Goal: Task Accomplishment & Management: Manage account settings

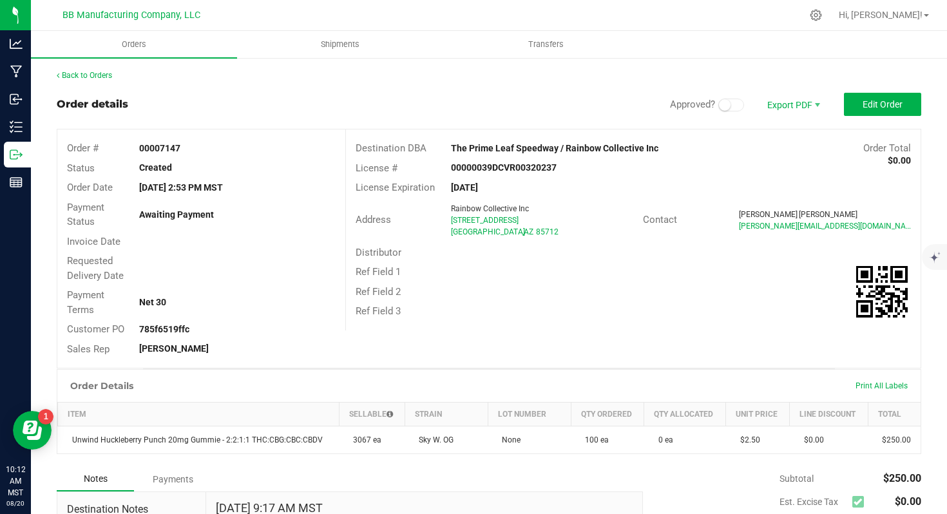
scroll to position [10, 0]
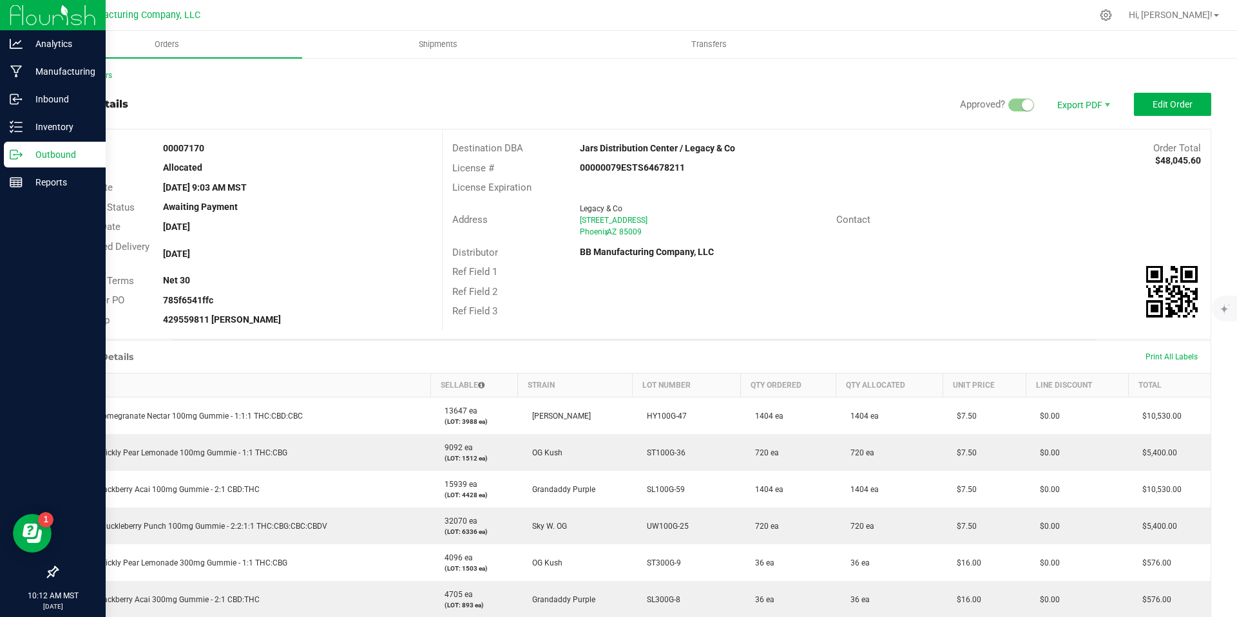
click at [15, 160] on icon at bounding box center [16, 154] width 13 height 13
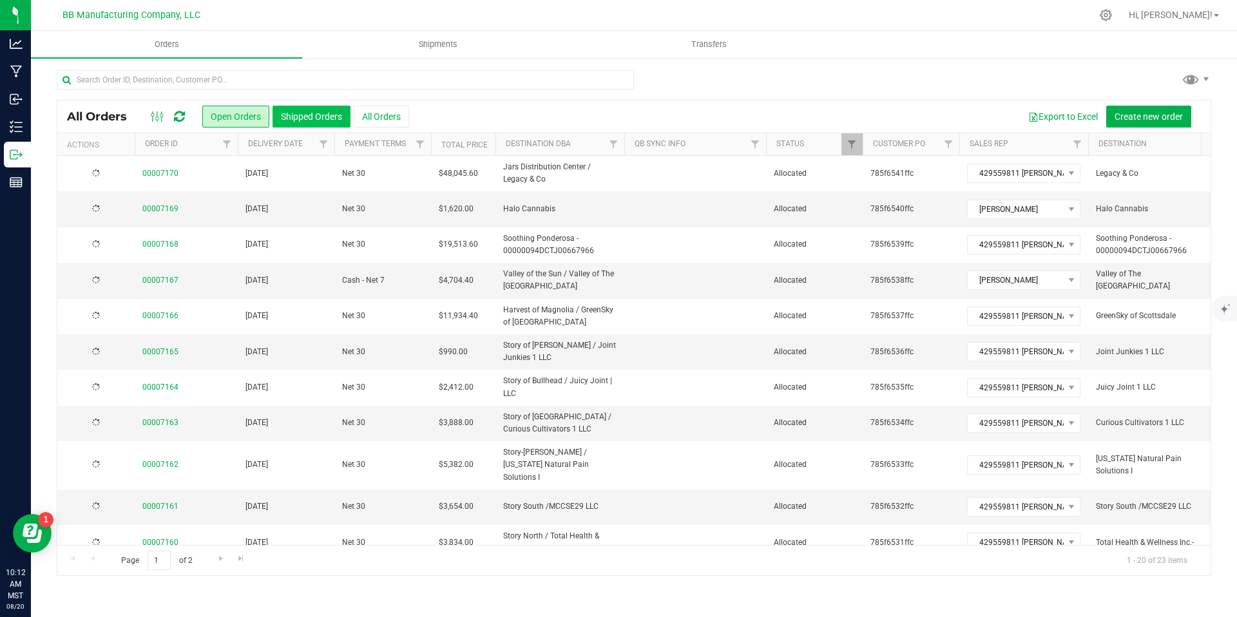
click at [313, 111] on button "Shipped Orders" at bounding box center [312, 117] width 78 height 22
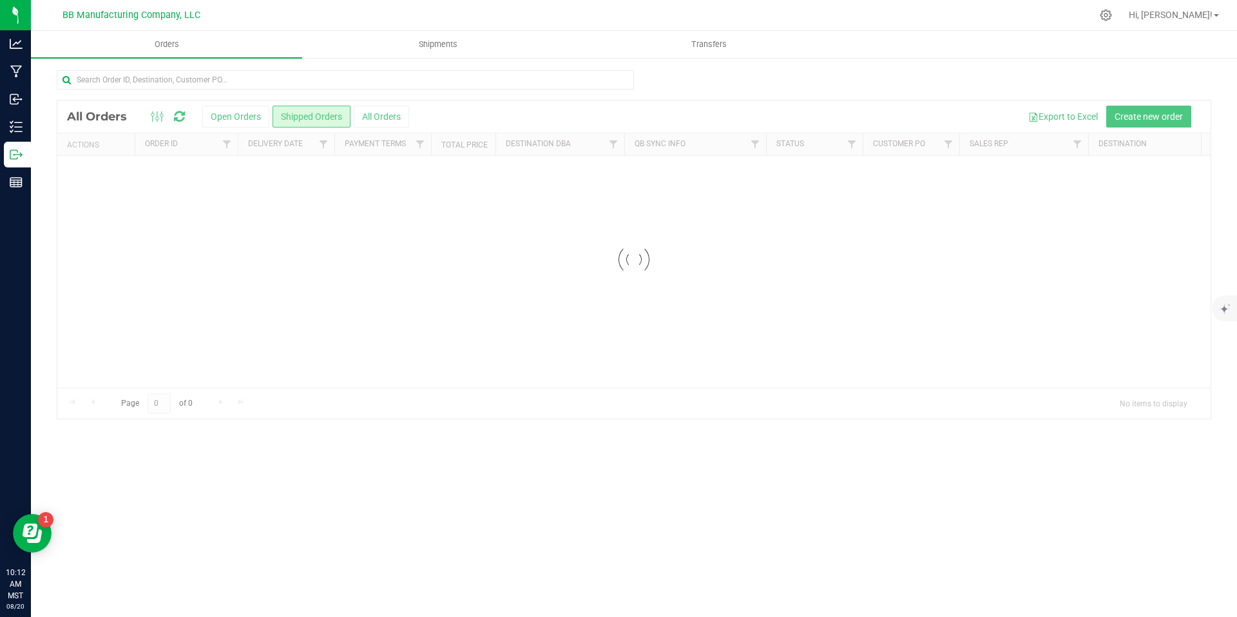
click at [268, 73] on input "text" at bounding box center [345, 79] width 577 height 19
click at [264, 79] on input "text" at bounding box center [345, 79] width 577 height 19
type input "yuma"
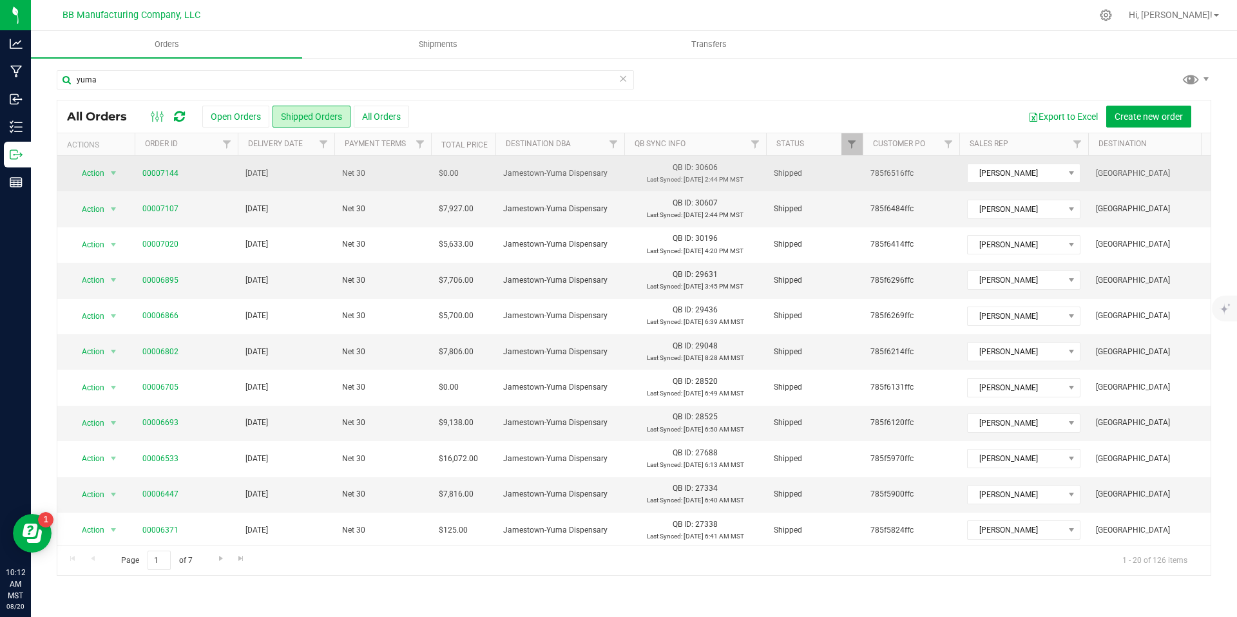
drag, startPoint x: 929, startPoint y: 169, endPoint x: 869, endPoint y: 172, distance: 60.0
click at [869, 172] on td "785f6516ffc" at bounding box center [911, 173] width 97 height 35
copy span "785f6516ffc"
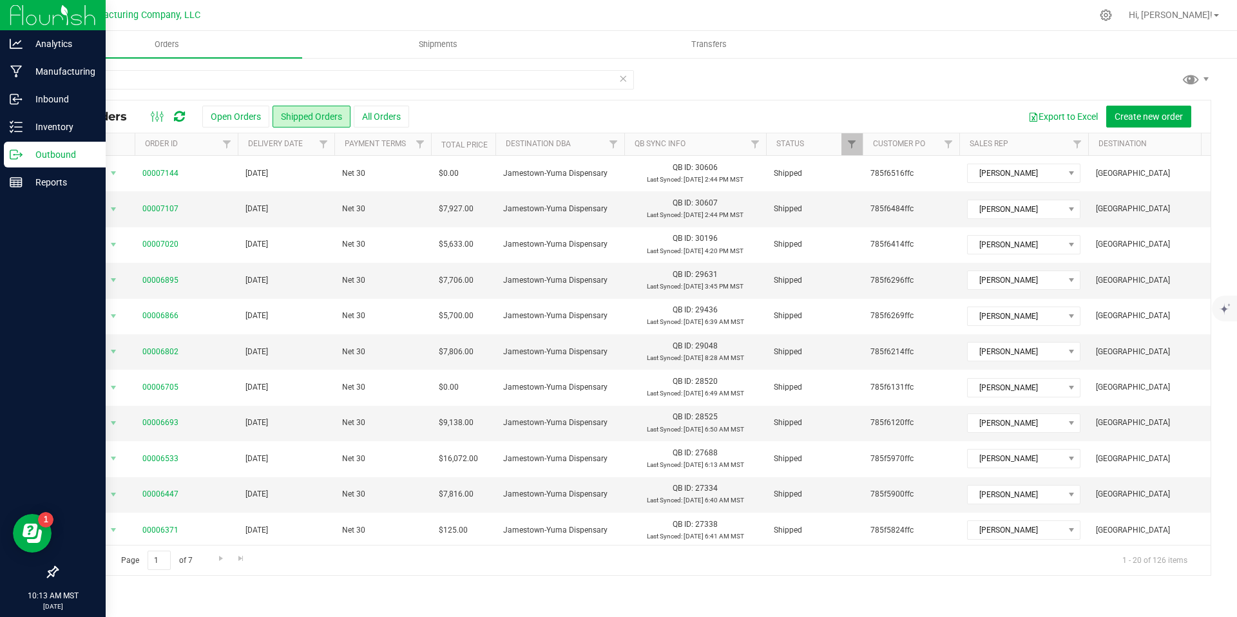
click at [20, 157] on icon at bounding box center [21, 156] width 2 height 2
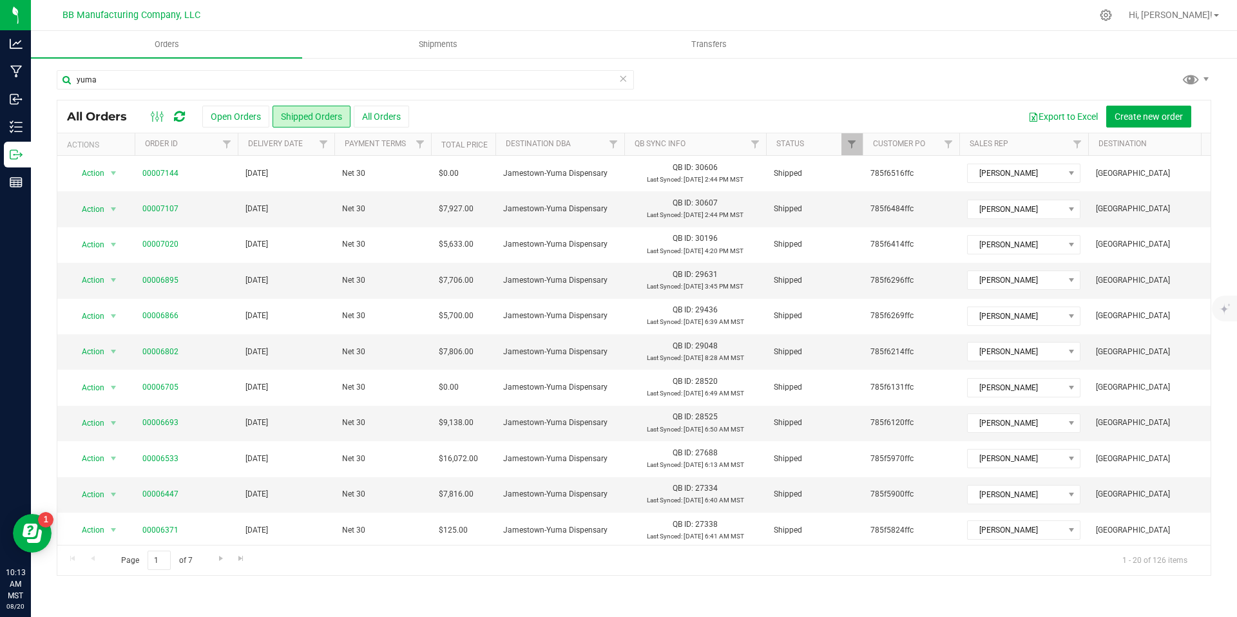
click at [622, 76] on icon at bounding box center [623, 77] width 9 height 15
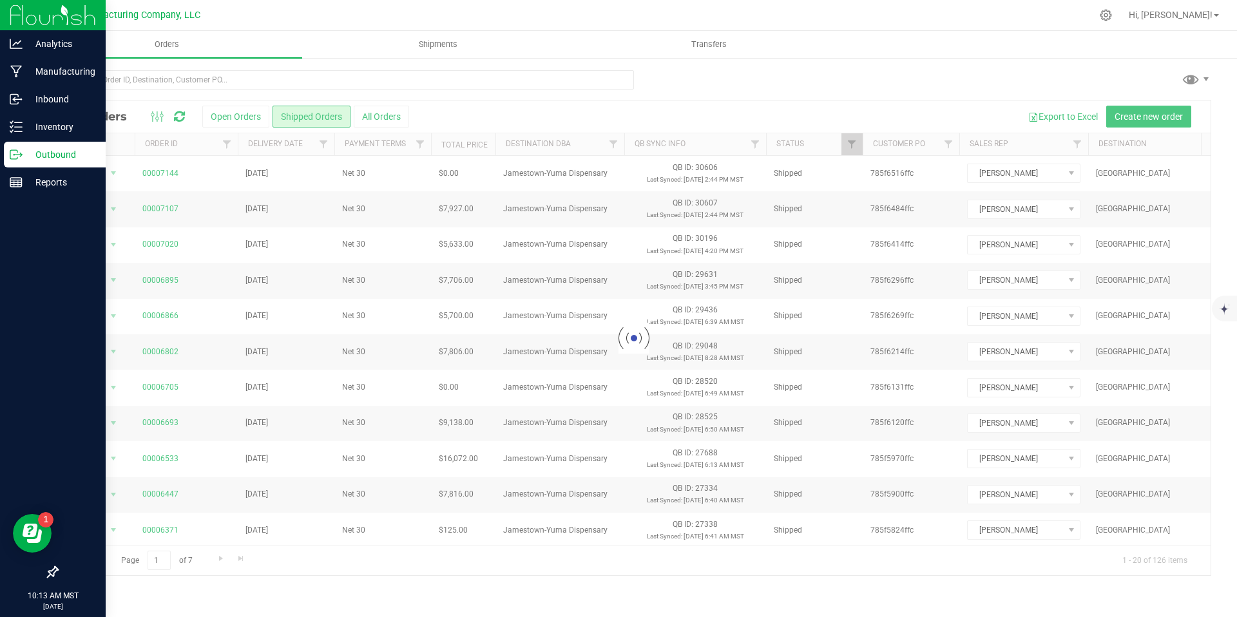
click at [21, 154] on icon at bounding box center [16, 154] width 13 height 13
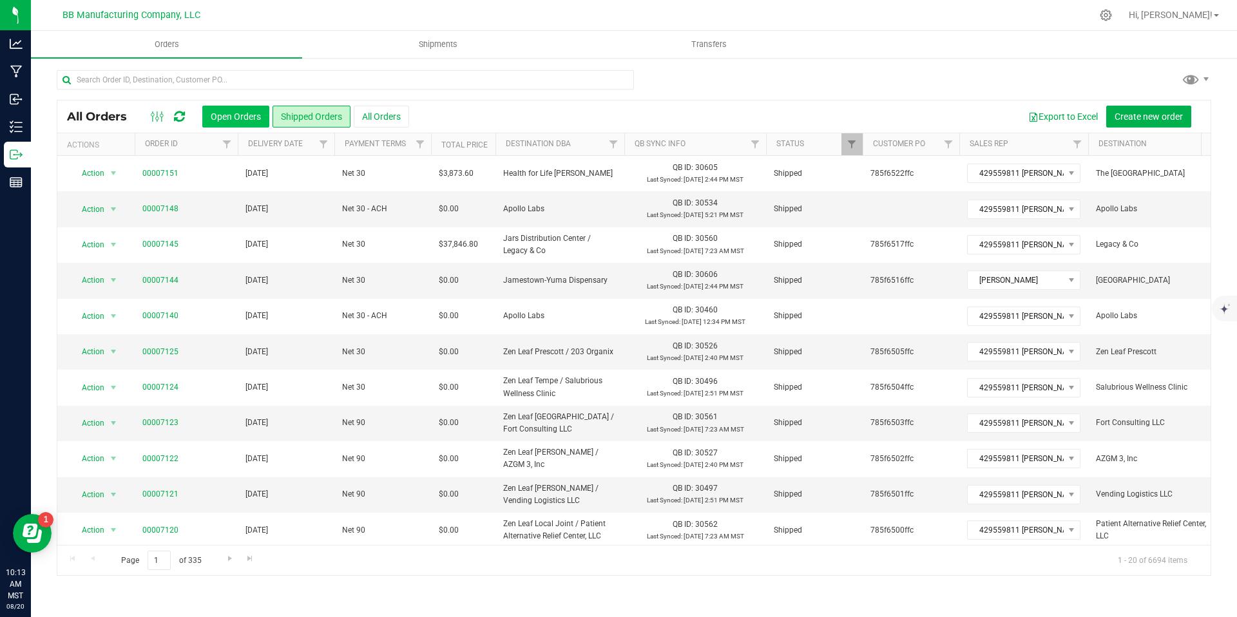
click at [255, 109] on button "Open Orders" at bounding box center [235, 117] width 67 height 22
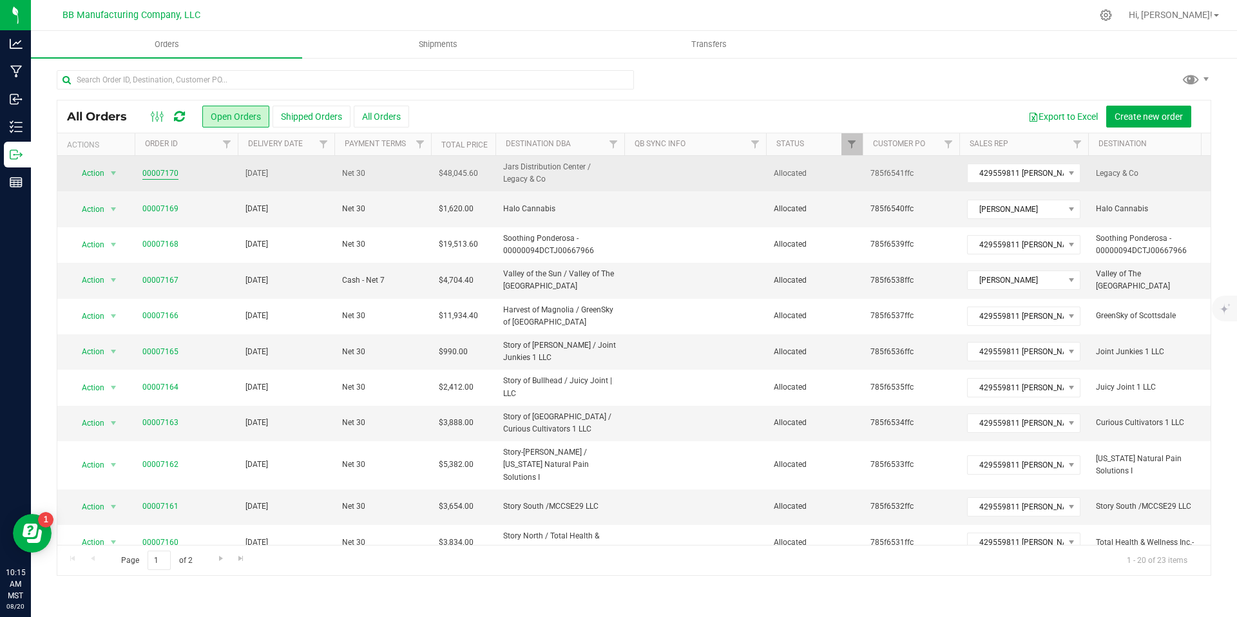
click at [161, 176] on link "00007170" at bounding box center [160, 174] width 36 height 12
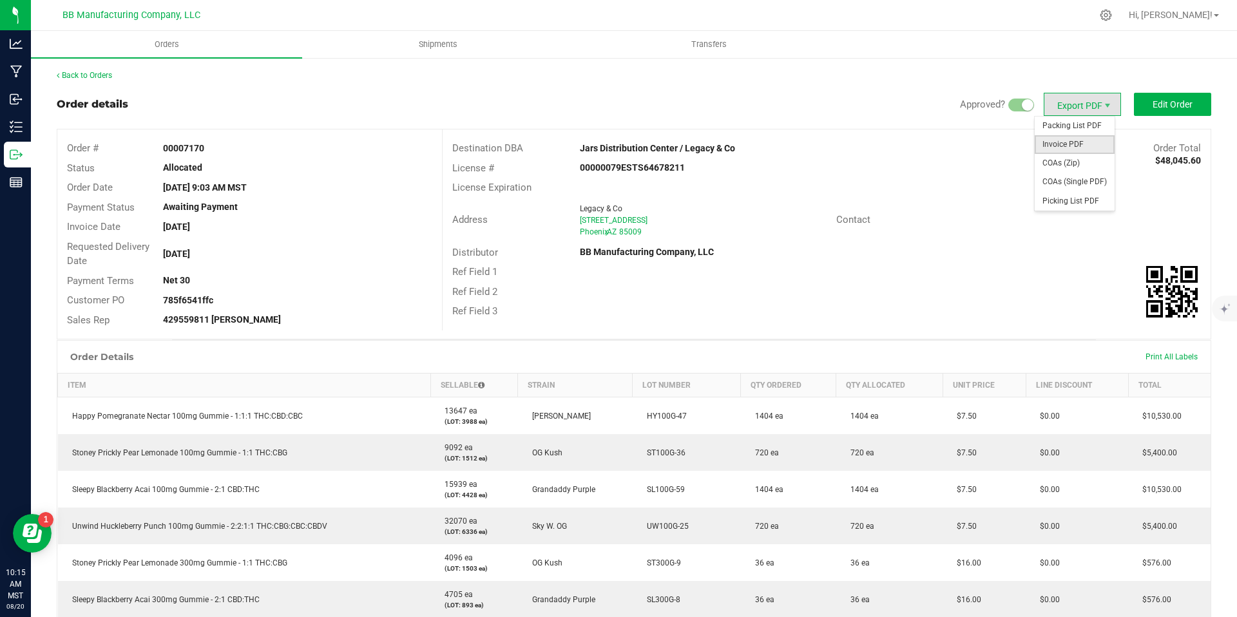
click at [1047, 137] on span "Invoice PDF" at bounding box center [1075, 144] width 80 height 19
click at [1073, 163] on span "COAs (Zip)" at bounding box center [1075, 163] width 80 height 19
click at [98, 73] on link "Back to Orders" at bounding box center [84, 75] width 55 height 9
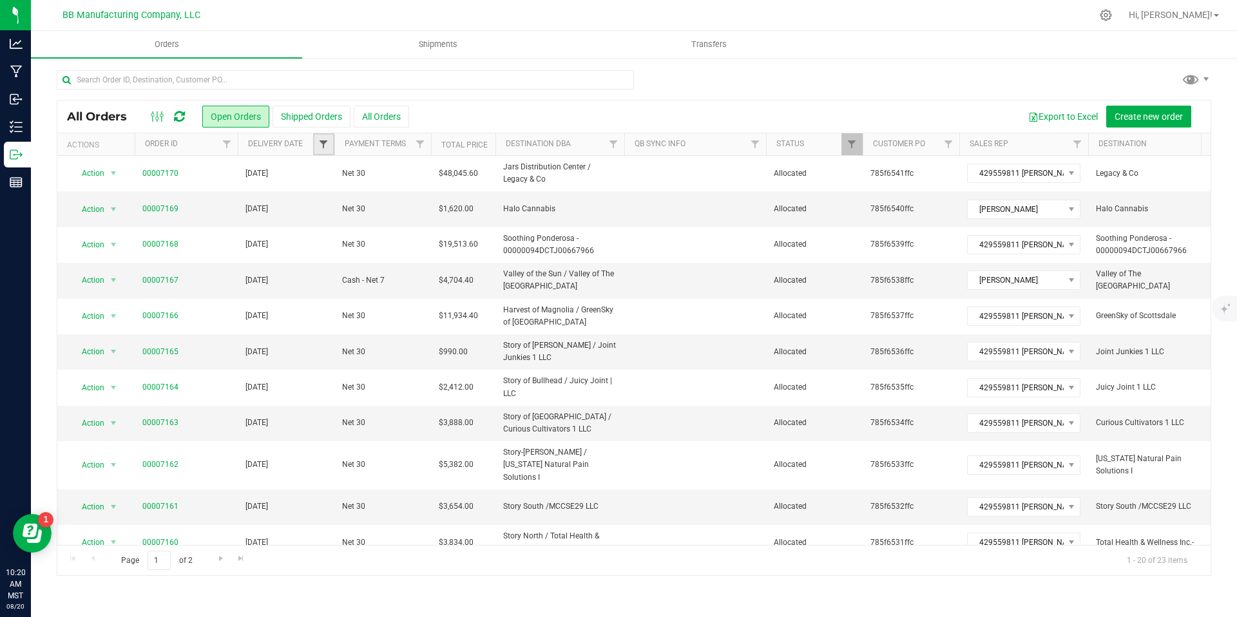
click at [327, 143] on span "Filter" at bounding box center [323, 144] width 10 height 10
click at [442, 224] on span "select" at bounding box center [443, 222] width 10 height 10
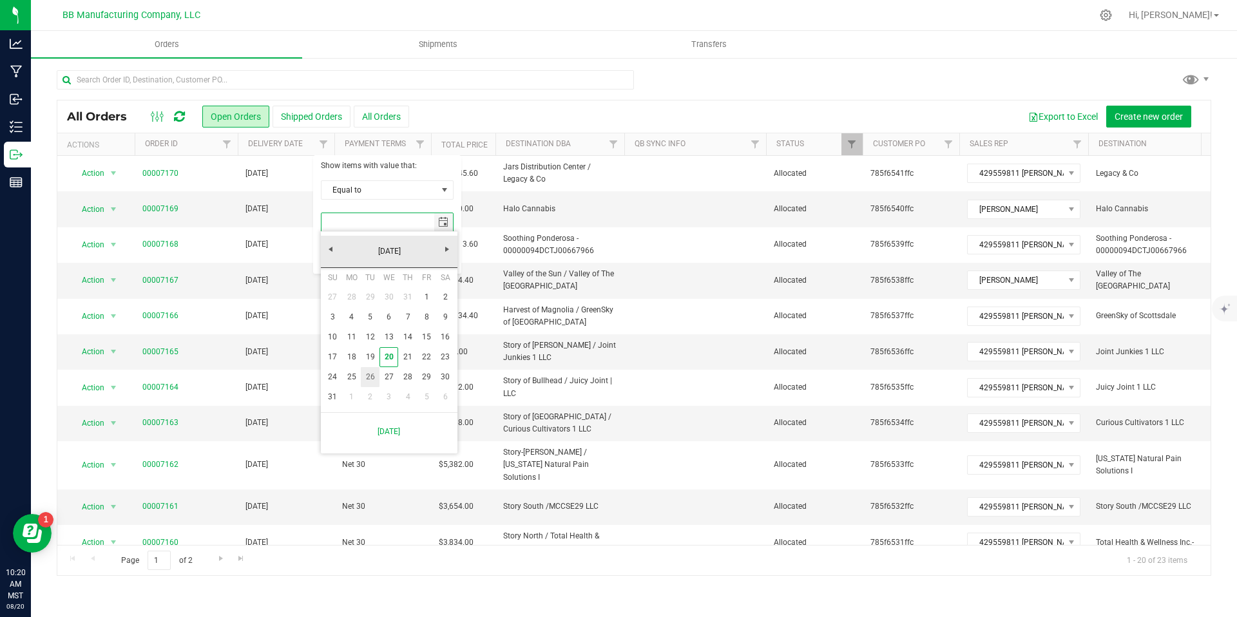
click at [358, 374] on link "25" at bounding box center [351, 377] width 19 height 20
type input "[DATE]"
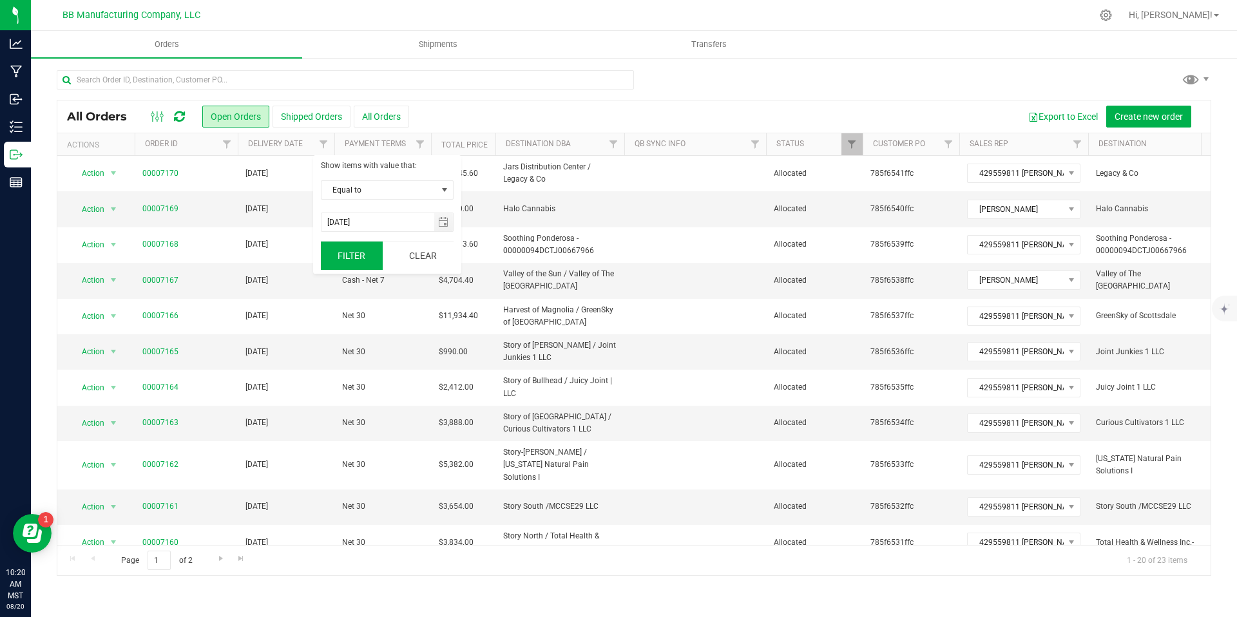
click at [349, 264] on button "Filter" at bounding box center [352, 256] width 62 height 28
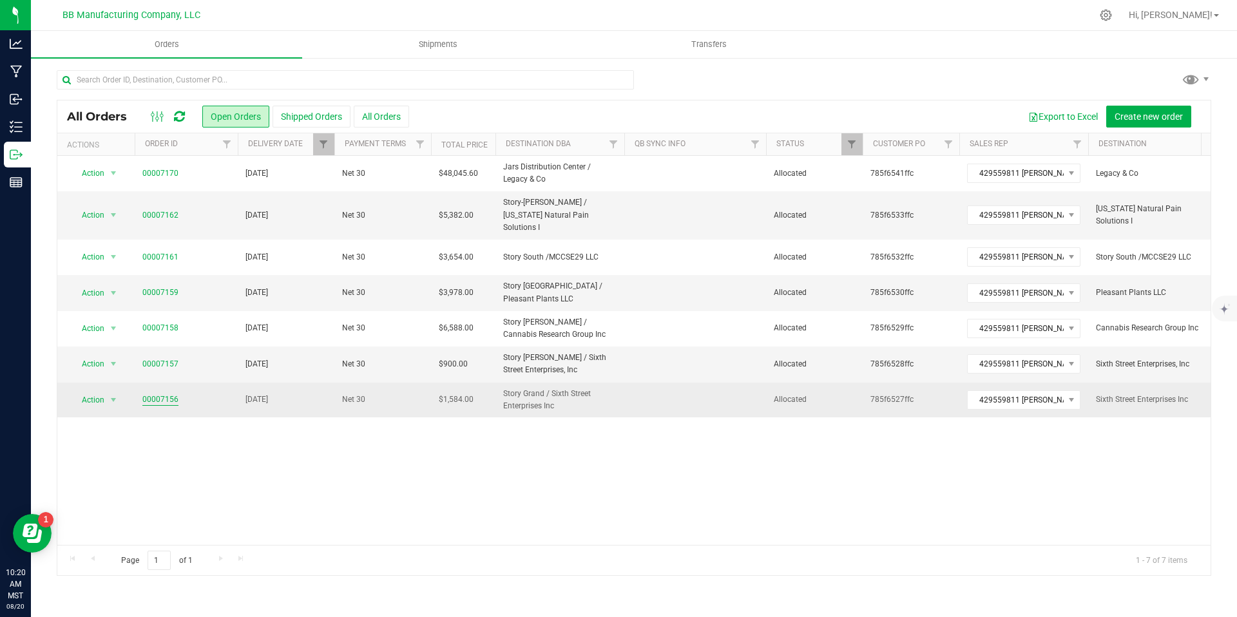
click at [157, 394] on link "00007156" at bounding box center [160, 400] width 36 height 12
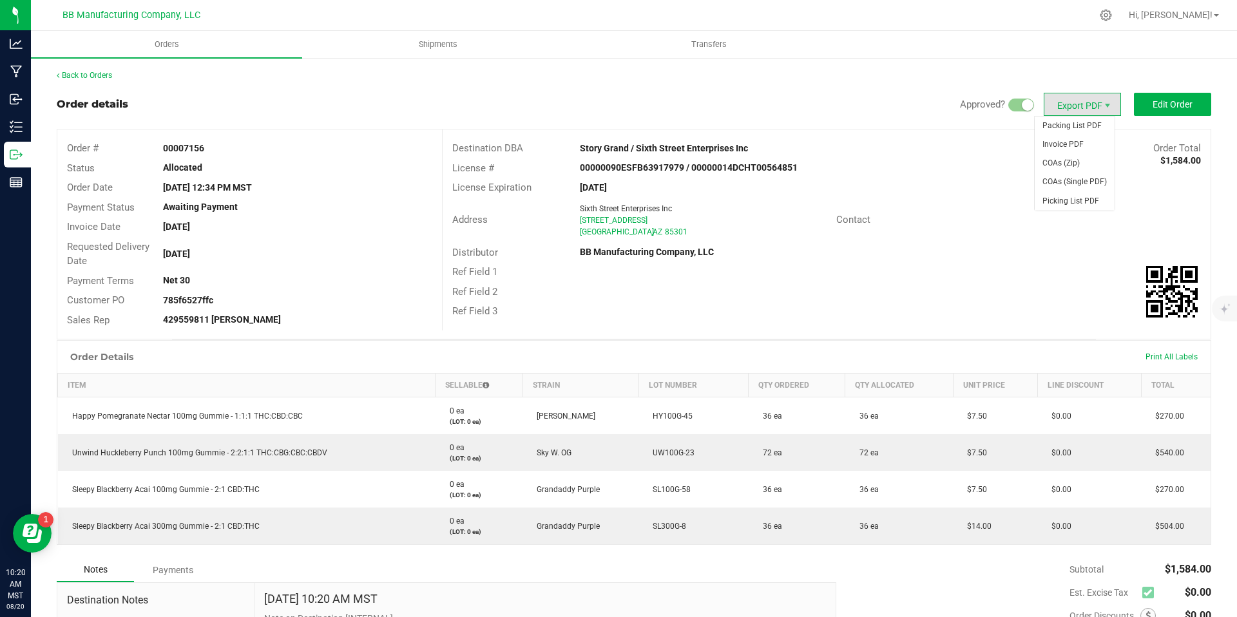
click at [1079, 100] on span "Export PDF" at bounding box center [1082, 104] width 77 height 23
click at [1062, 150] on span "Invoice PDF" at bounding box center [1075, 144] width 80 height 19
click at [1076, 160] on span "COAs (Zip)" at bounding box center [1075, 163] width 80 height 19
click at [84, 74] on link "Back to Orders" at bounding box center [84, 75] width 55 height 9
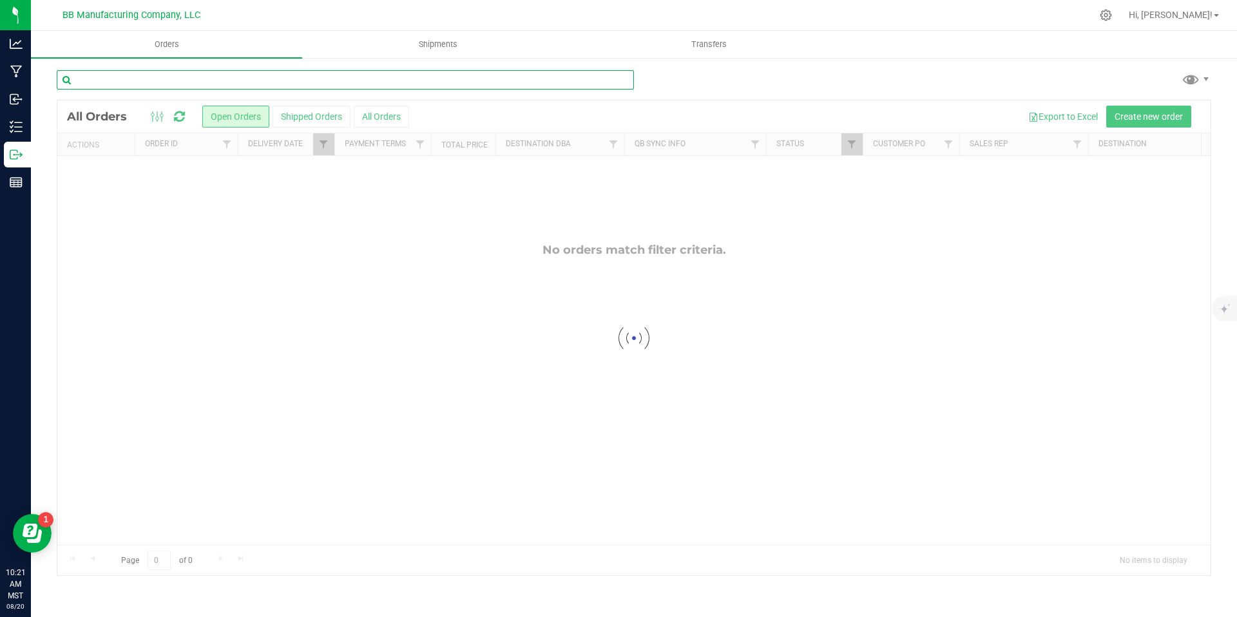
click at [213, 87] on input "text" at bounding box center [345, 79] width 577 height 19
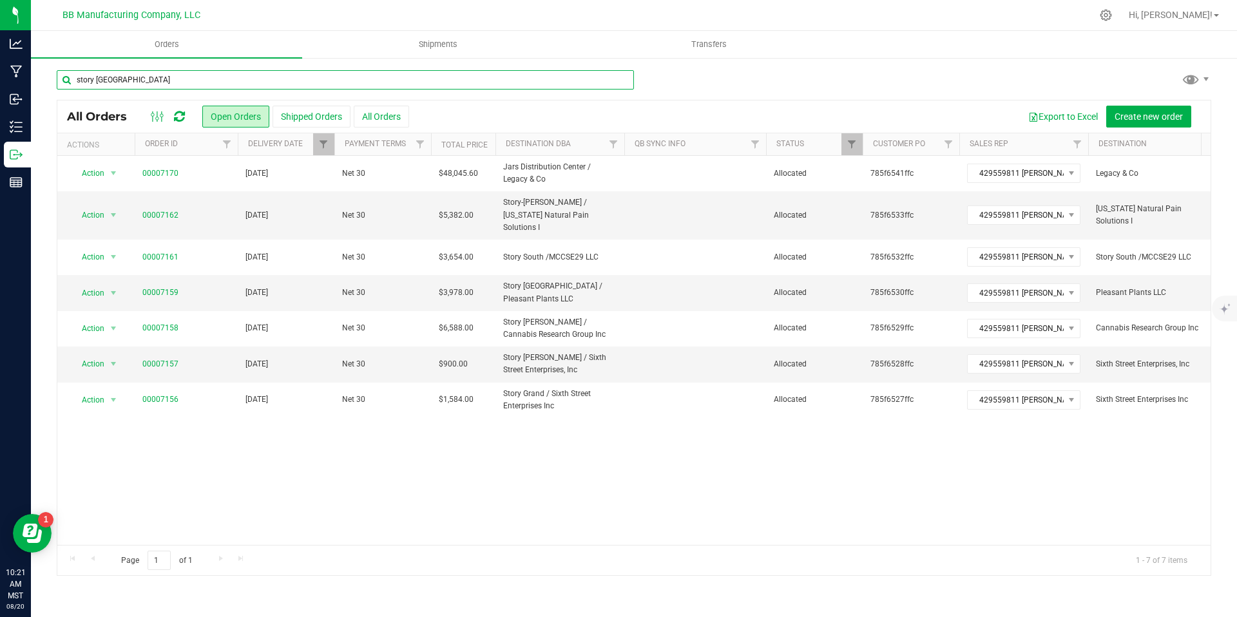
type input "story [GEOGRAPHIC_DATA]"
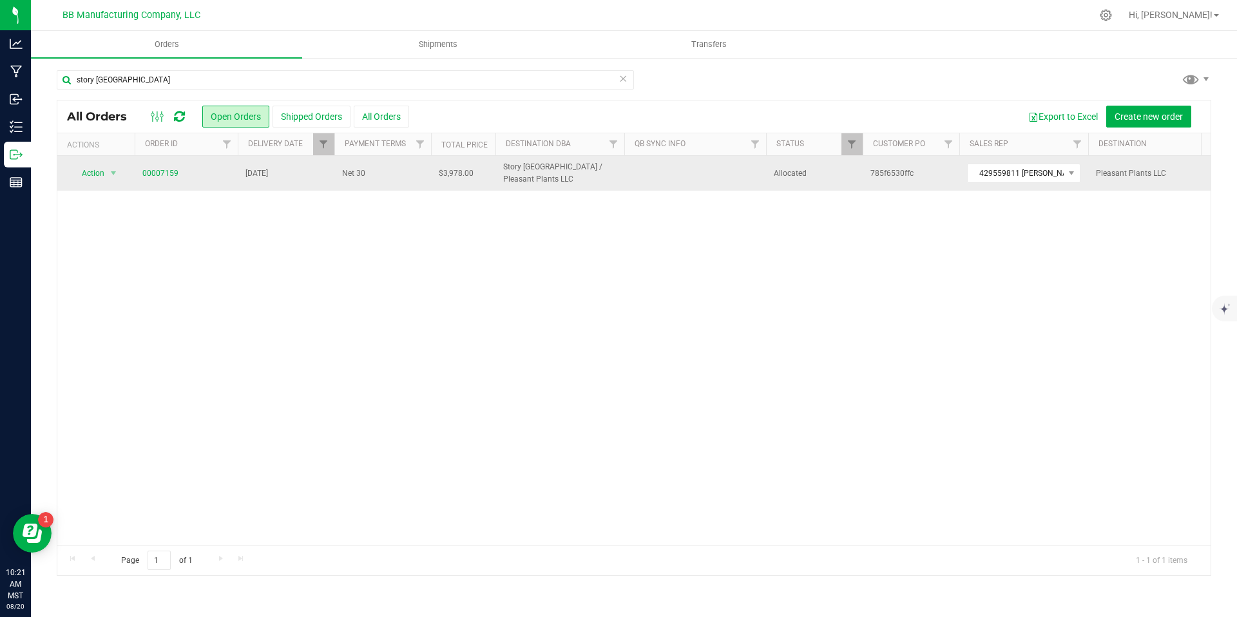
click at [179, 175] on span "00007159" at bounding box center [186, 174] width 88 height 12
click at [164, 175] on link "00007159" at bounding box center [160, 174] width 36 height 12
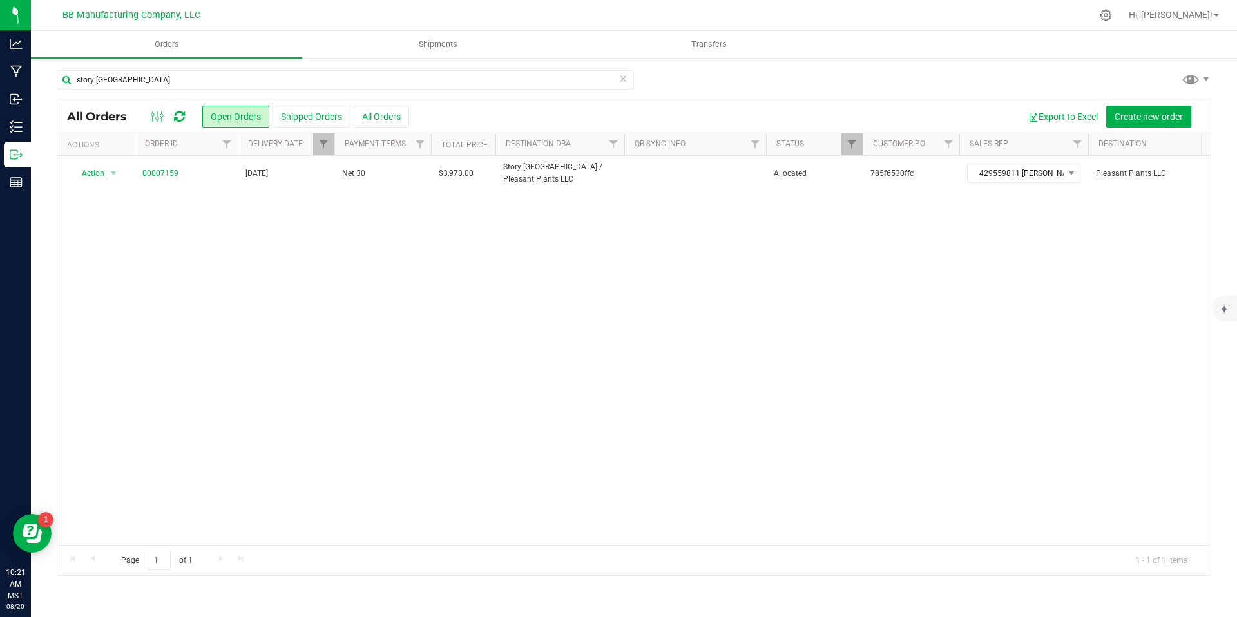
click at [620, 77] on icon at bounding box center [623, 77] width 9 height 15
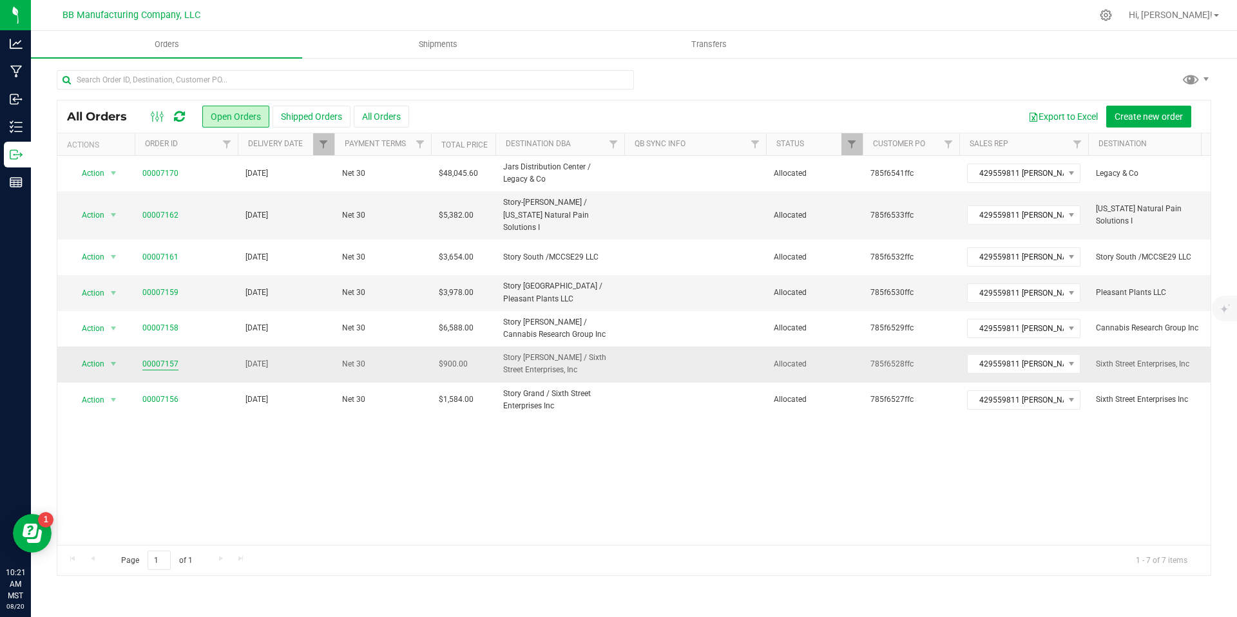
click at [159, 358] on link "00007157" at bounding box center [160, 364] width 36 height 12
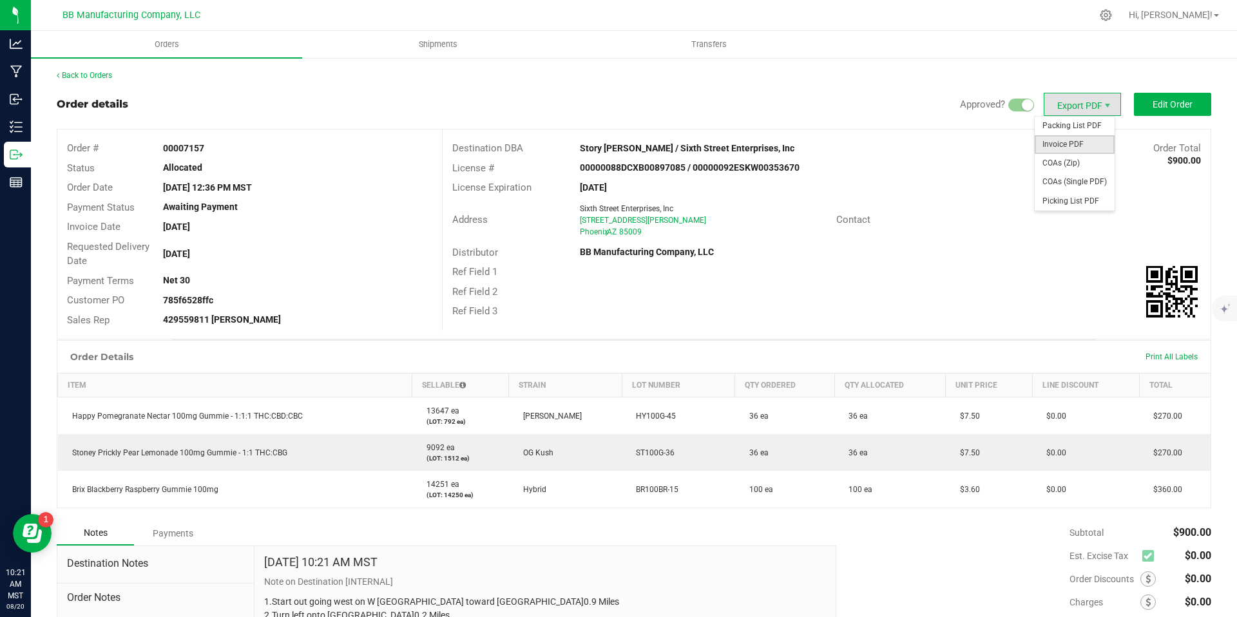
click at [1065, 142] on span "Invoice PDF" at bounding box center [1075, 144] width 80 height 19
click at [1077, 162] on span "COAs (Zip)" at bounding box center [1075, 163] width 80 height 19
click at [99, 72] on link "Back to Orders" at bounding box center [84, 75] width 55 height 9
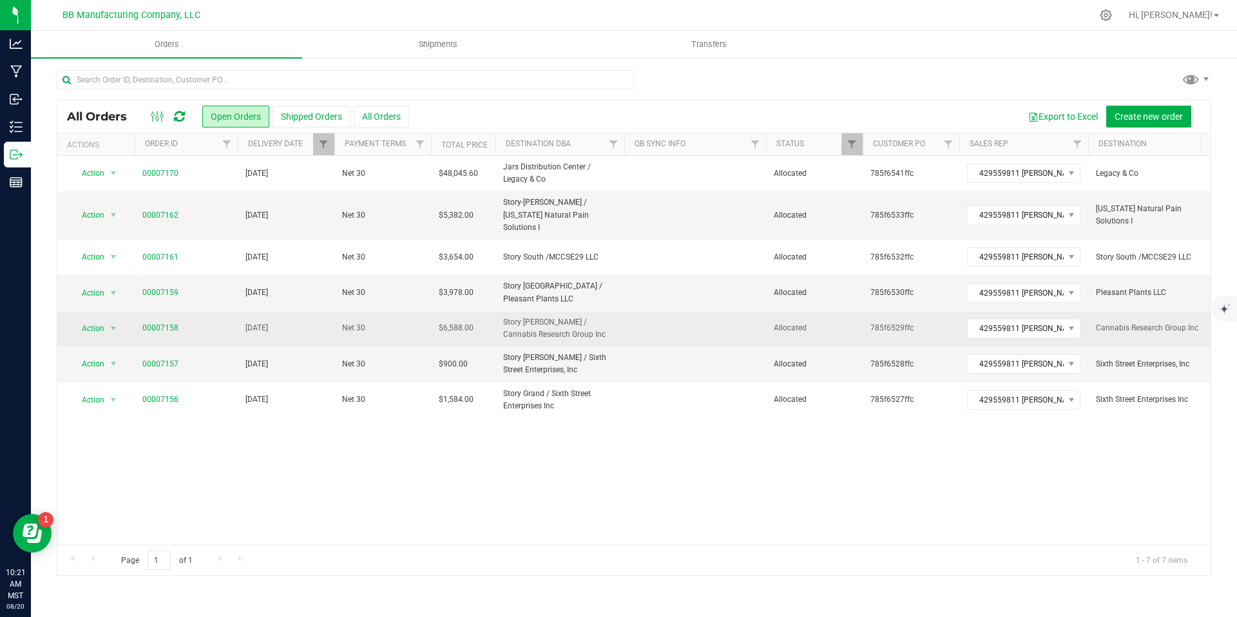
click at [179, 322] on span "00007158" at bounding box center [186, 328] width 88 height 12
click at [173, 322] on link "00007158" at bounding box center [160, 328] width 36 height 12
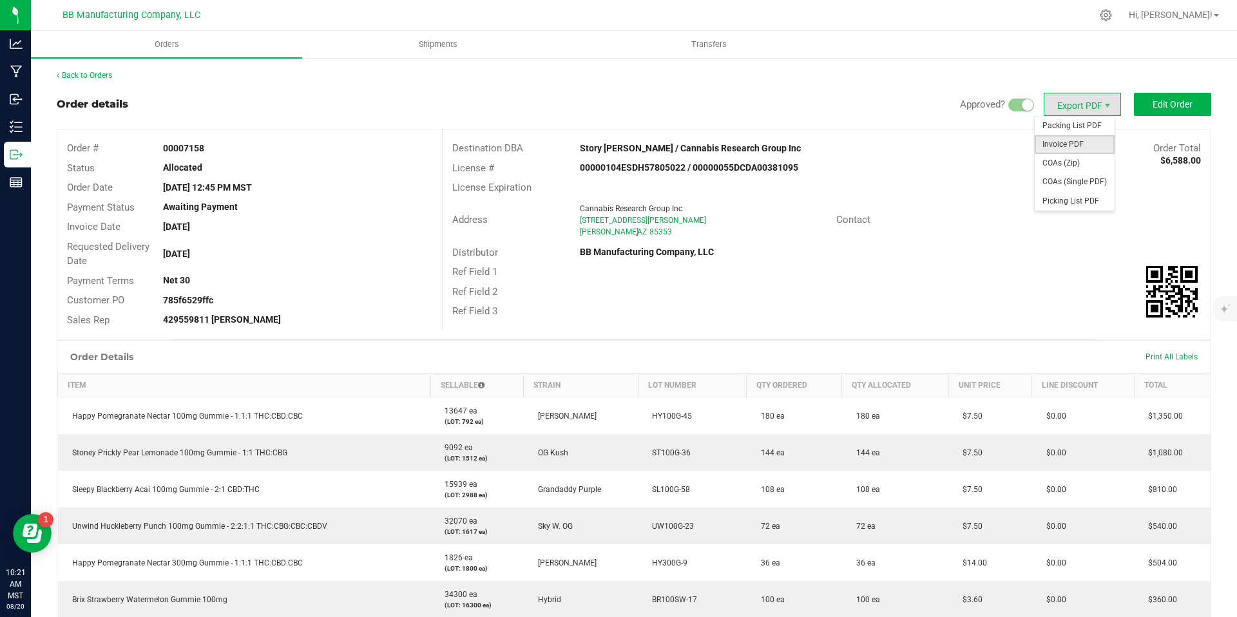
click at [1063, 144] on span "Invoice PDF" at bounding box center [1075, 144] width 80 height 19
click at [1077, 158] on span "COAs (Zip)" at bounding box center [1075, 163] width 80 height 19
click at [109, 78] on link "Back to Orders" at bounding box center [84, 75] width 55 height 9
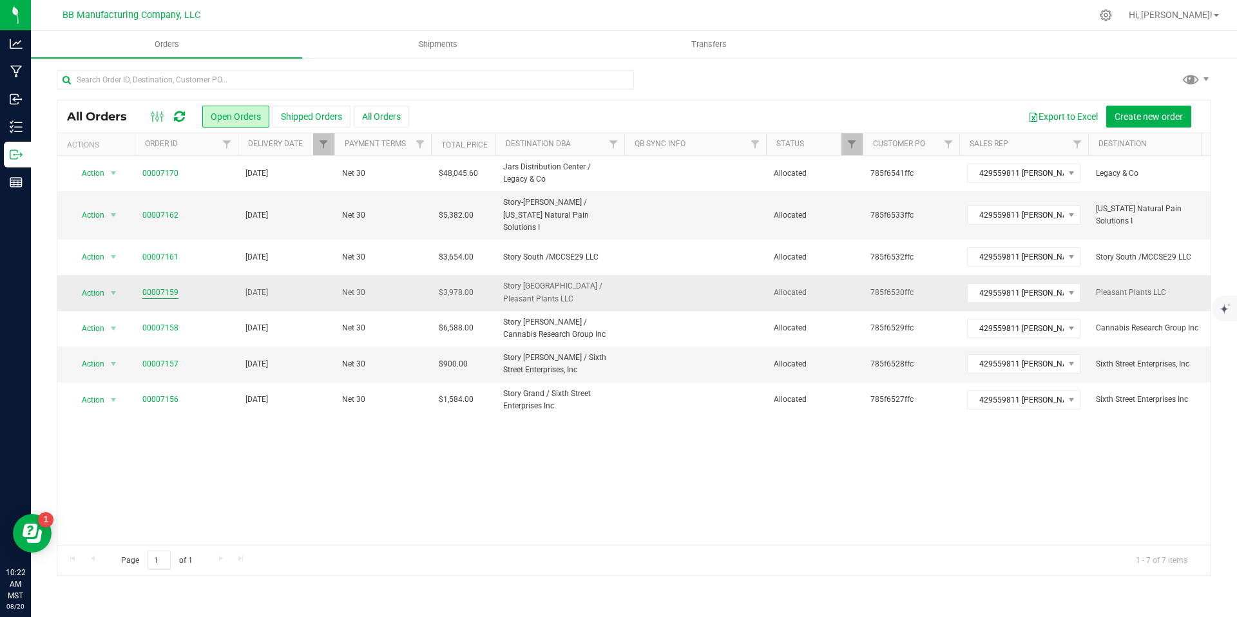
click at [166, 287] on link "00007159" at bounding box center [160, 293] width 36 height 12
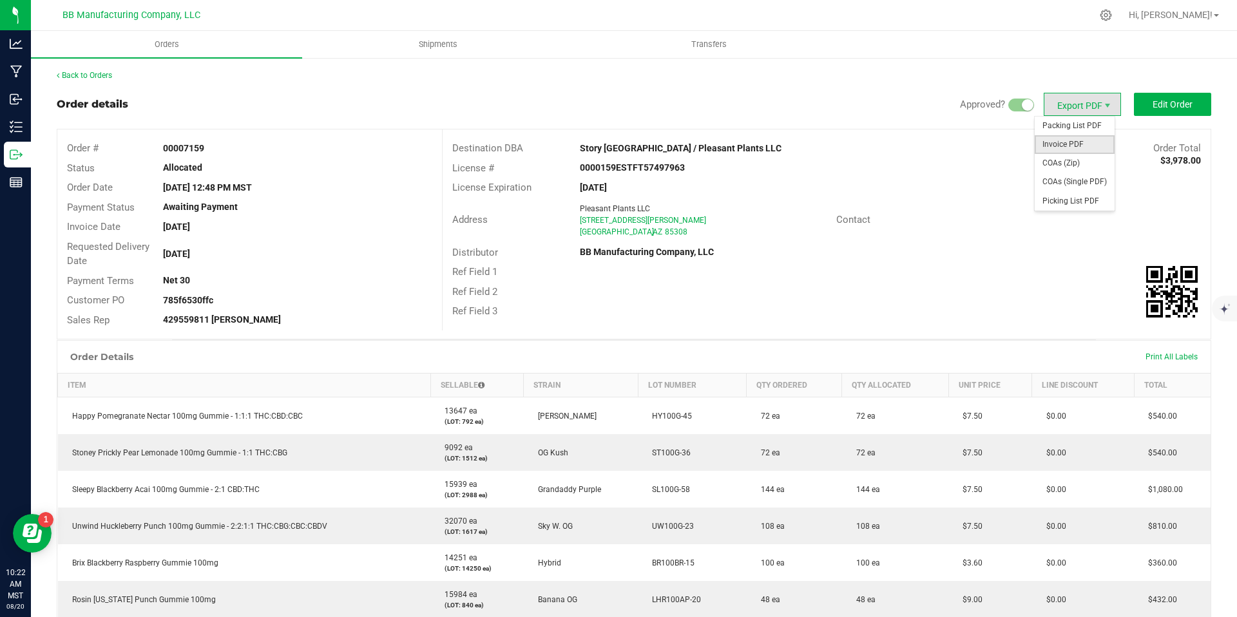
click at [1067, 143] on span "Invoice PDF" at bounding box center [1075, 144] width 80 height 19
click at [1070, 160] on span "COAs (Zip)" at bounding box center [1075, 163] width 80 height 19
click at [76, 71] on link "Back to Orders" at bounding box center [84, 75] width 55 height 9
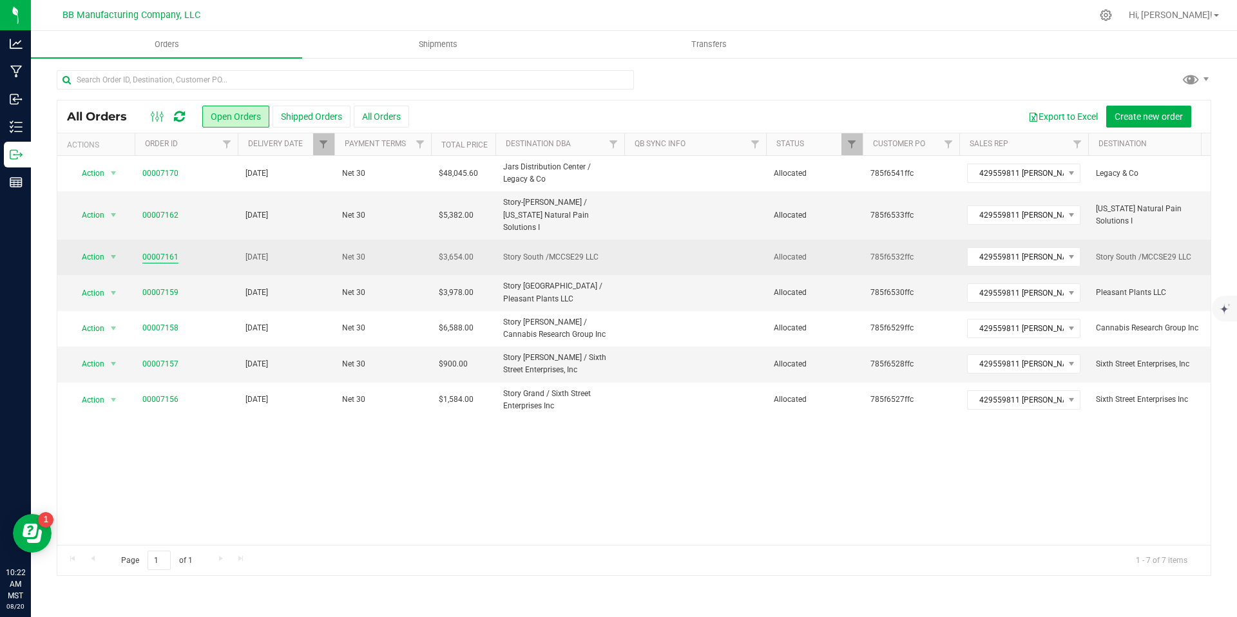
click at [155, 251] on link "00007161" at bounding box center [160, 257] width 36 height 12
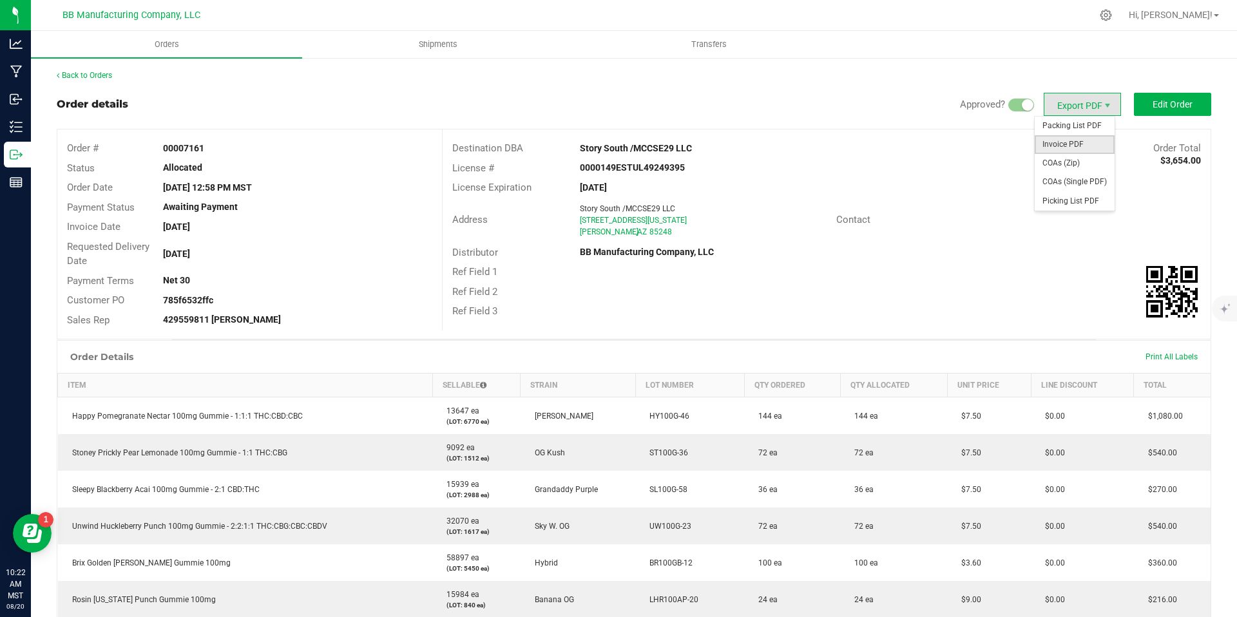
click at [1070, 140] on span "Invoice PDF" at bounding box center [1075, 144] width 80 height 19
click at [1056, 167] on span "COAs (Zip)" at bounding box center [1075, 163] width 80 height 19
click at [80, 66] on div "Back to Orders Order details Approved? Export PDF Edit Order Order # 00007161 S…" at bounding box center [634, 497] width 1206 height 881
click at [100, 82] on div "Back to Orders Order details Approved? Export PDF Edit Order Order # 00007161 S…" at bounding box center [634, 497] width 1155 height 855
click at [100, 78] on link "Back to Orders" at bounding box center [84, 75] width 55 height 9
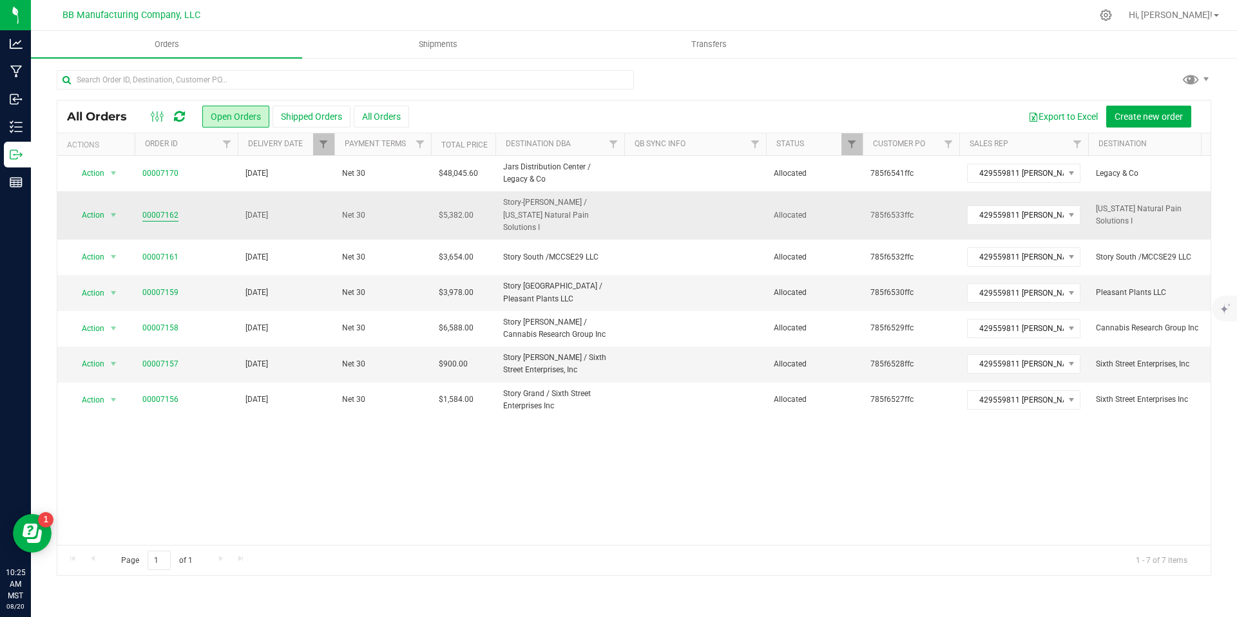
click at [155, 210] on link "00007162" at bounding box center [160, 215] width 36 height 12
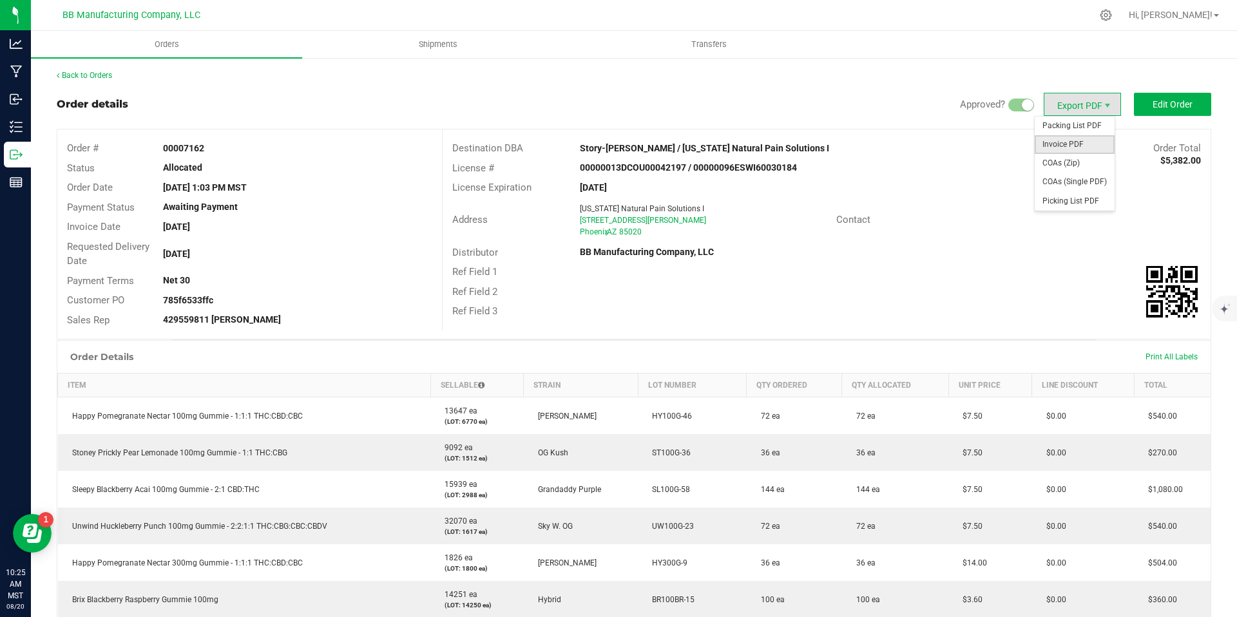
click at [1070, 137] on span "Invoice PDF" at bounding box center [1075, 144] width 80 height 19
click at [1064, 161] on span "COAs (Zip)" at bounding box center [1075, 163] width 80 height 19
click at [112, 82] on div "Back to Orders Order details Approved? Export PDF Edit Order Order # 00007162 S…" at bounding box center [634, 542] width 1155 height 944
click at [107, 76] on link "Back to Orders" at bounding box center [84, 75] width 55 height 9
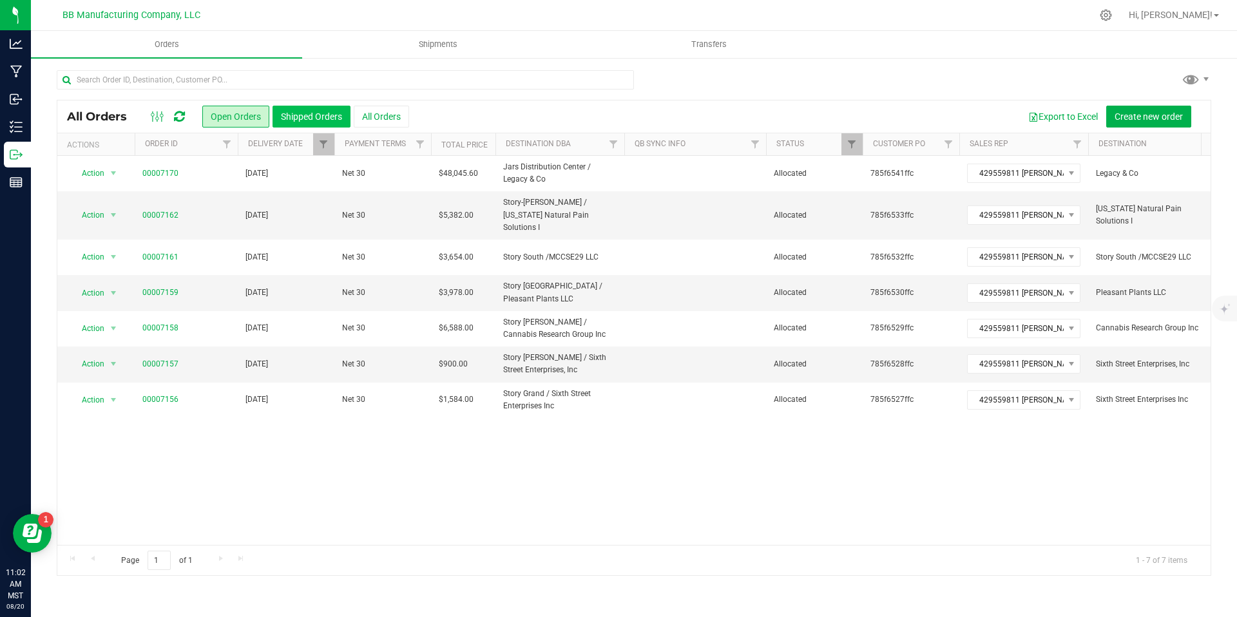
click at [300, 117] on button "Shipped Orders" at bounding box center [312, 117] width 78 height 22
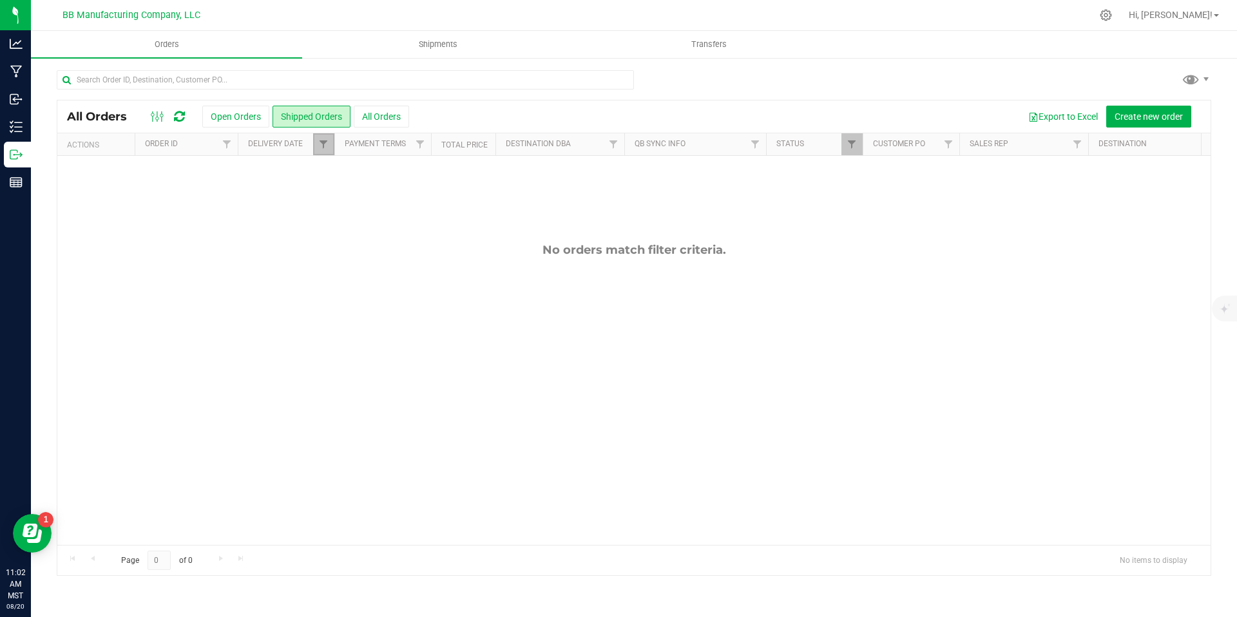
click at [329, 146] on link "Filter" at bounding box center [323, 144] width 21 height 22
click at [434, 250] on button "Clear" at bounding box center [423, 256] width 62 height 28
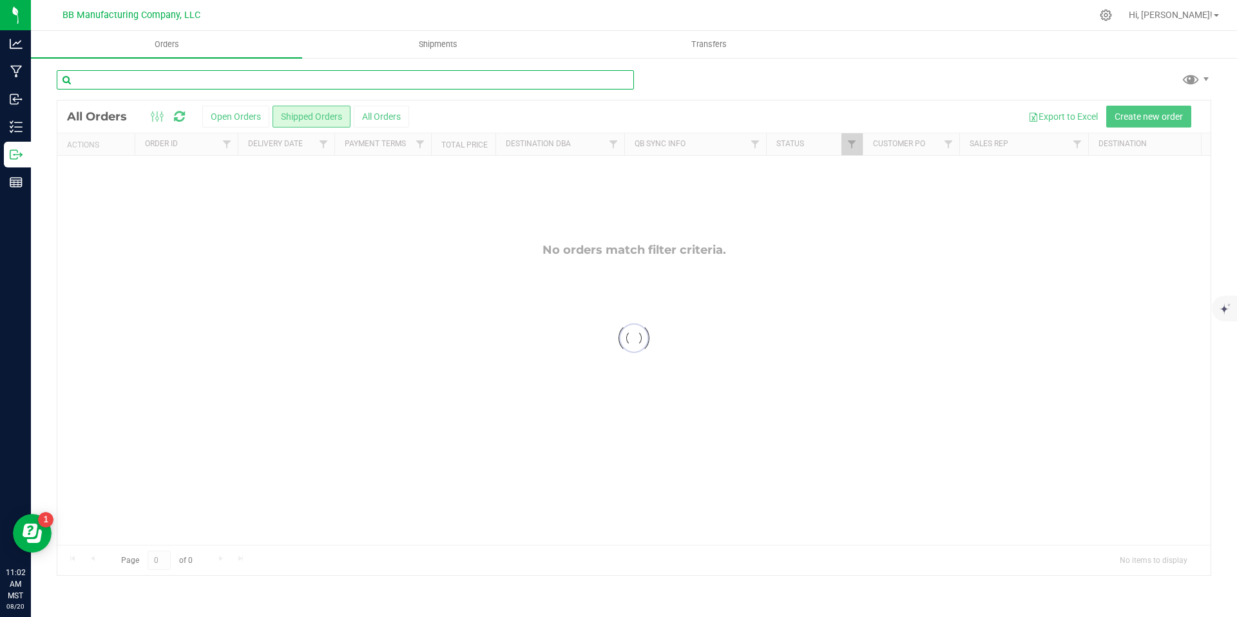
click at [236, 86] on input "text" at bounding box center [345, 79] width 577 height 19
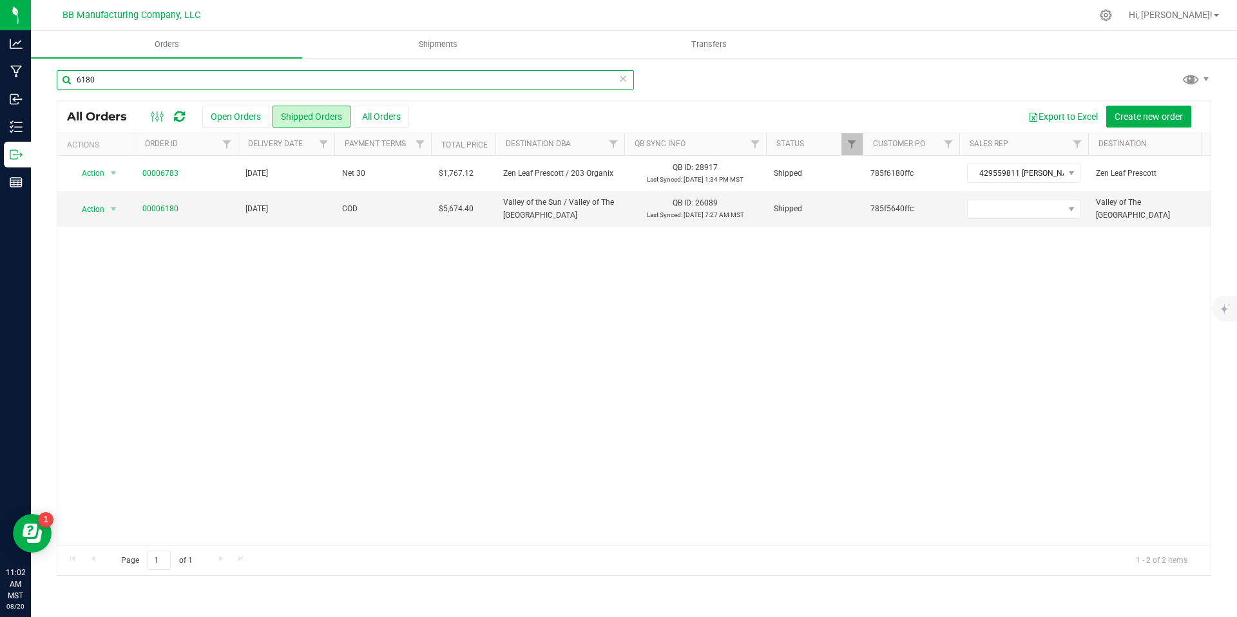
click at [166, 77] on input "6180" at bounding box center [345, 79] width 577 height 19
type input "sticky"
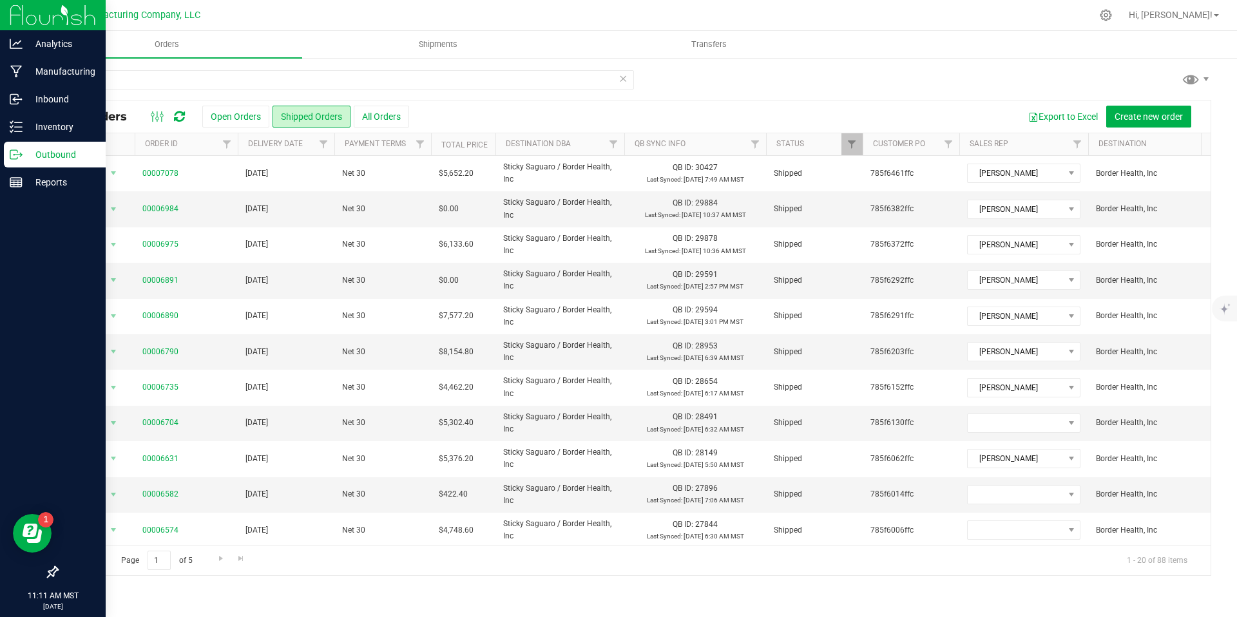
click at [18, 166] on div "Outbound" at bounding box center [55, 155] width 102 height 26
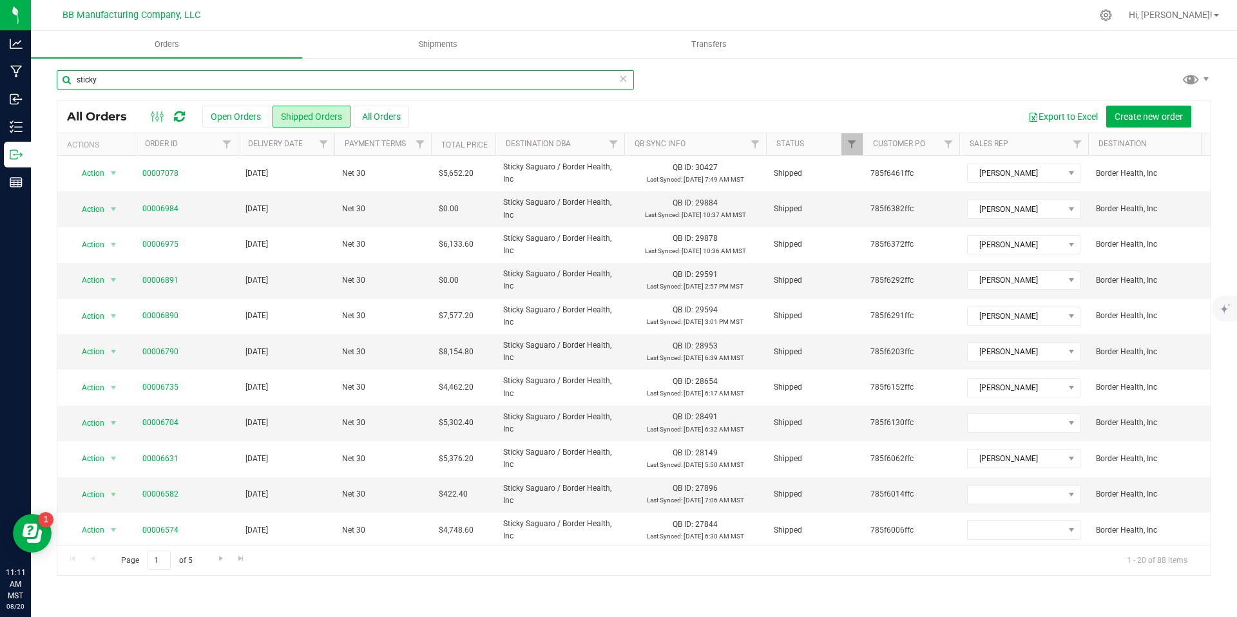
click at [630, 79] on input "sticky" at bounding box center [345, 79] width 577 height 19
click at [621, 86] on span at bounding box center [623, 78] width 9 height 17
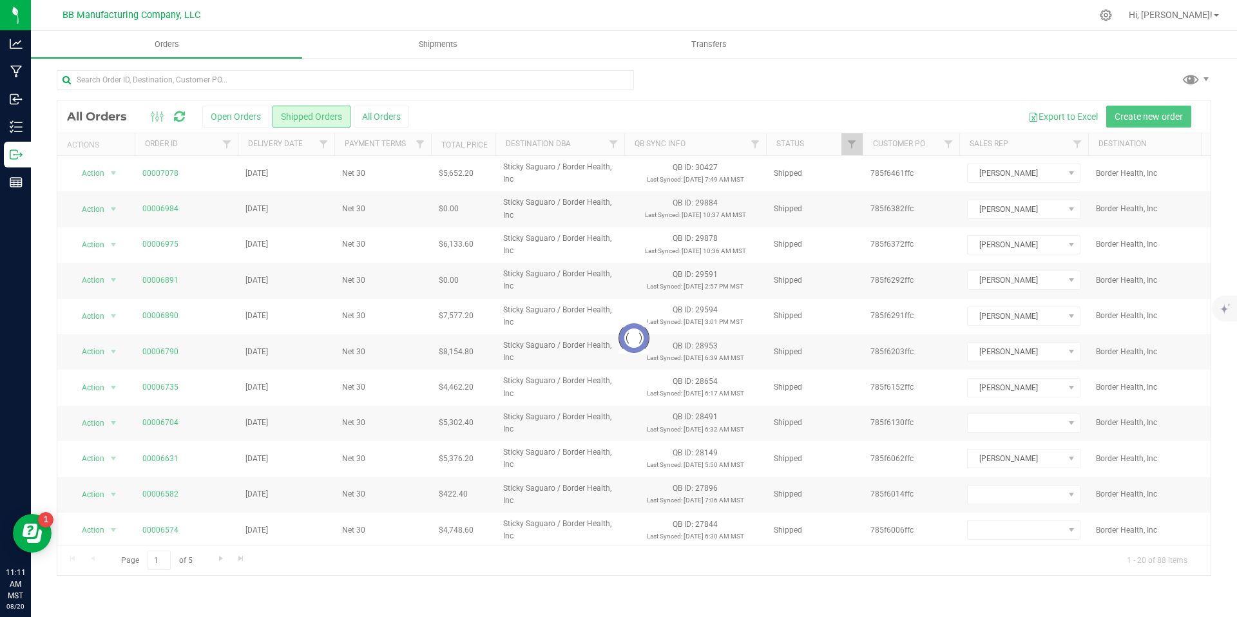
click at [219, 116] on div at bounding box center [634, 339] width 1154 height 476
click at [240, 117] on div at bounding box center [634, 339] width 1154 height 476
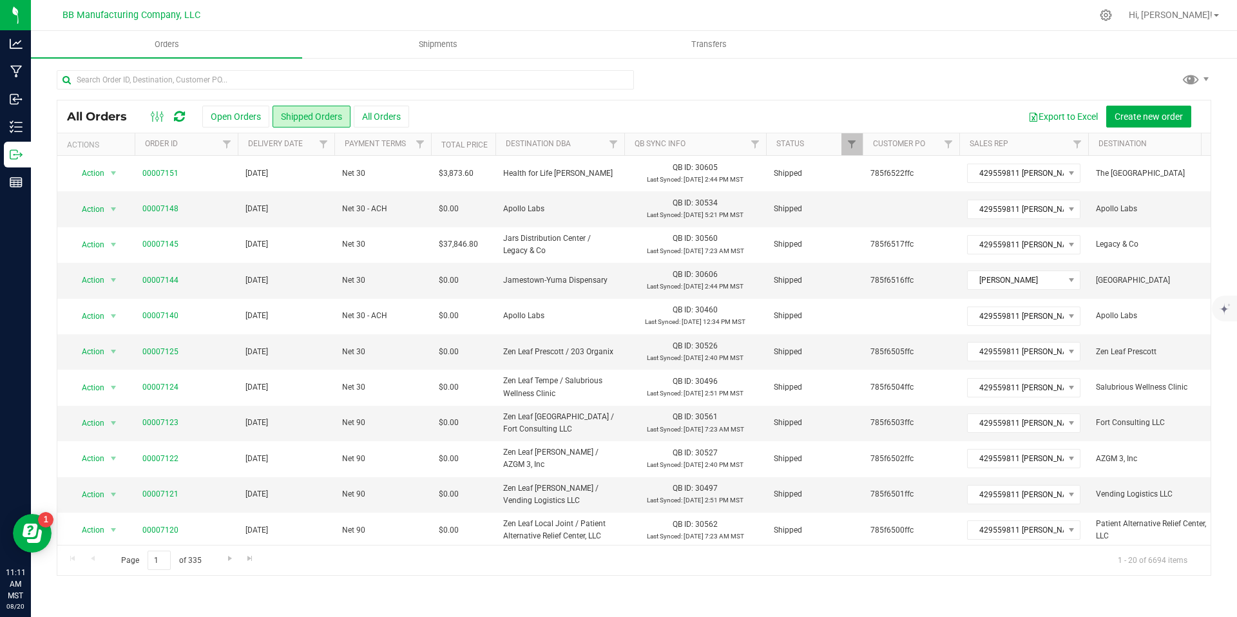
click at [240, 117] on button "Open Orders" at bounding box center [235, 117] width 67 height 22
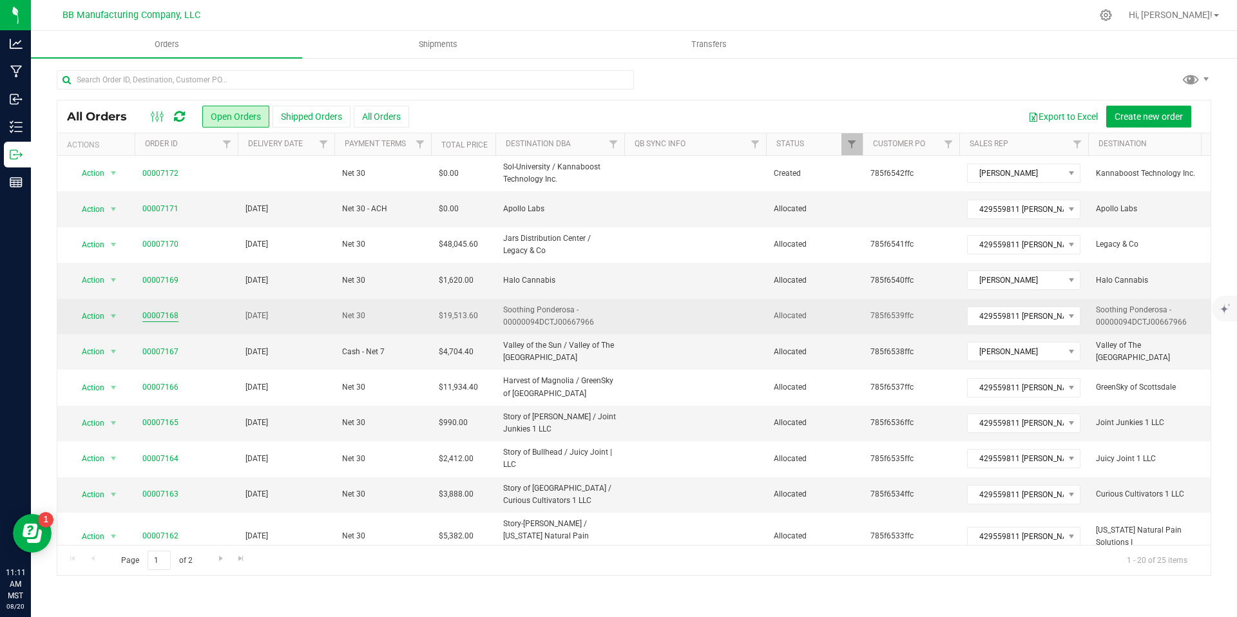
click at [166, 310] on link "00007168" at bounding box center [160, 316] width 36 height 12
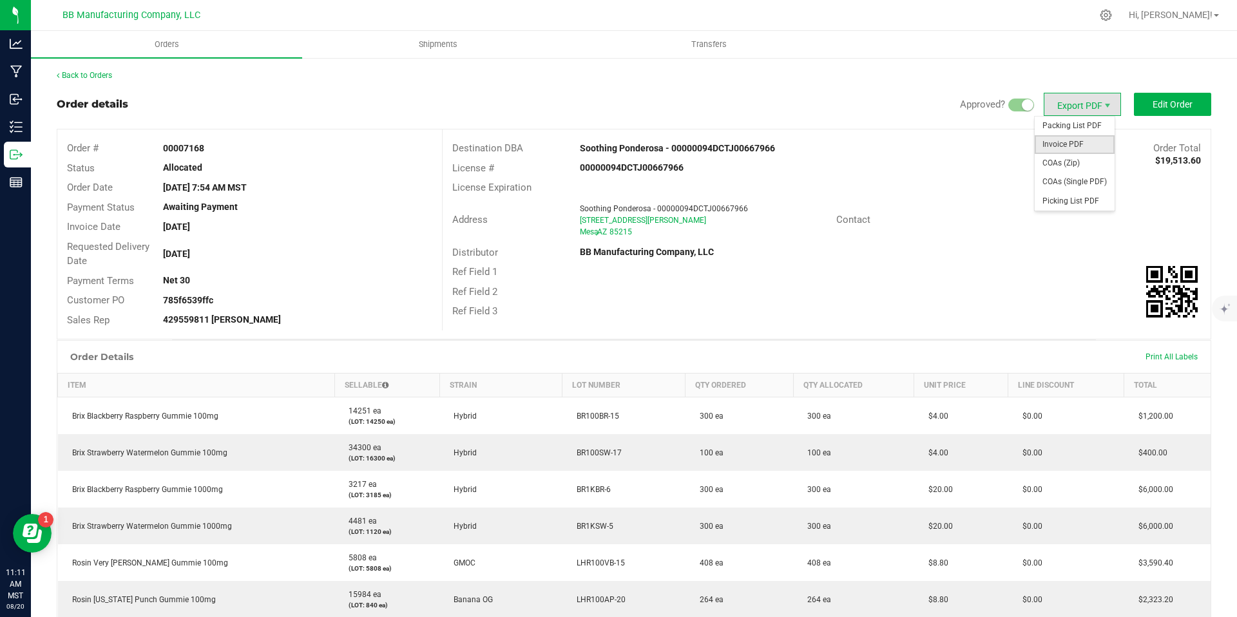
click at [1060, 142] on span "Invoice PDF" at bounding box center [1075, 144] width 80 height 19
click at [1083, 166] on span "COAs (Zip)" at bounding box center [1075, 163] width 80 height 19
click at [93, 77] on link "Back to Orders" at bounding box center [84, 75] width 55 height 9
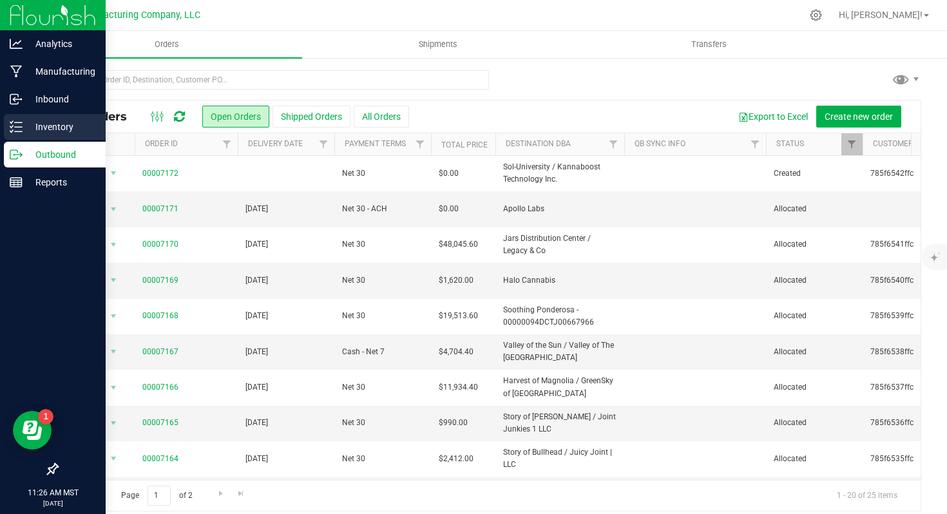
click at [16, 139] on div "Inventory" at bounding box center [55, 127] width 102 height 26
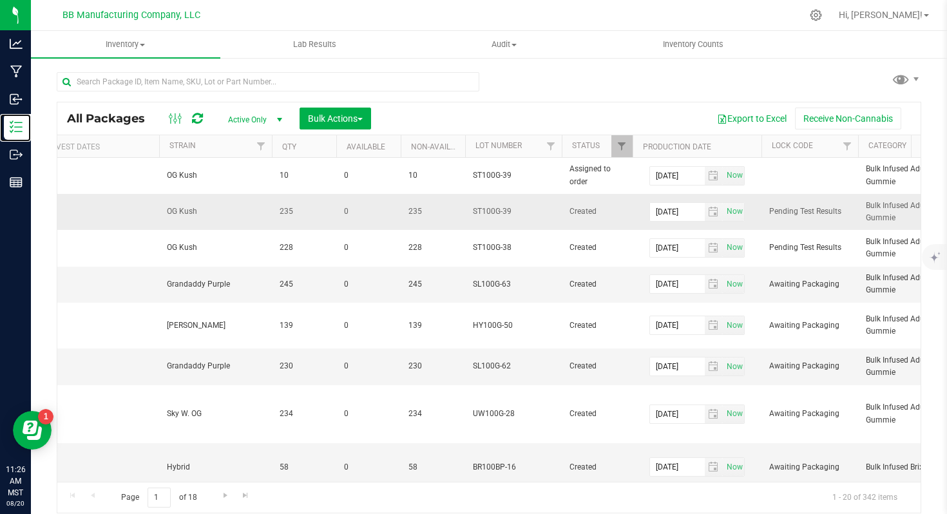
scroll to position [0, 304]
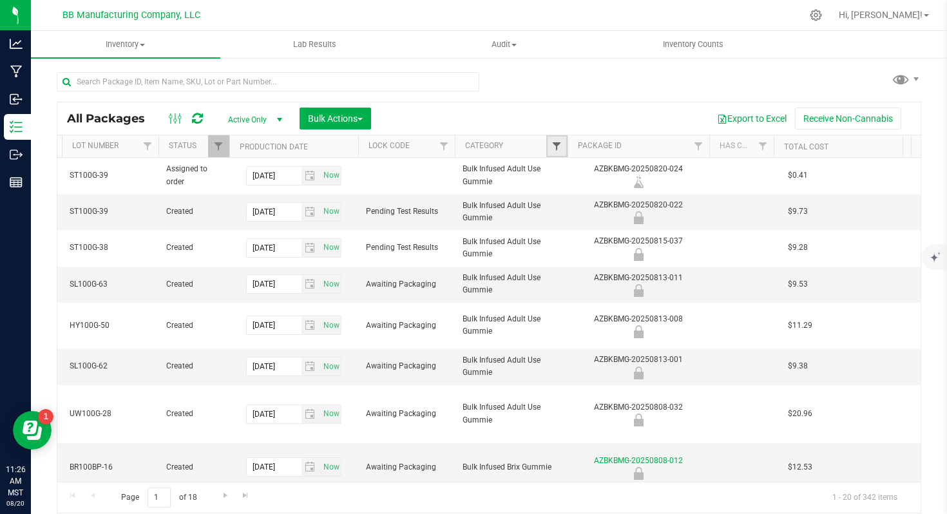
click at [561, 148] on span "Filter" at bounding box center [557, 146] width 10 height 10
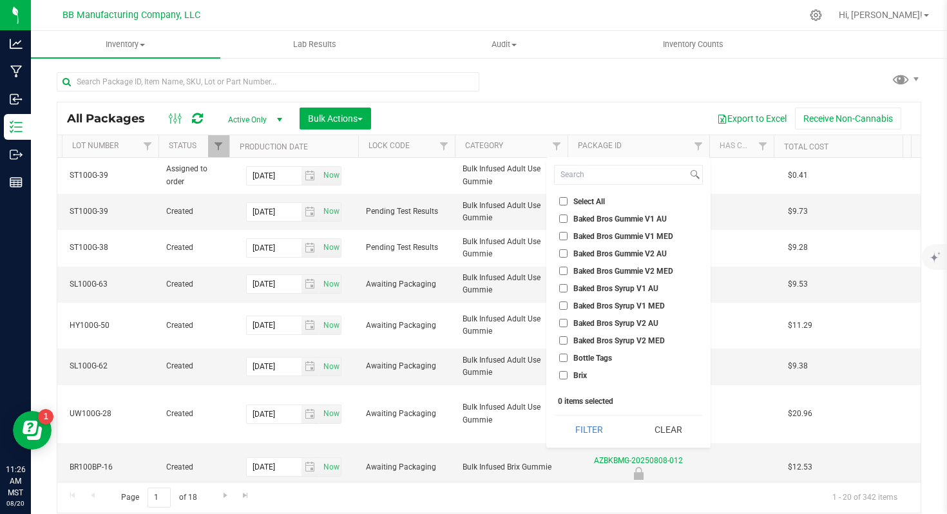
click at [566, 217] on input "Baked Bros Gummie V1 AU" at bounding box center [563, 219] width 8 height 8
checkbox input "true"
click at [563, 232] on input "Baked Bros Gummie V1 MED" at bounding box center [563, 236] width 8 height 8
checkbox input "true"
click at [563, 254] on input "Baked Bros Gummie V2 AU" at bounding box center [563, 253] width 8 height 8
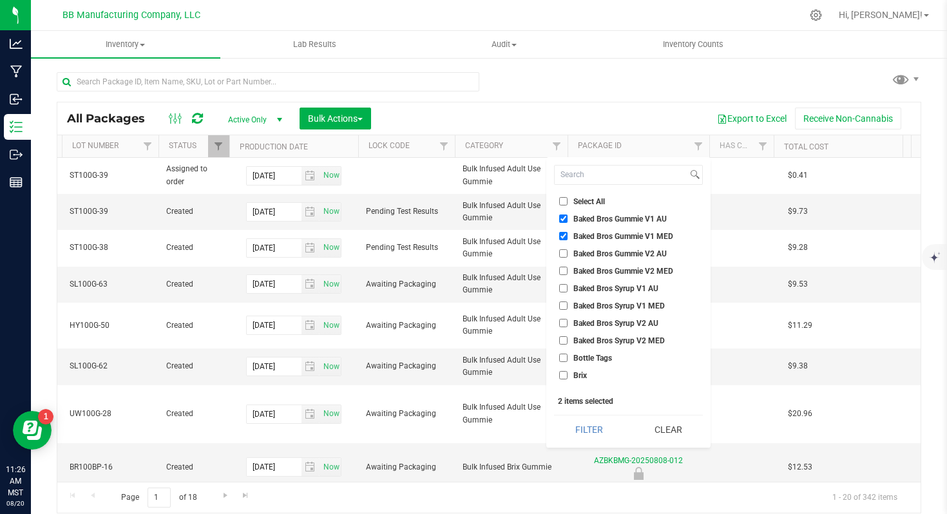
checkbox input "true"
click at [565, 268] on input "Baked Bros Gummie V2 MED" at bounding box center [563, 271] width 8 height 8
checkbox input "true"
click at [571, 179] on input at bounding box center [621, 175] width 133 height 19
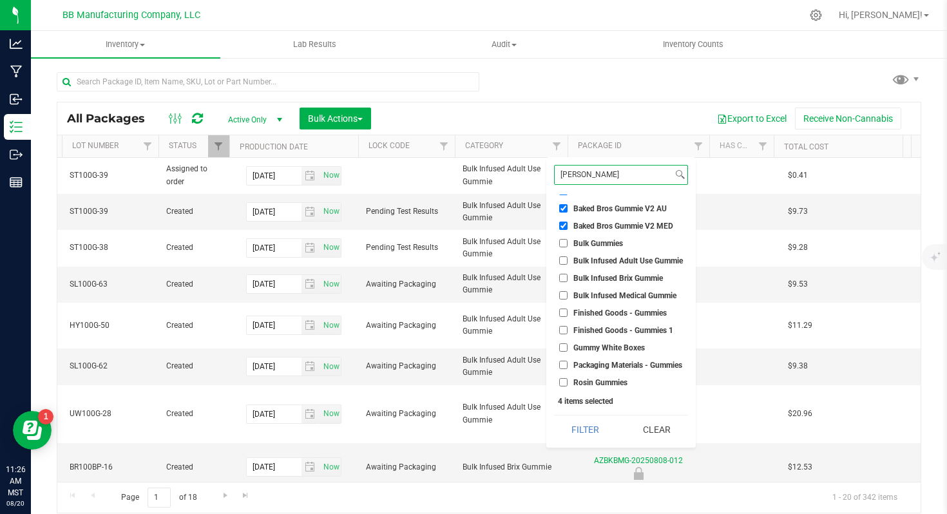
type input "[PERSON_NAME]"
click at [566, 380] on input "Rosin Gummies" at bounding box center [563, 382] width 8 height 8
checkbox input "true"
click at [603, 177] on input "[PERSON_NAME]" at bounding box center [614, 175] width 118 height 19
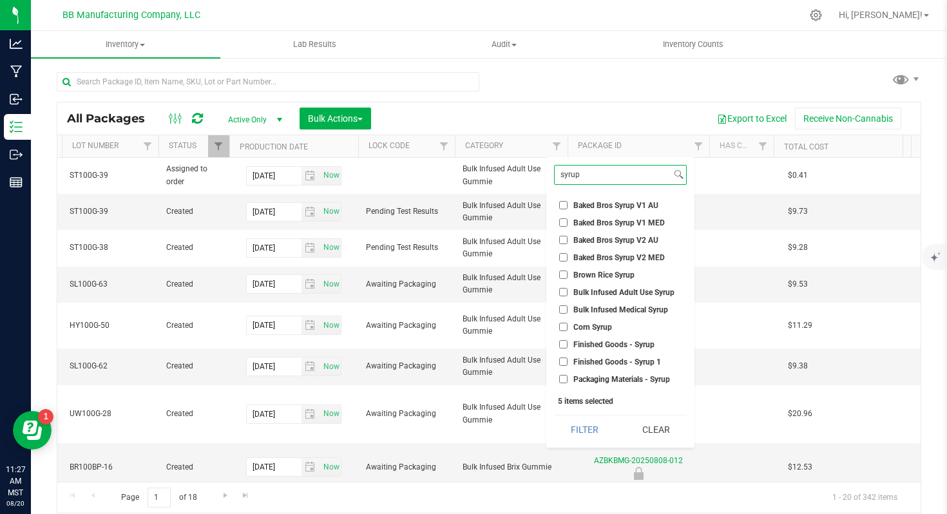
type input "syrup"
click at [618, 206] on span "Baked Bros Syrup V1 AU" at bounding box center [616, 206] width 85 height 8
click at [568, 206] on input "Baked Bros Syrup V1 AU" at bounding box center [563, 205] width 8 height 8
checkbox input "true"
click at [609, 217] on li "Baked Bros Syrup V1 MED" at bounding box center [620, 223] width 133 height 14
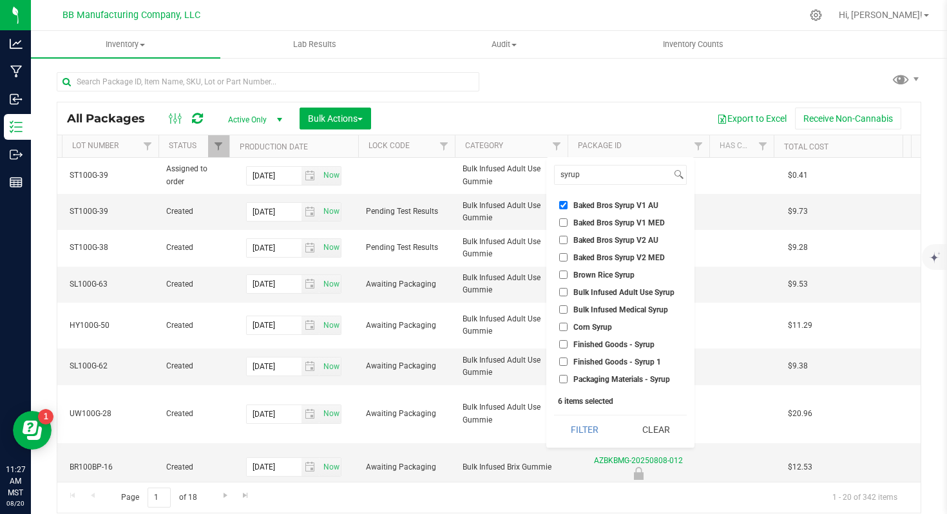
click at [602, 238] on span "Baked Bros Syrup V2 AU" at bounding box center [616, 241] width 85 height 8
click at [568, 238] on input "Baked Bros Syrup V2 AU" at bounding box center [563, 240] width 8 height 8
checkbox input "true"
click at [601, 255] on span "Baked Bros Syrup V2 MED" at bounding box center [620, 258] width 92 height 8
click at [568, 255] on input "Baked Bros Syrup V2 MED" at bounding box center [563, 257] width 8 height 8
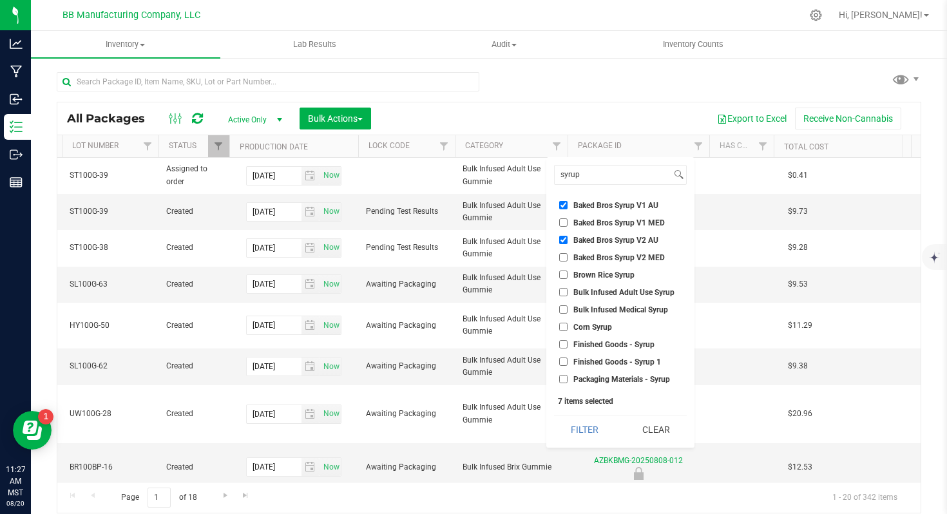
checkbox input "true"
click at [566, 221] on input "Baked Bros Syrup V1 MED" at bounding box center [563, 222] width 8 height 8
checkbox input "true"
click at [582, 432] on button "Filter" at bounding box center [585, 430] width 62 height 28
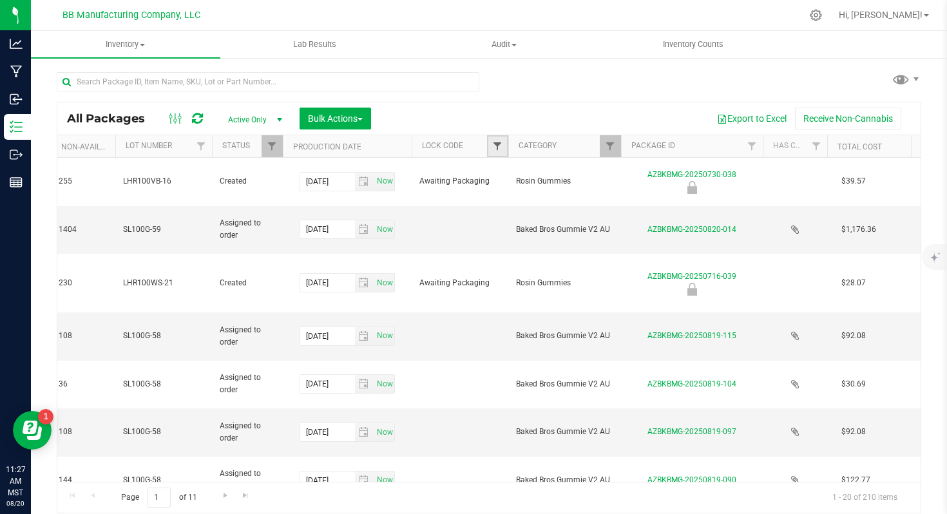
click at [503, 149] on span "Filter" at bounding box center [497, 146] width 10 height 10
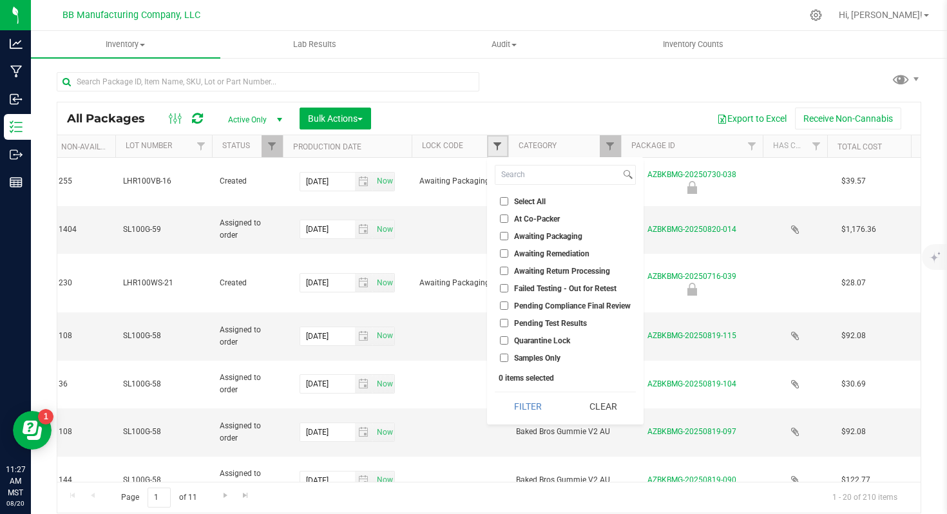
click at [503, 149] on span "Filter" at bounding box center [497, 146] width 10 height 10
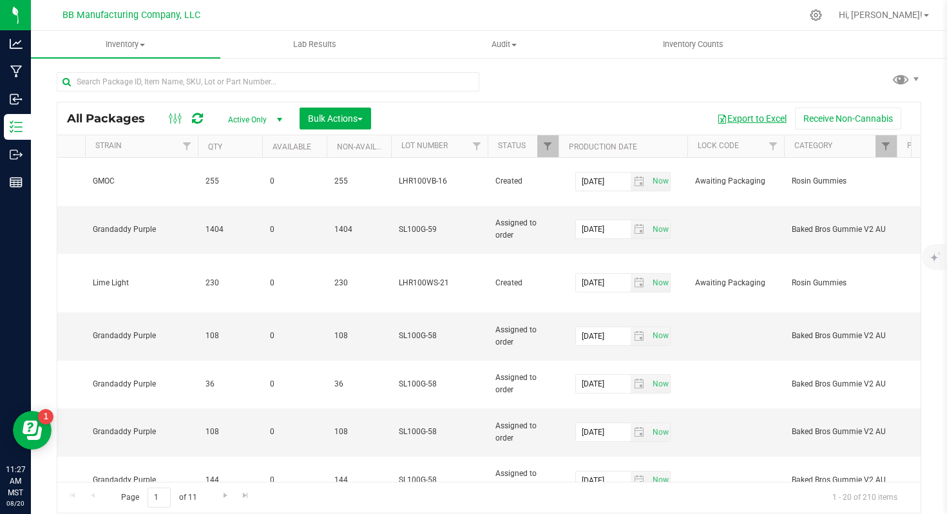
click at [771, 113] on button "Export to Excel" at bounding box center [752, 119] width 86 height 22
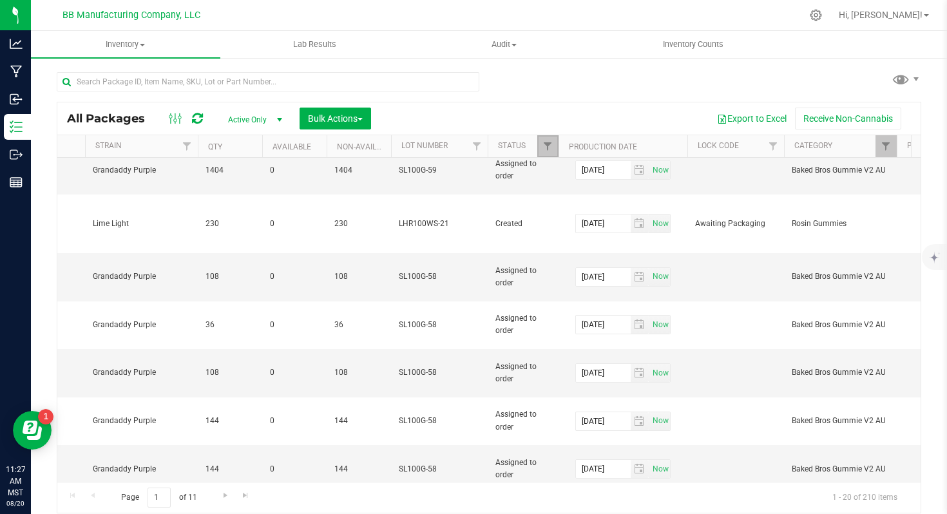
click at [541, 148] on link "Filter" at bounding box center [547, 146] width 21 height 22
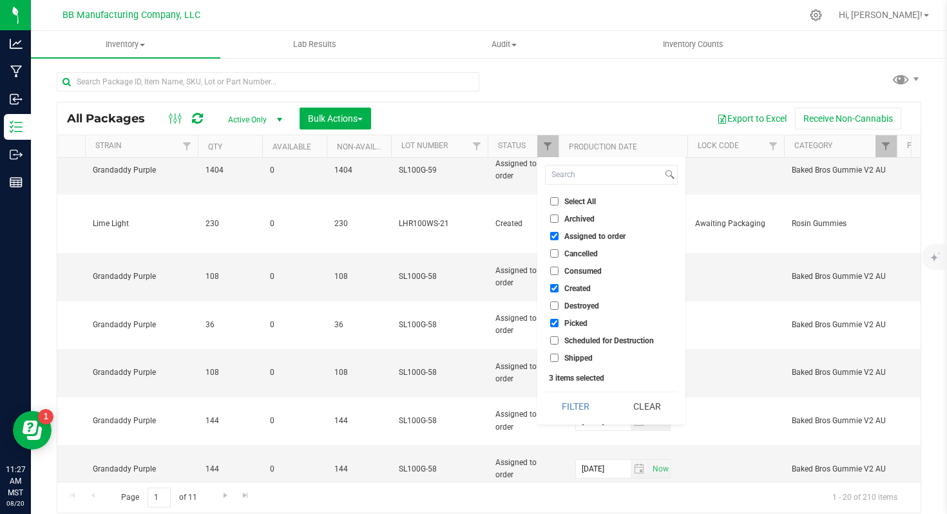
click at [553, 237] on input "Assigned to order" at bounding box center [554, 236] width 8 height 8
checkbox input "false"
click at [555, 323] on input "Picked" at bounding box center [554, 323] width 8 height 8
checkbox input "false"
click at [574, 401] on button "Filter" at bounding box center [576, 406] width 62 height 28
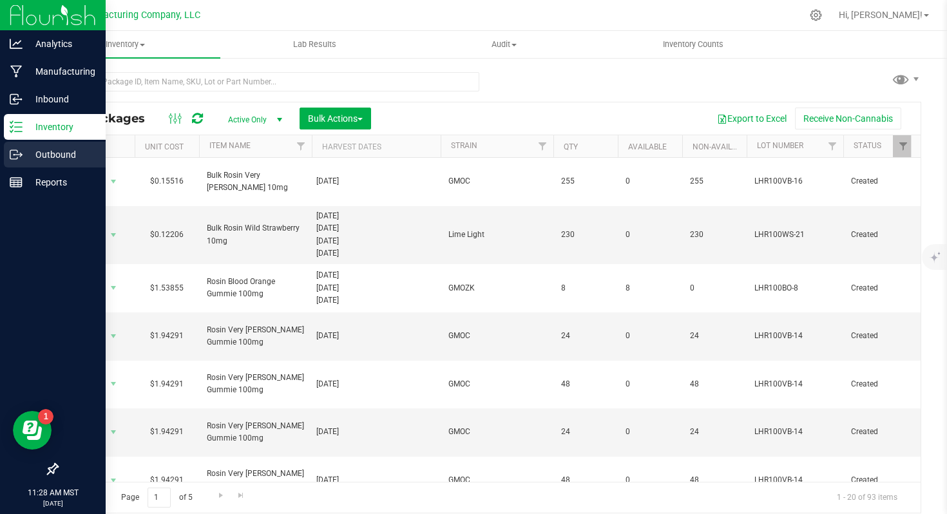
click at [19, 155] on line at bounding box center [18, 155] width 7 height 0
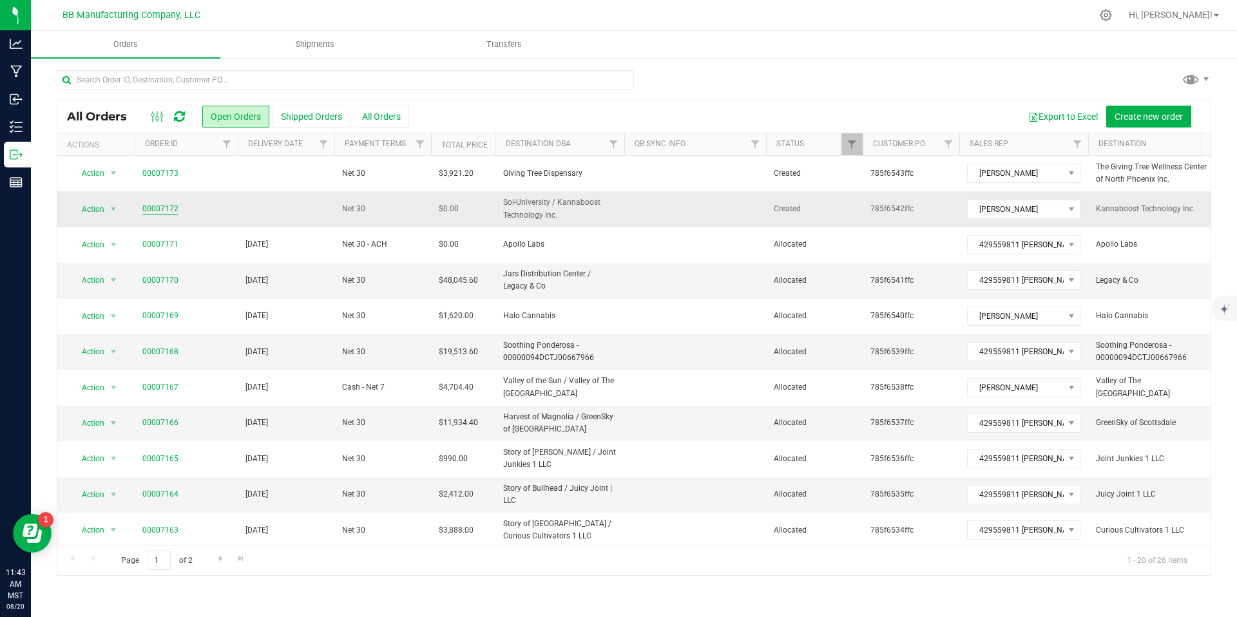
click at [158, 209] on link "00007172" at bounding box center [160, 209] width 36 height 12
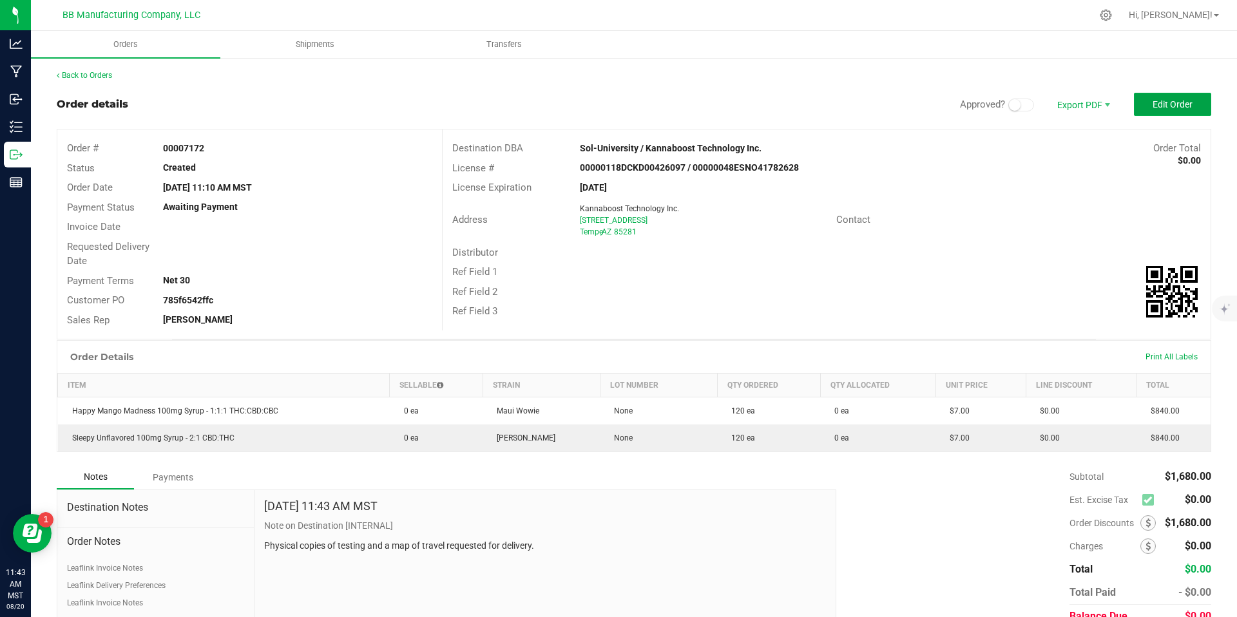
click at [1166, 112] on button "Edit Order" at bounding box center [1172, 104] width 77 height 23
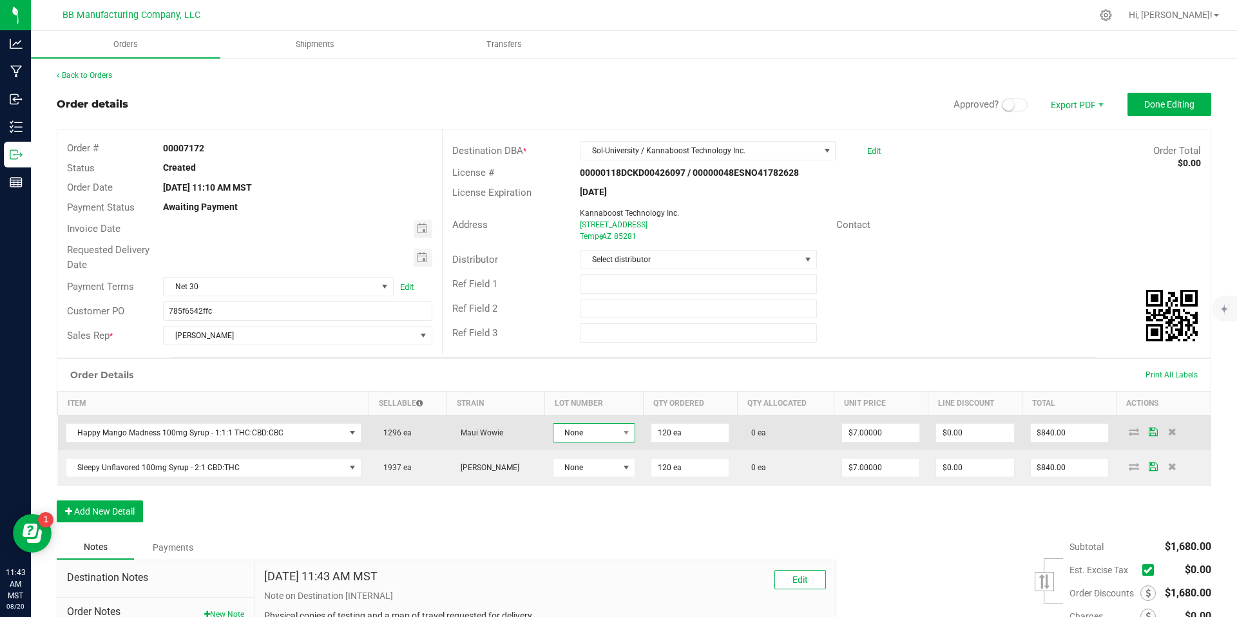
click at [576, 430] on span "None" at bounding box center [586, 433] width 65 height 18
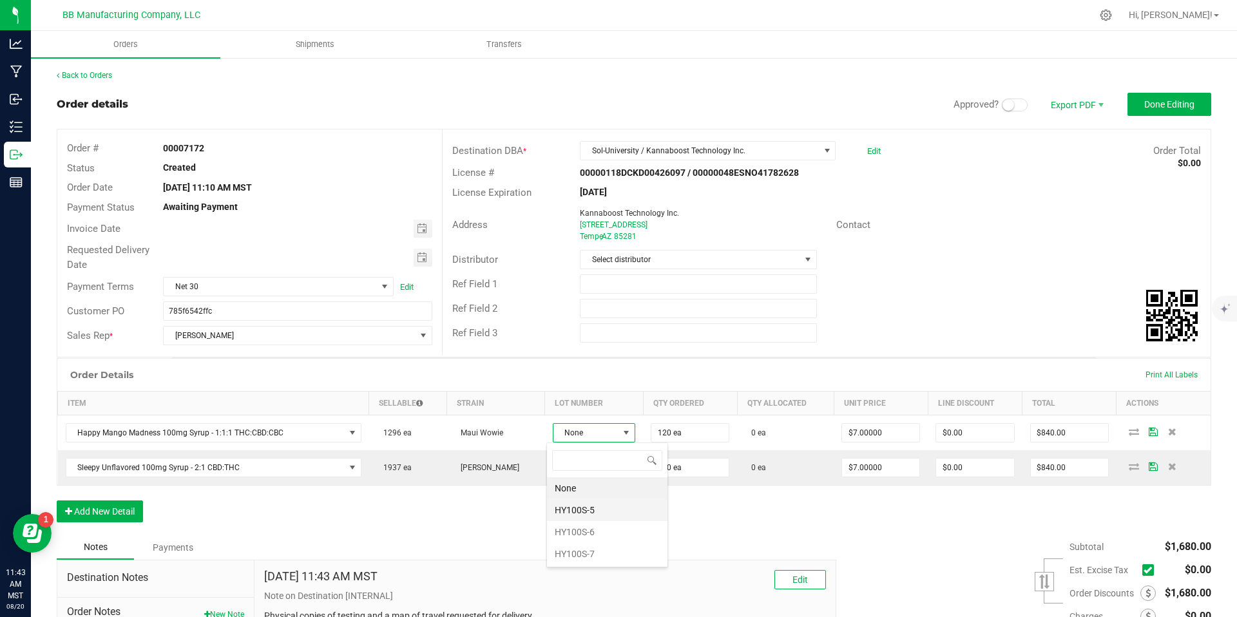
click at [590, 517] on li "HY100S-5" at bounding box center [607, 510] width 121 height 22
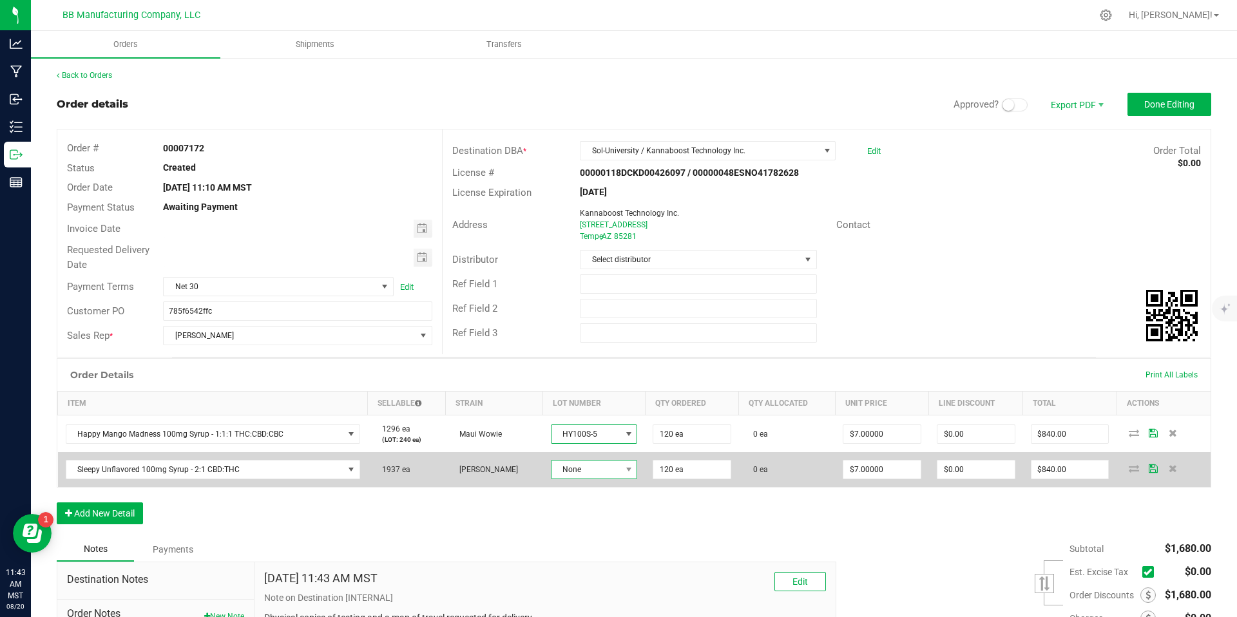
click at [592, 472] on span "None" at bounding box center [587, 470] width 70 height 18
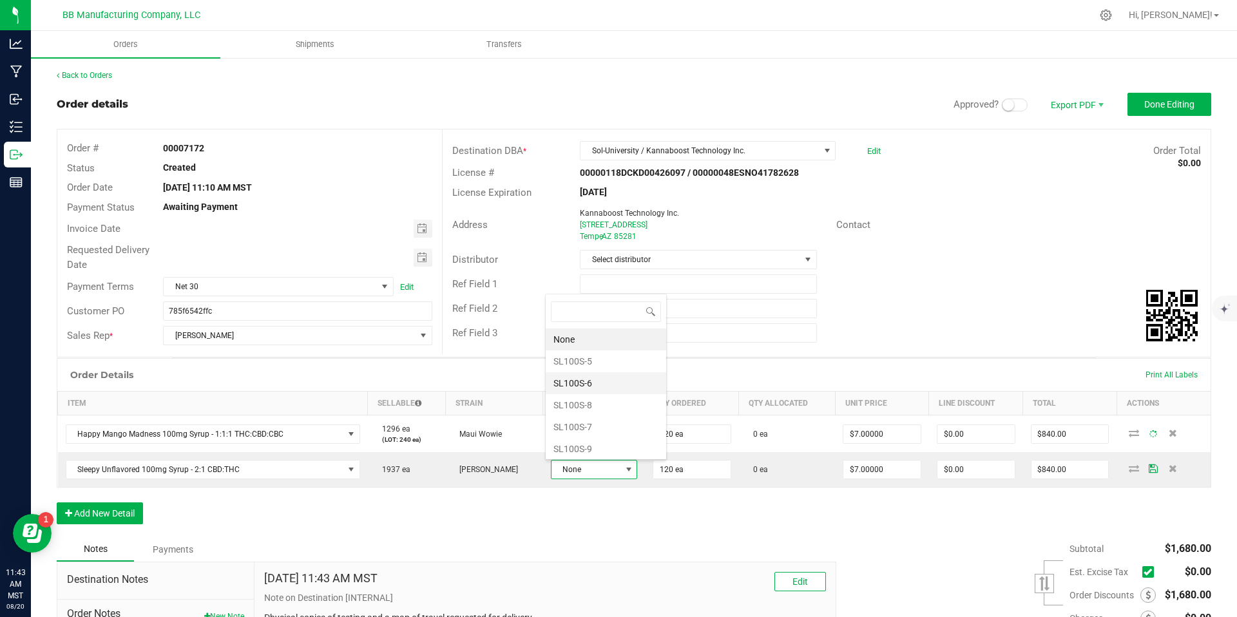
click at [588, 384] on li "SL100S-6" at bounding box center [606, 383] width 121 height 22
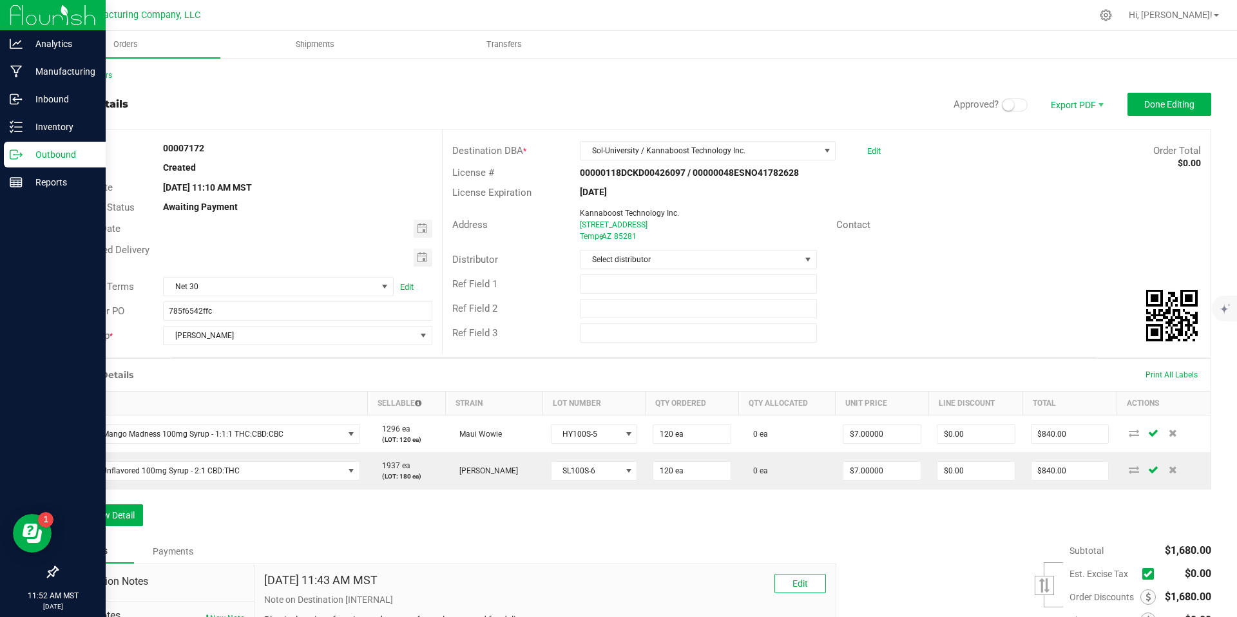
click at [30, 150] on p "Outbound" at bounding box center [61, 154] width 77 height 15
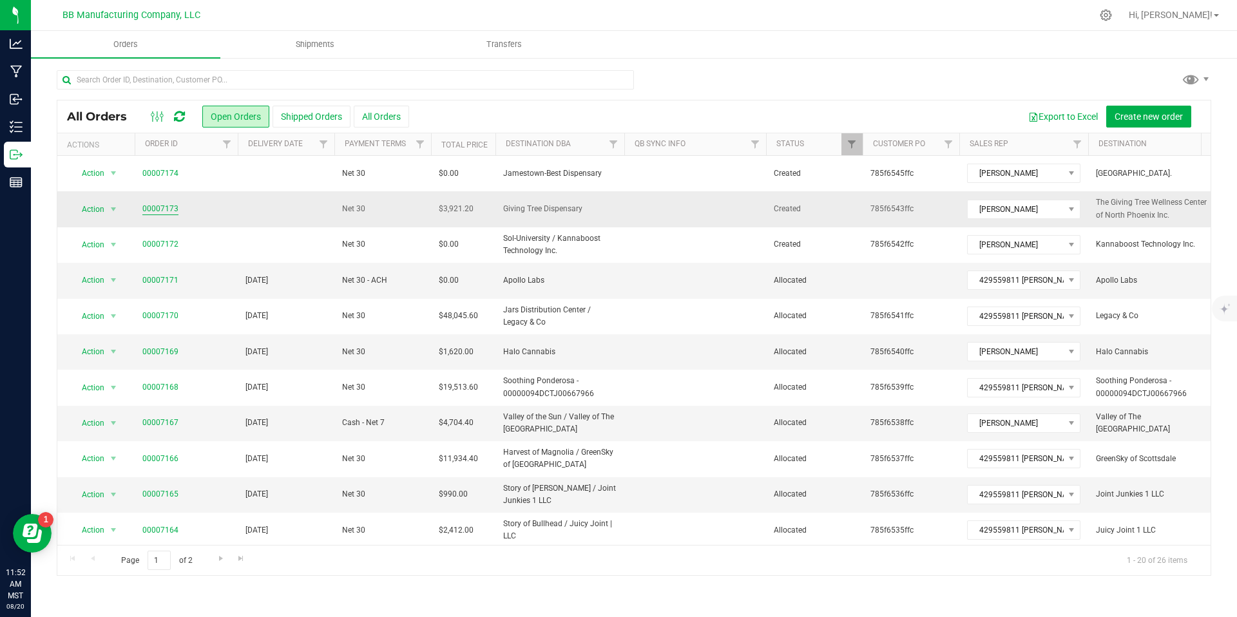
click at [169, 210] on link "00007173" at bounding box center [160, 209] width 36 height 12
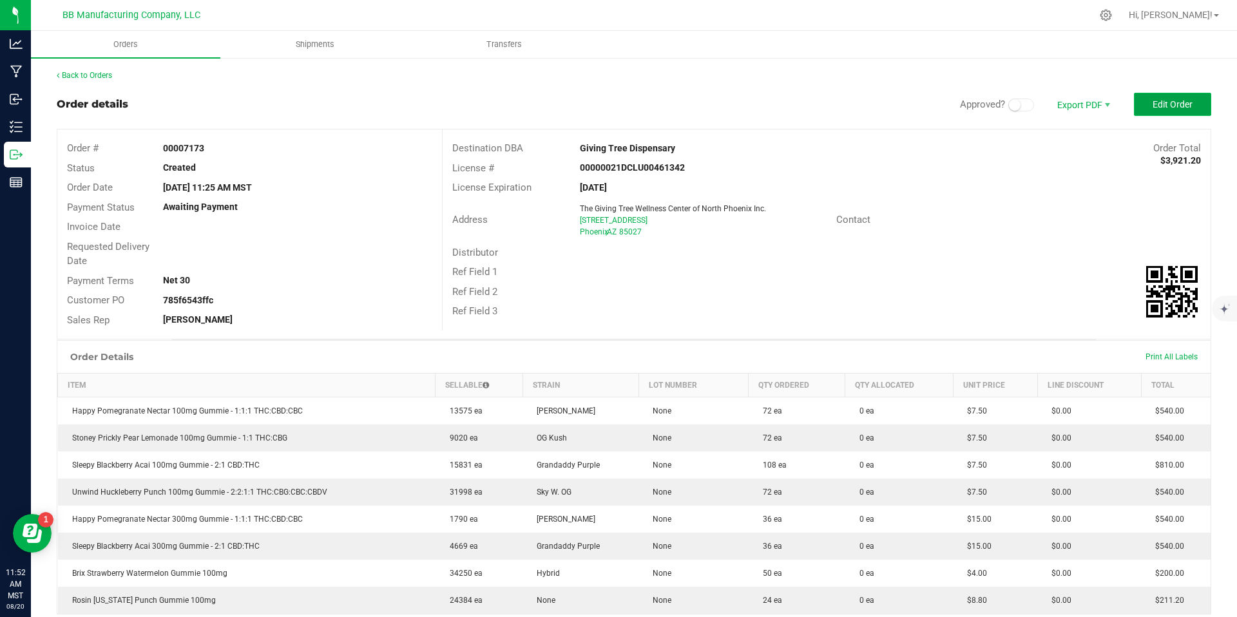
click at [1158, 104] on span "Edit Order" at bounding box center [1173, 104] width 40 height 10
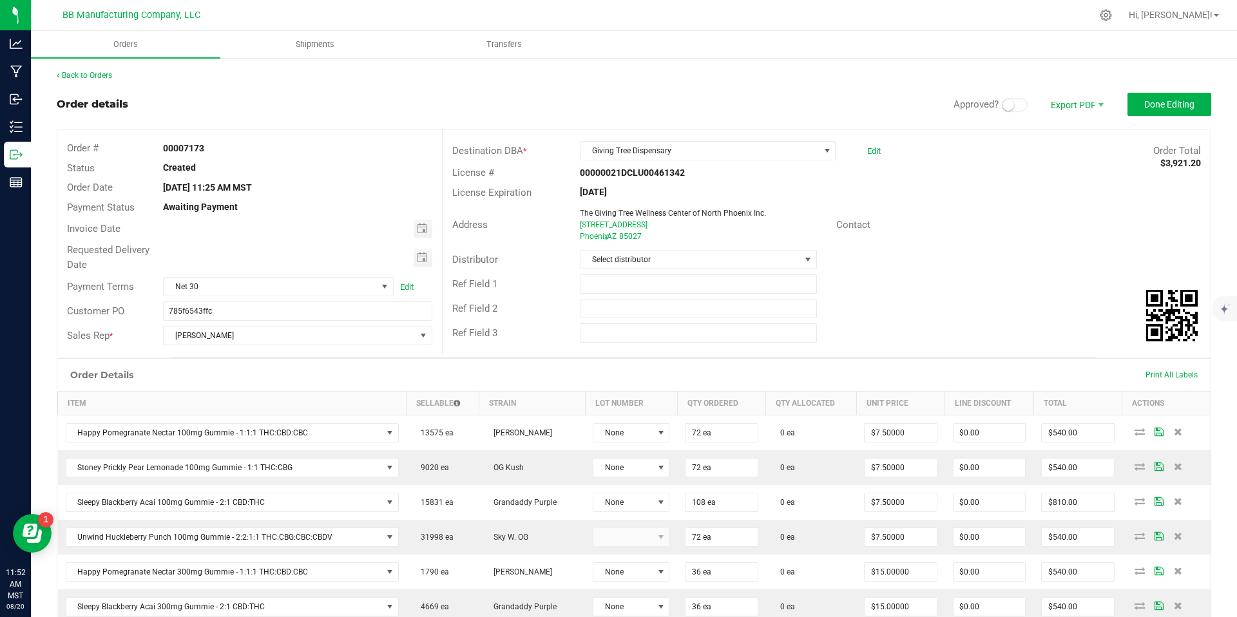
click at [1003, 103] on small at bounding box center [1009, 105] width 12 height 12
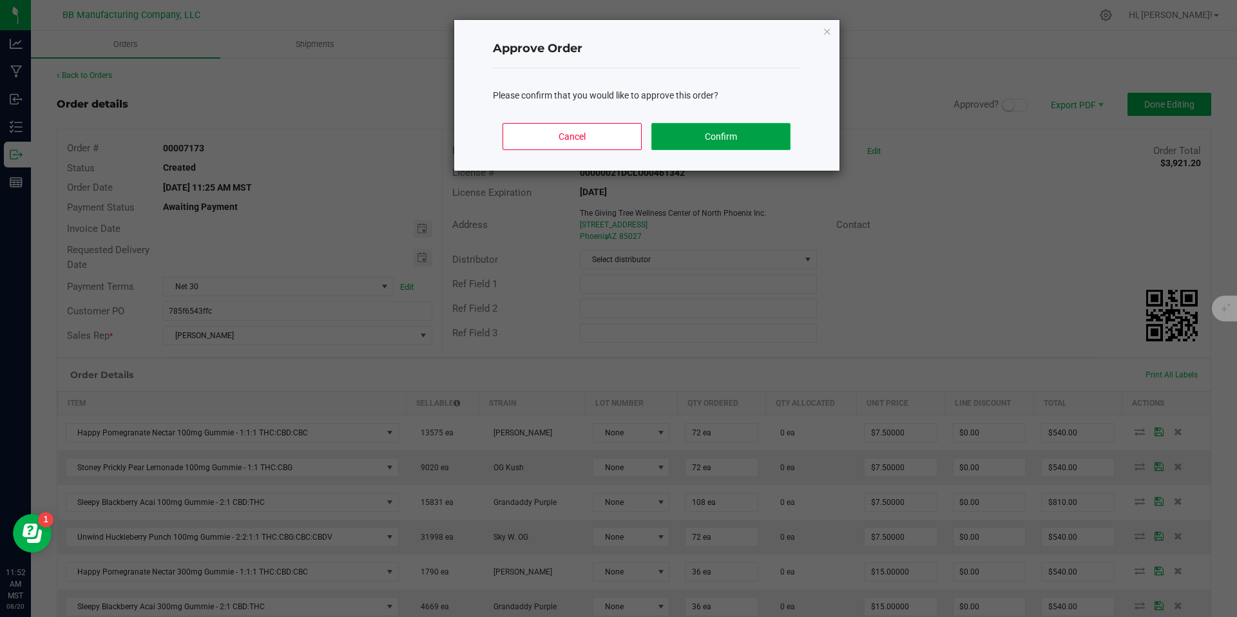
click at [721, 140] on button "Confirm" at bounding box center [721, 136] width 139 height 27
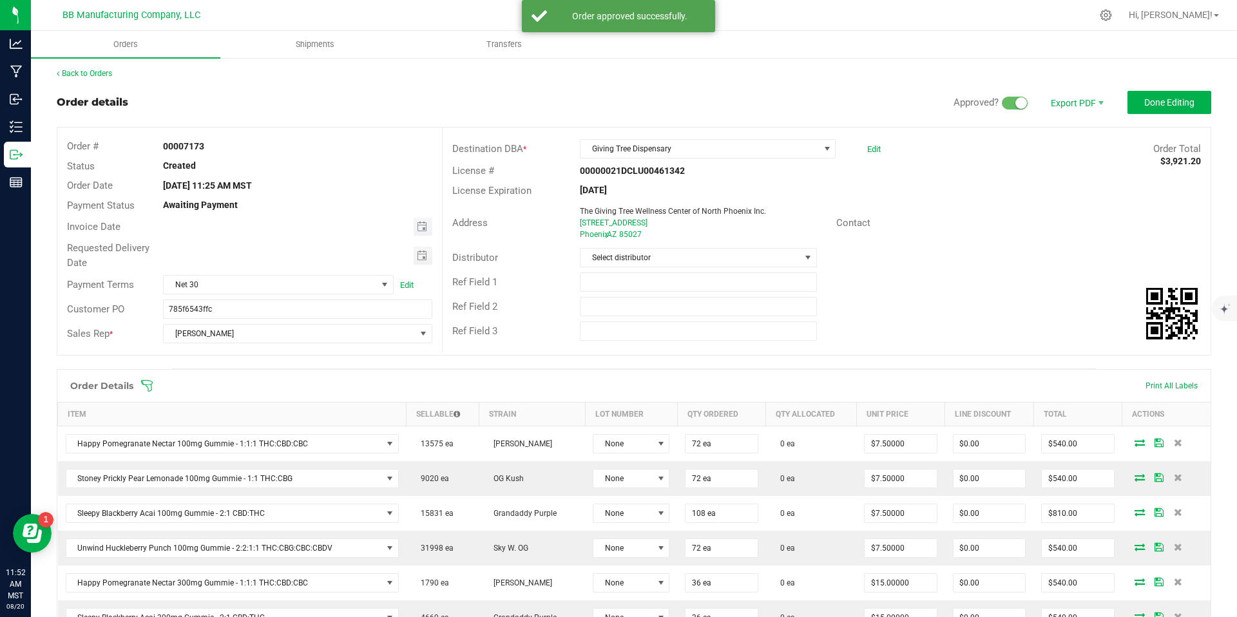
scroll to position [3, 0]
click at [409, 233] on span at bounding box center [289, 226] width 250 height 18
click at [414, 228] on span "Toggle calendar" at bounding box center [423, 226] width 19 height 18
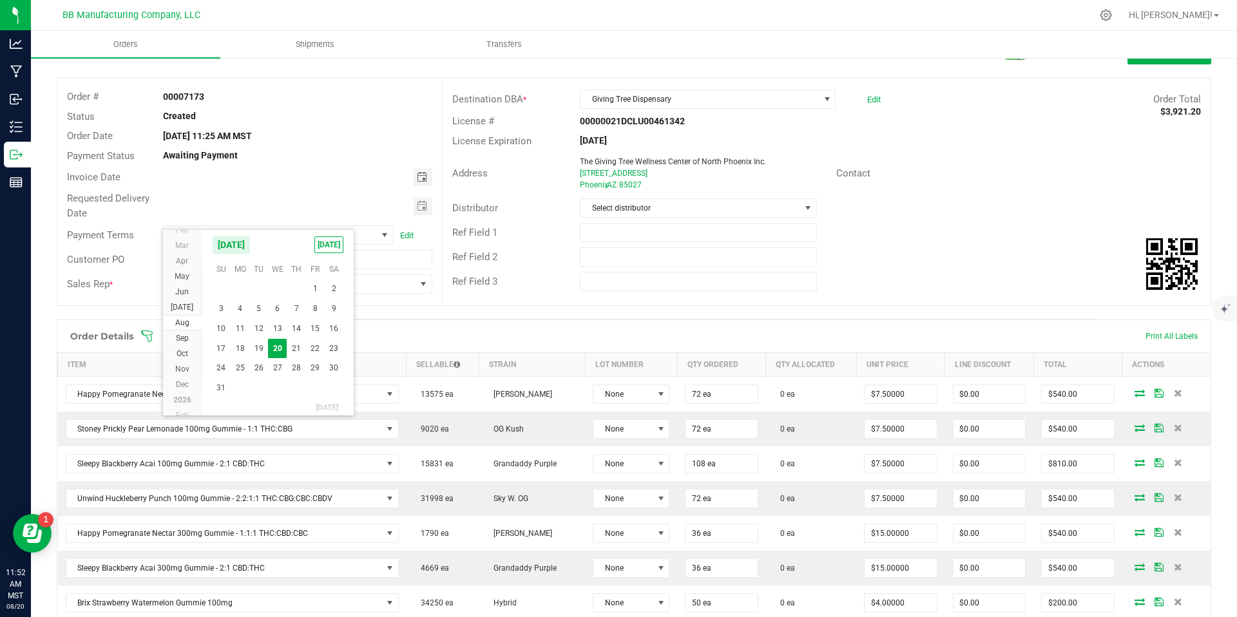
scroll to position [6, 0]
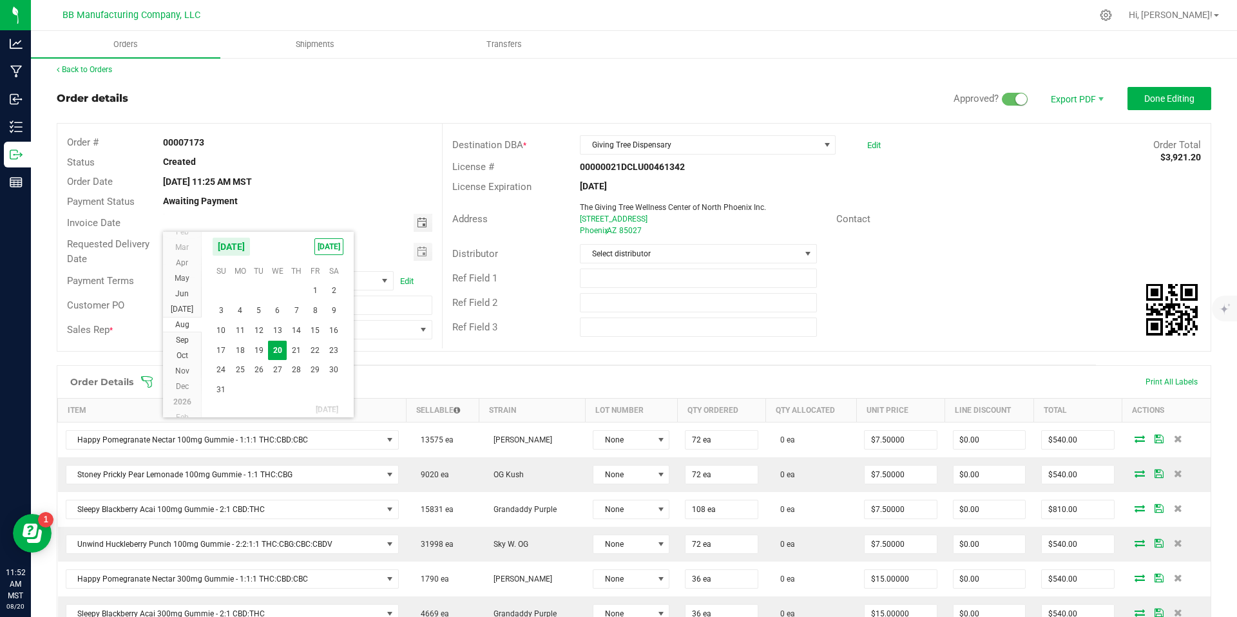
click at [452, 283] on span "Ref Field 1" at bounding box center [474, 279] width 45 height 12
click at [418, 224] on span "Toggle calendar" at bounding box center [422, 223] width 10 height 10
click at [298, 351] on span "21" at bounding box center [296, 351] width 19 height 20
type input "[DATE]"
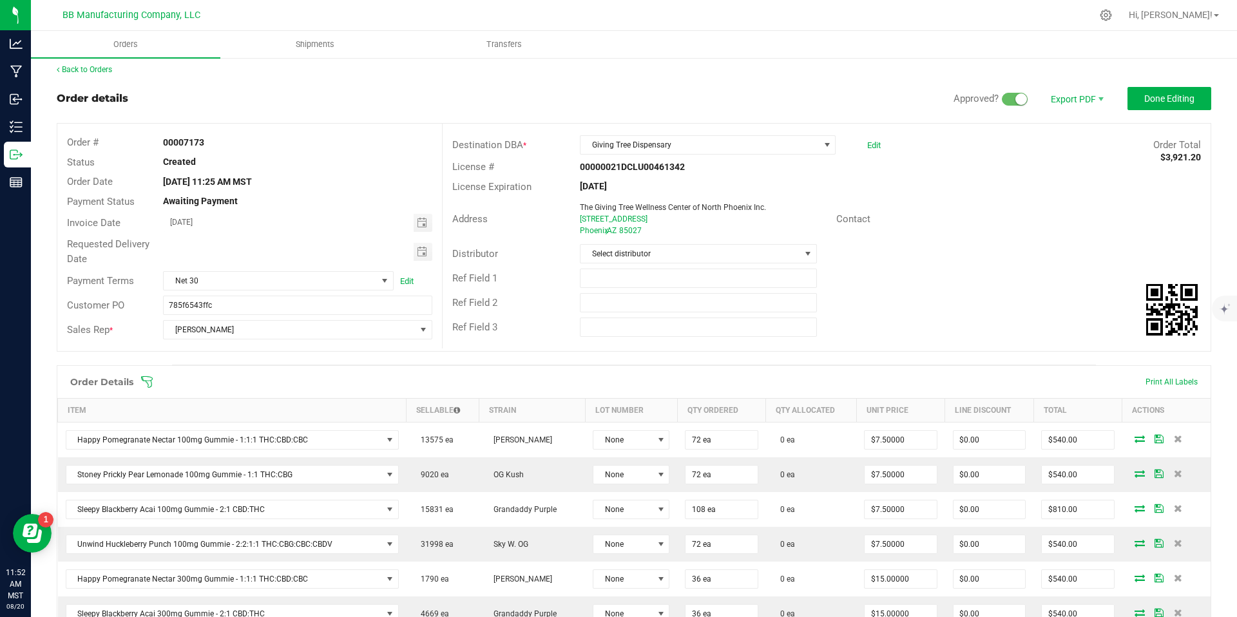
click at [425, 261] on div "Requested Delivery Date" at bounding box center [249, 252] width 385 height 34
click at [423, 256] on span "Toggle calendar" at bounding box center [422, 252] width 10 height 10
click at [294, 380] on span "21" at bounding box center [296, 379] width 19 height 20
type input "[DATE]"
click at [676, 239] on div "Address The Giving Tree Wellness Center of [GEOGRAPHIC_DATA] Inc. [STREET_ADDRE…" at bounding box center [827, 219] width 768 height 45
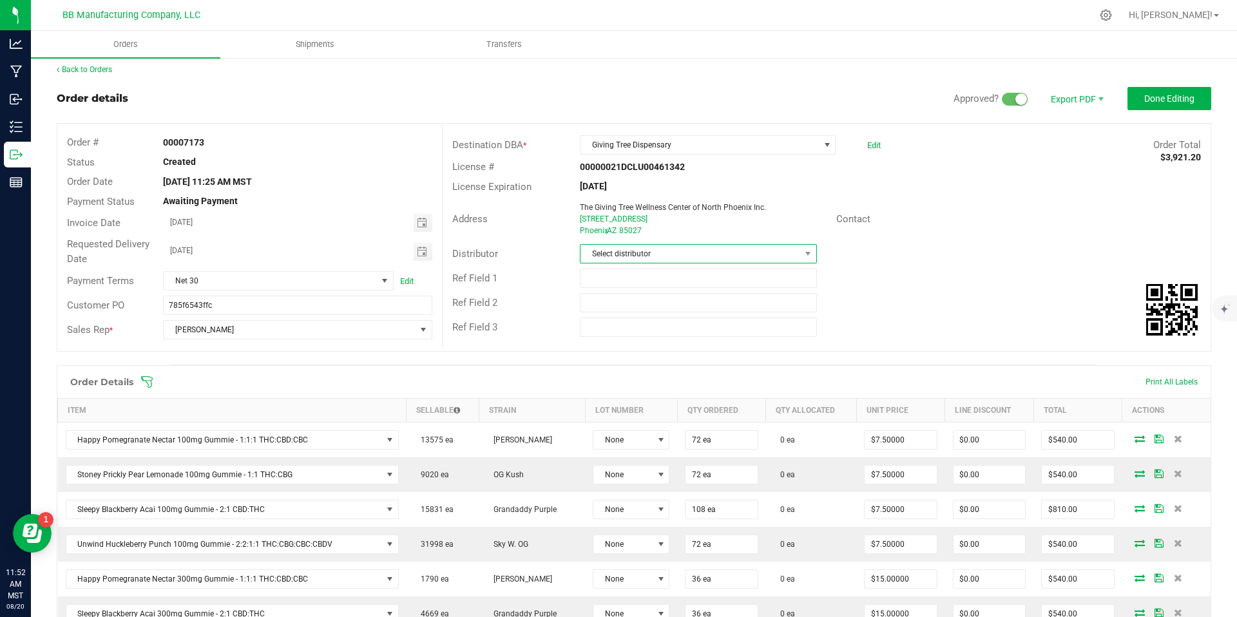
click at [675, 253] on span "Select distributor" at bounding box center [690, 254] width 219 height 18
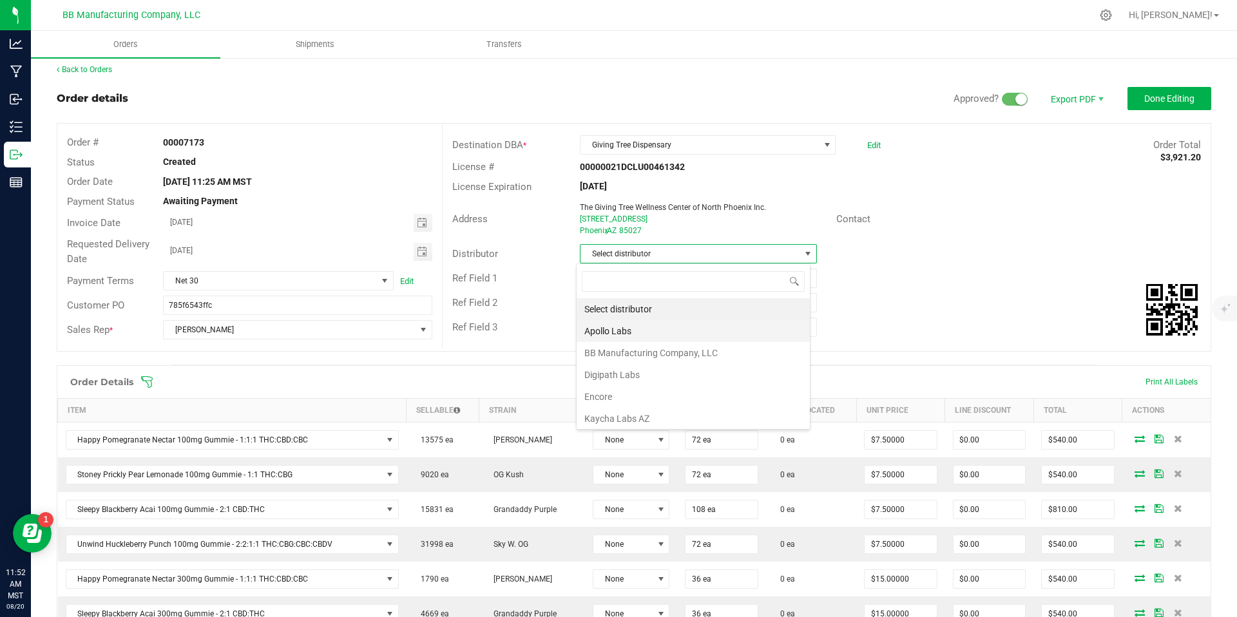
scroll to position [19, 235]
click at [652, 347] on li "BB Manufacturing Company, LLC" at bounding box center [693, 353] width 233 height 22
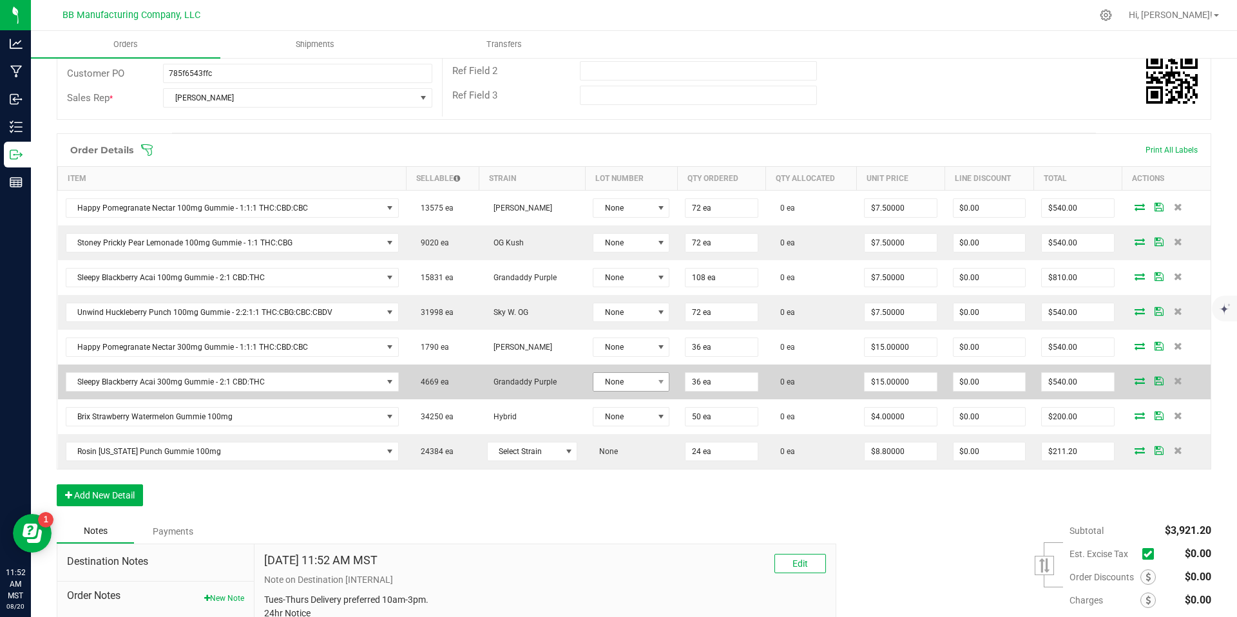
scroll to position [238, 0]
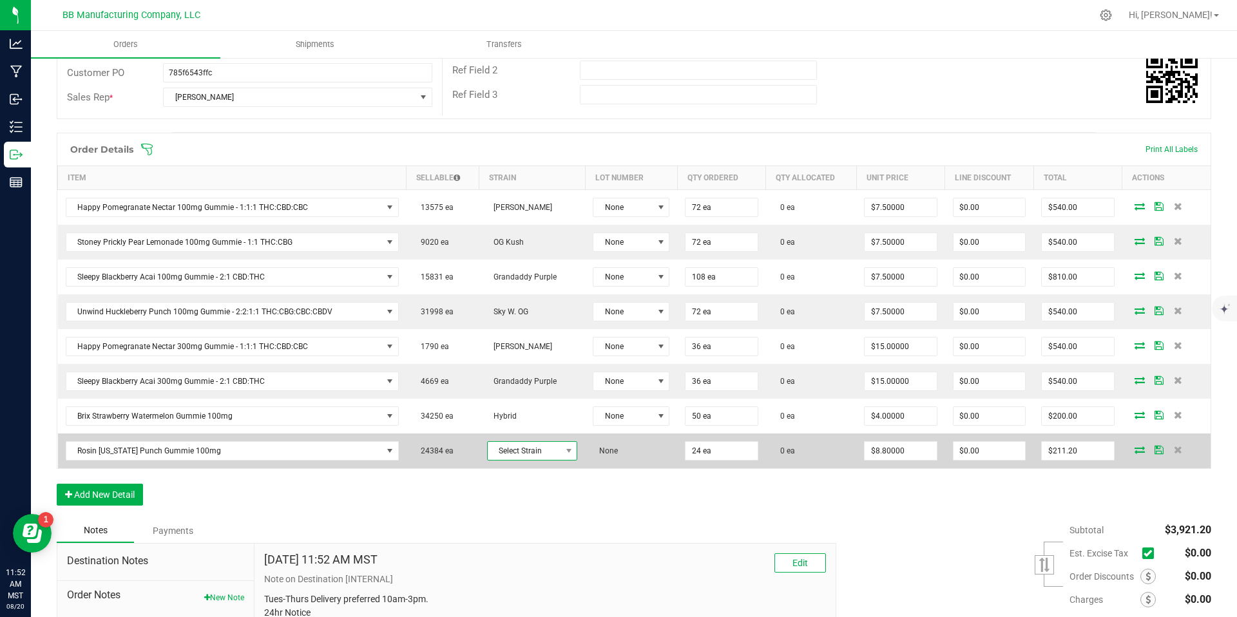
click at [523, 445] on span "Select Strain" at bounding box center [524, 451] width 73 height 18
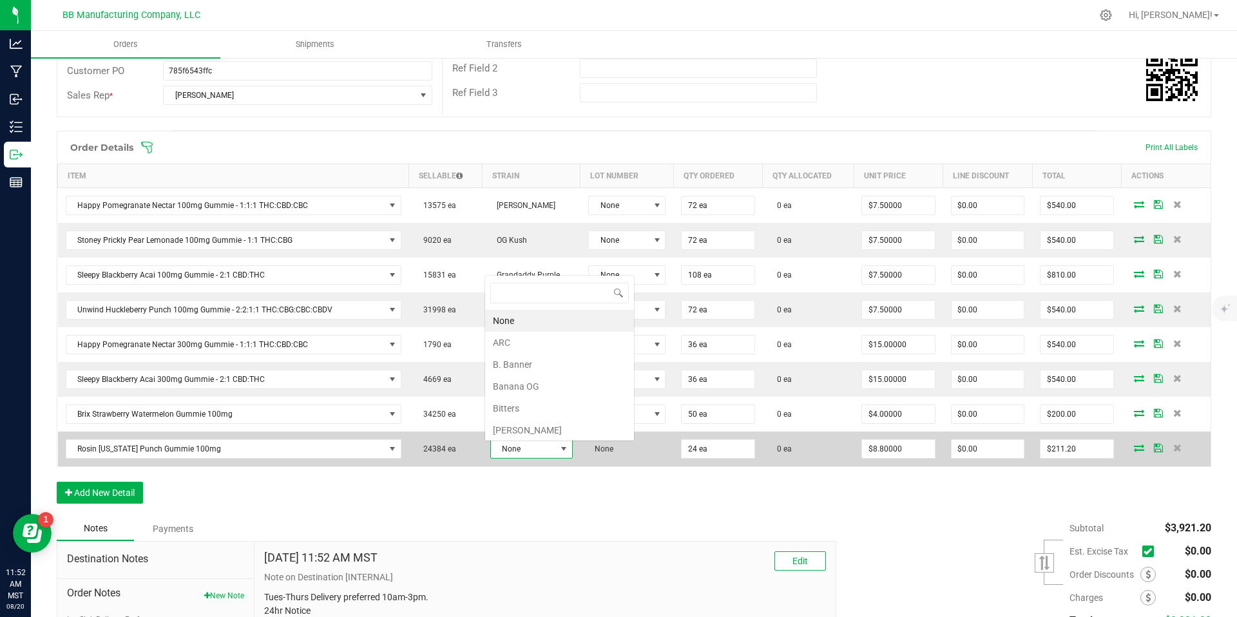
scroll to position [241, 0]
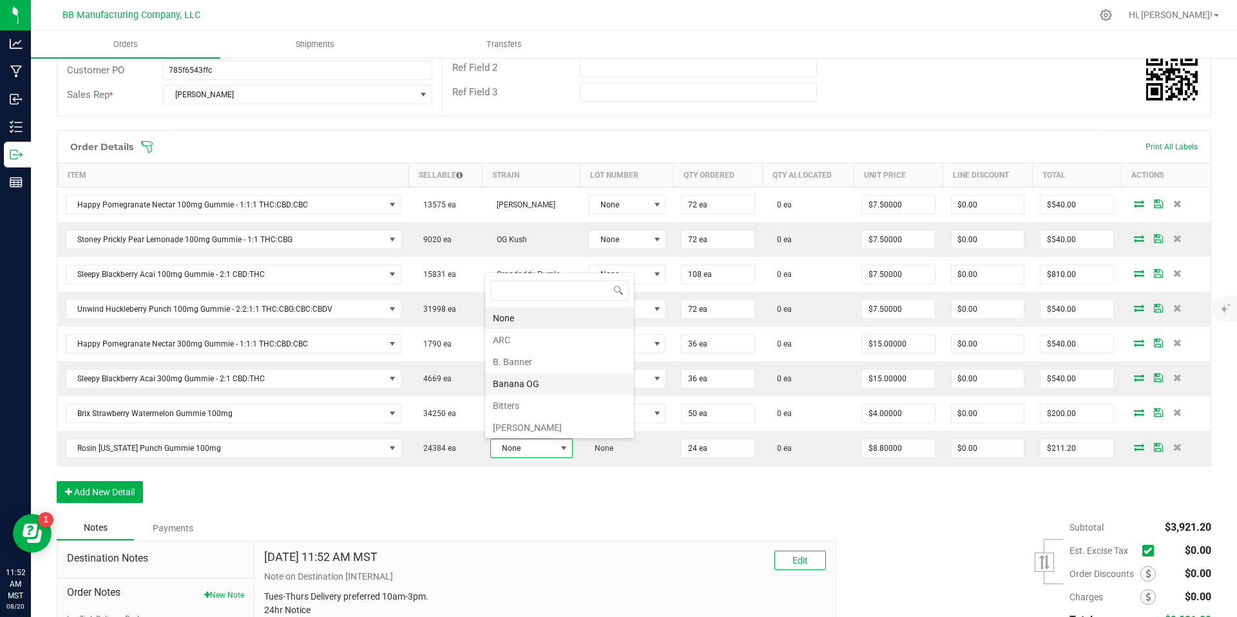
click at [532, 377] on li "Banana OG" at bounding box center [559, 384] width 149 height 22
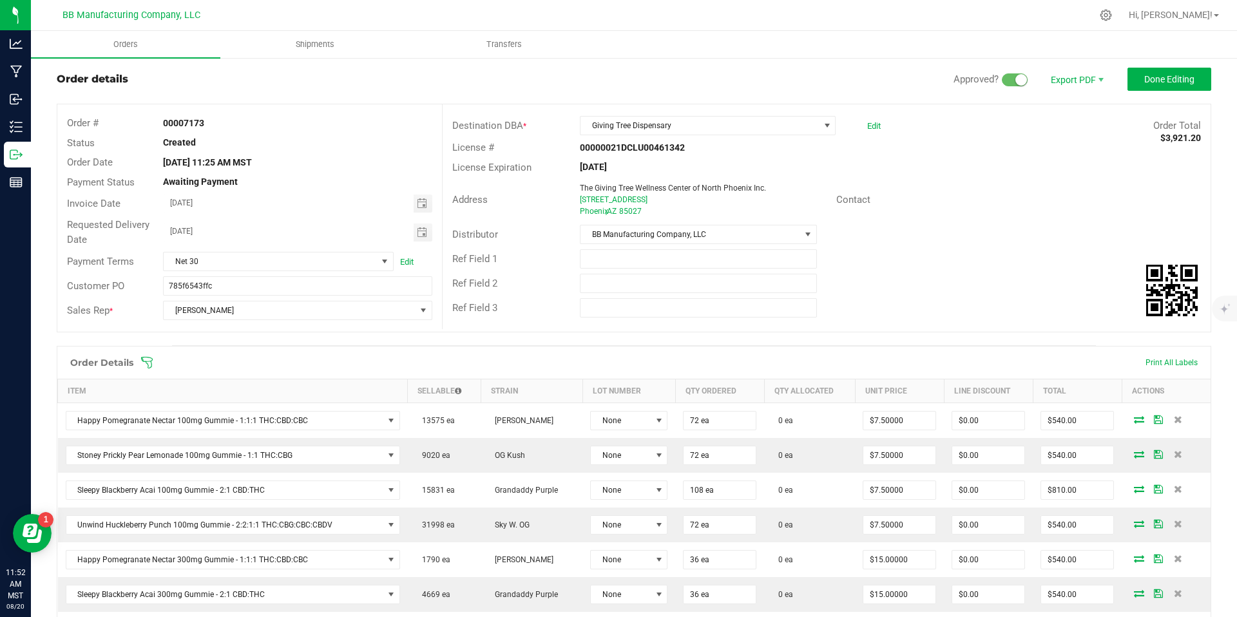
scroll to position [0, 0]
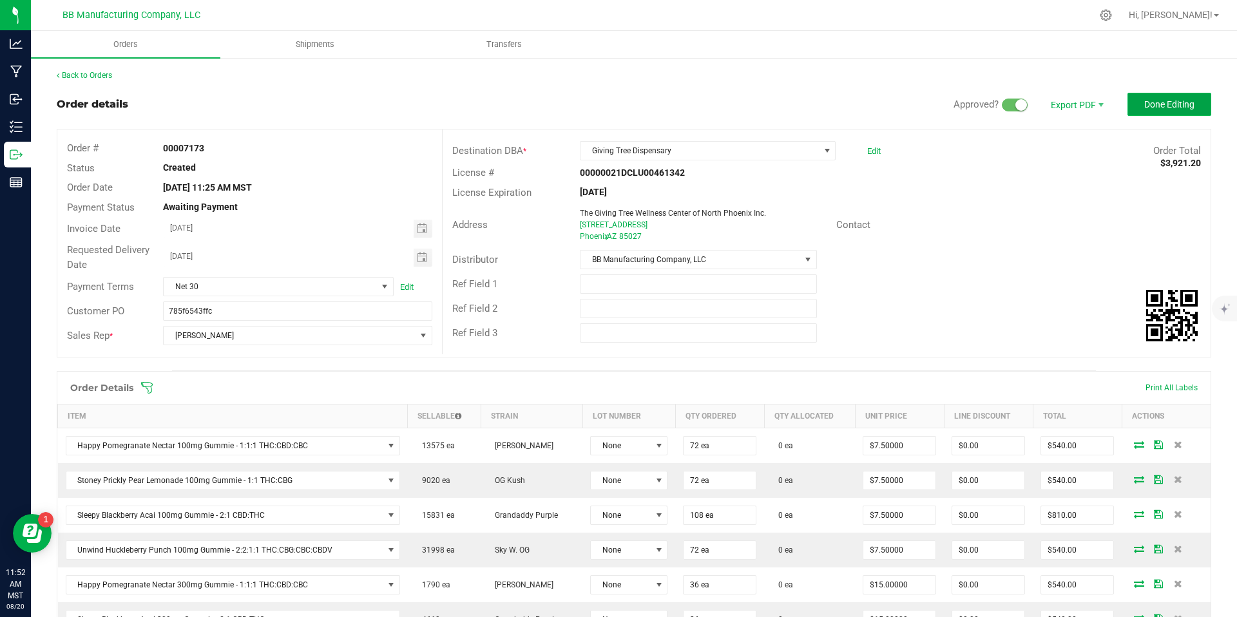
click at [1144, 108] on span "Done Editing" at bounding box center [1169, 104] width 50 height 10
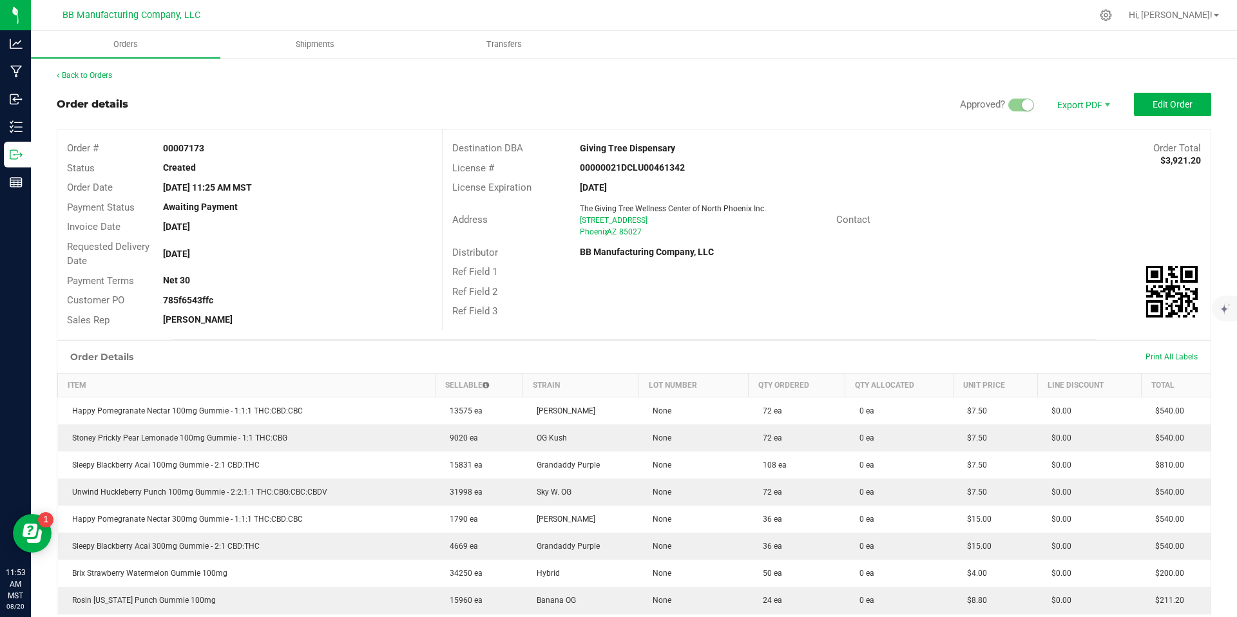
scroll to position [3, 0]
click at [1182, 106] on span "Edit Order" at bounding box center [1173, 102] width 40 height 10
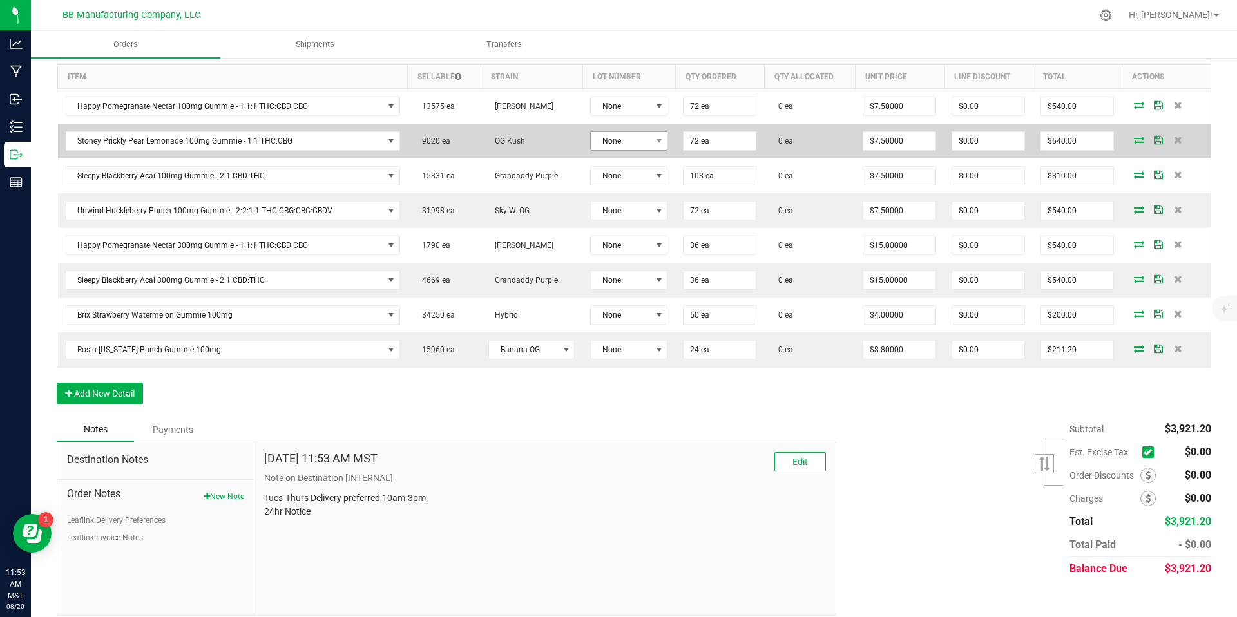
scroll to position [326, 0]
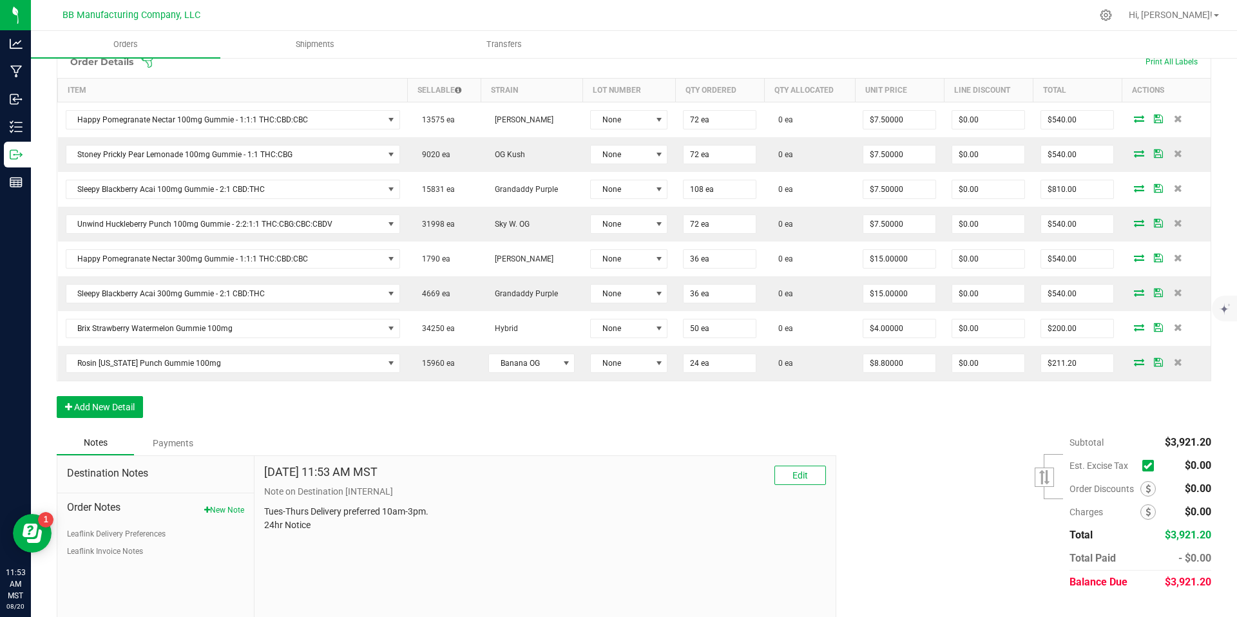
click at [613, 97] on th "Lot Number" at bounding box center [629, 91] width 93 height 24
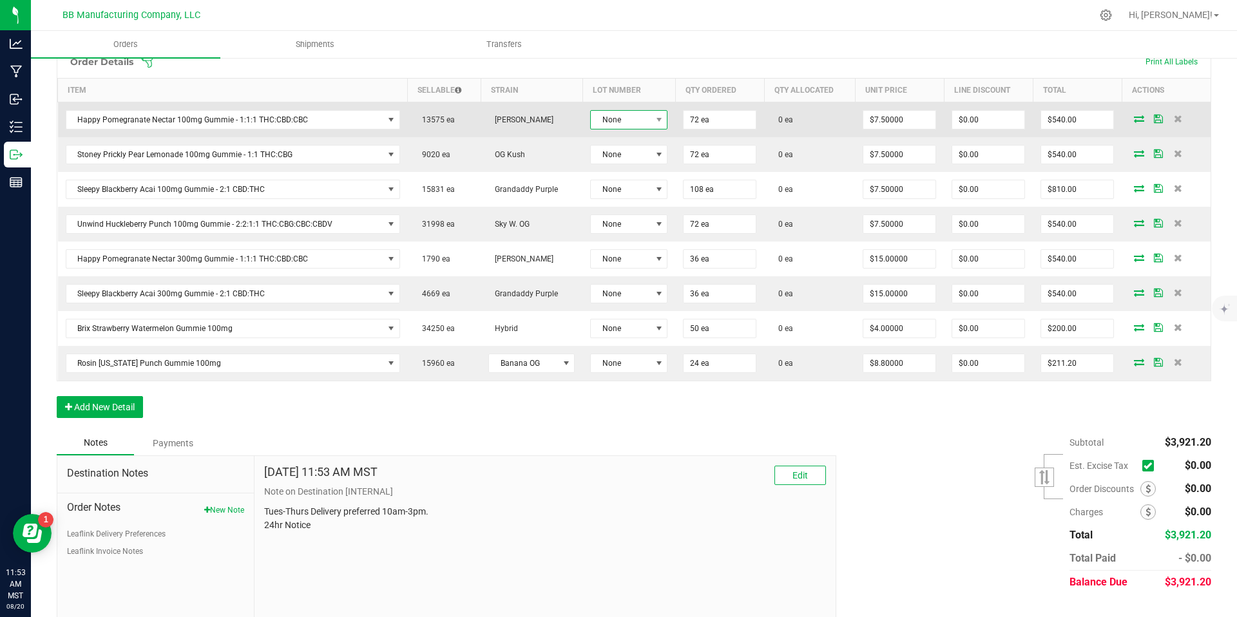
click at [619, 117] on span "None" at bounding box center [621, 120] width 60 height 18
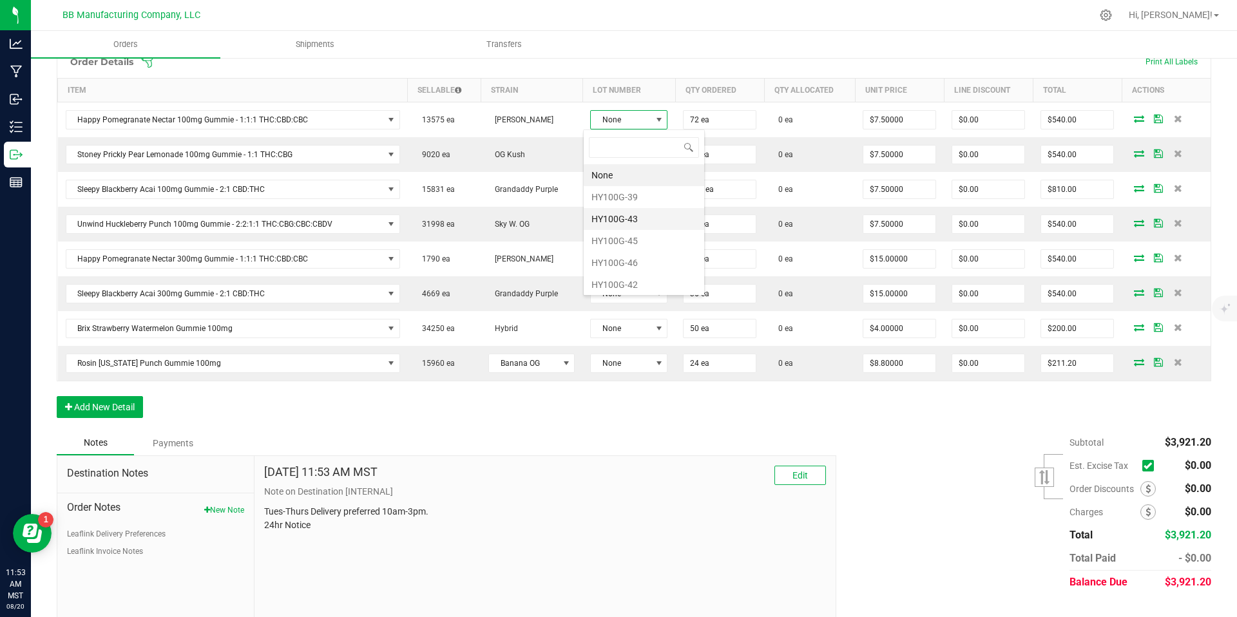
click at [620, 216] on li "HY100G-43" at bounding box center [644, 219] width 121 height 22
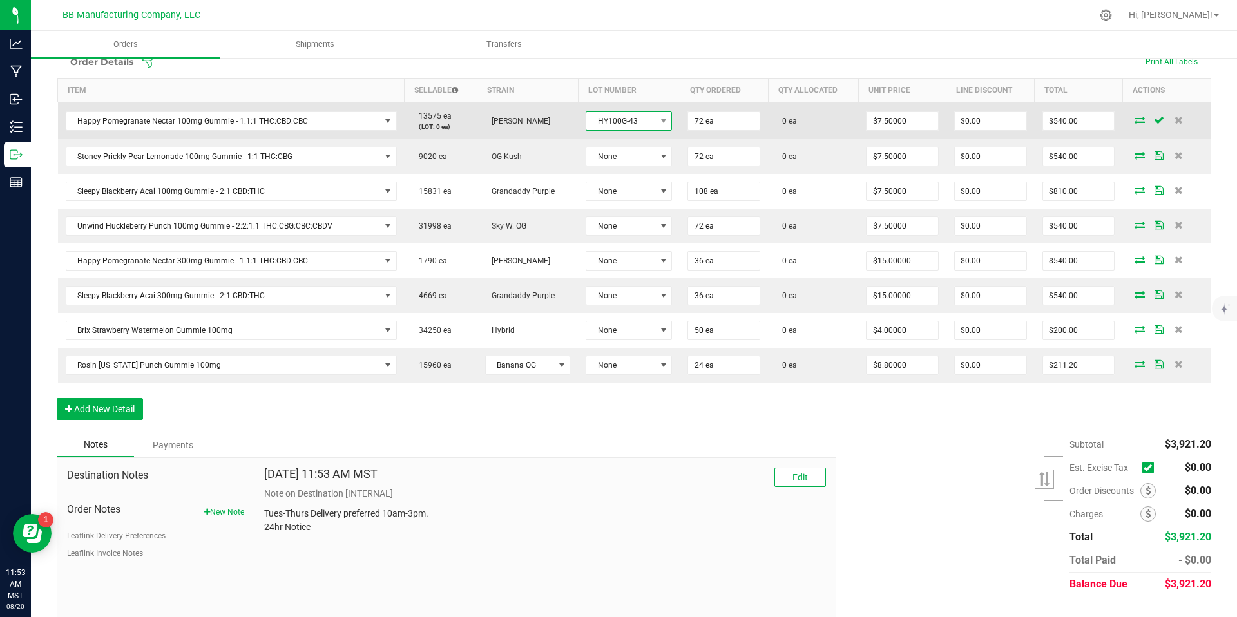
click at [624, 116] on span "HY100G-43" at bounding box center [620, 121] width 69 height 18
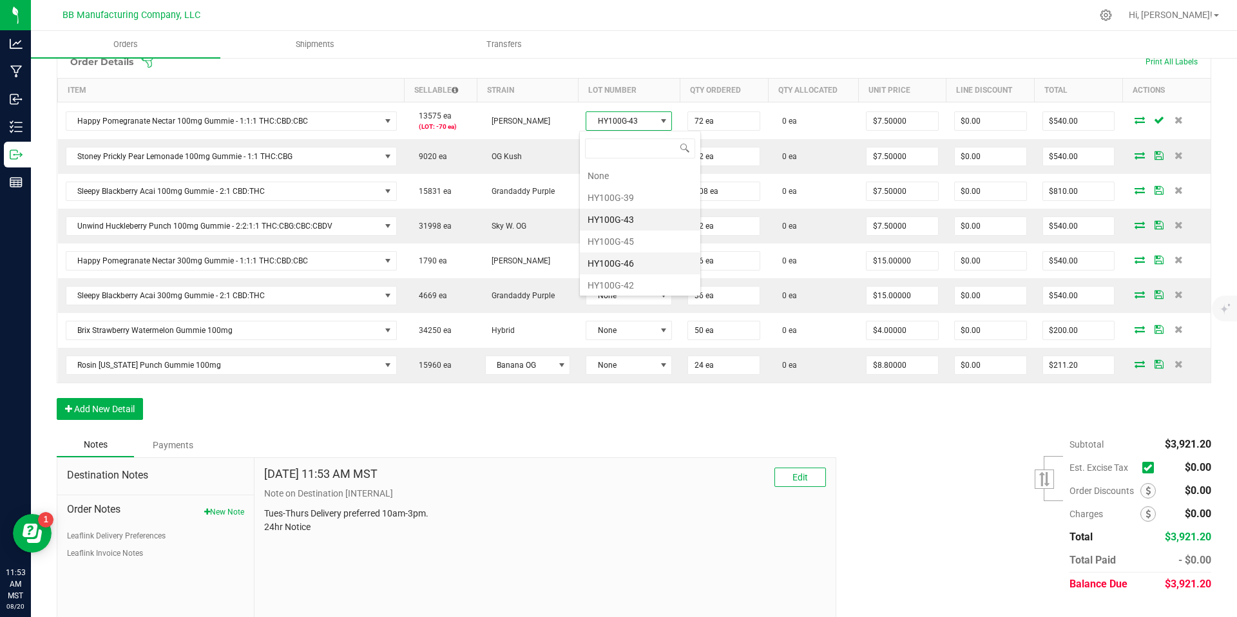
click at [623, 261] on li "HY100G-46" at bounding box center [640, 264] width 121 height 22
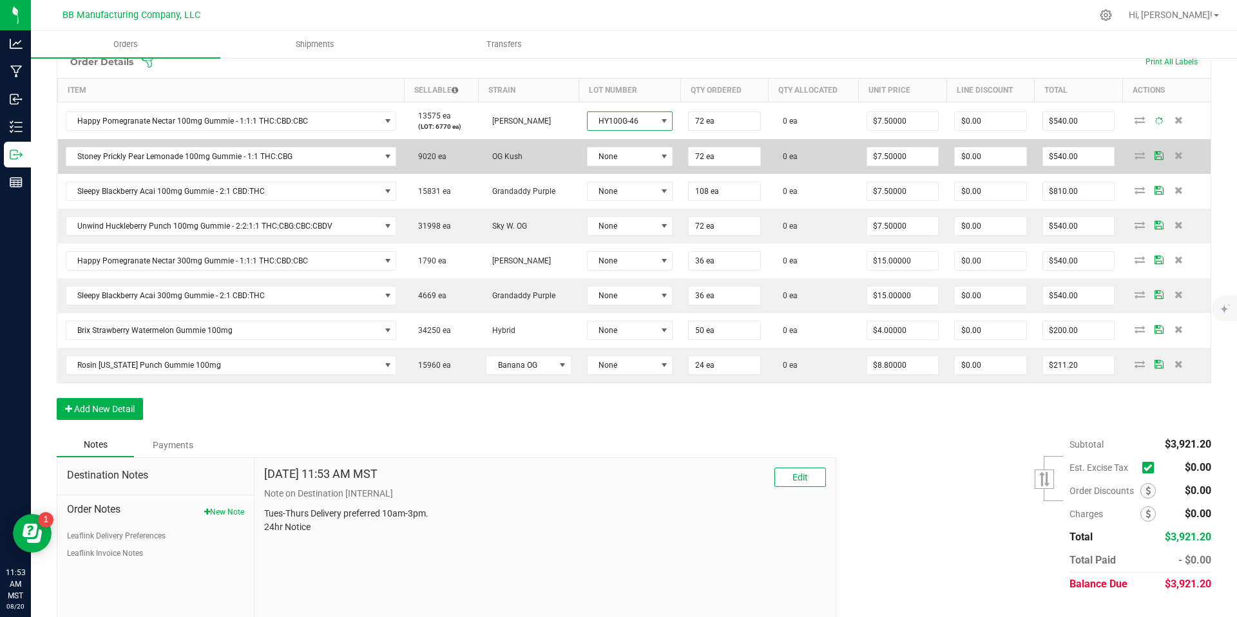
click at [626, 166] on td "None" at bounding box center [630, 156] width 102 height 35
click at [626, 157] on span "None" at bounding box center [622, 157] width 69 height 18
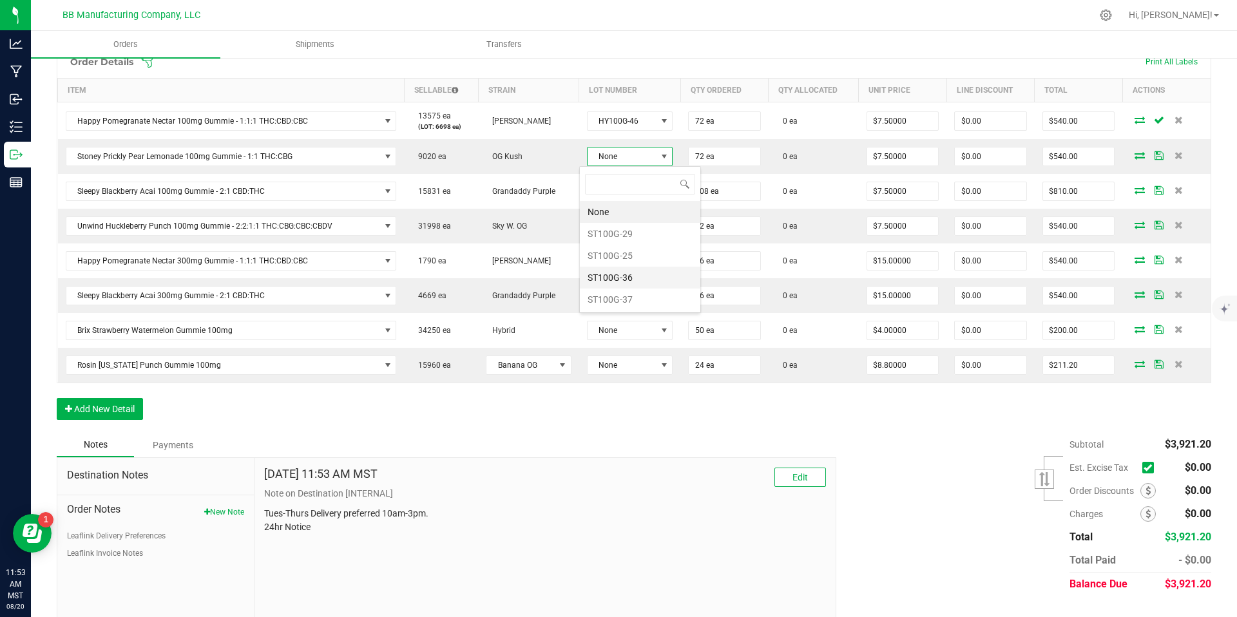
click at [613, 268] on li "ST100G-36" at bounding box center [640, 278] width 121 height 22
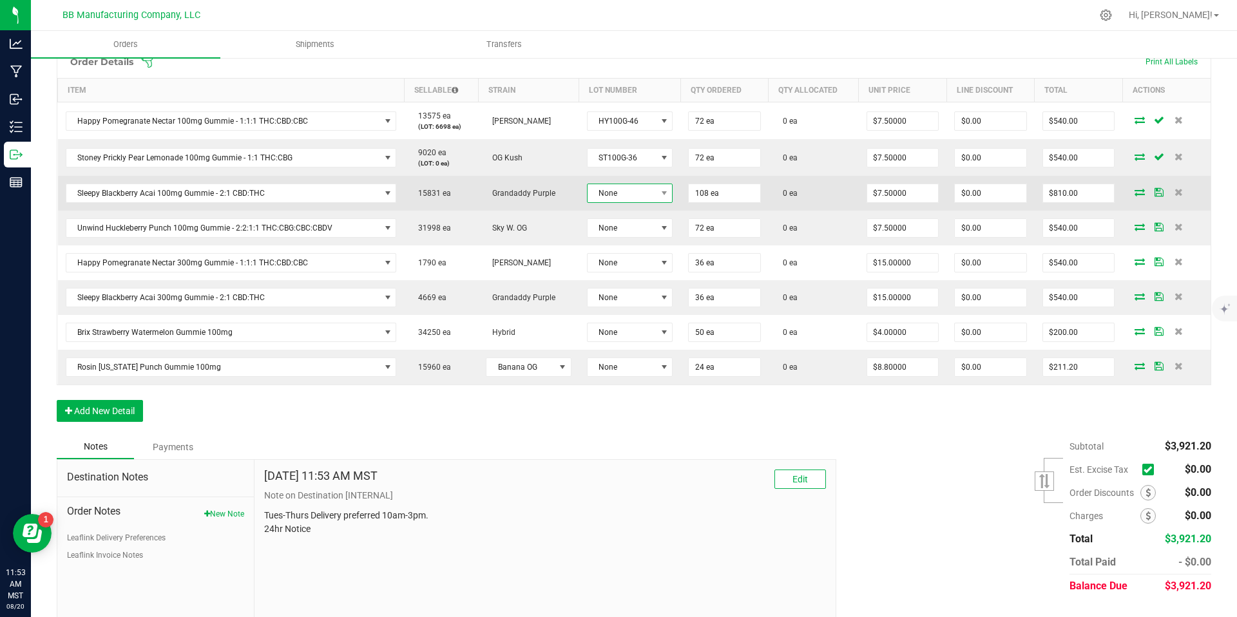
click at [630, 193] on span "None" at bounding box center [622, 193] width 69 height 18
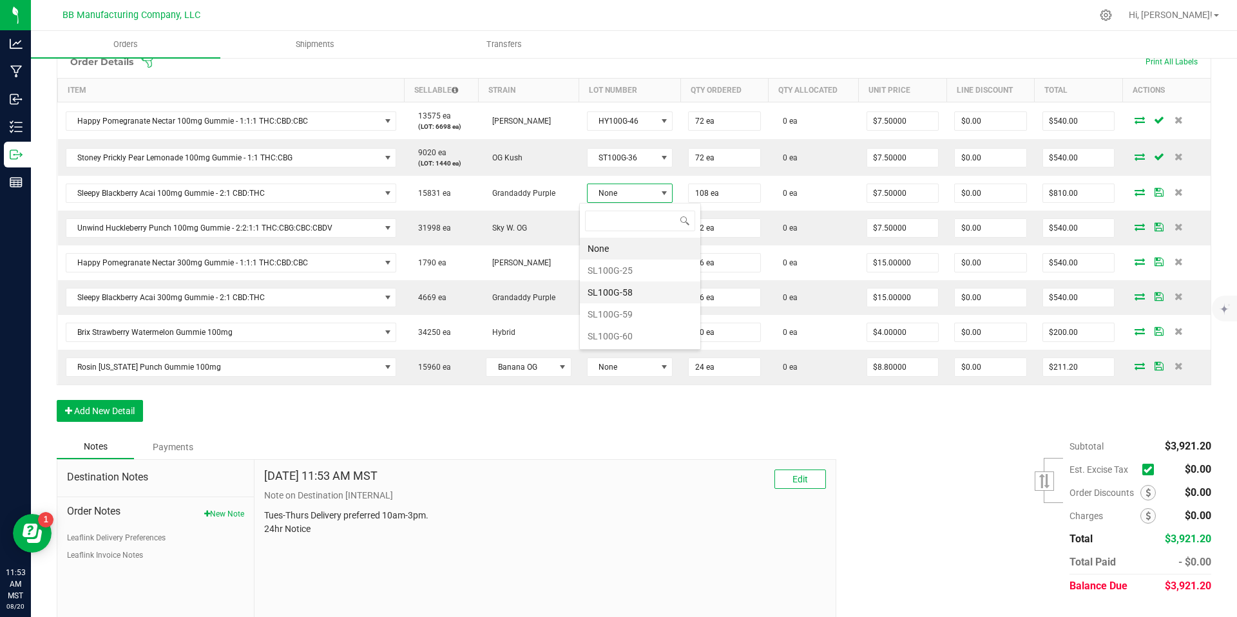
click at [619, 292] on li "SL100G-58" at bounding box center [640, 293] width 121 height 22
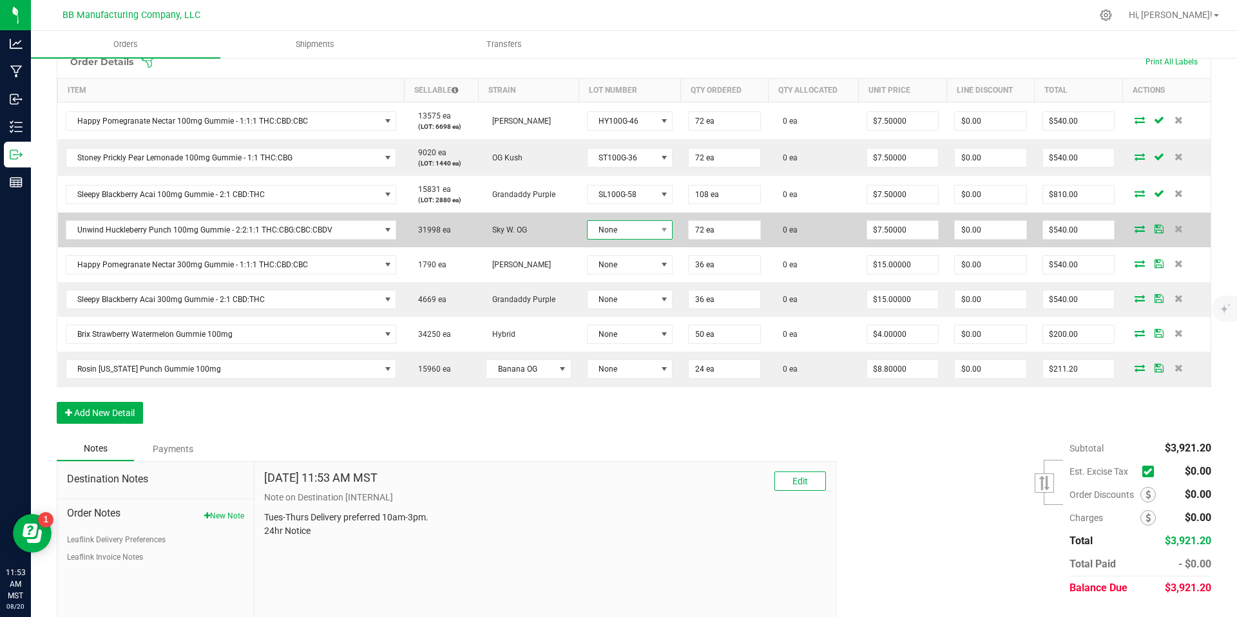
click at [633, 230] on span "None" at bounding box center [622, 230] width 69 height 18
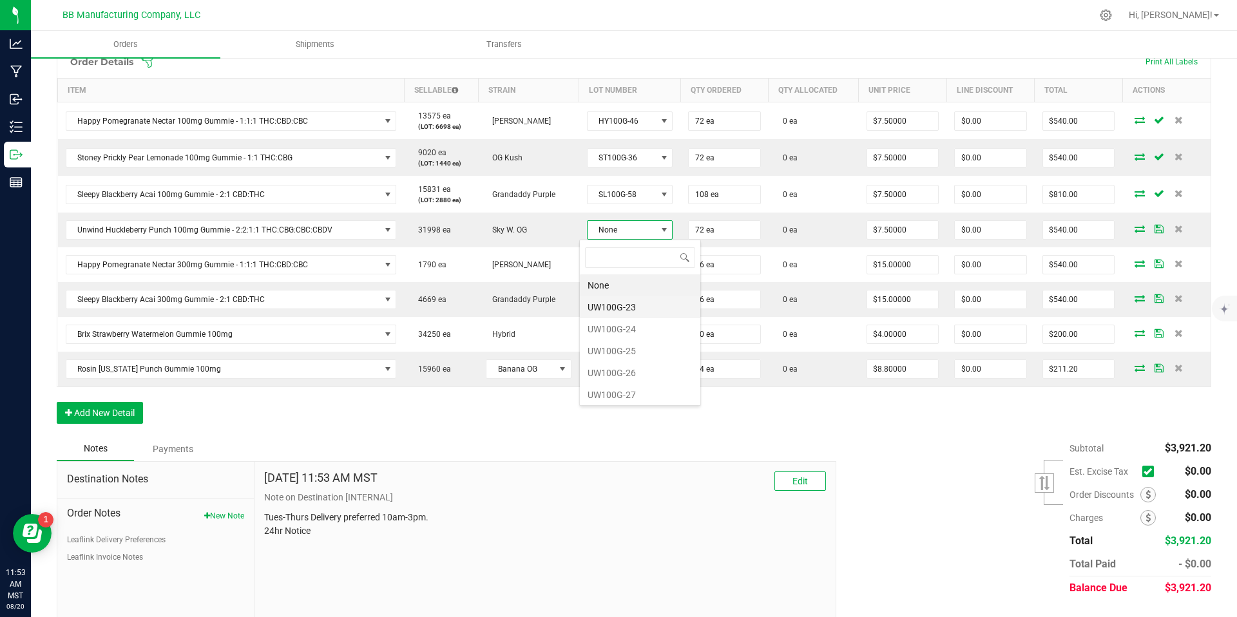
click at [632, 313] on li "UW100G-23" at bounding box center [640, 307] width 121 height 22
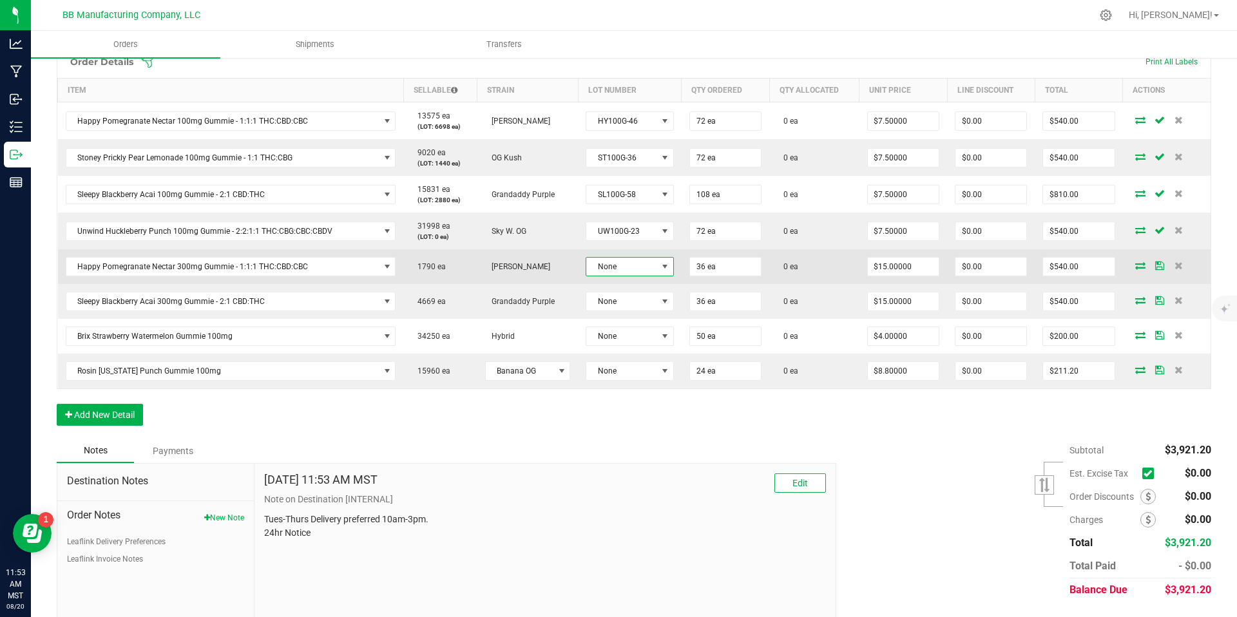
click at [628, 267] on span "None" at bounding box center [621, 267] width 71 height 18
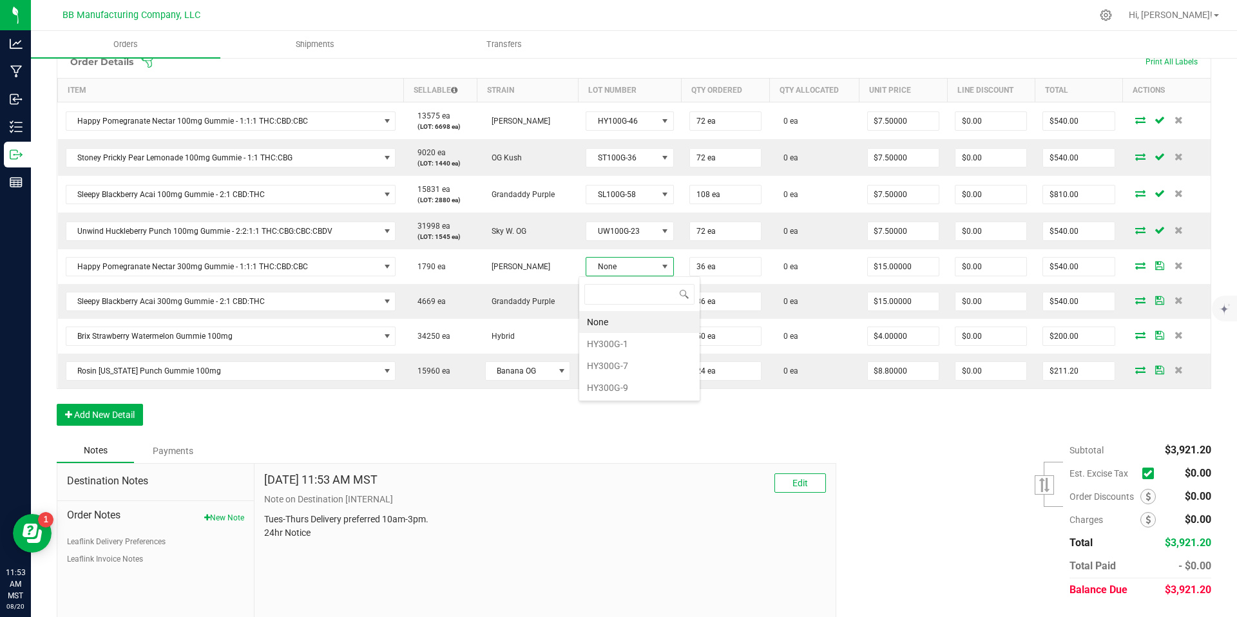
scroll to position [19, 87]
click at [630, 362] on li "HY300G-7" at bounding box center [639, 366] width 121 height 22
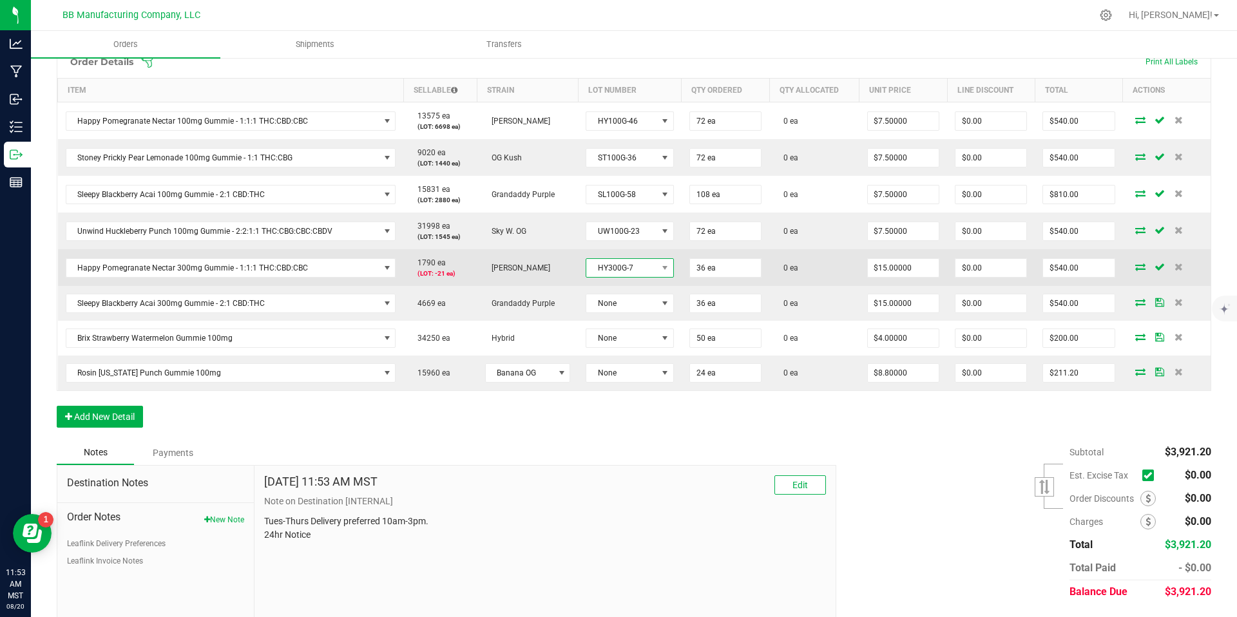
click at [621, 269] on span "HY300G-7" at bounding box center [621, 268] width 71 height 18
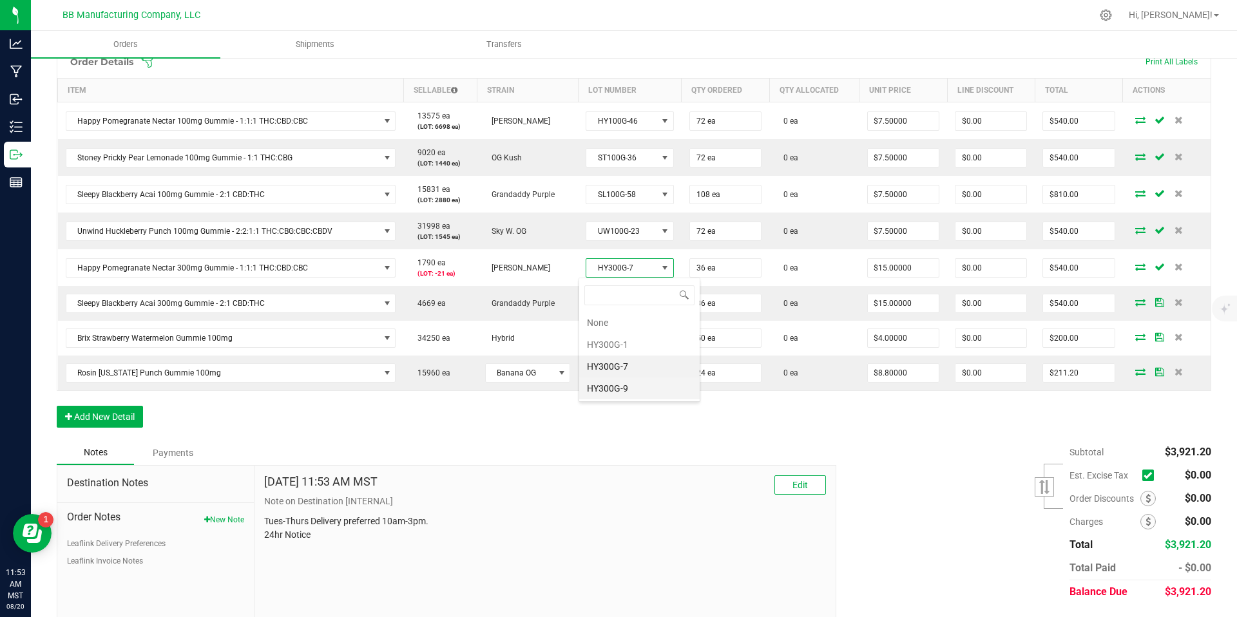
click at [618, 392] on li "HY300G-9" at bounding box center [639, 389] width 121 height 22
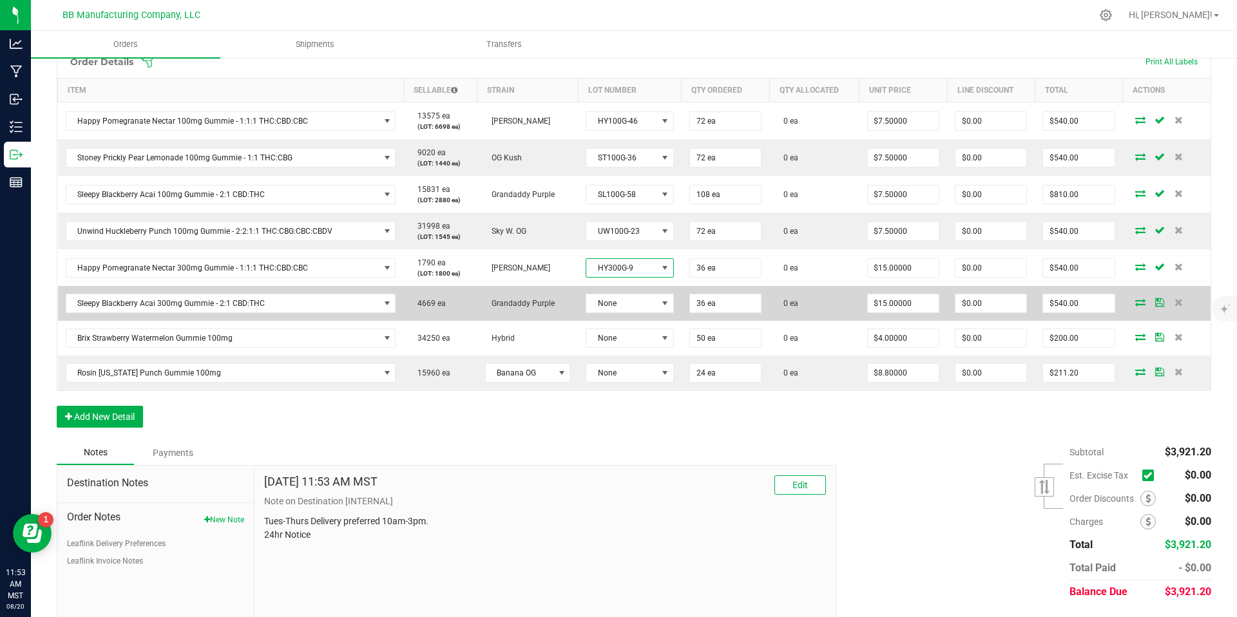
click at [607, 287] on td "None" at bounding box center [630, 303] width 104 height 35
click at [610, 297] on span "None" at bounding box center [621, 303] width 71 height 18
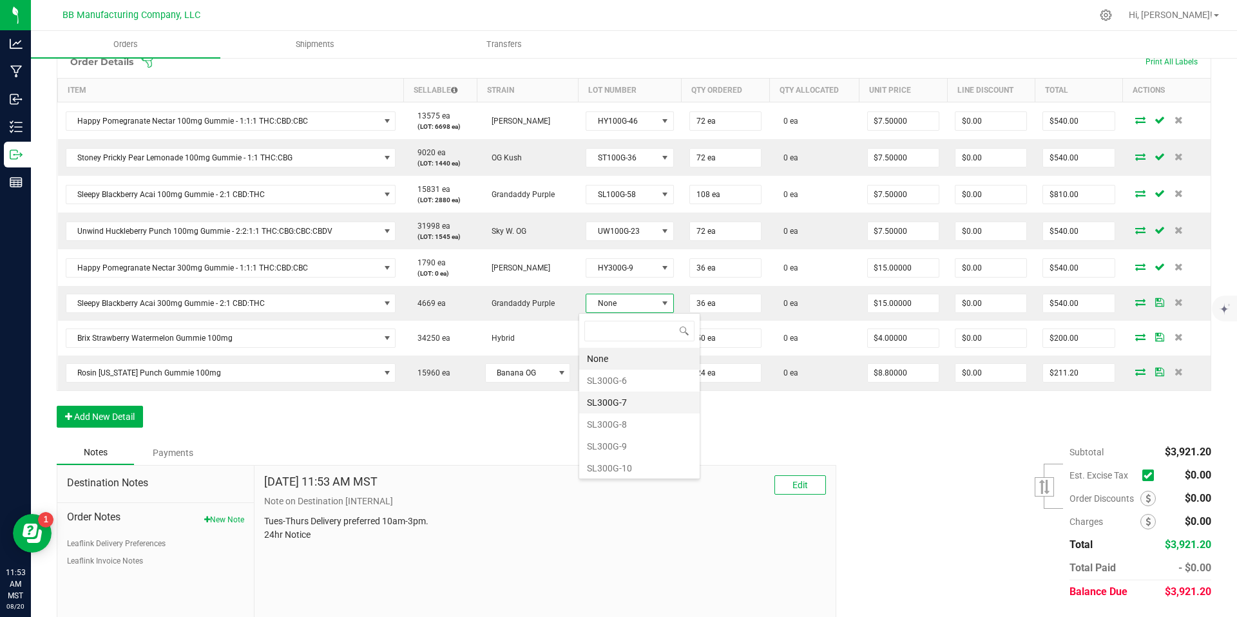
click at [610, 396] on li "SL300G-7" at bounding box center [639, 403] width 121 height 22
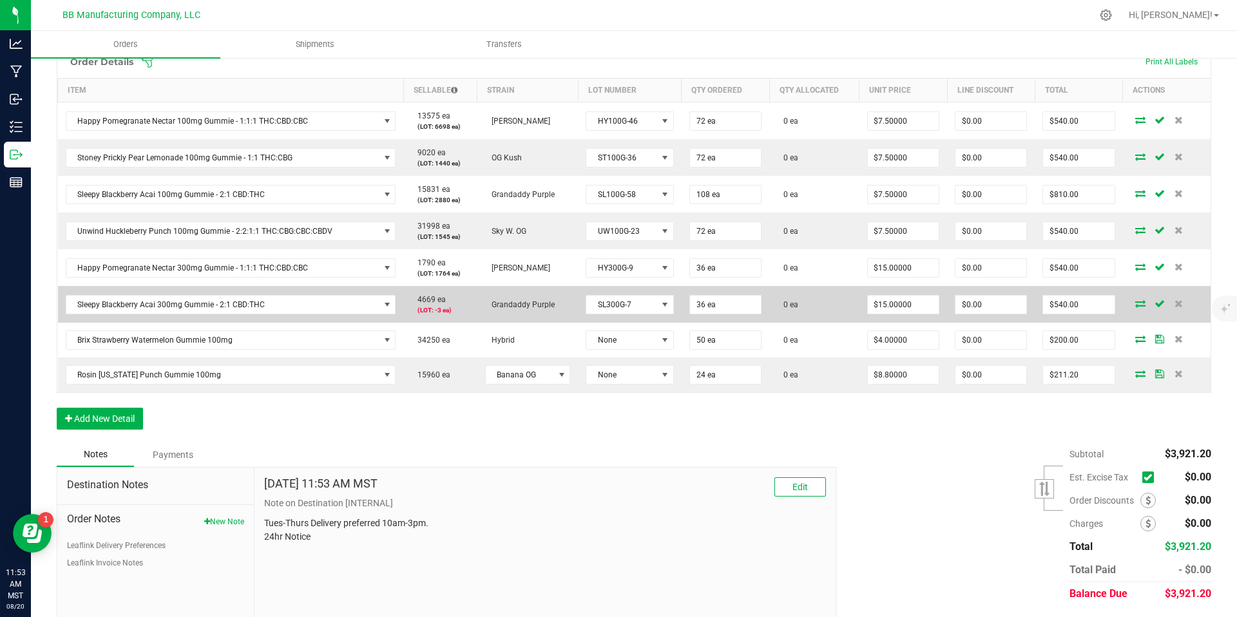
click at [612, 318] on td "SL300G-7" at bounding box center [630, 304] width 104 height 37
click at [618, 308] on span "SL300G-7" at bounding box center [621, 305] width 71 height 18
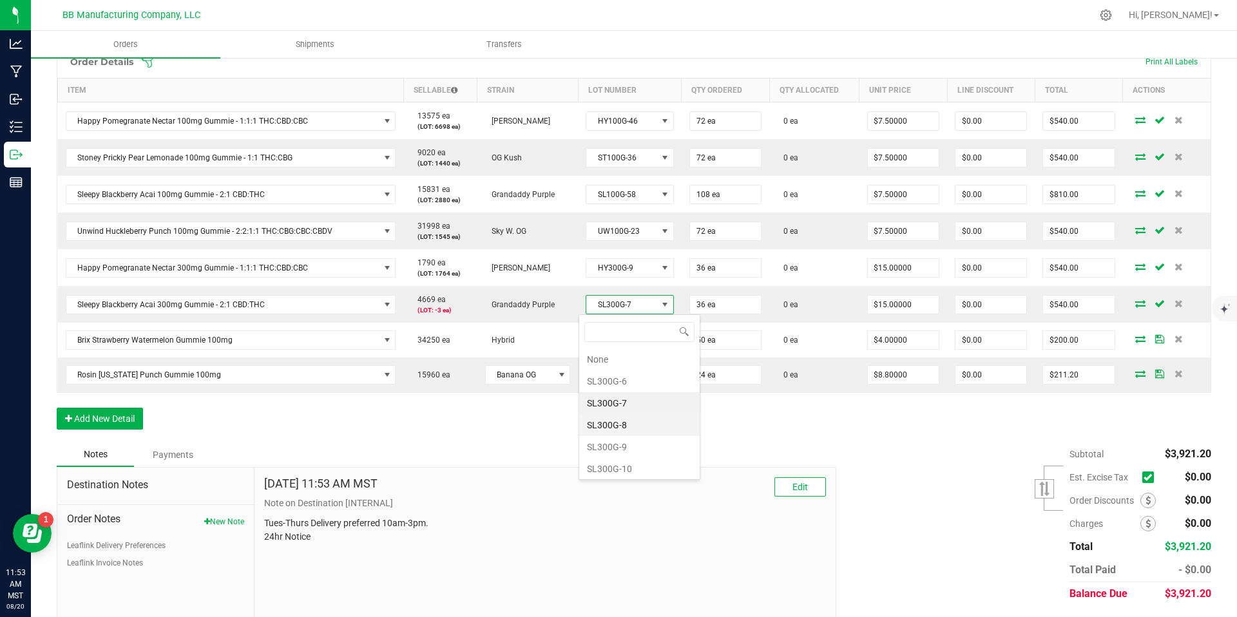
click at [613, 421] on li "SL300G-8" at bounding box center [639, 425] width 121 height 22
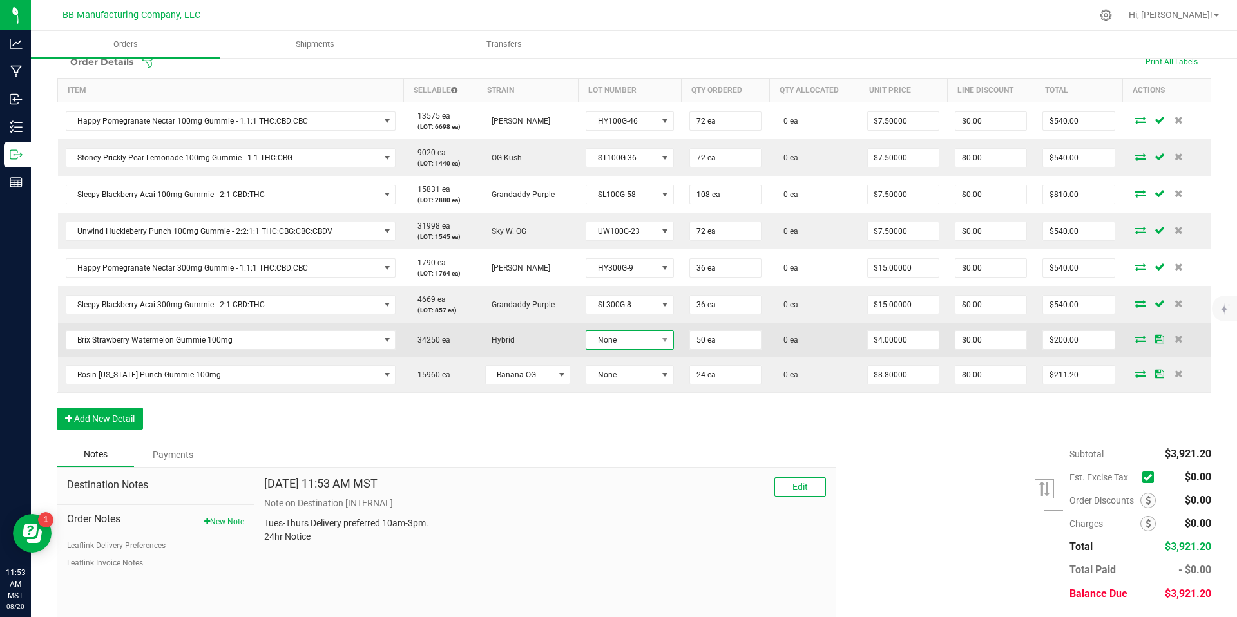
click at [621, 345] on span "None" at bounding box center [621, 340] width 71 height 18
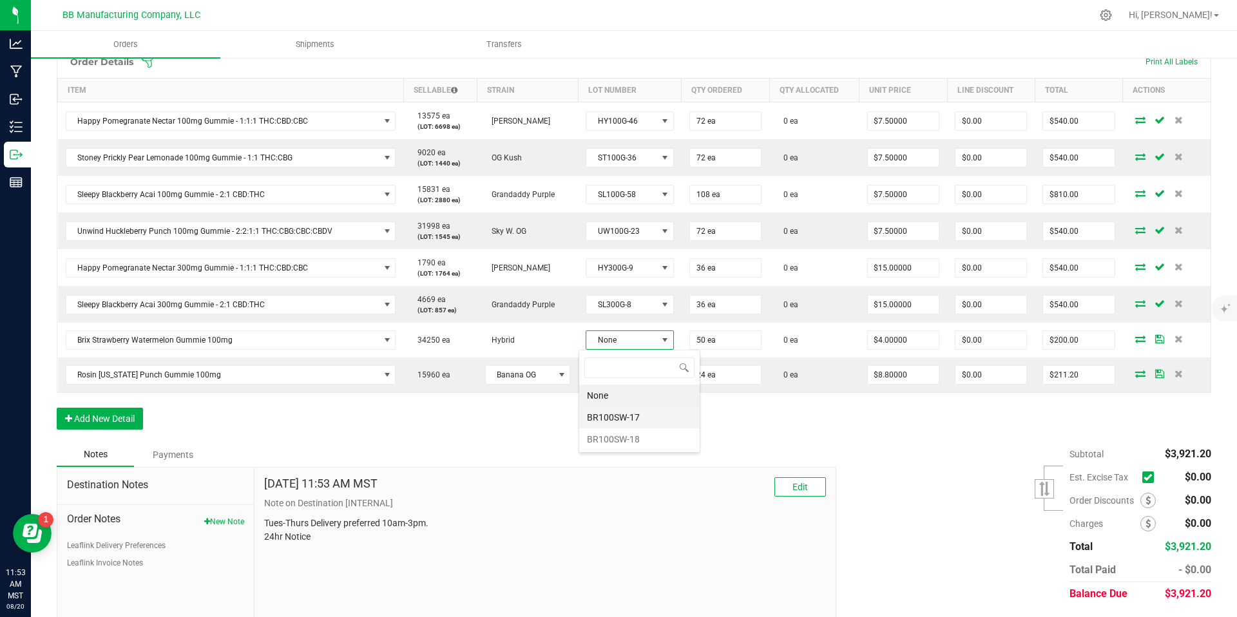
click at [623, 409] on li "BR100SW-17" at bounding box center [639, 418] width 121 height 22
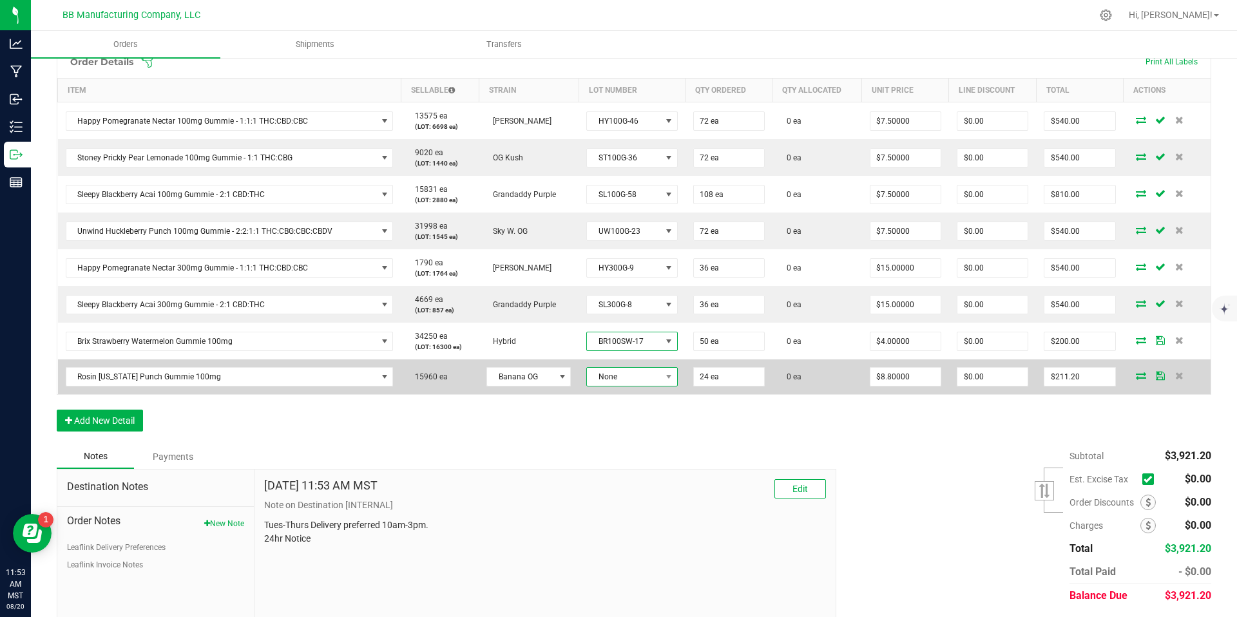
click at [618, 378] on span "None" at bounding box center [623, 377] width 73 height 18
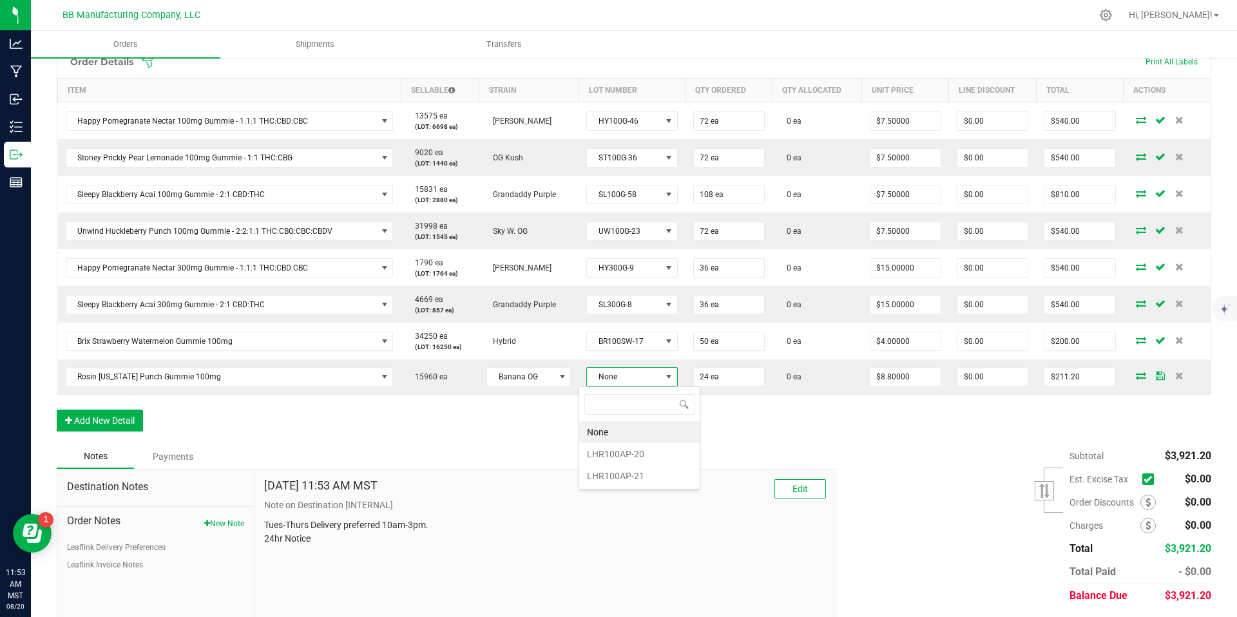
scroll to position [19, 90]
click at [636, 454] on li "LHR100AP-20" at bounding box center [639, 454] width 121 height 22
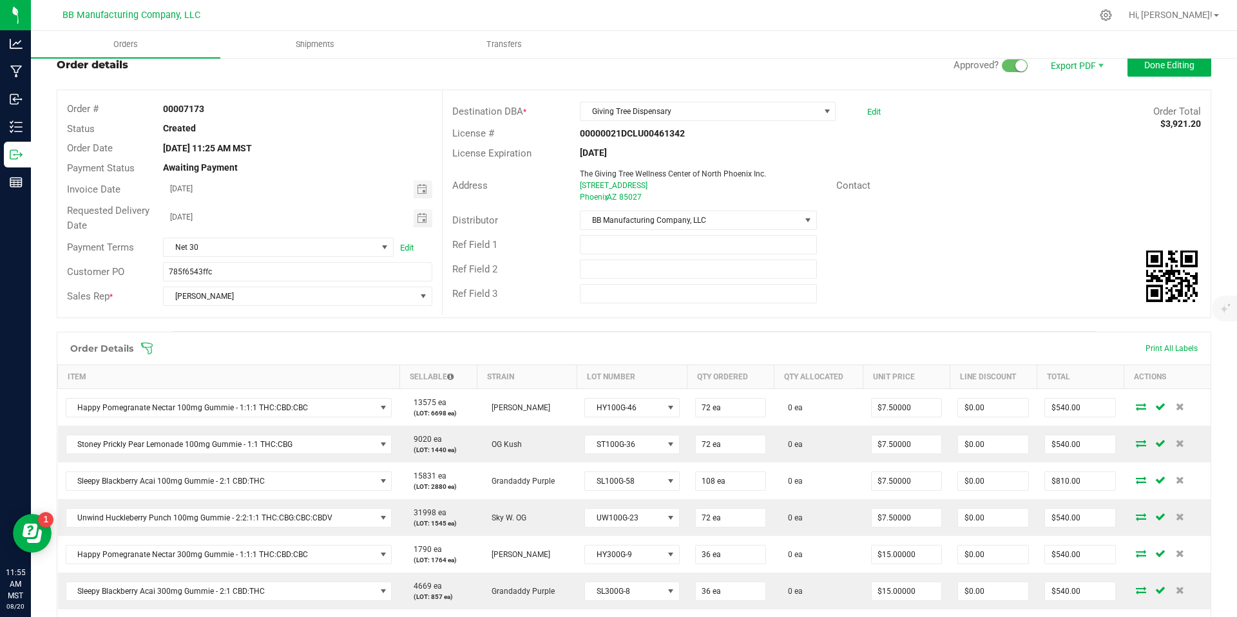
scroll to position [0, 0]
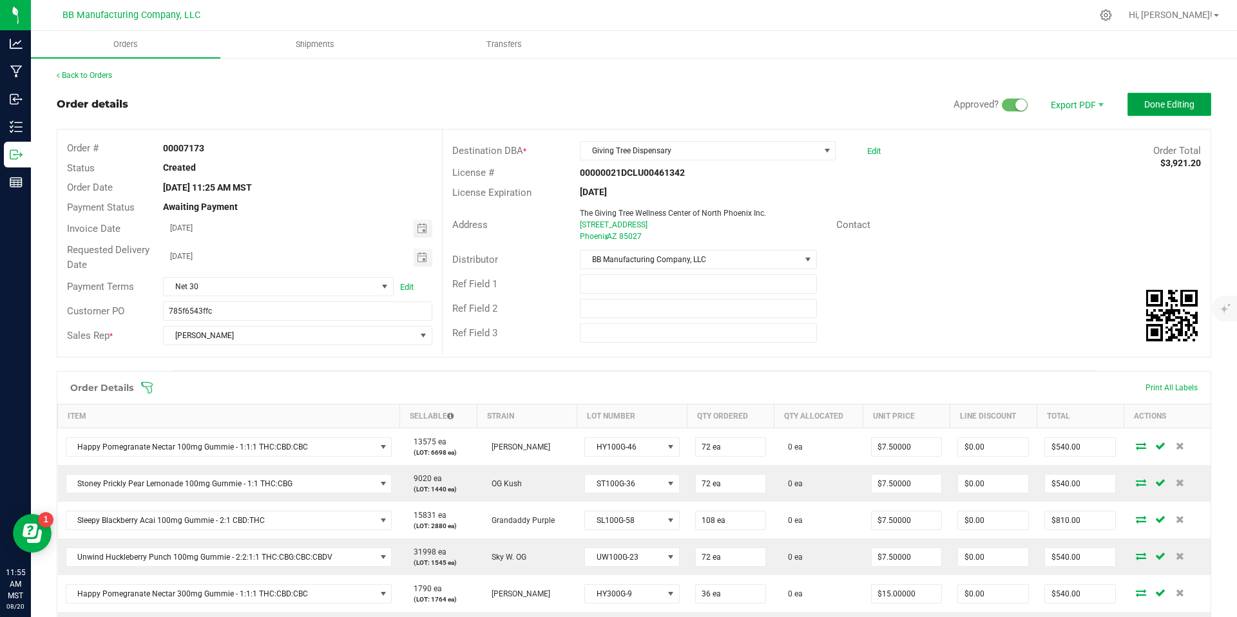
click at [1153, 99] on span "Done Editing" at bounding box center [1169, 104] width 50 height 10
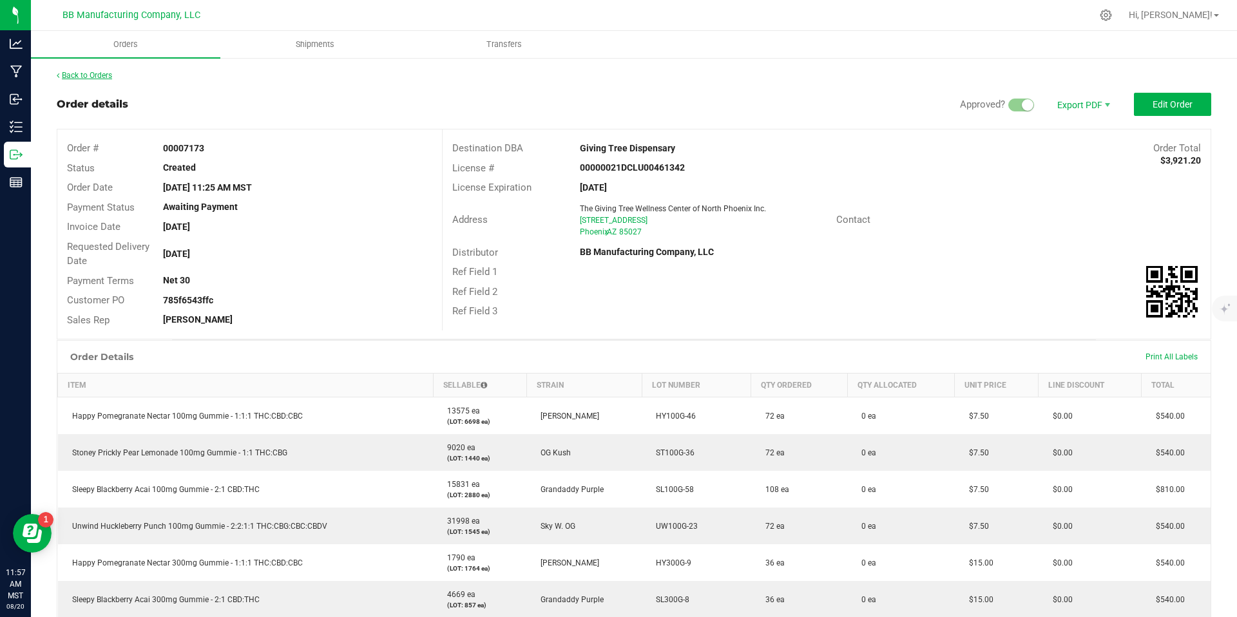
click at [95, 77] on link "Back to Orders" at bounding box center [84, 75] width 55 height 9
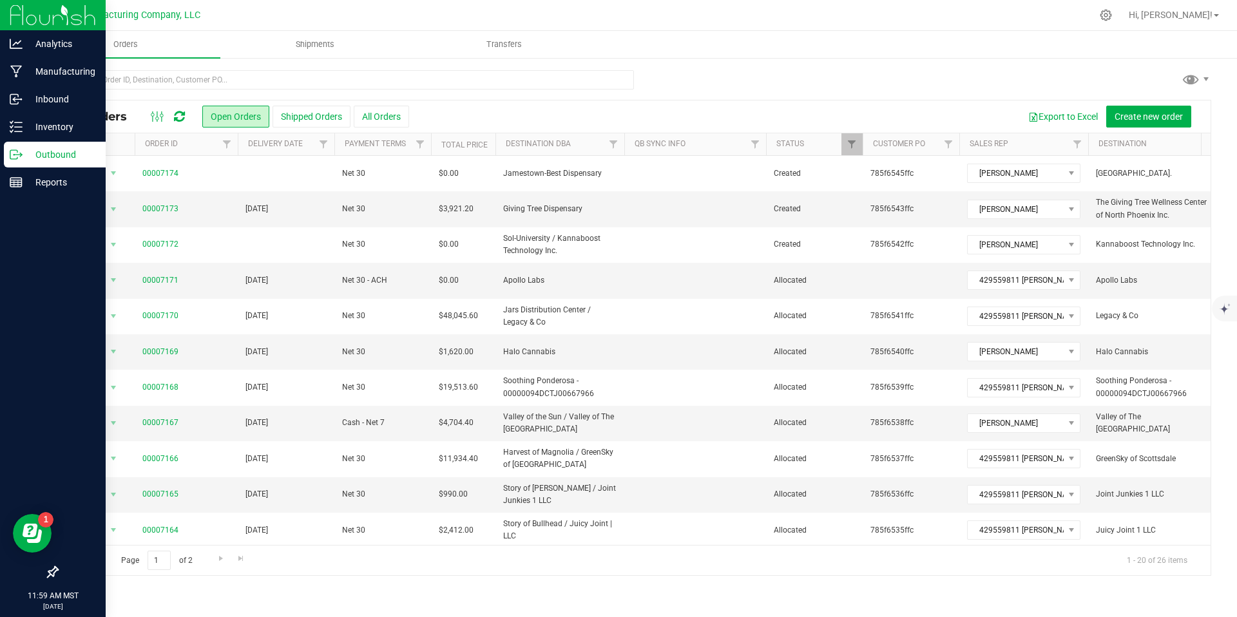
scroll to position [3, 0]
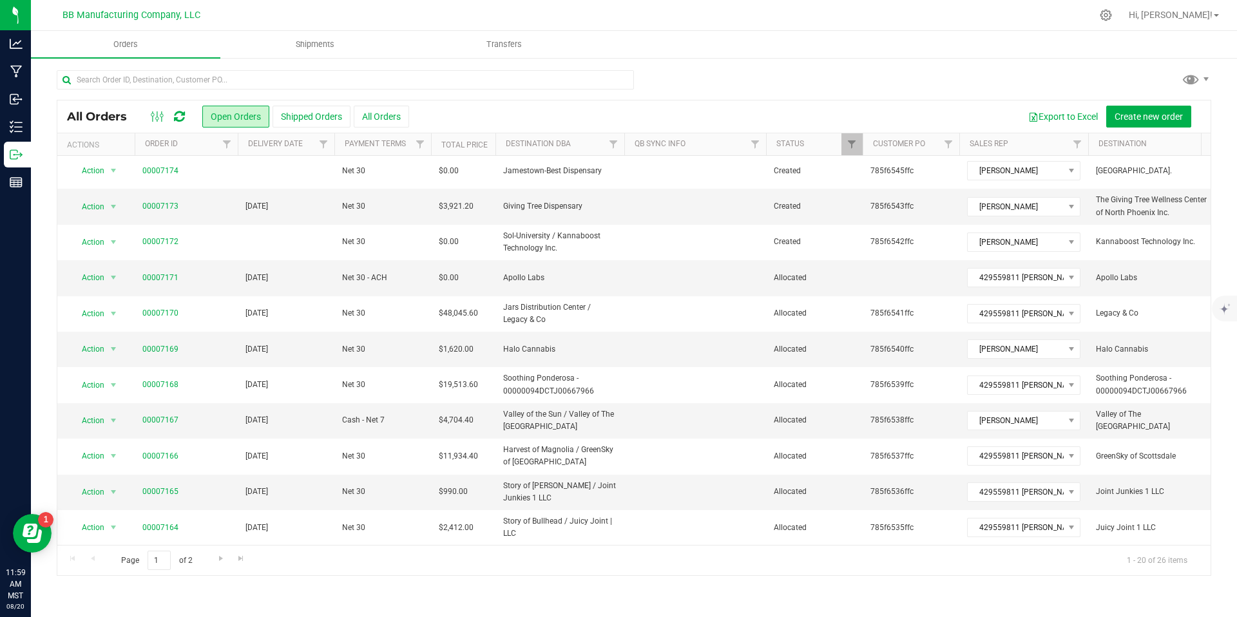
click at [177, 118] on icon at bounding box center [179, 116] width 11 height 13
click at [174, 215] on link "00007173" at bounding box center [160, 209] width 36 height 12
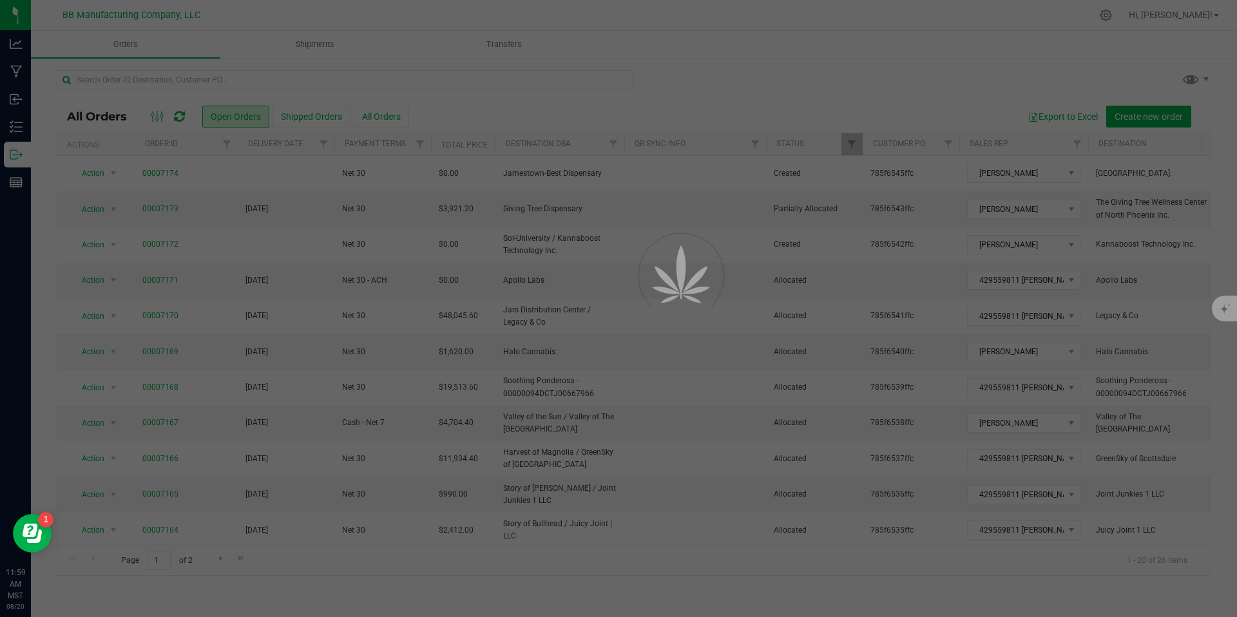
click at [159, 210] on div at bounding box center [618, 308] width 1237 height 617
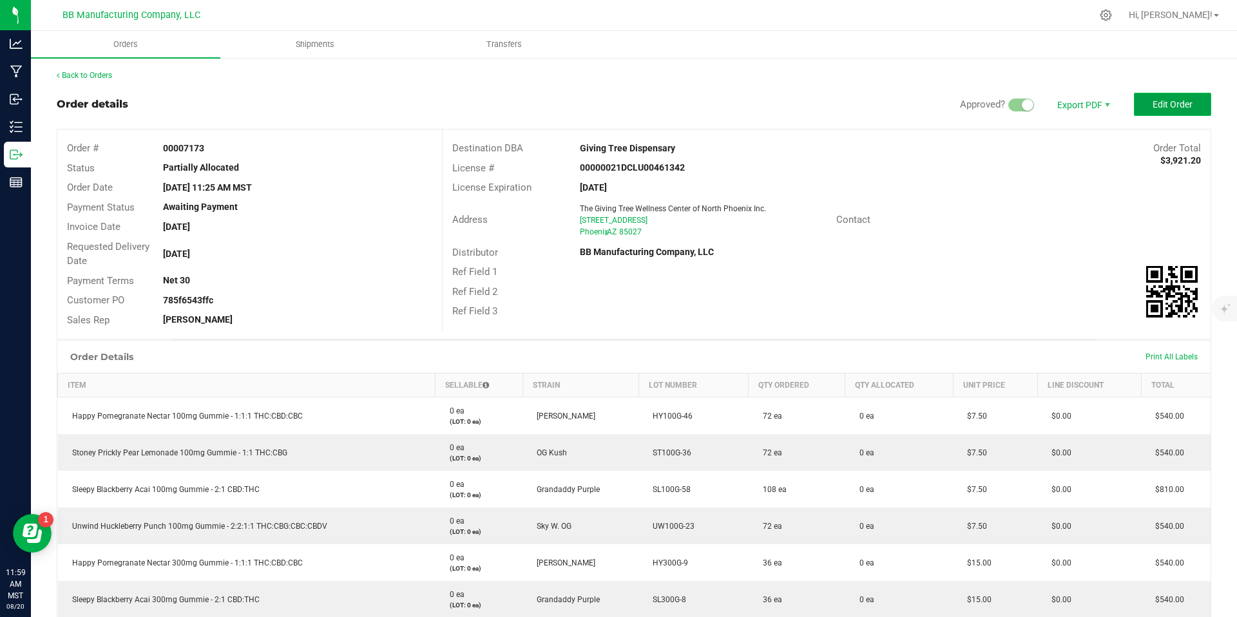
click at [1165, 106] on span "Edit Order" at bounding box center [1173, 104] width 40 height 10
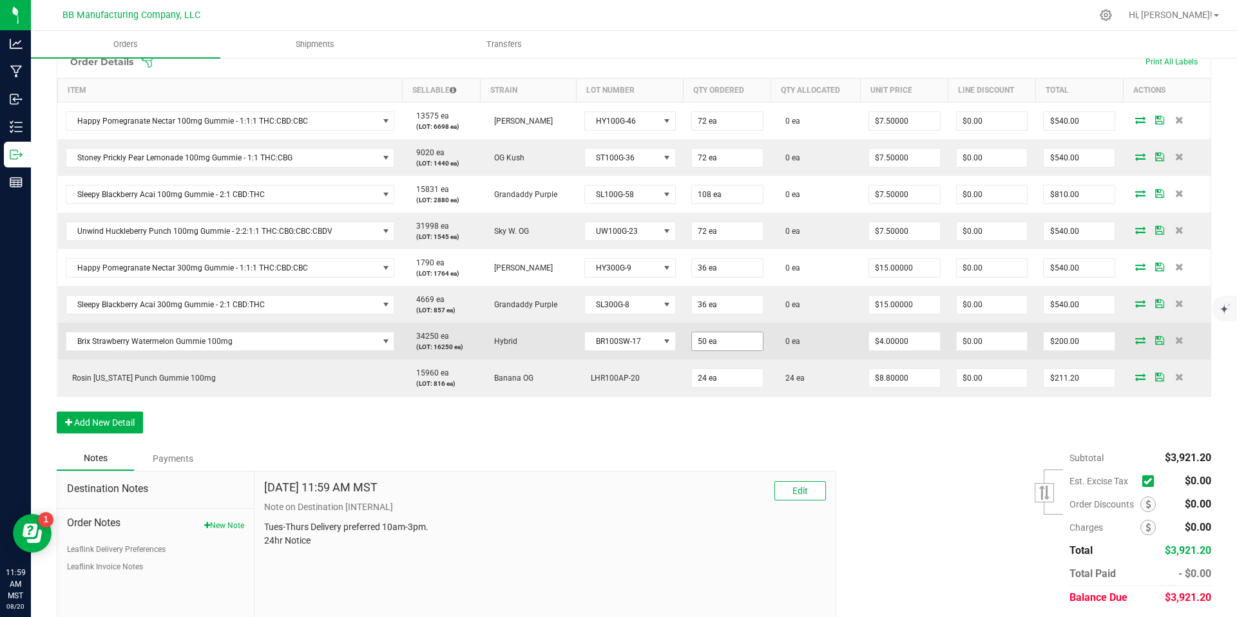
scroll to position [367, 0]
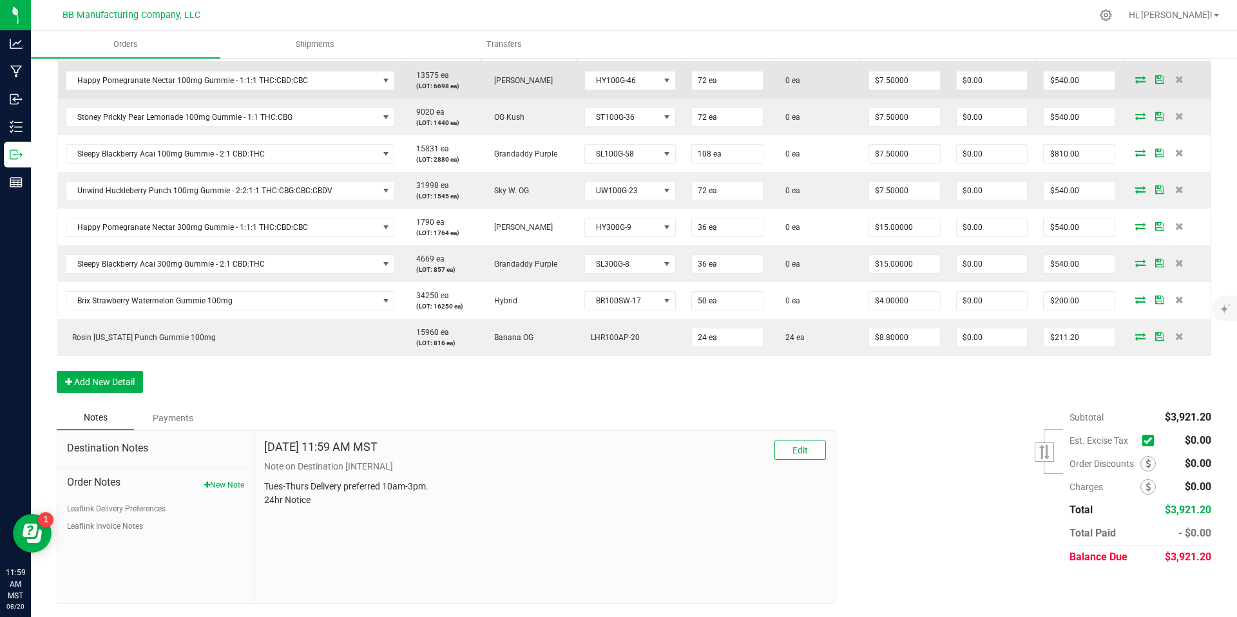
click at [1135, 79] on icon at bounding box center [1140, 79] width 10 height 8
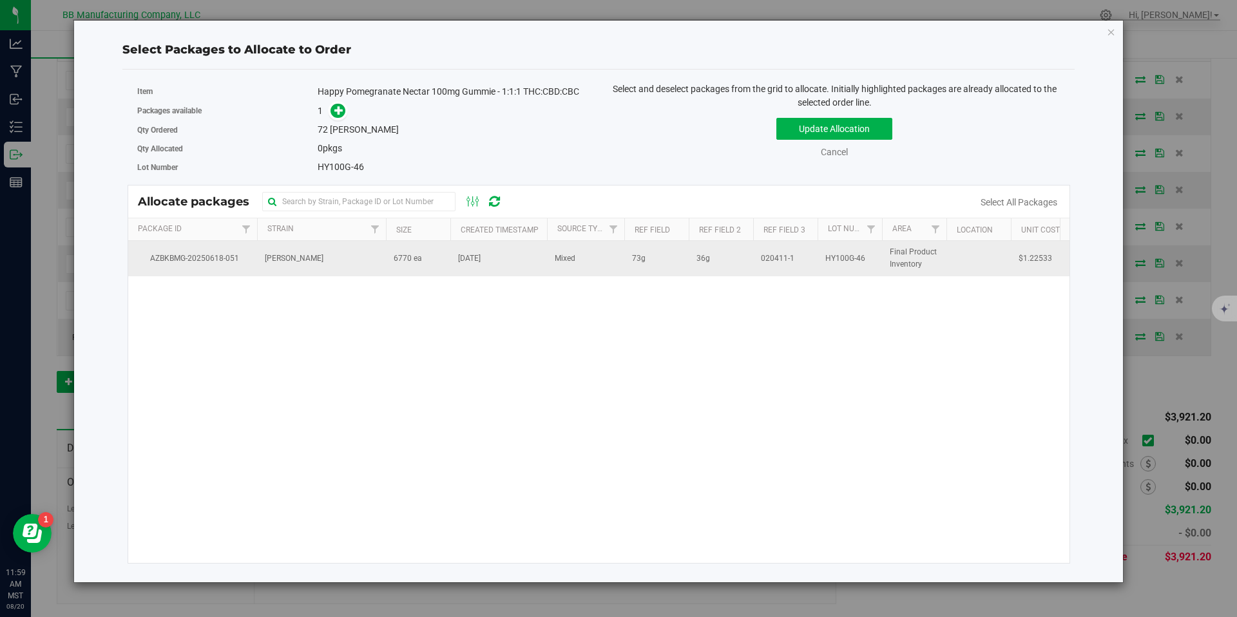
click at [399, 259] on span "6770 ea" at bounding box center [408, 259] width 28 height 12
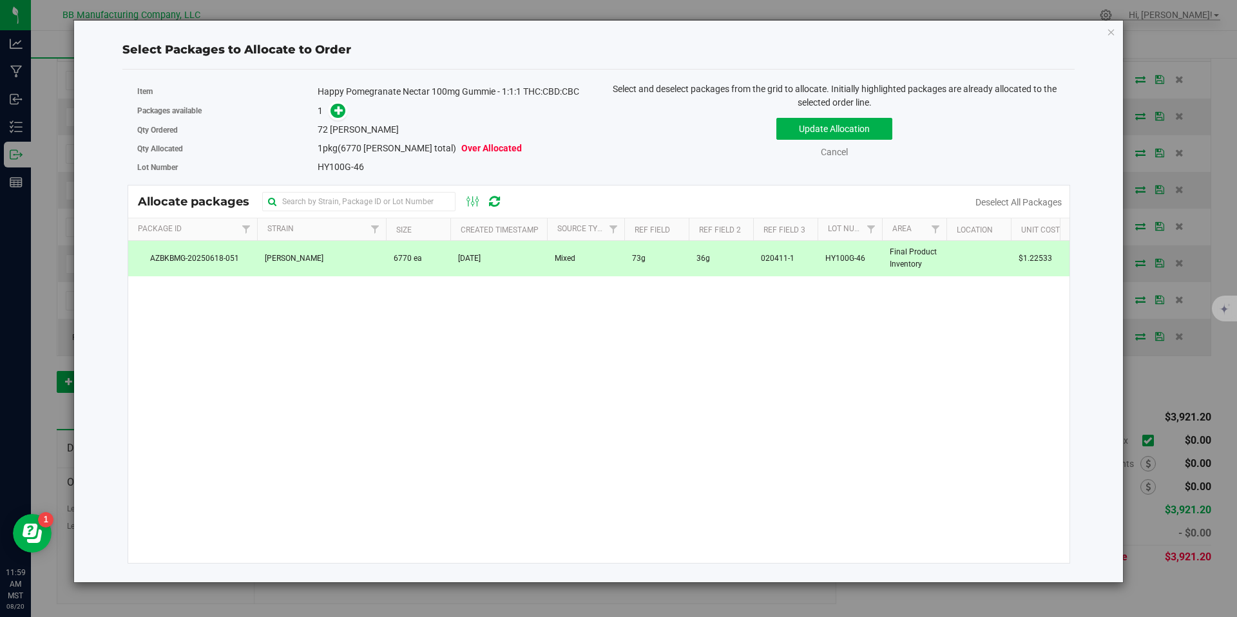
click at [339, 101] on div "Packages available 1" at bounding box center [363, 111] width 452 height 20
click at [349, 115] on div "1" at bounding box center [453, 111] width 271 height 15
click at [343, 115] on icon at bounding box center [338, 110] width 9 height 9
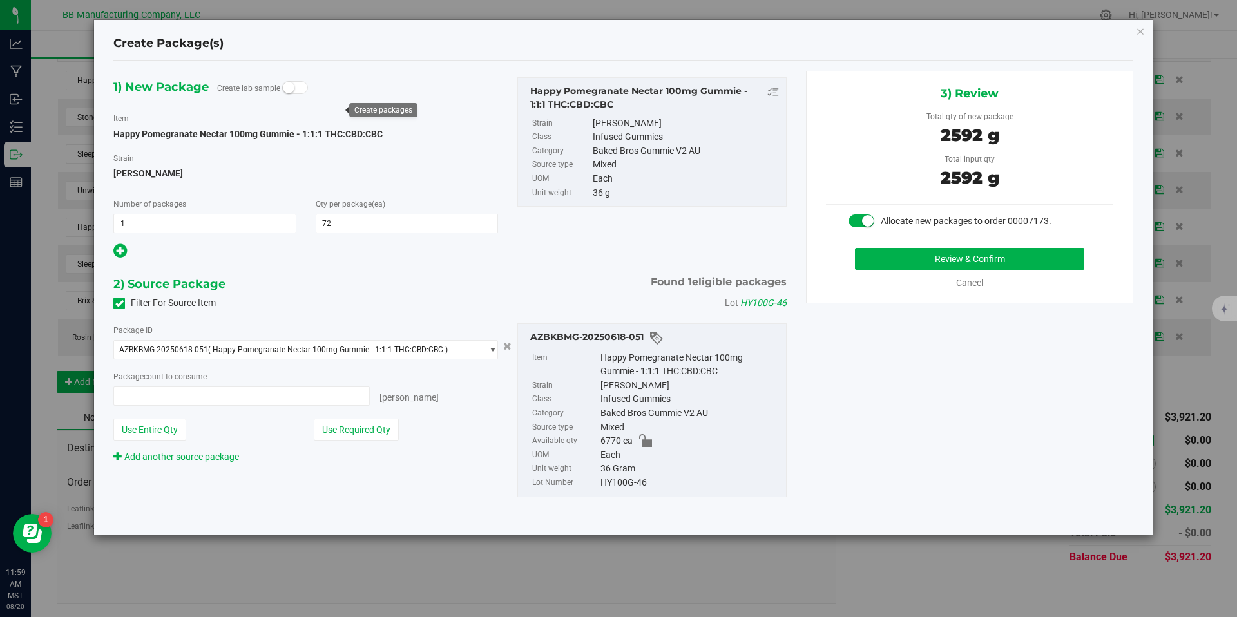
type input "72 ea"
click at [941, 261] on button "Review & Confirm" at bounding box center [969, 259] width 229 height 22
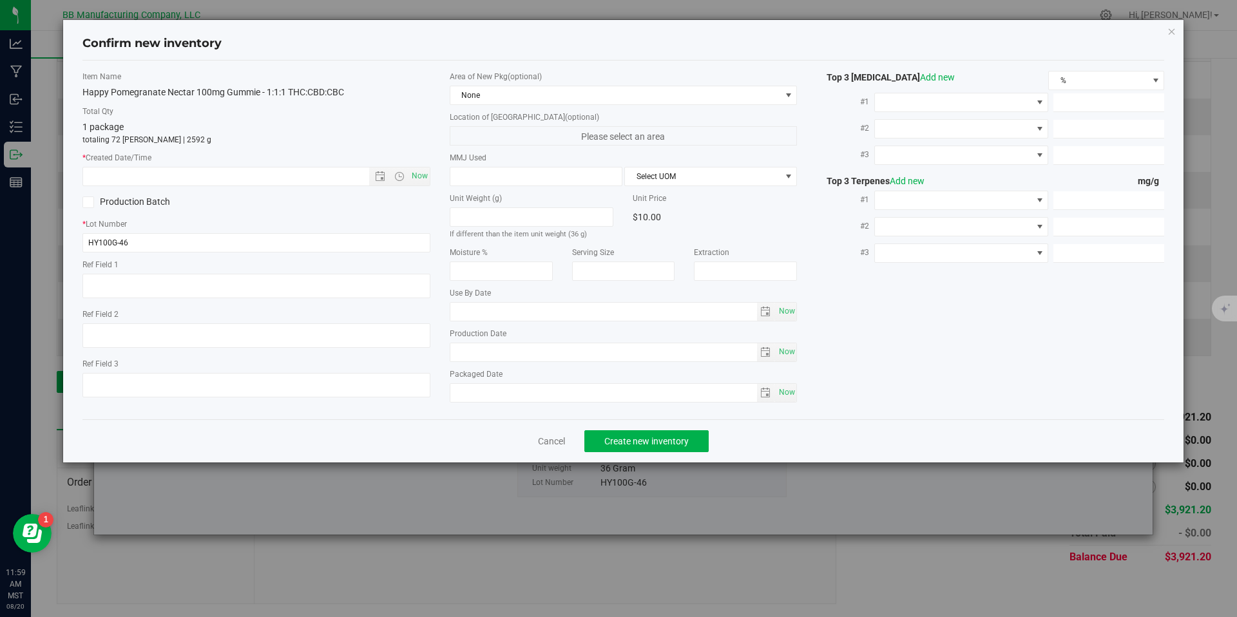
type textarea "73g"
type textarea "36g"
type textarea "020411-1"
type input "100.0000"
type input "[DATE]"
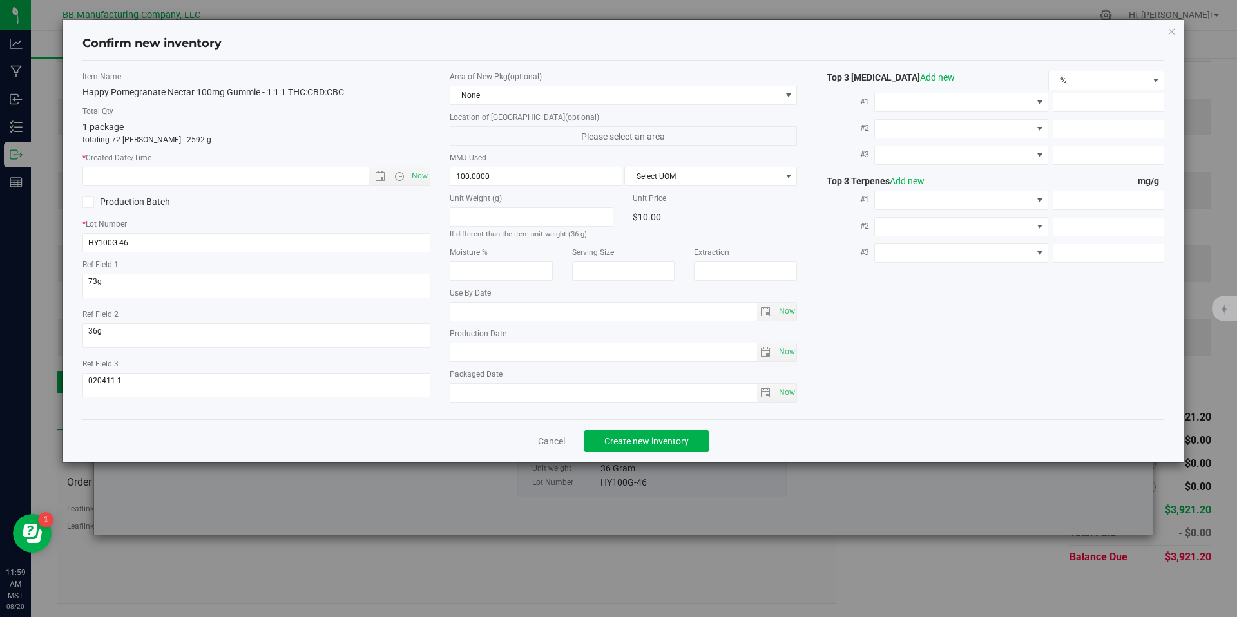
type input "[DATE]"
click at [474, 340] on div "Production Date [DATE] Now" at bounding box center [624, 345] width 348 height 34
click at [479, 350] on input "[DATE]" at bounding box center [603, 352] width 307 height 18
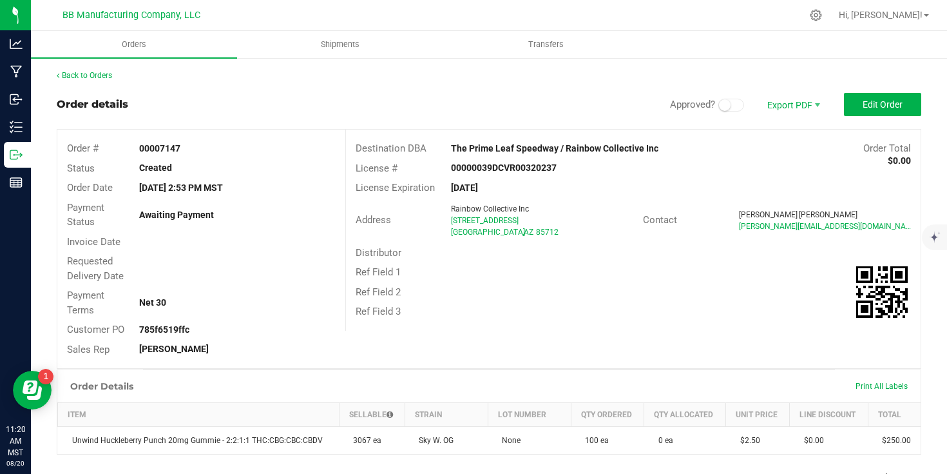
scroll to position [10, 0]
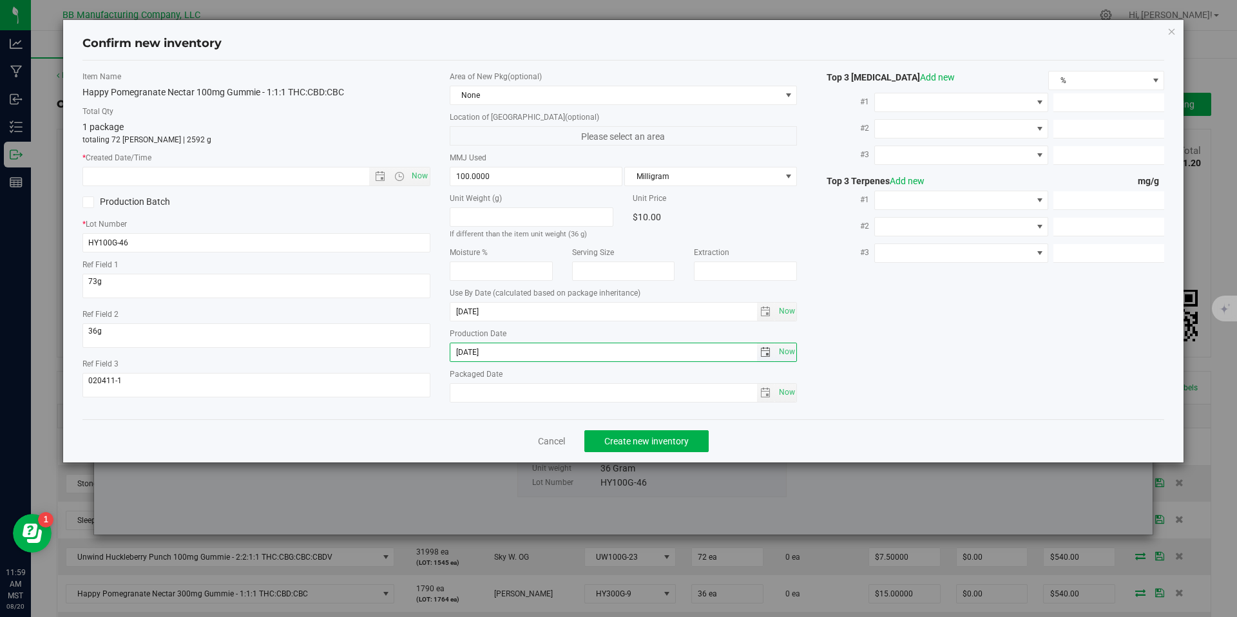
scroll to position [367, 0]
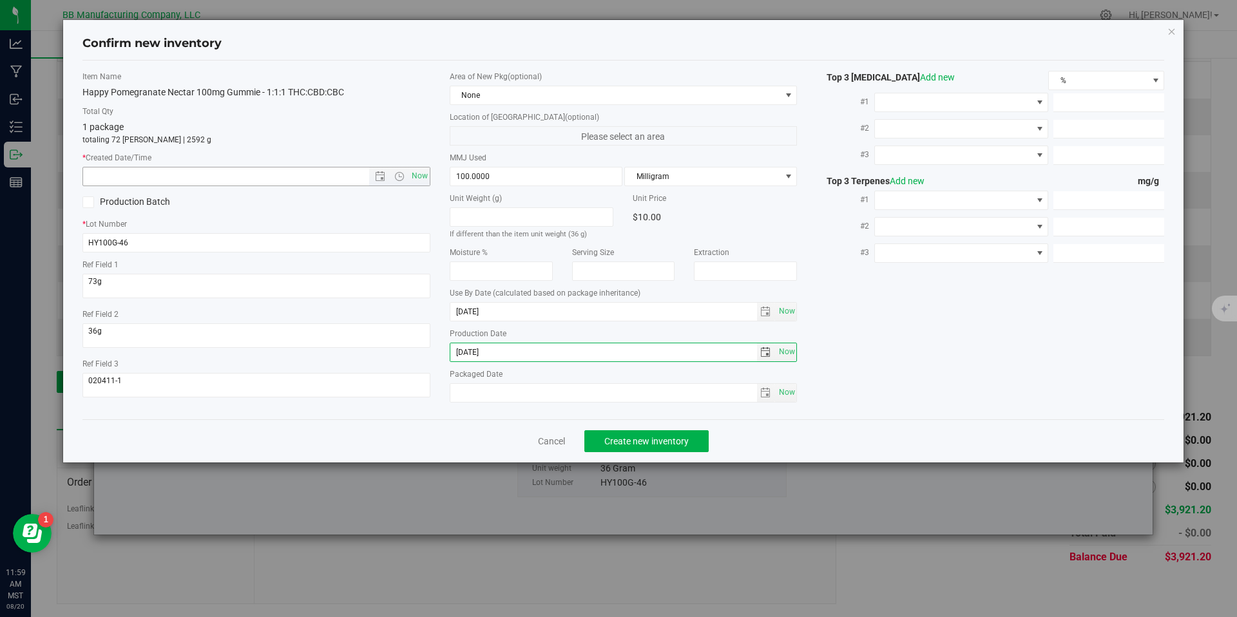
click at [319, 183] on input "text" at bounding box center [237, 177] width 308 height 18
paste input "[DATE]"
type input "5/23/2025 11:59 AM"
click at [608, 431] on button "Create new inventory" at bounding box center [646, 441] width 124 height 22
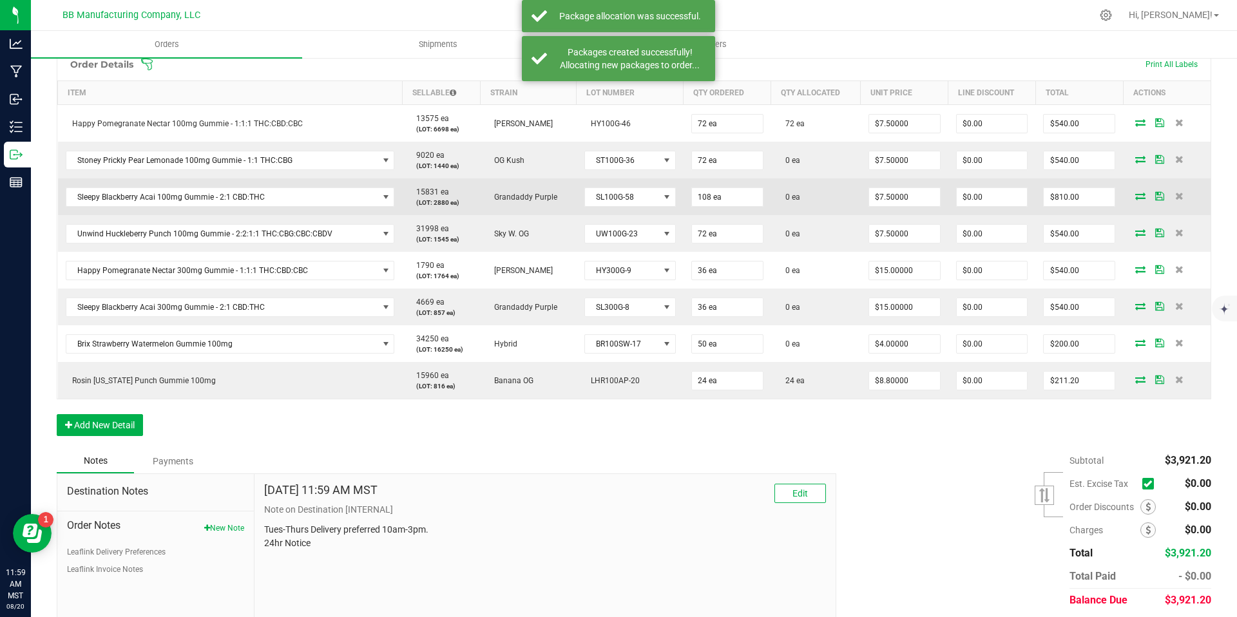
scroll to position [323, 0]
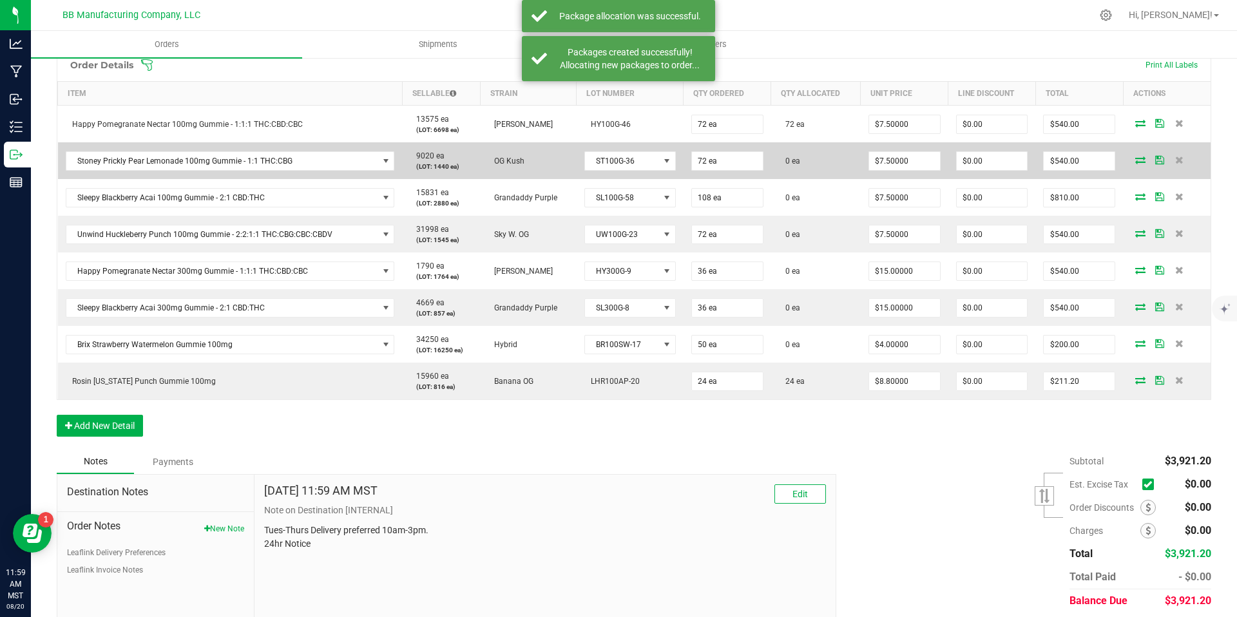
click at [1135, 157] on icon at bounding box center [1140, 160] width 10 height 8
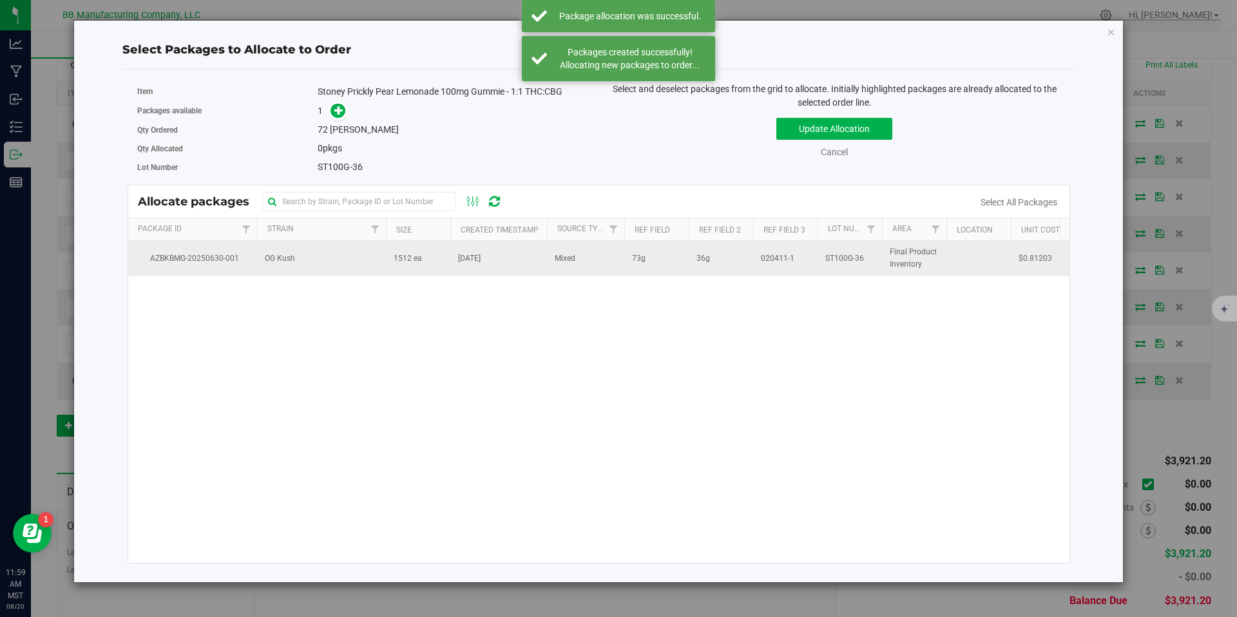
click at [364, 251] on td "OG Kush" at bounding box center [321, 258] width 129 height 35
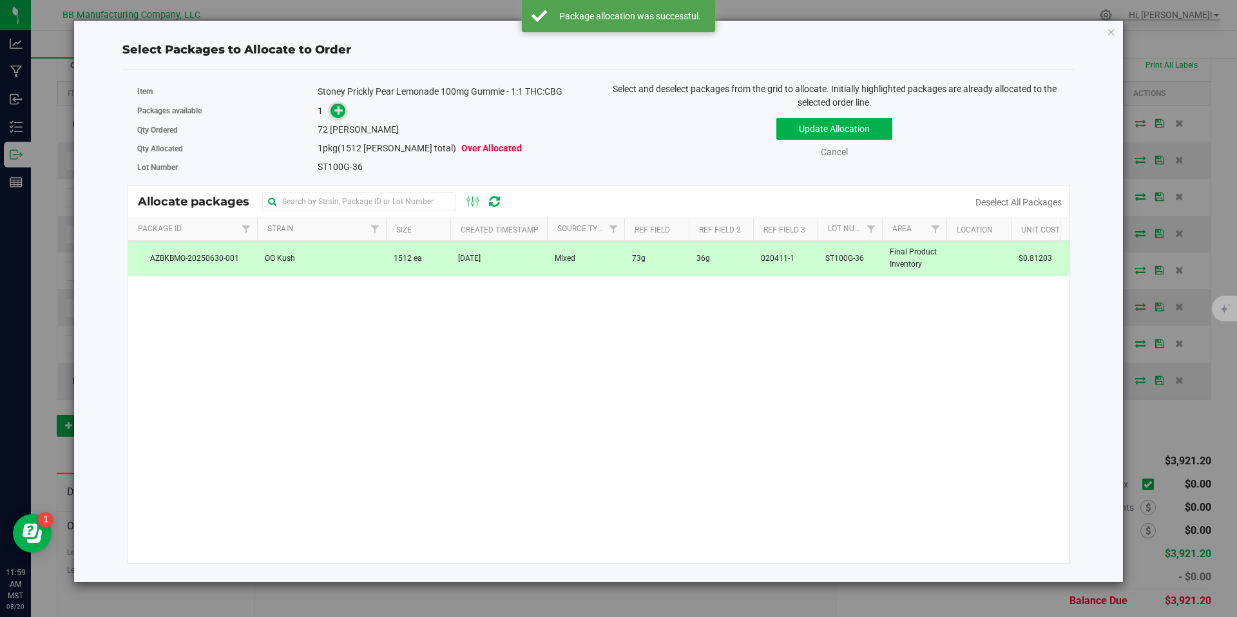
click at [338, 112] on icon at bounding box center [338, 110] width 9 height 9
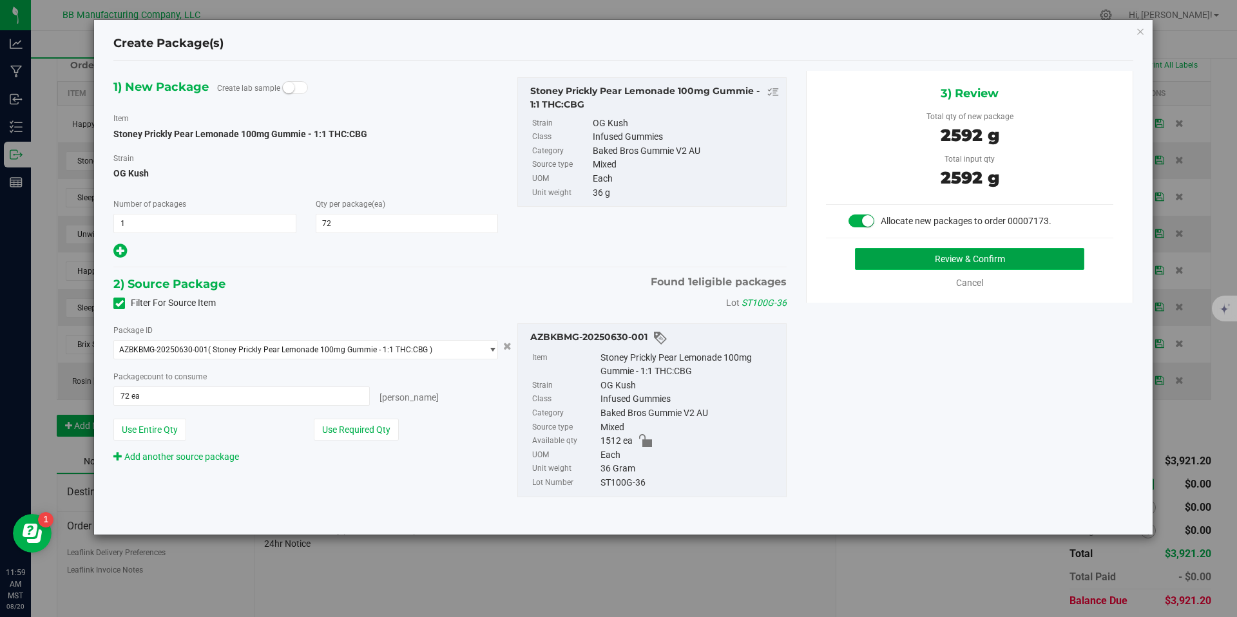
click at [912, 267] on button "Review & Confirm" at bounding box center [969, 259] width 229 height 22
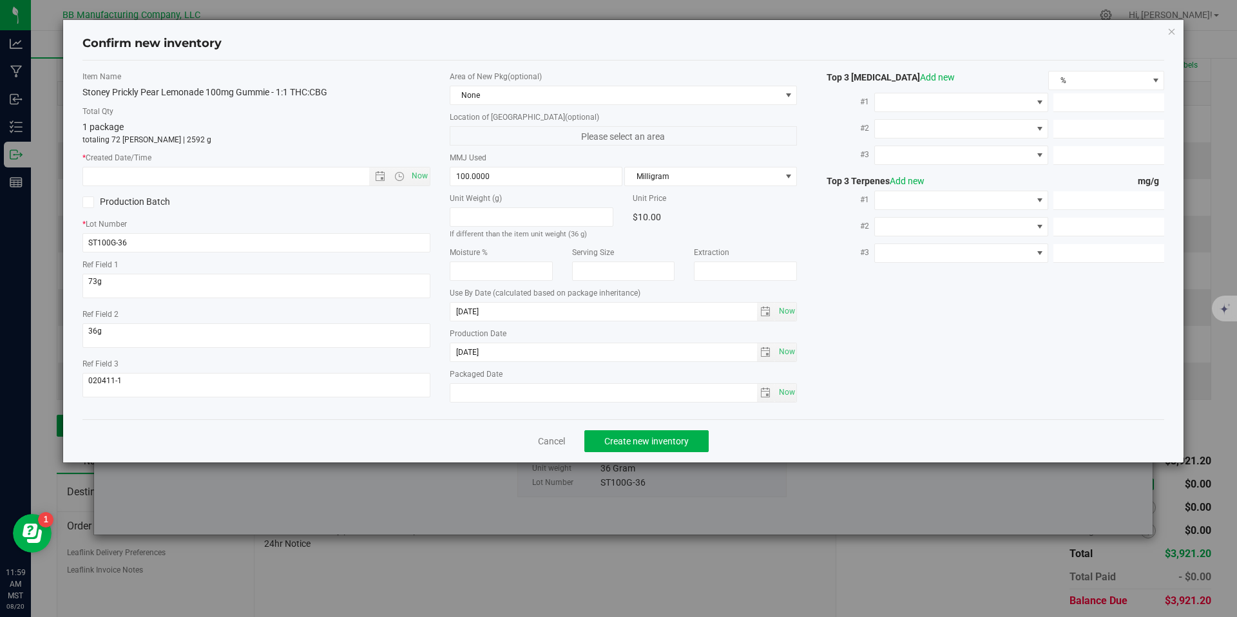
click at [490, 340] on div "Production Date 2025-06-02 Now" at bounding box center [624, 345] width 348 height 34
click at [480, 355] on input "[DATE]" at bounding box center [603, 352] width 307 height 18
click at [331, 176] on input "text" at bounding box center [237, 177] width 308 height 18
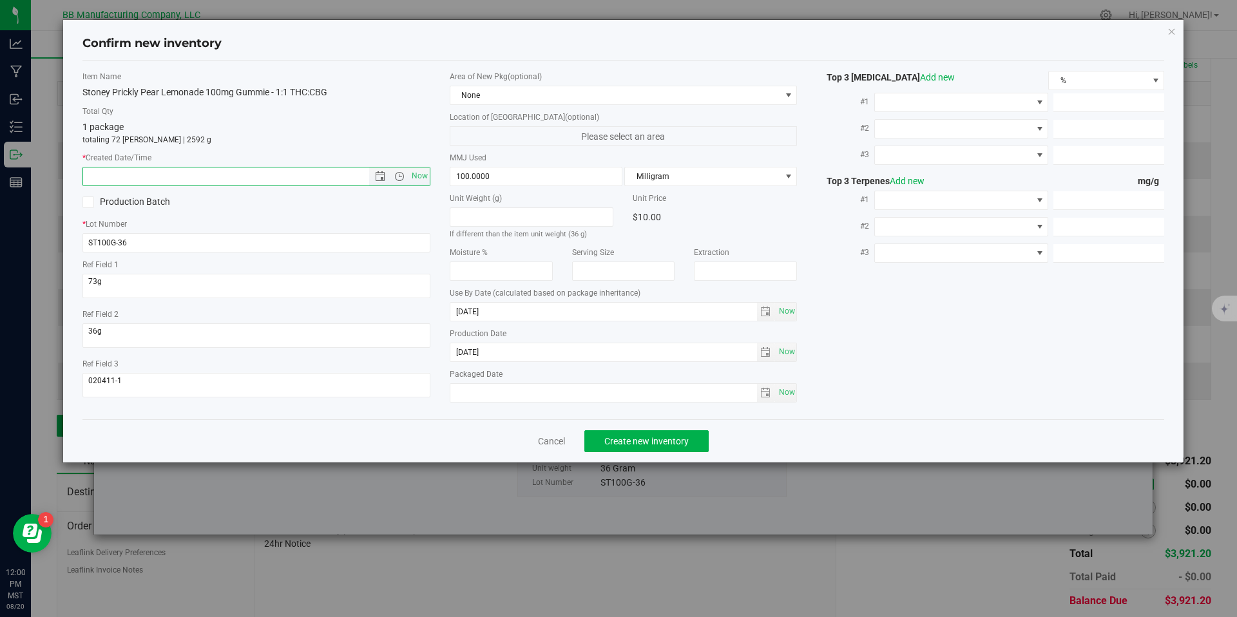
paste input "[DATE]"
type input "6/2/2025 12:00 PM"
click at [612, 445] on span "Create new inventory" at bounding box center [646, 441] width 84 height 10
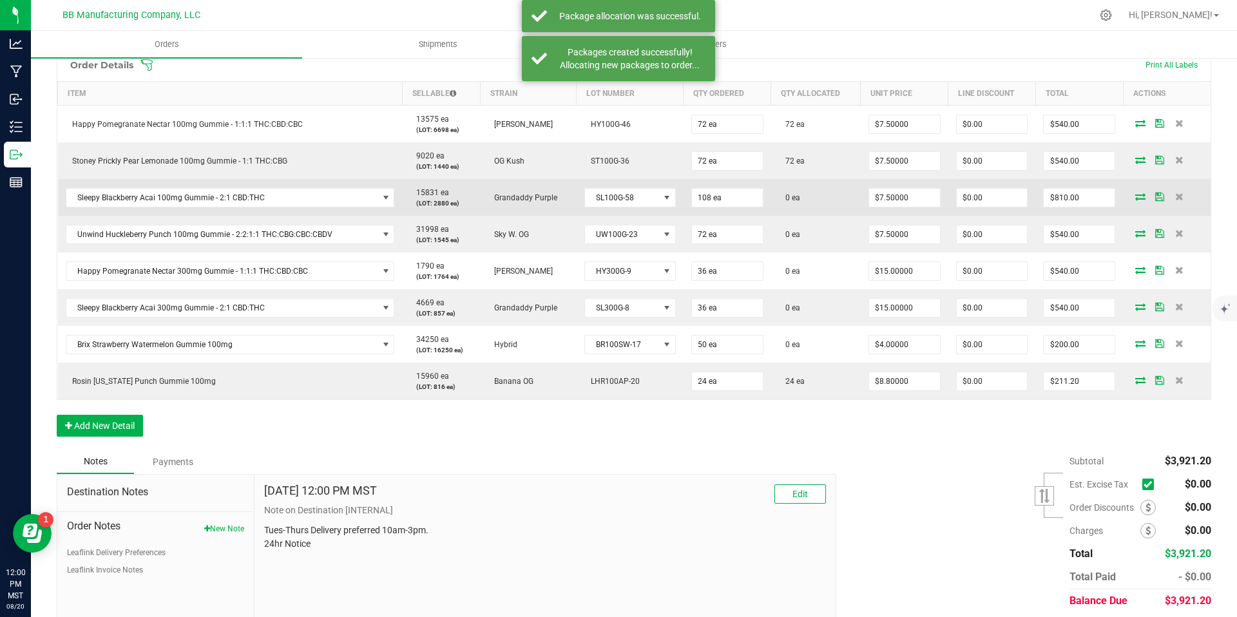
click at [1131, 196] on span at bounding box center [1140, 197] width 19 height 8
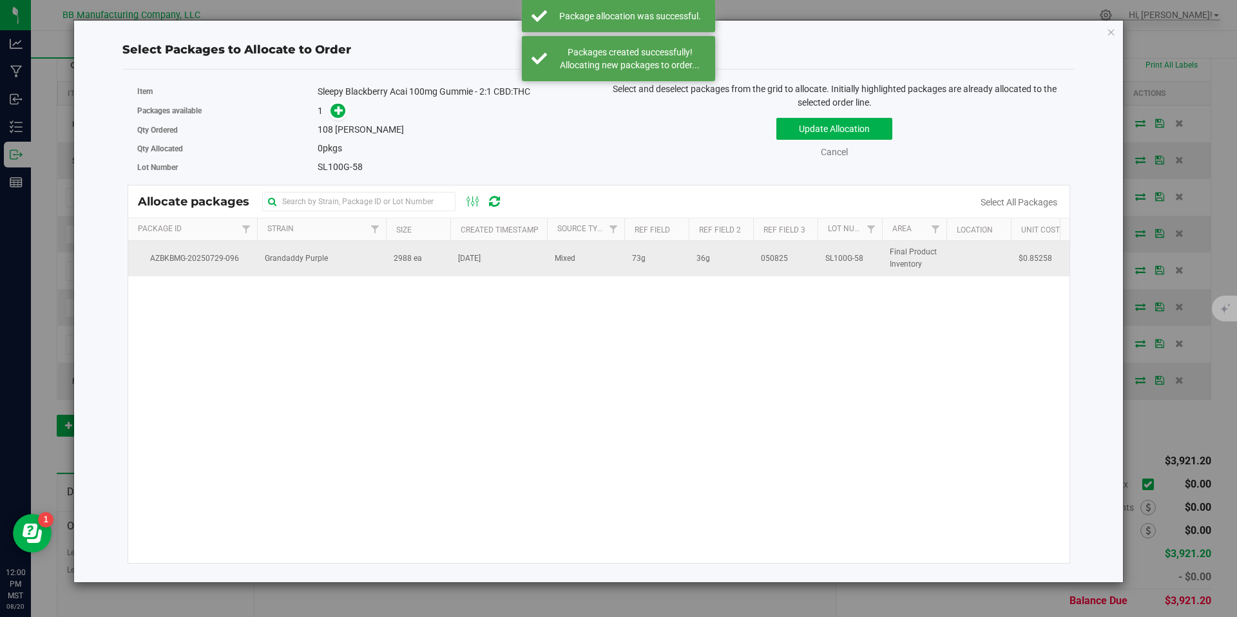
click at [362, 261] on td "Grandaddy Purple" at bounding box center [321, 258] width 129 height 35
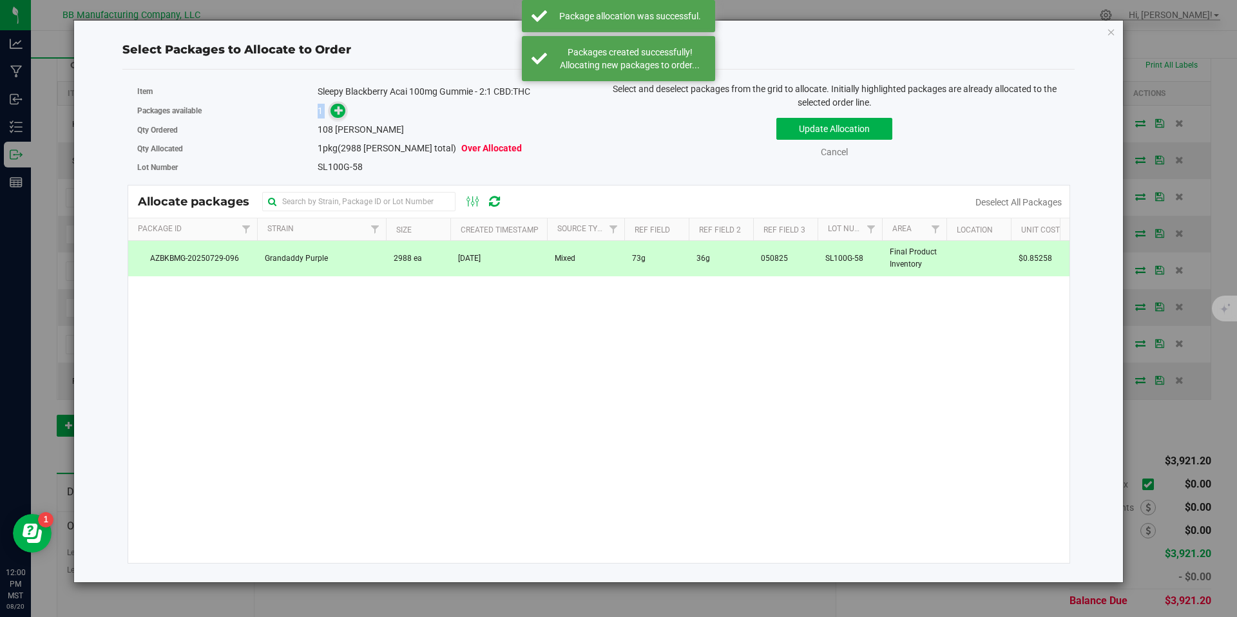
click at [332, 104] on div "Packages available 1" at bounding box center [363, 111] width 452 height 20
click at [340, 113] on icon at bounding box center [338, 110] width 9 height 9
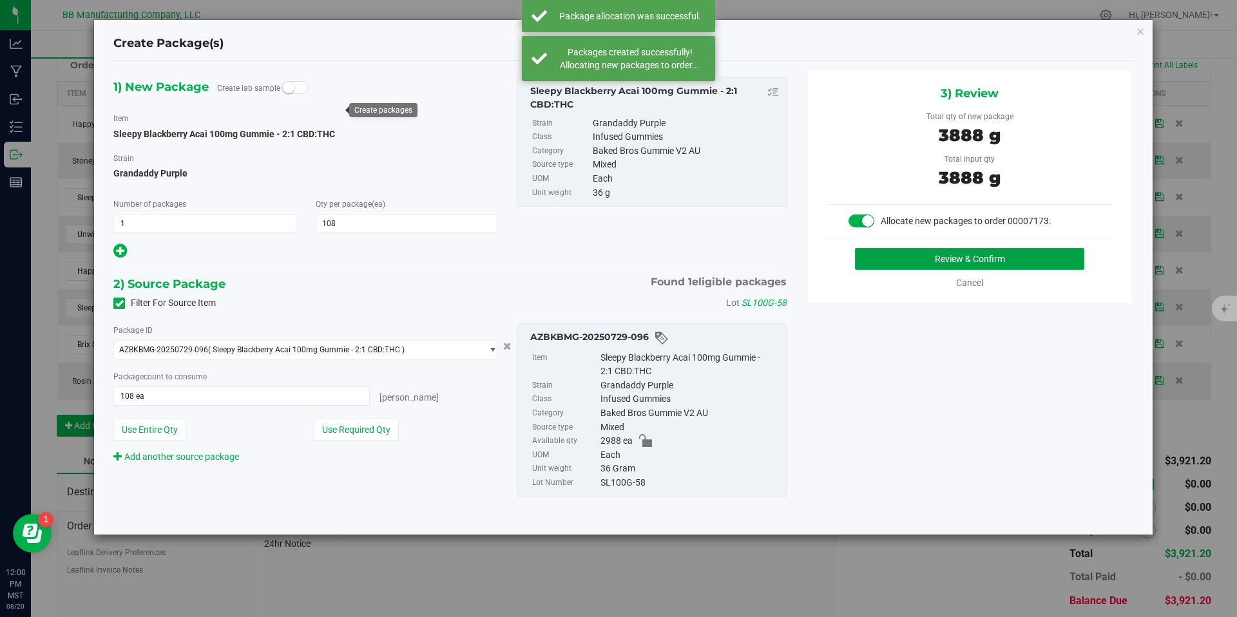
click at [899, 251] on button "Review & Confirm" at bounding box center [969, 259] width 229 height 22
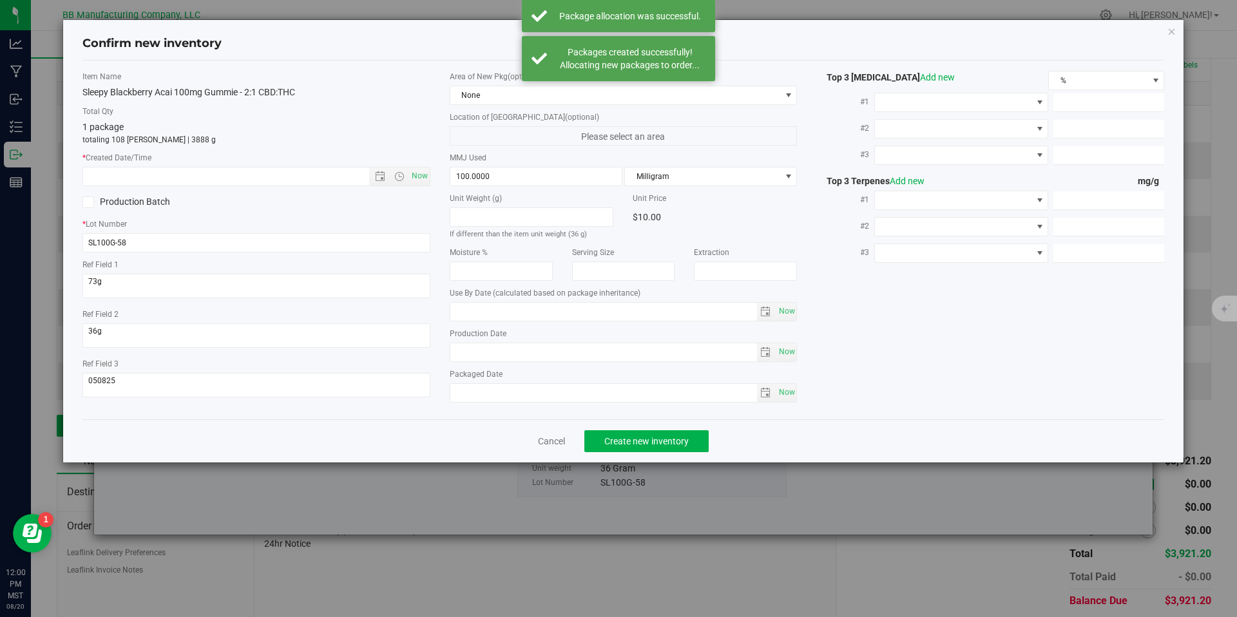
type input "[DATE]"
click at [479, 353] on input "[DATE]" at bounding box center [603, 352] width 307 height 18
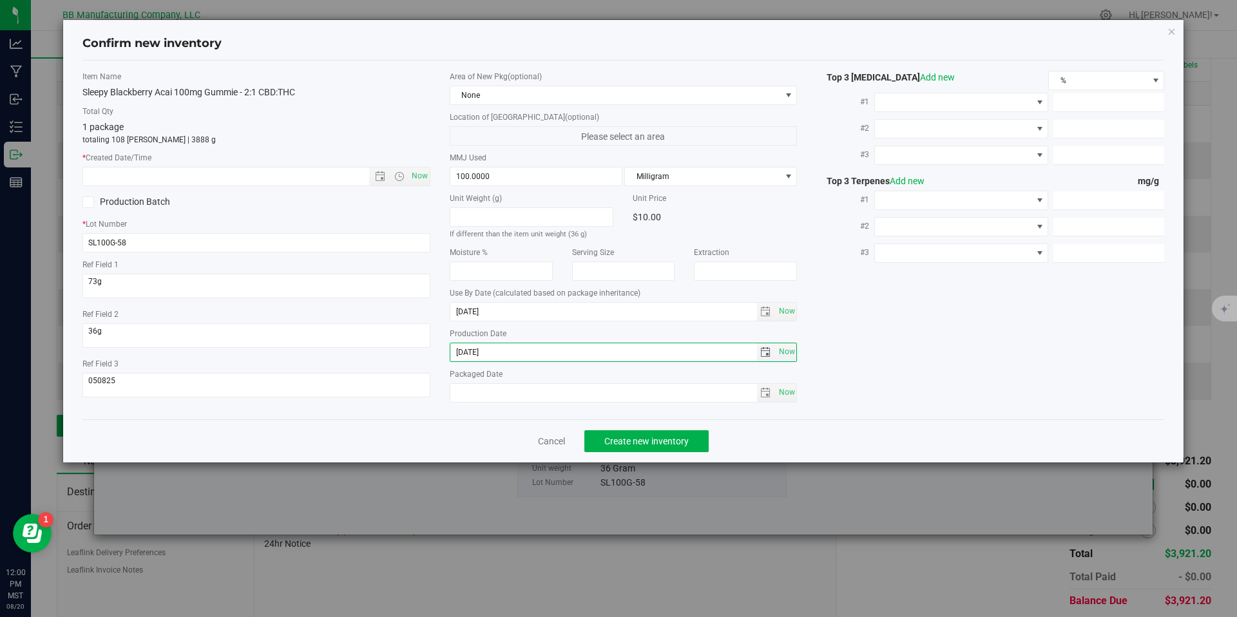
click at [479, 353] on input "[DATE]" at bounding box center [603, 352] width 307 height 18
click at [339, 180] on input "text" at bounding box center [237, 177] width 308 height 18
paste input "[DATE]"
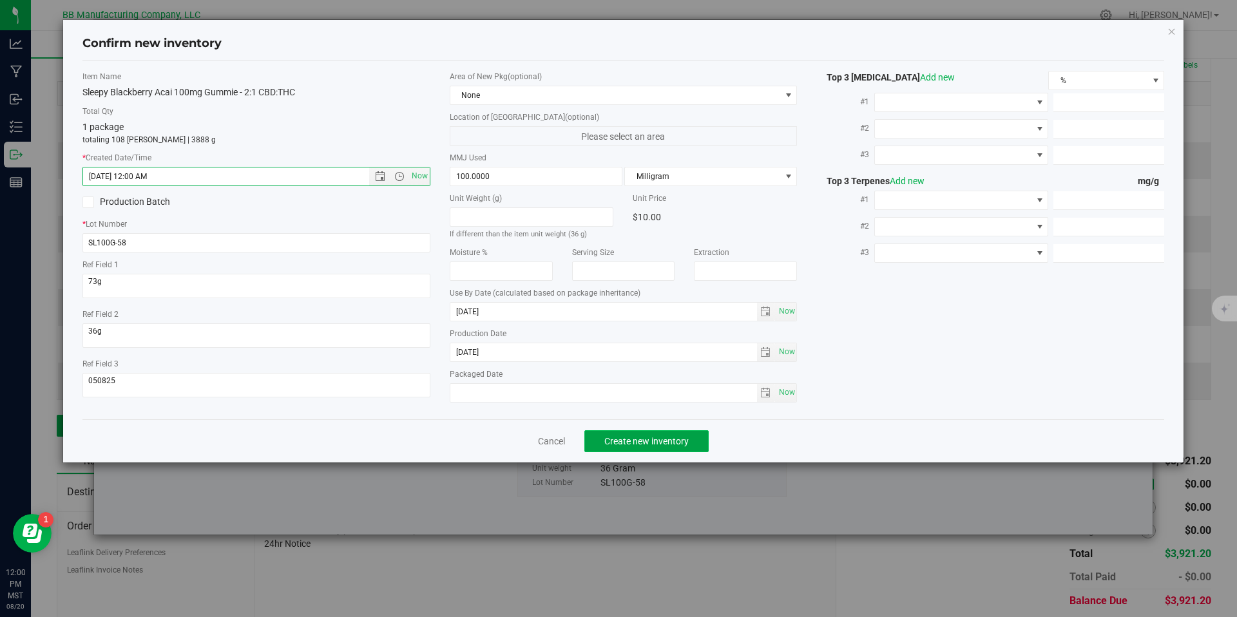
type input "7/11/2025 12:00 PM"
click at [654, 436] on span "Create new inventory" at bounding box center [646, 441] width 84 height 10
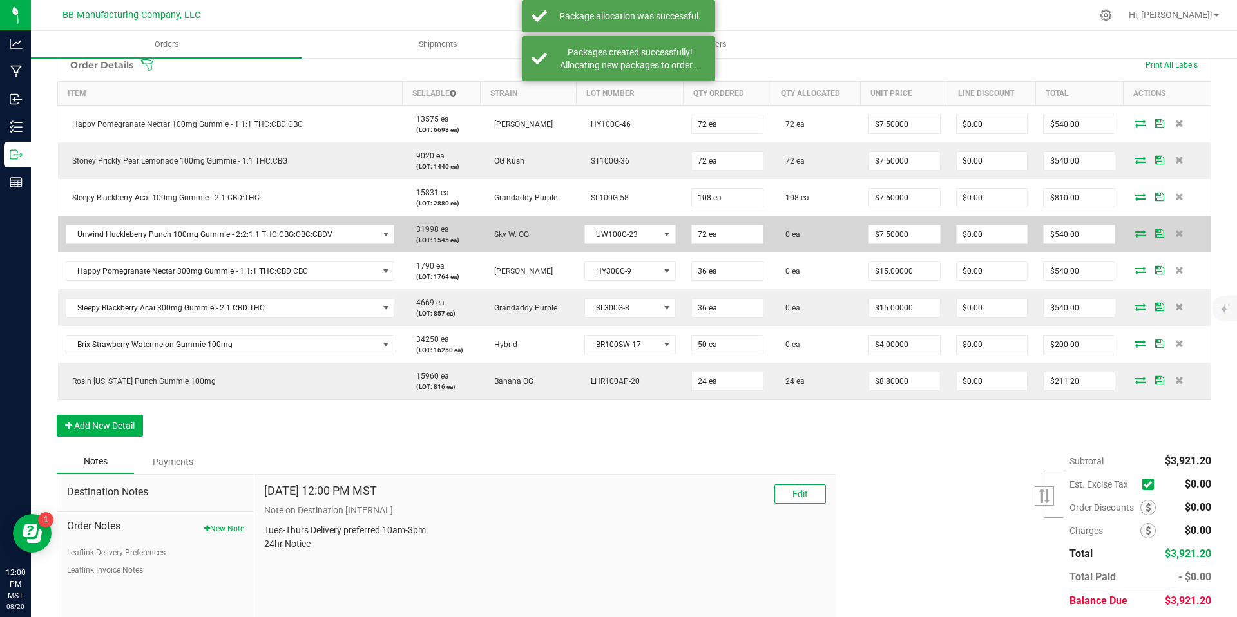
click at [1132, 240] on td at bounding box center [1167, 234] width 88 height 37
click at [1135, 235] on icon at bounding box center [1140, 233] width 10 height 8
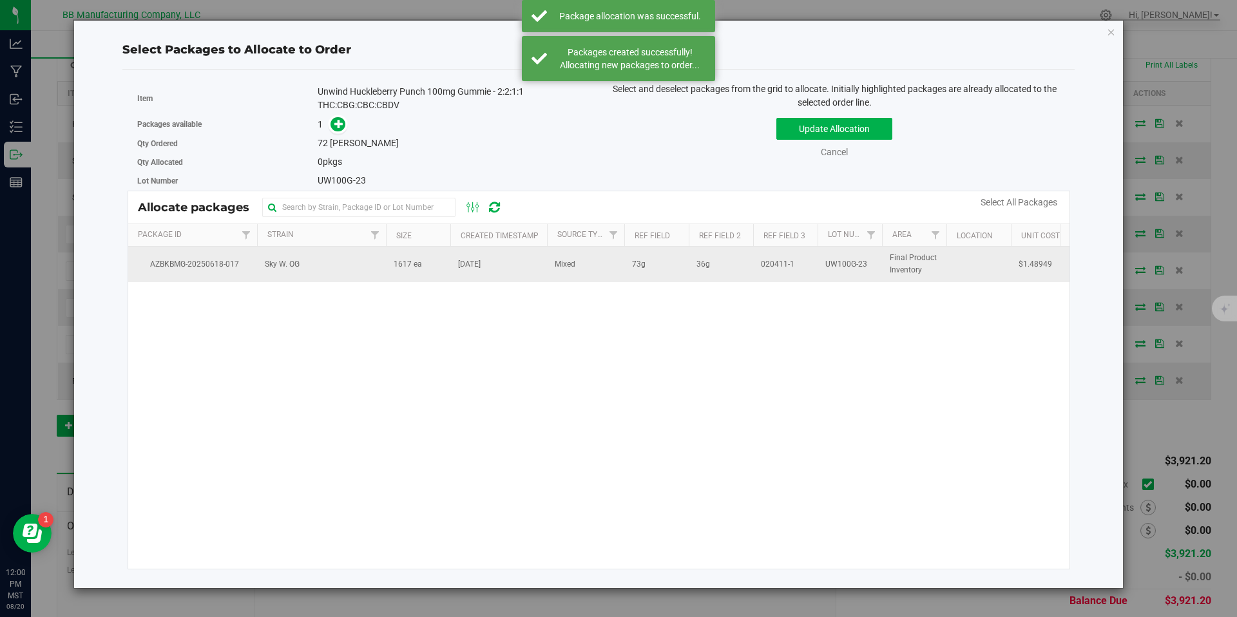
click at [365, 273] on td "Sky W. OG" at bounding box center [321, 264] width 129 height 35
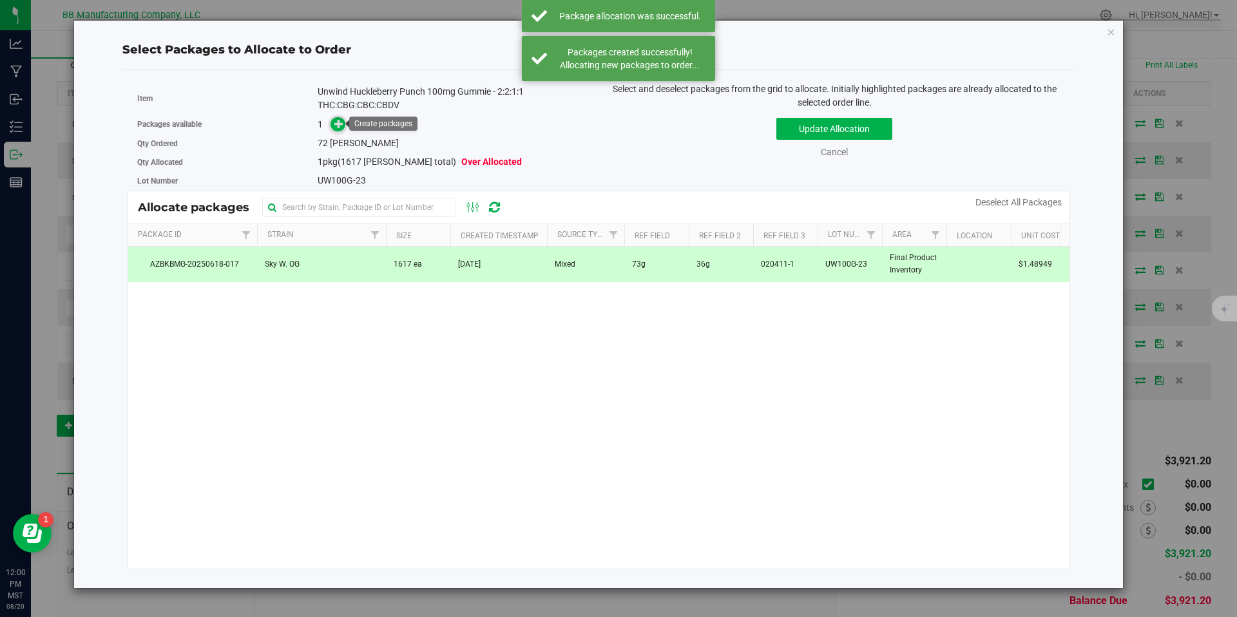
click at [335, 124] on icon at bounding box center [338, 123] width 9 height 9
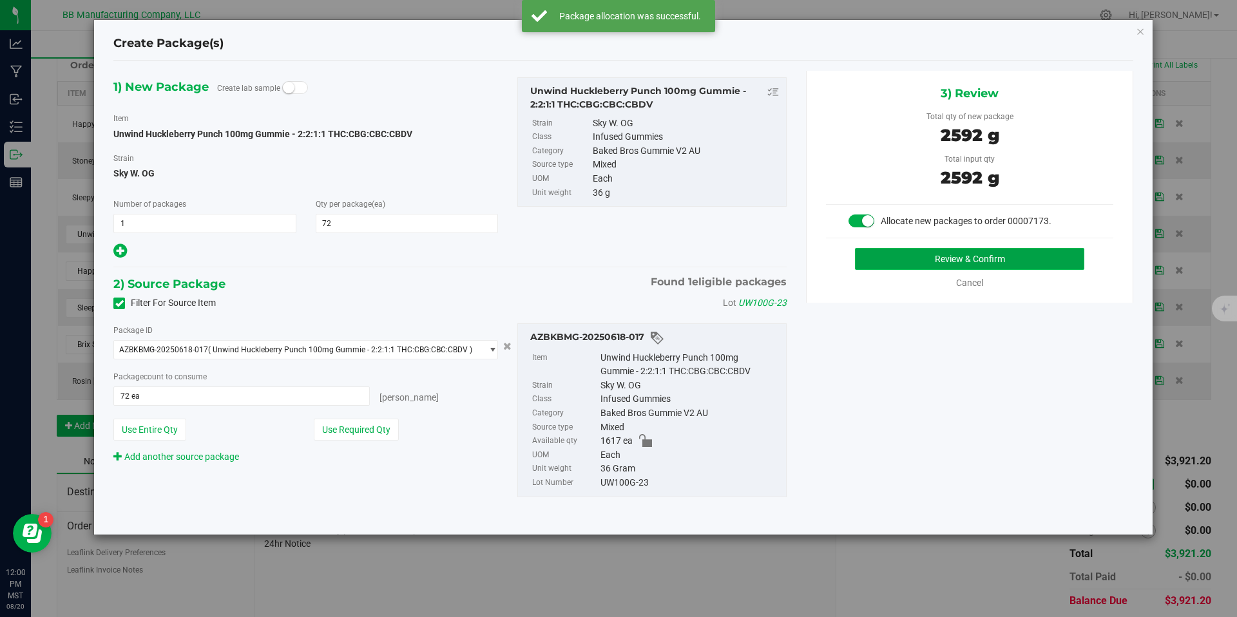
click at [910, 269] on button "Review & Confirm" at bounding box center [969, 259] width 229 height 22
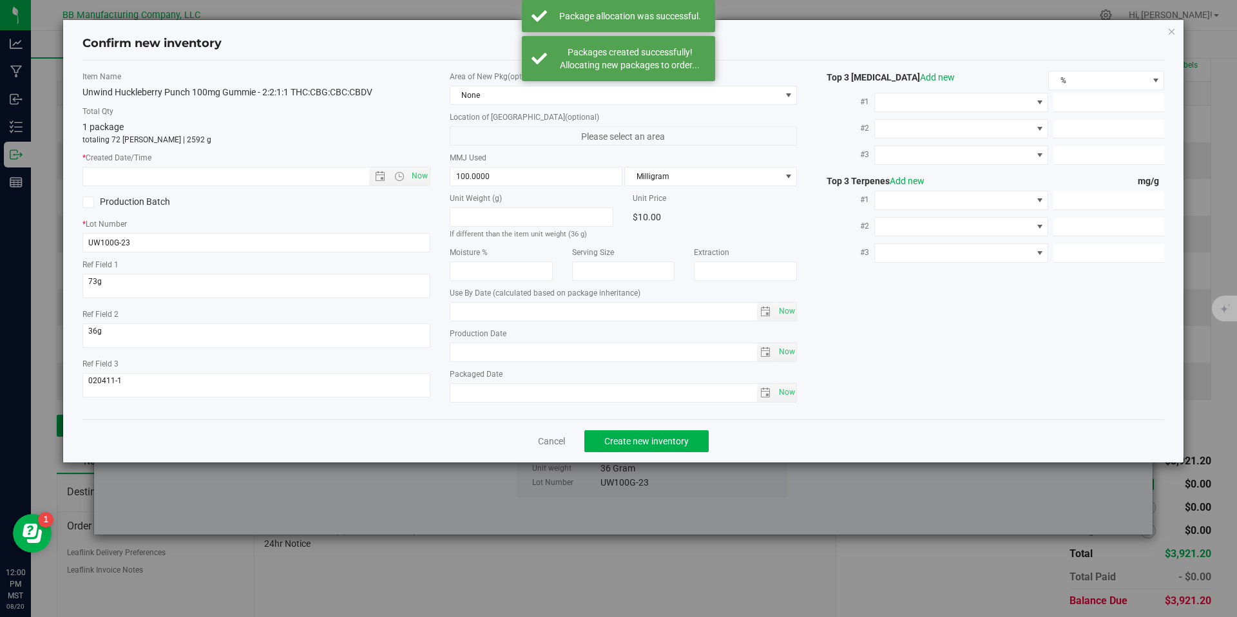
type input "2026-05-09"
type input "2025-05-09"
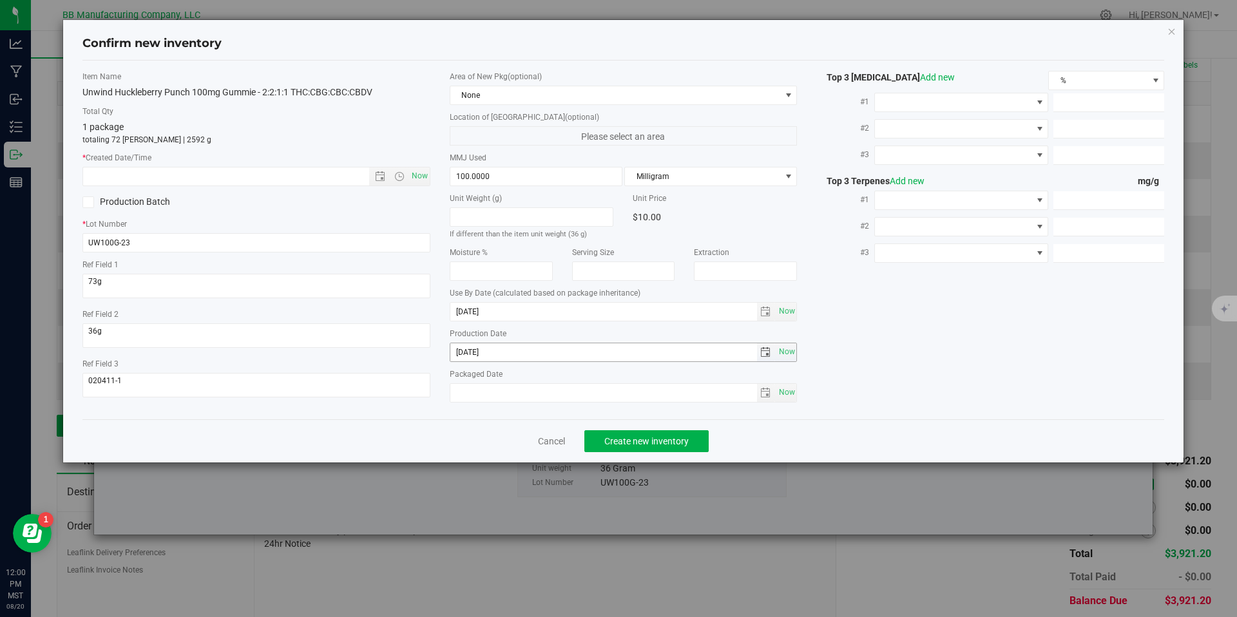
click at [491, 349] on input "2025-05-09" at bounding box center [603, 352] width 307 height 18
click at [313, 171] on input "text" at bounding box center [237, 177] width 308 height 18
paste input "2025-05-09"
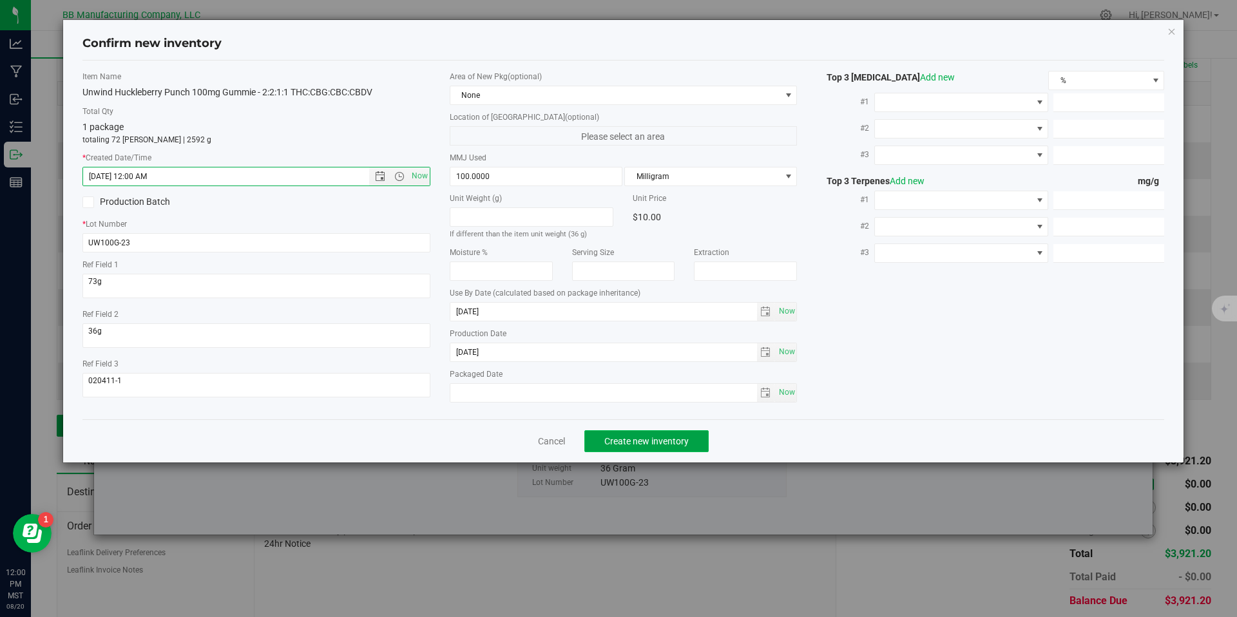
type input "5/9/2025 12:00 PM"
click at [641, 447] on button "Create new inventory" at bounding box center [646, 441] width 124 height 22
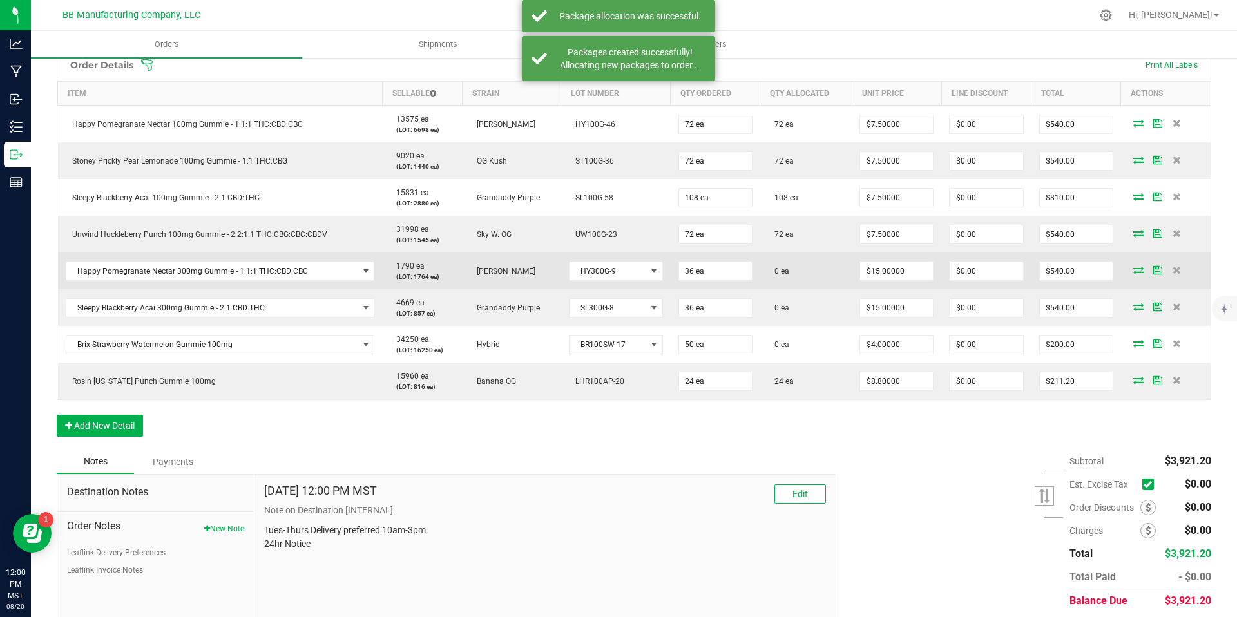
click at [1134, 271] on icon at bounding box center [1139, 270] width 10 height 8
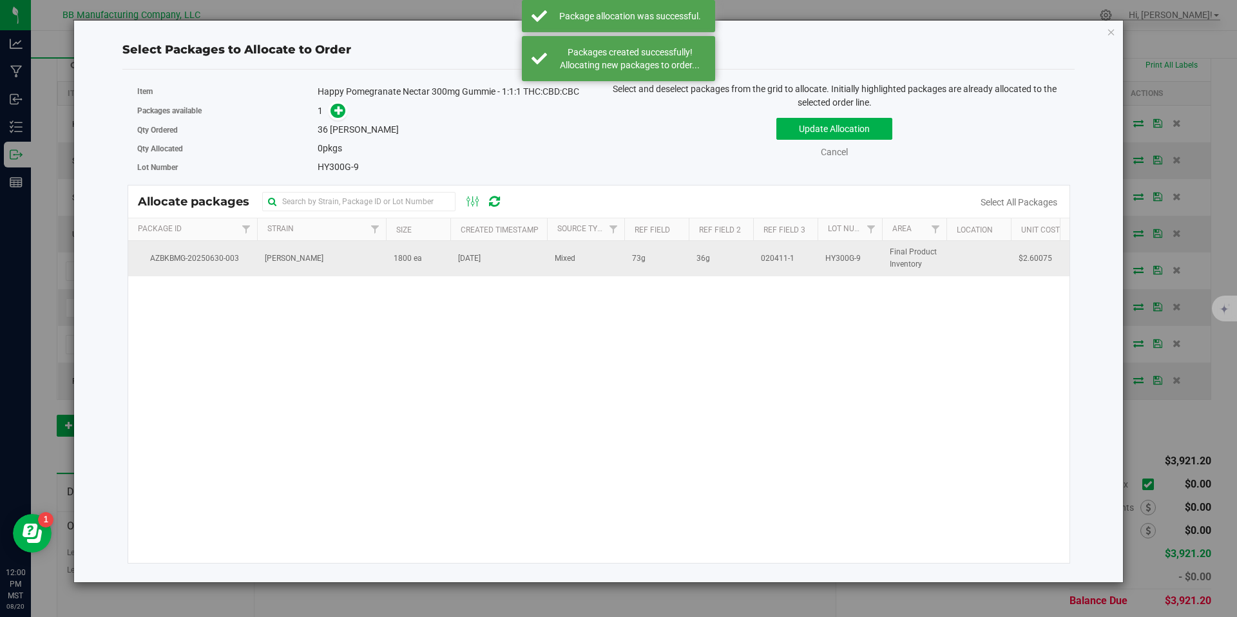
click at [319, 265] on td "[PERSON_NAME]" at bounding box center [321, 258] width 129 height 35
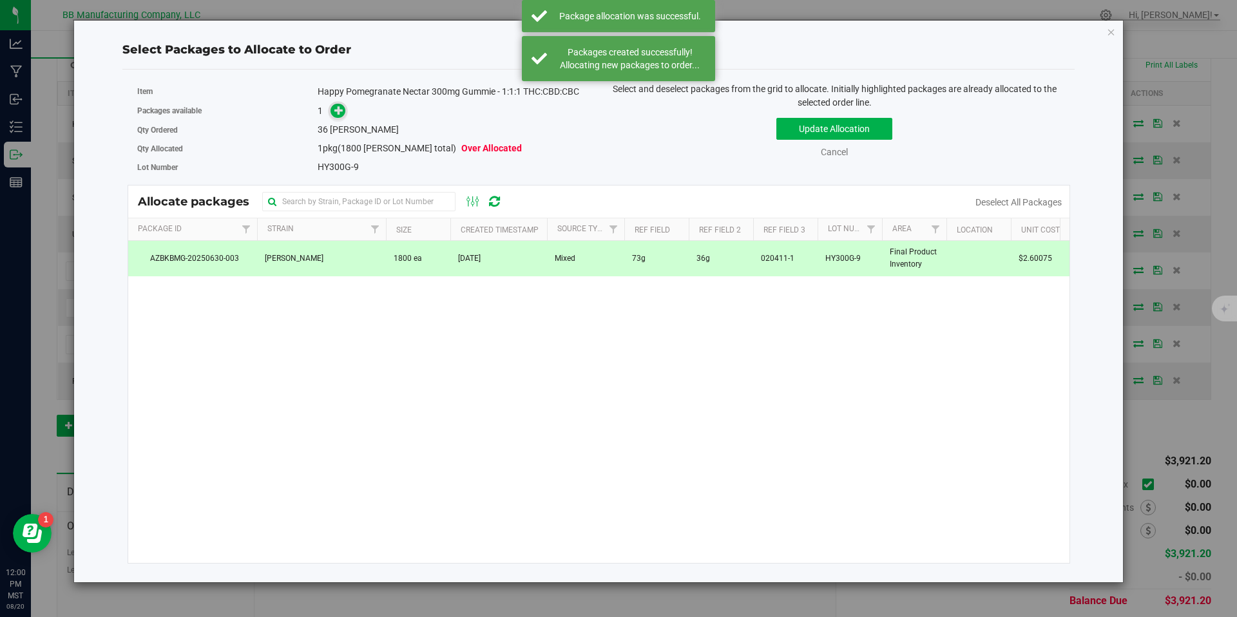
click at [345, 109] on span at bounding box center [338, 111] width 15 height 15
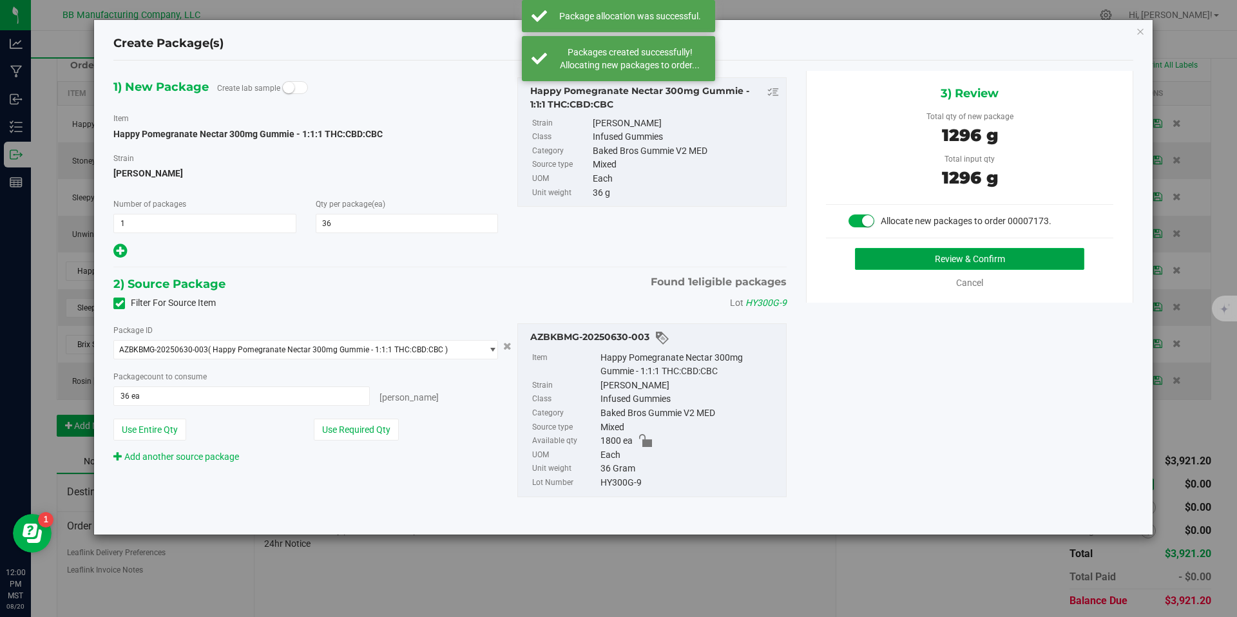
click at [880, 256] on button "Review & Confirm" at bounding box center [969, 259] width 229 height 22
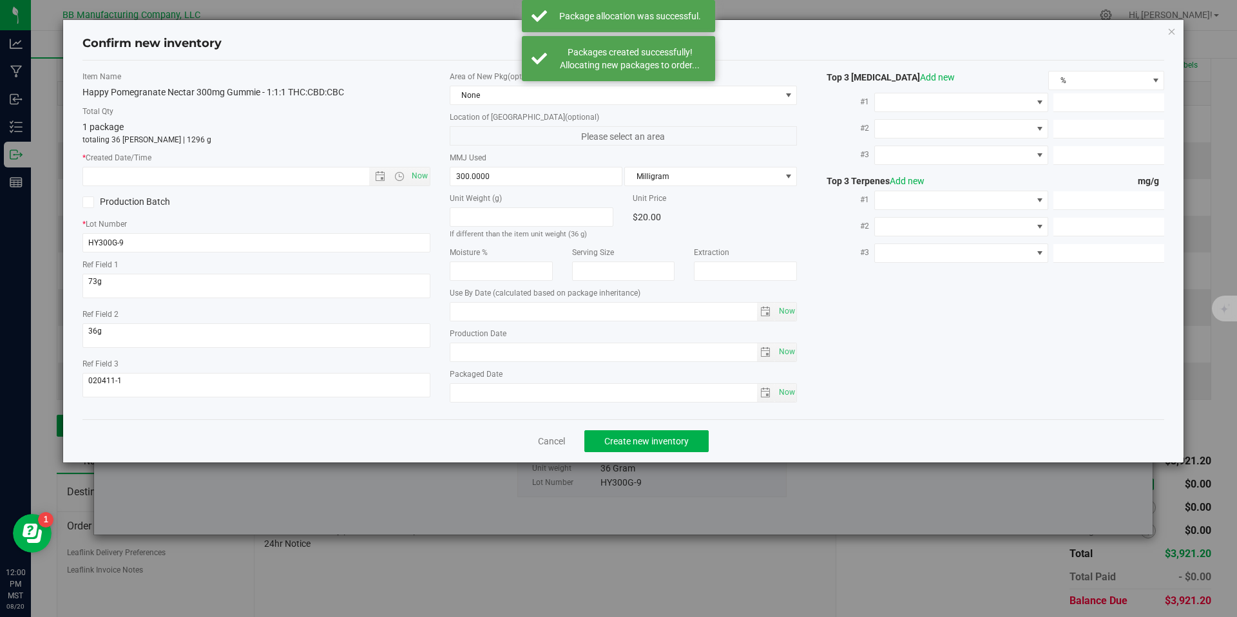
type input "2026-06-03"
type input "2025-06-03"
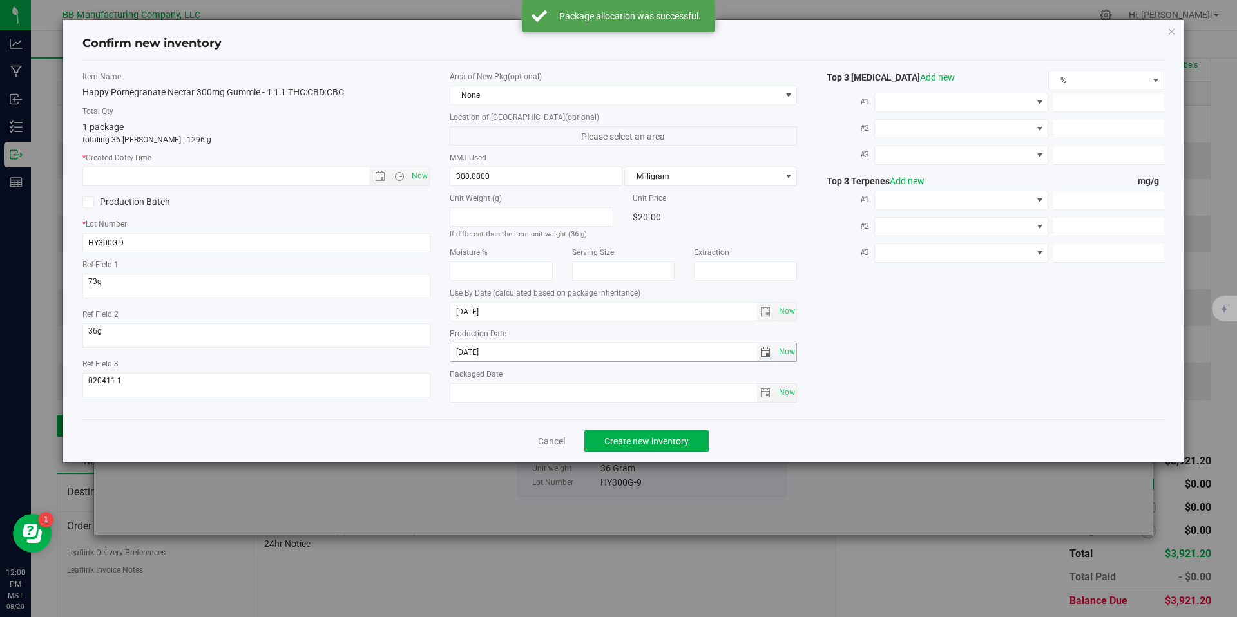
click at [485, 360] on input "2025-06-03" at bounding box center [603, 352] width 307 height 18
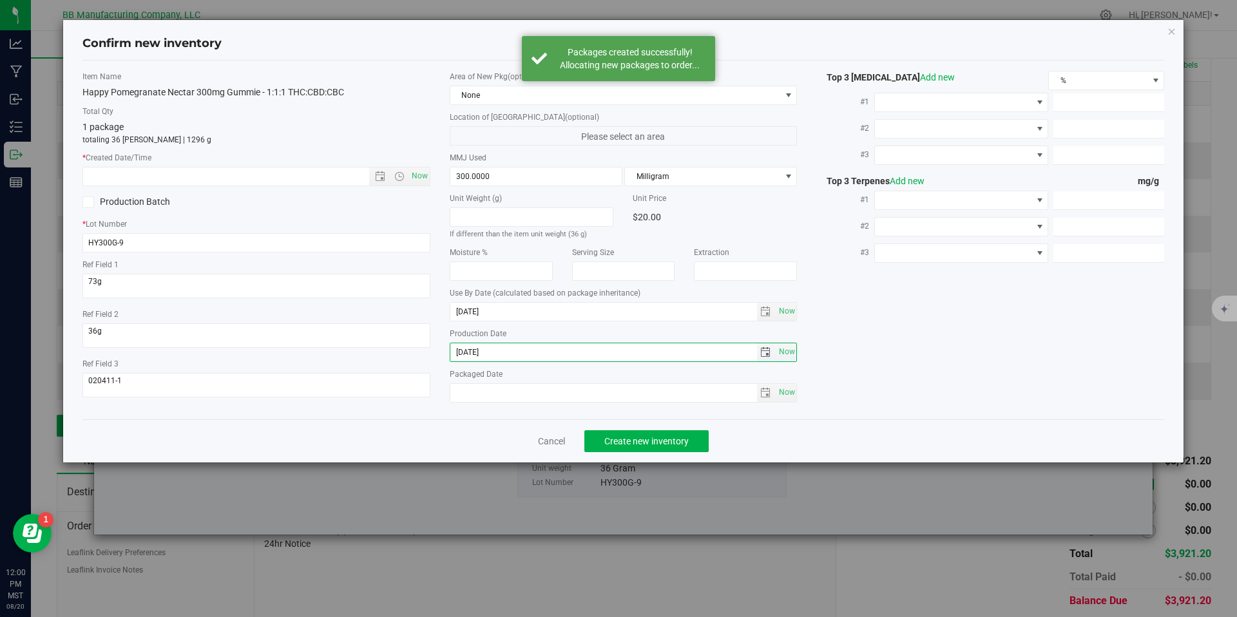
click at [485, 360] on input "2025-06-03" at bounding box center [603, 352] width 307 height 18
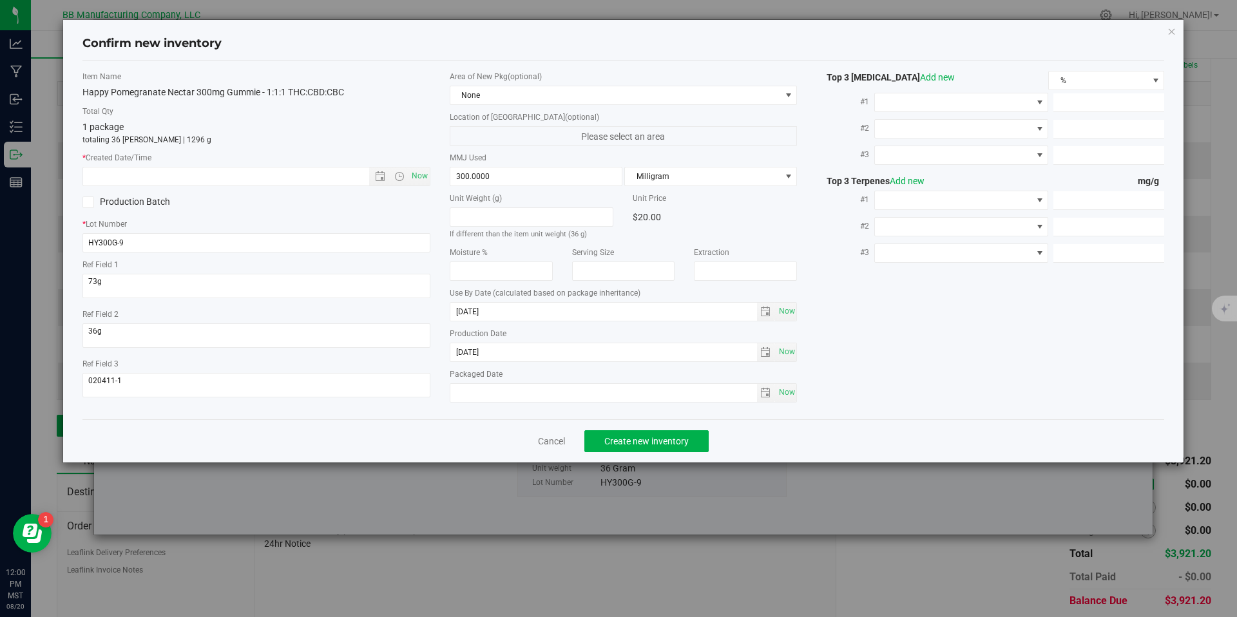
click at [288, 190] on div "Item Name Happy Pomegranate Nectar 300mg Gummie - 1:1:1 THC:CBD:CBC Total Qty 1…" at bounding box center [256, 239] width 367 height 337
click at [288, 181] on input "text" at bounding box center [237, 177] width 308 height 18
paste input "2025-06-03"
type input "6/3/2025 12:00 PM"
click at [612, 432] on button "Create new inventory" at bounding box center [646, 441] width 124 height 22
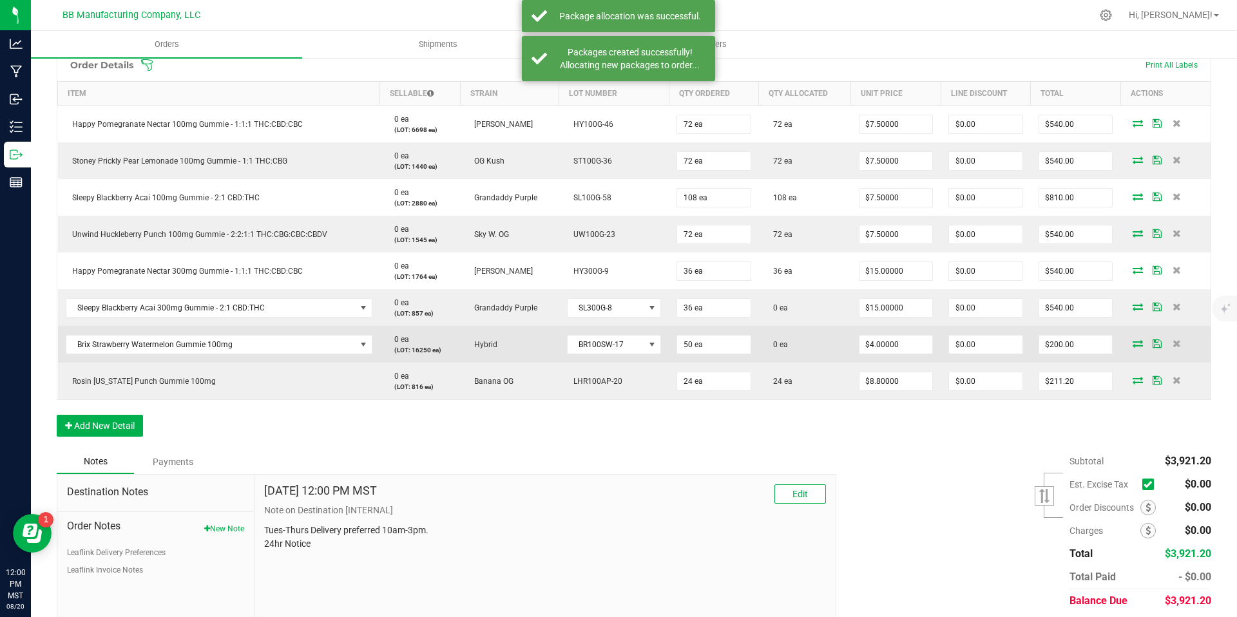
scroll to position [325, 0]
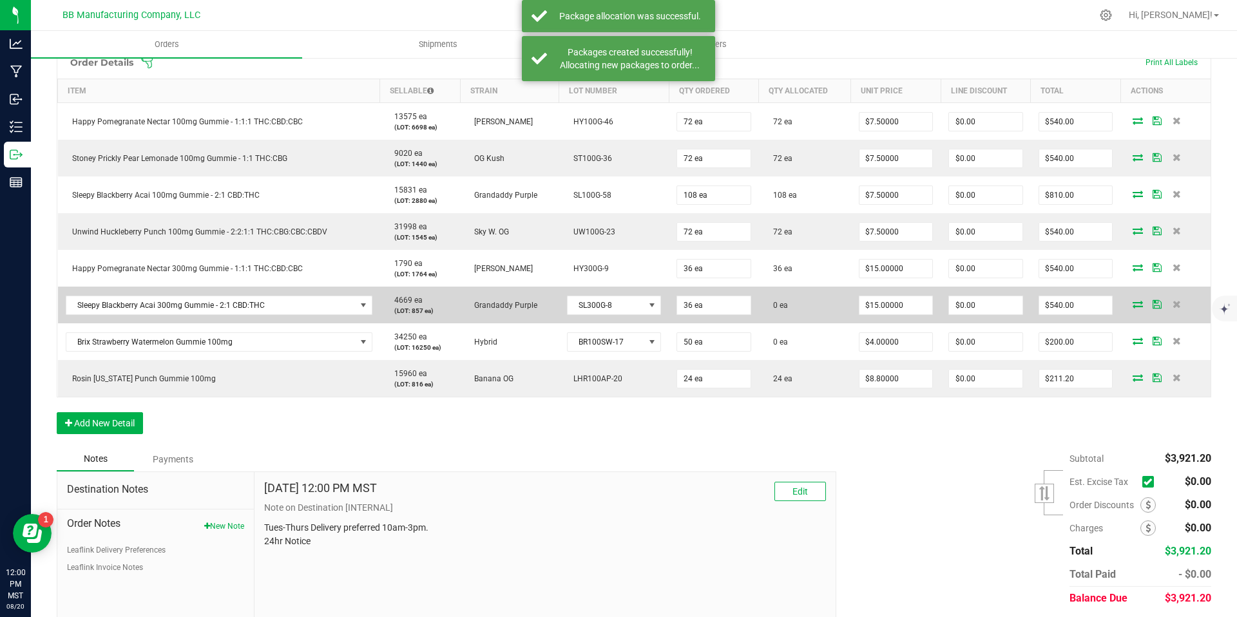
click at [1133, 304] on icon at bounding box center [1138, 304] width 10 height 8
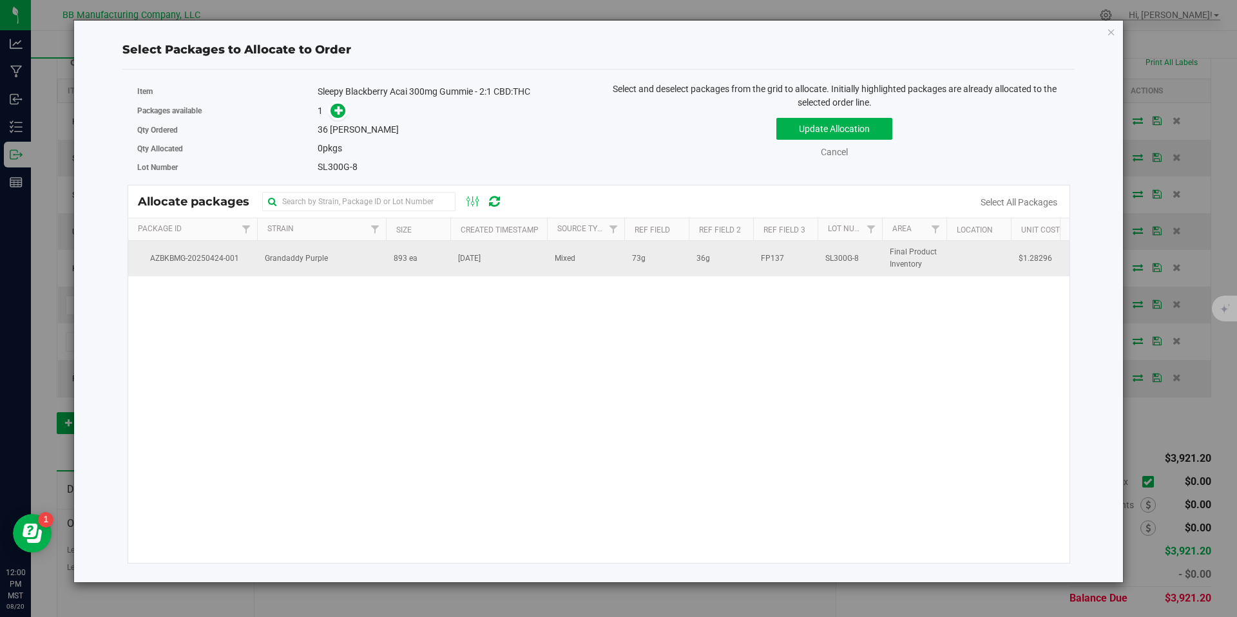
click at [379, 270] on td "Grandaddy Purple" at bounding box center [321, 258] width 129 height 35
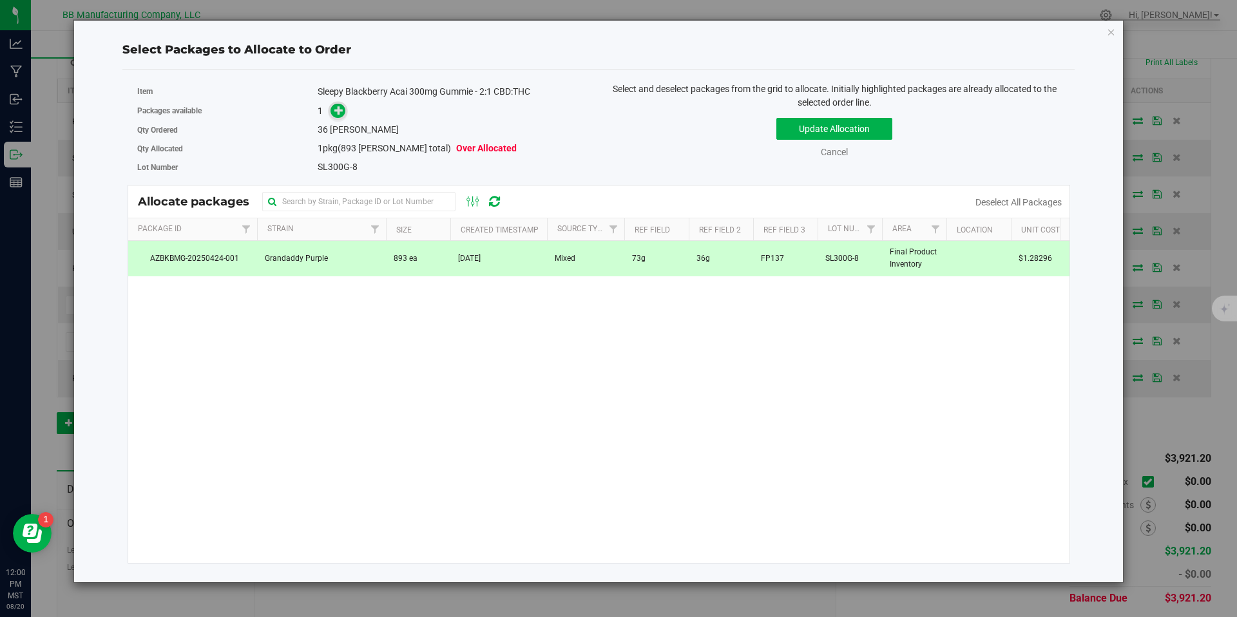
click at [338, 104] on span at bounding box center [338, 111] width 15 height 15
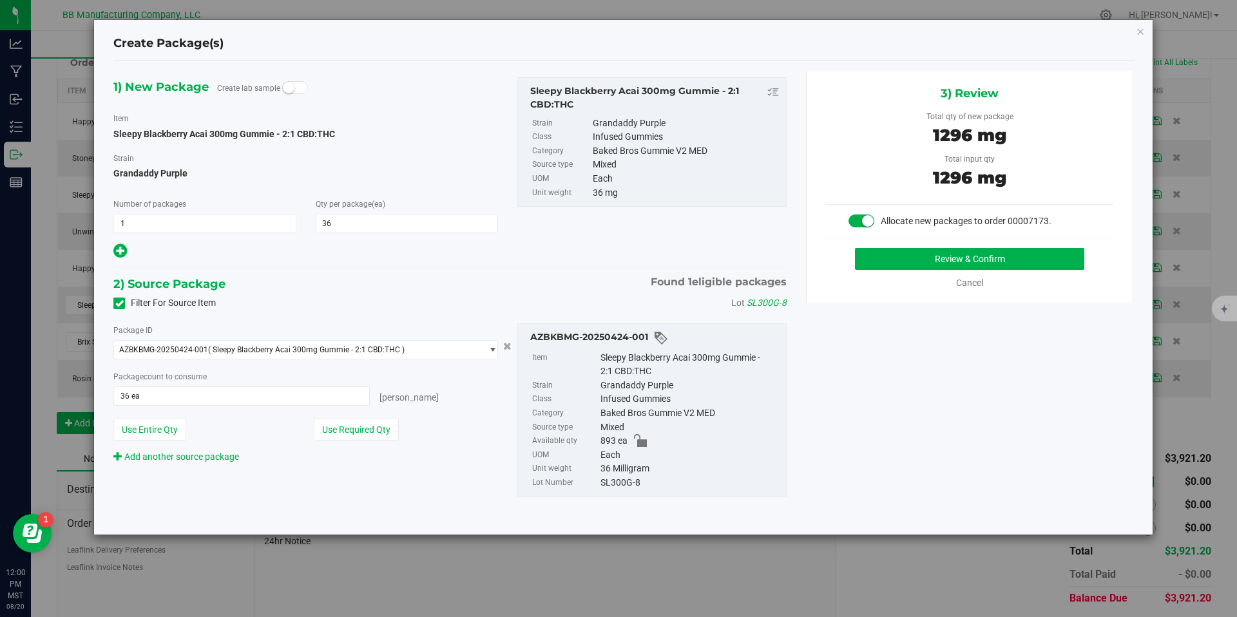
click at [880, 239] on div "3) Review Total qty of new package 1296 mg Total input qty 1296 mg Allocate new…" at bounding box center [969, 187] width 327 height 232
click at [893, 262] on button "Review & Confirm" at bounding box center [969, 259] width 229 height 22
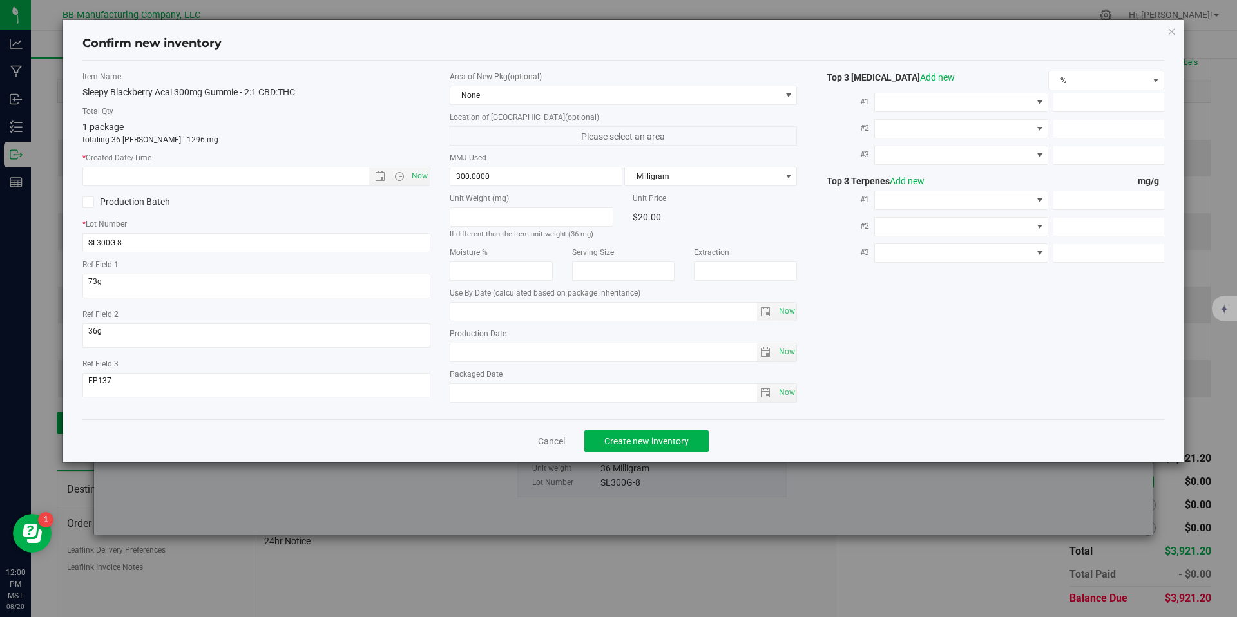
type input "2026-04-15"
type input "2025-04-15"
click at [503, 343] on input "2025-04-15" at bounding box center [603, 352] width 307 height 18
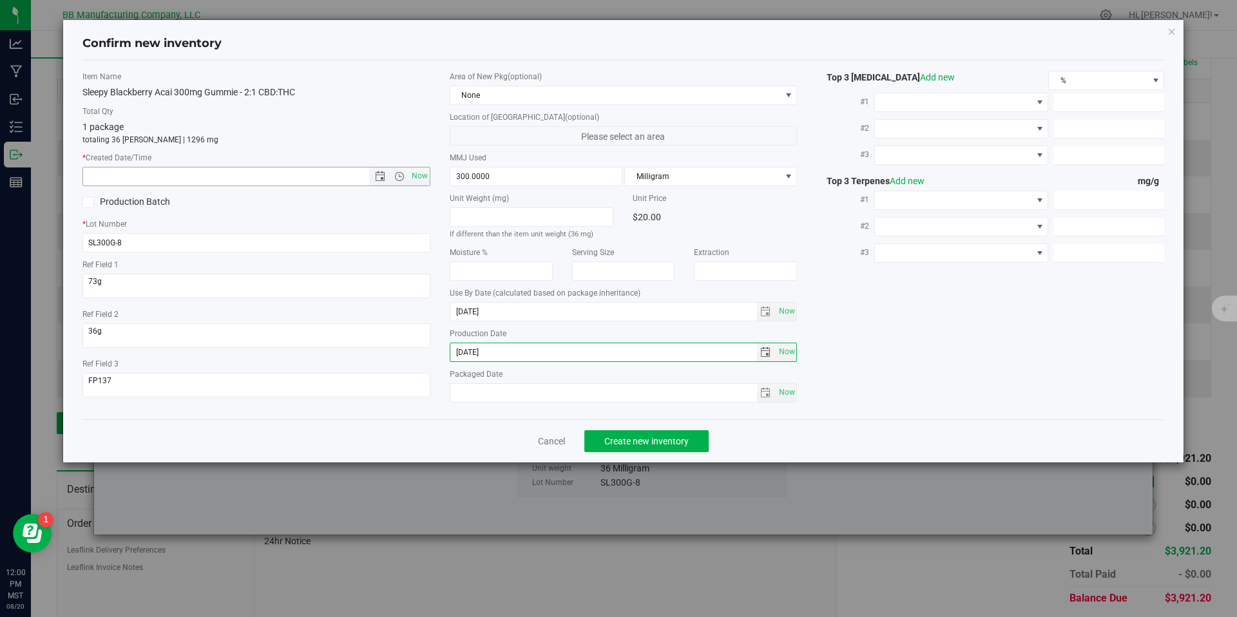
click at [260, 181] on input "text" at bounding box center [237, 177] width 308 height 18
paste input "2025-04-15"
type input "4/15/2025 12:00 PM"
click at [621, 414] on div "Item Name Sleepy Blackberry Acai 300mg Gummie - 2:1 CBD:THC Total Qty 1 package…" at bounding box center [623, 240] width 1083 height 359
click at [648, 439] on span "Create new inventory" at bounding box center [646, 441] width 84 height 10
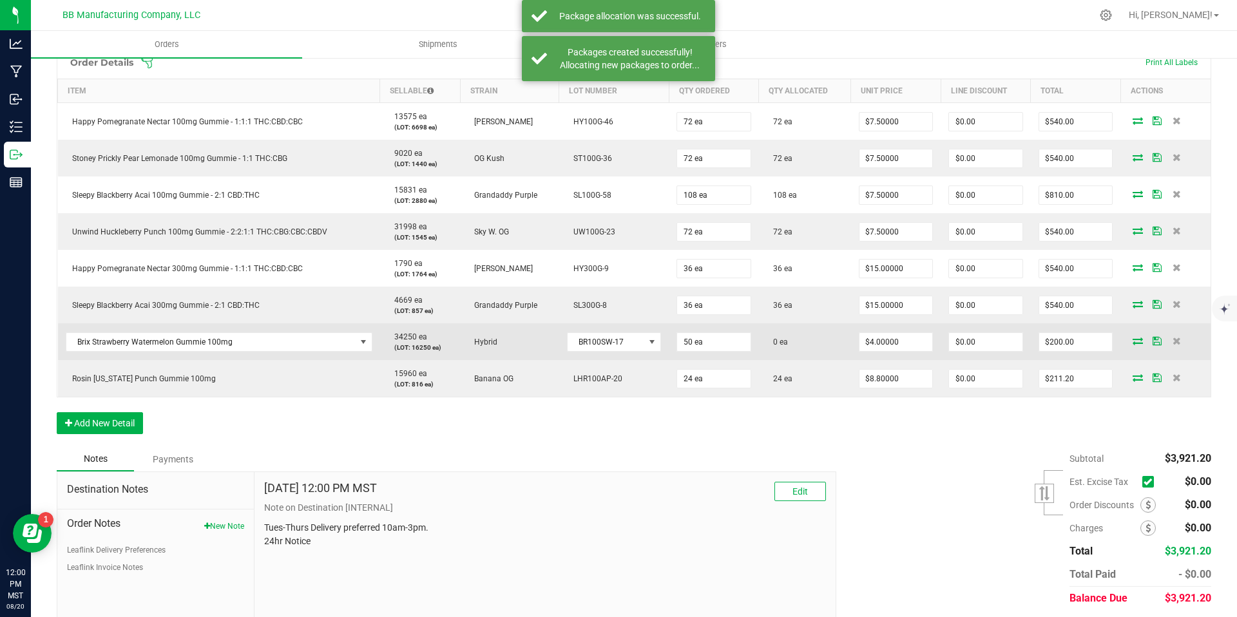
click at [1128, 342] on span at bounding box center [1137, 341] width 19 height 8
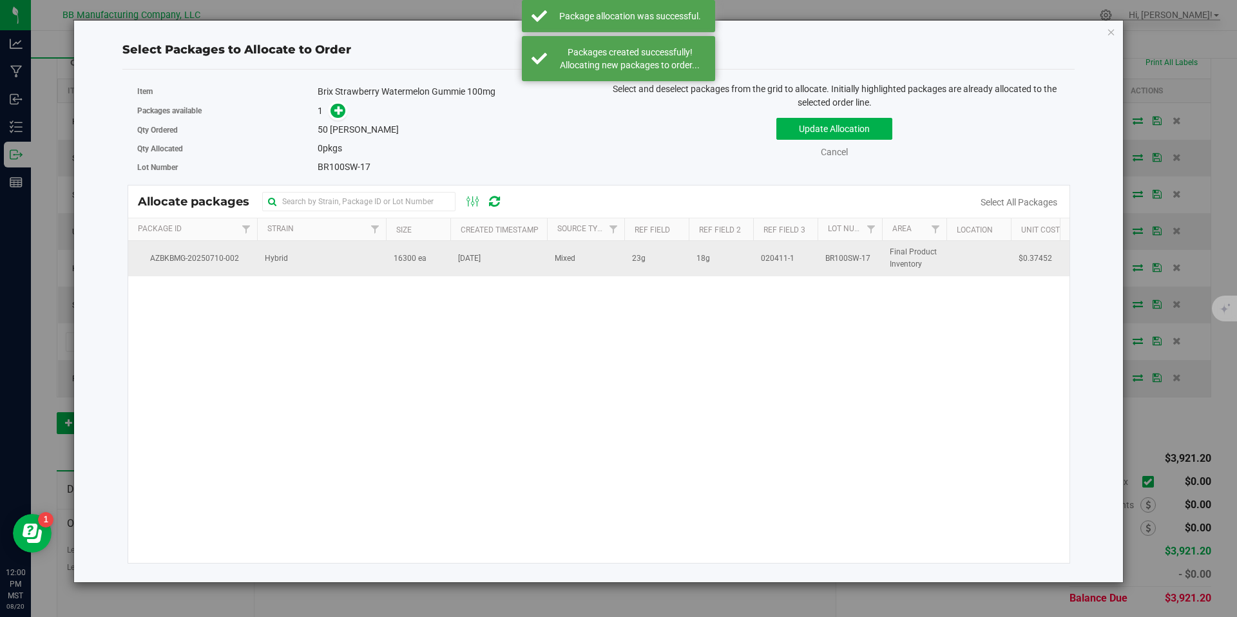
click at [375, 266] on td "Hybrid" at bounding box center [321, 258] width 129 height 35
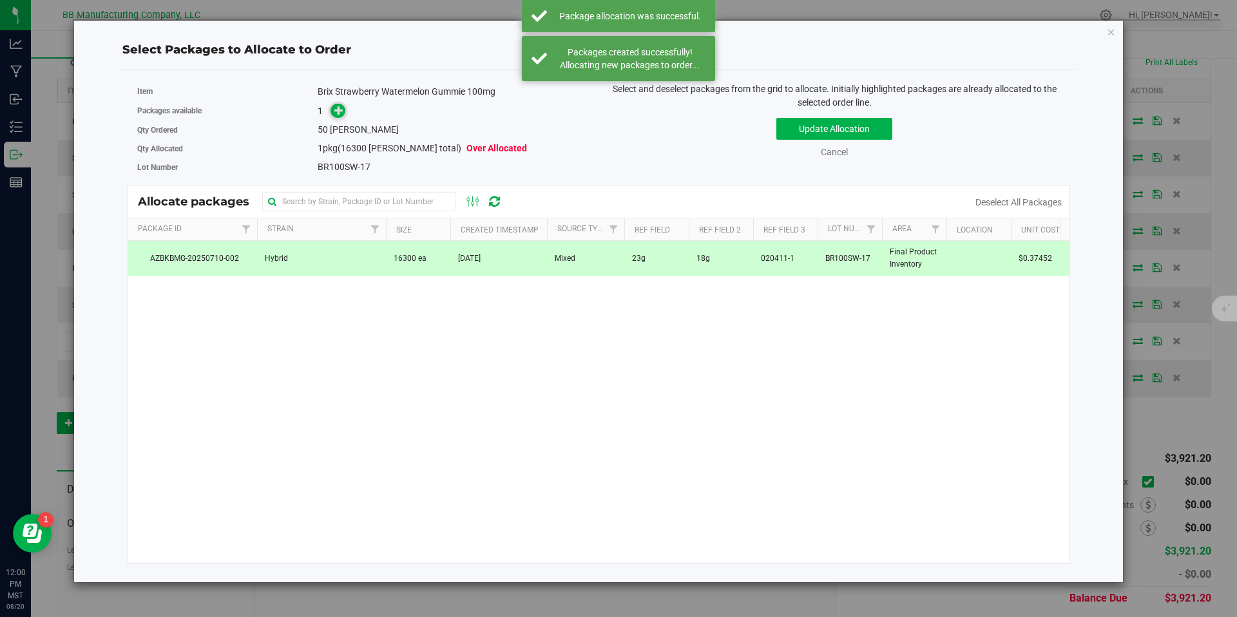
click at [340, 115] on icon at bounding box center [338, 110] width 9 height 9
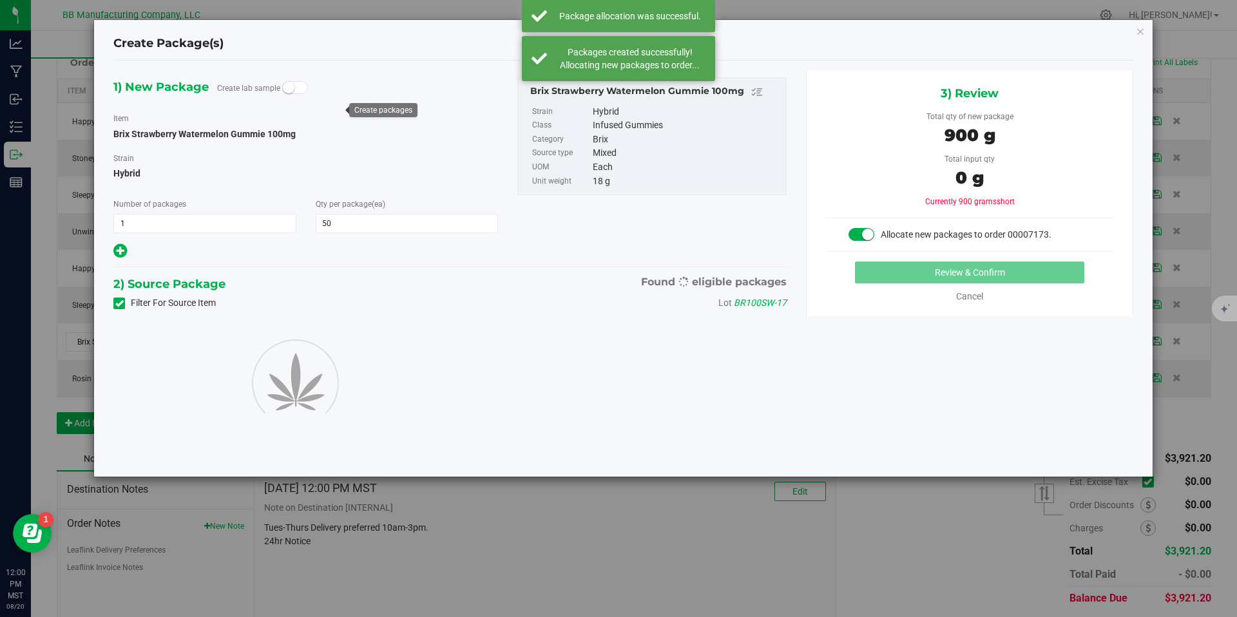
type input "50"
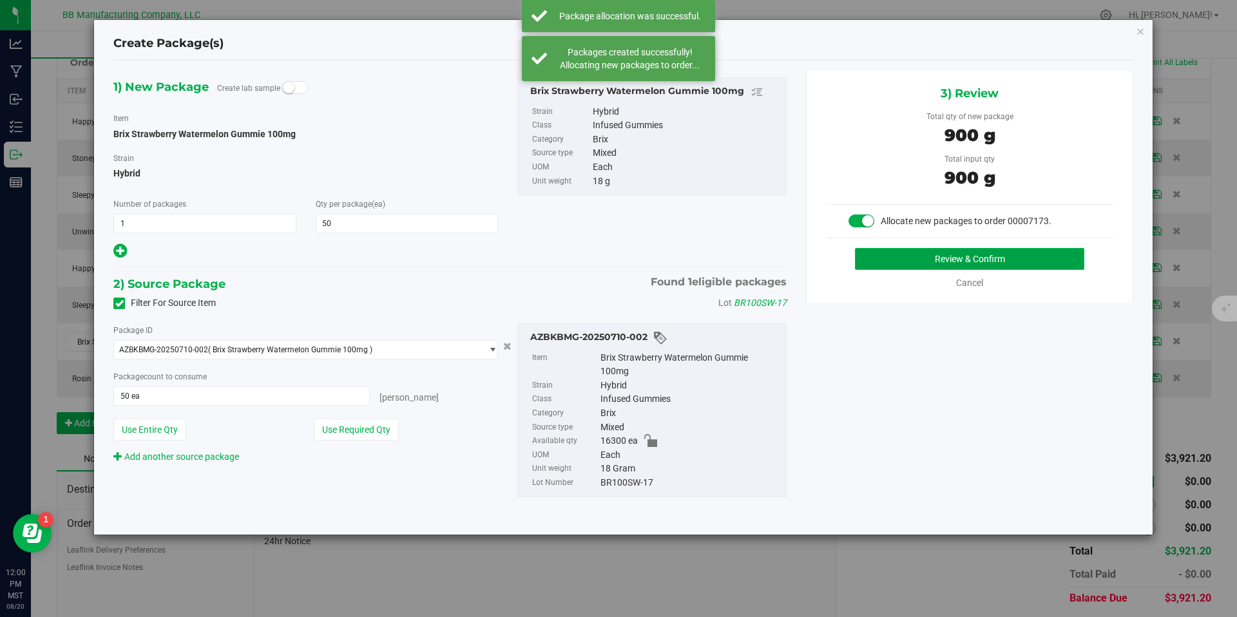
click at [885, 265] on button "Review & Confirm" at bounding box center [969, 259] width 229 height 22
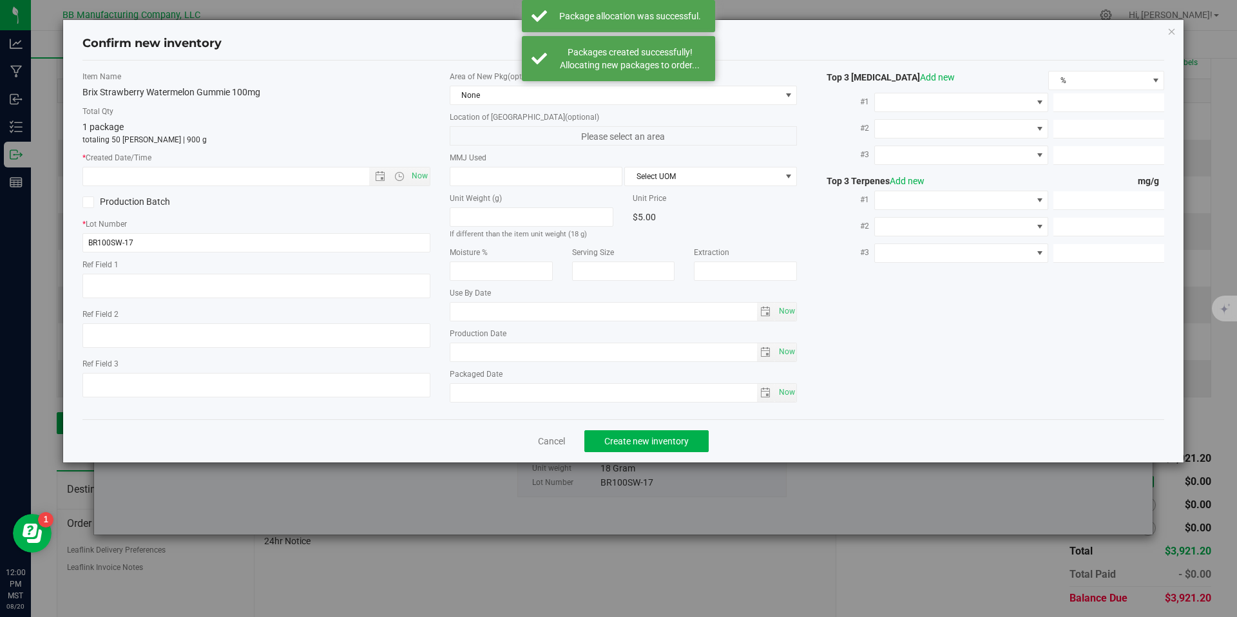
type textarea "23g"
type textarea "18g"
type textarea "020411-1"
type input "100.0000"
type input "2026-06-19"
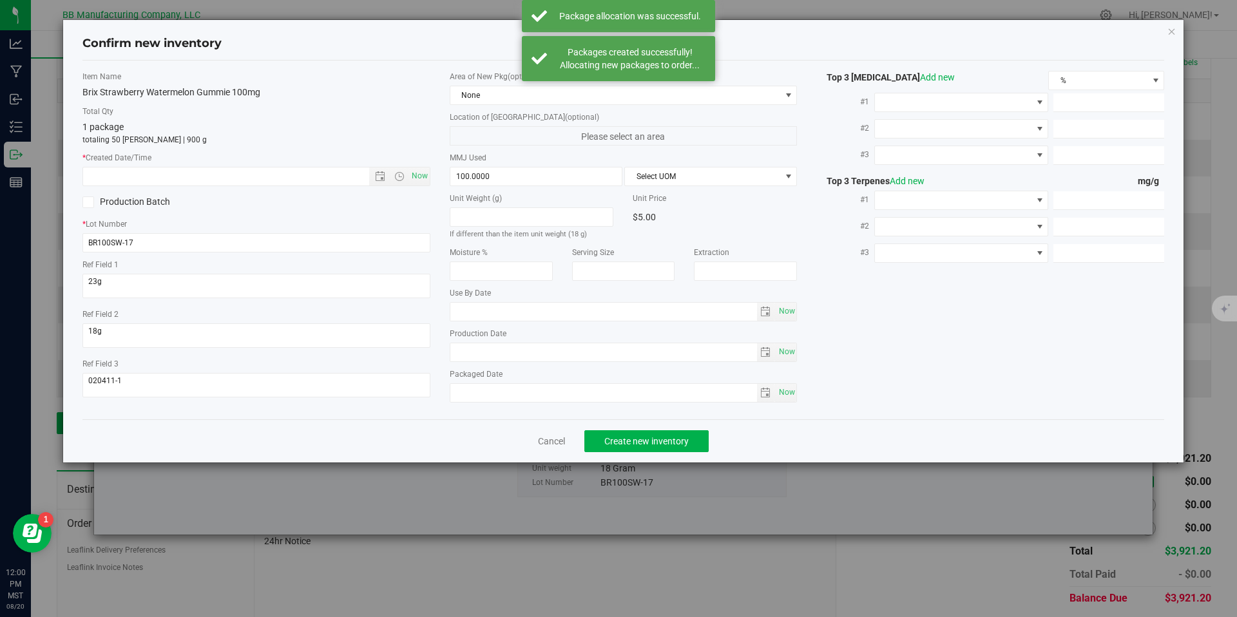
type input "2025-06-19"
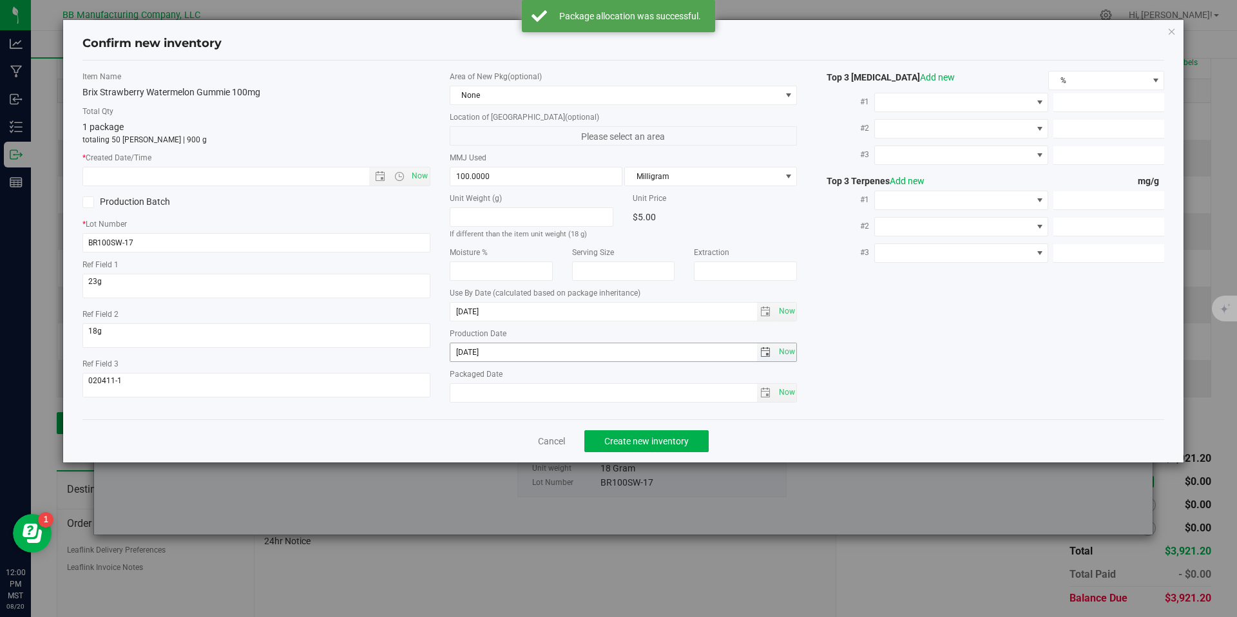
click at [497, 352] on input "2025-06-19" at bounding box center [603, 352] width 307 height 18
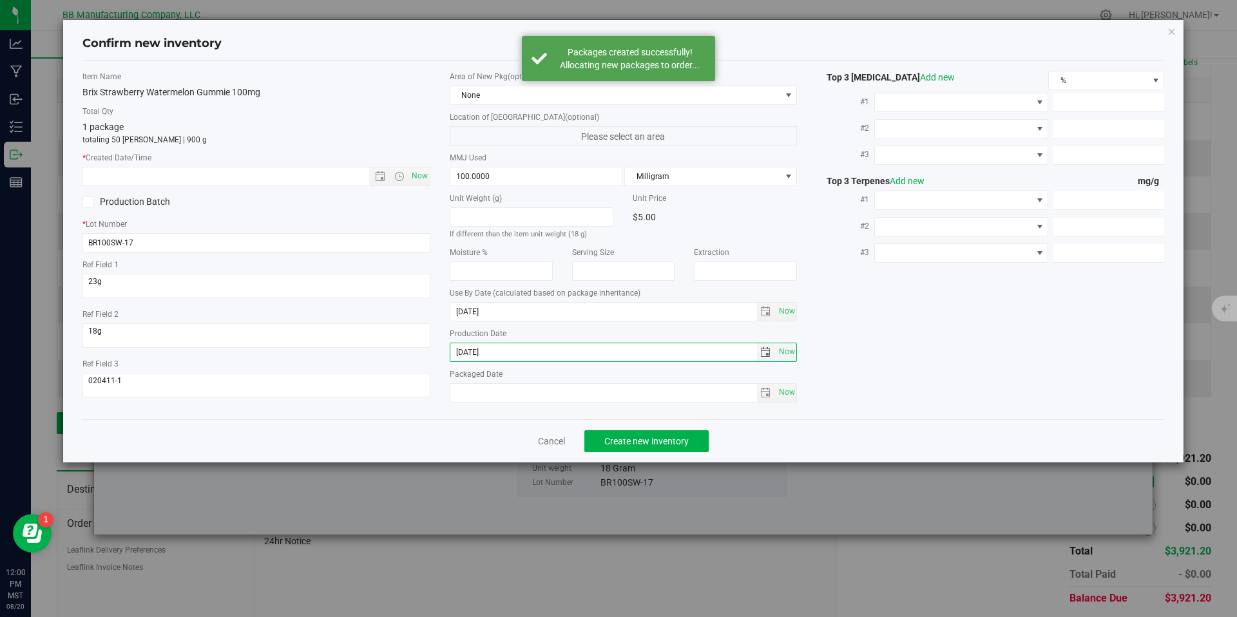
click at [497, 352] on input "2025-06-19" at bounding box center [603, 352] width 307 height 18
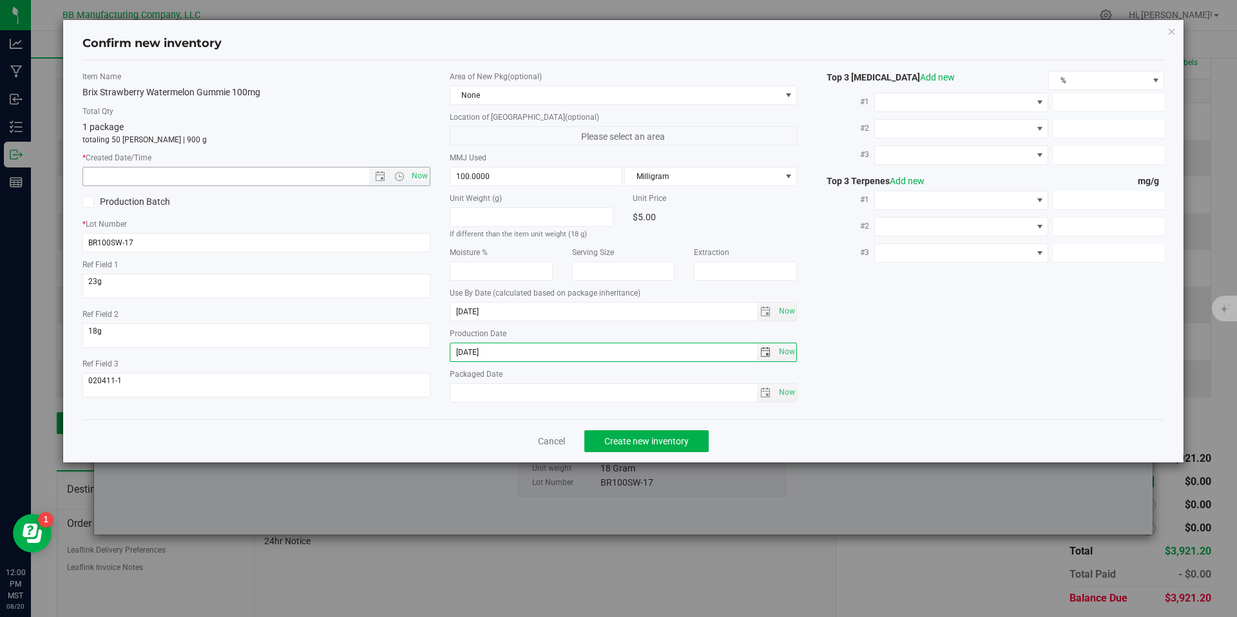
click at [346, 177] on input "text" at bounding box center [237, 177] width 308 height 18
paste input "2025-06-19"
type input "6/19/2025 12:00 PM"
click at [657, 445] on span "Create new inventory" at bounding box center [646, 441] width 84 height 10
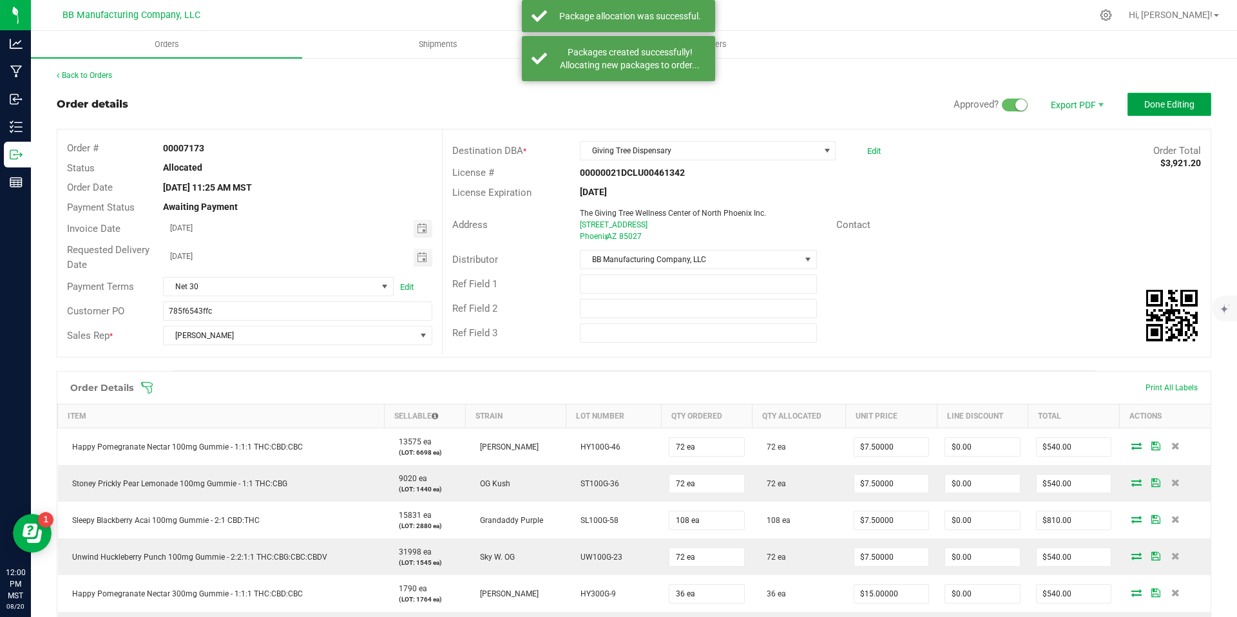
click at [1147, 112] on button "Done Editing" at bounding box center [1170, 104] width 84 height 23
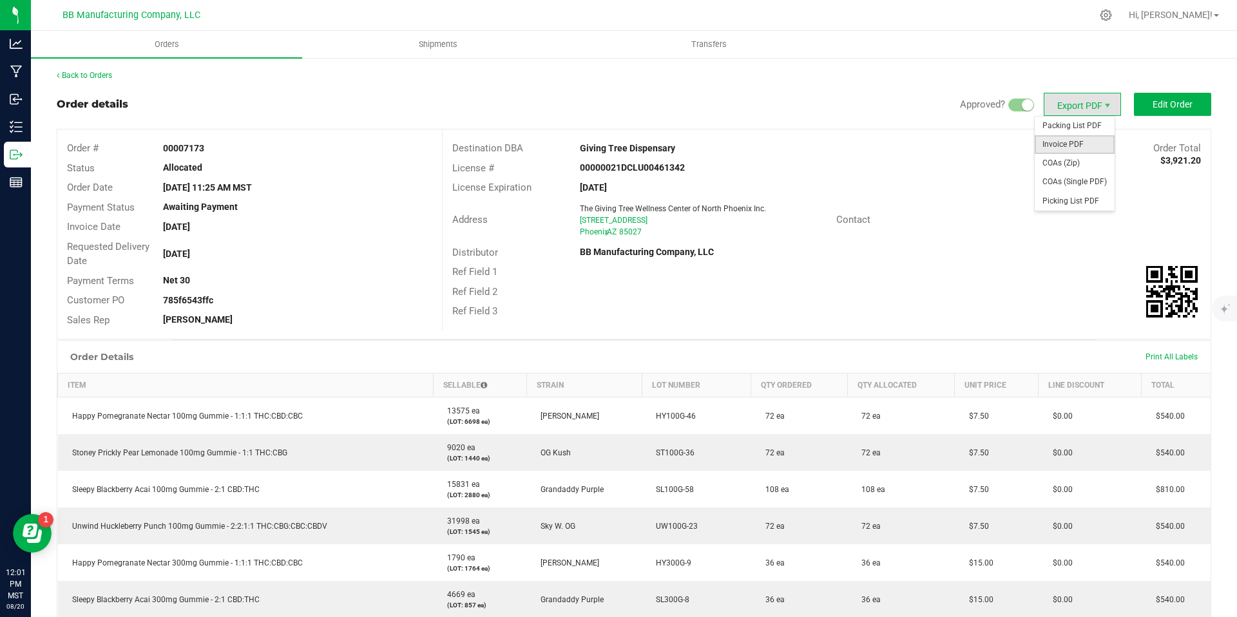
click at [1095, 142] on span "Invoice PDF" at bounding box center [1075, 144] width 80 height 19
click at [1080, 171] on span "COAs (Zip)" at bounding box center [1075, 163] width 80 height 19
click at [88, 81] on div "Back to Orders Order details Approved? Export PDF Edit Order Order # 00007173 S…" at bounding box center [634, 487] width 1155 height 834
click at [90, 77] on link "Back to Orders" at bounding box center [84, 75] width 55 height 9
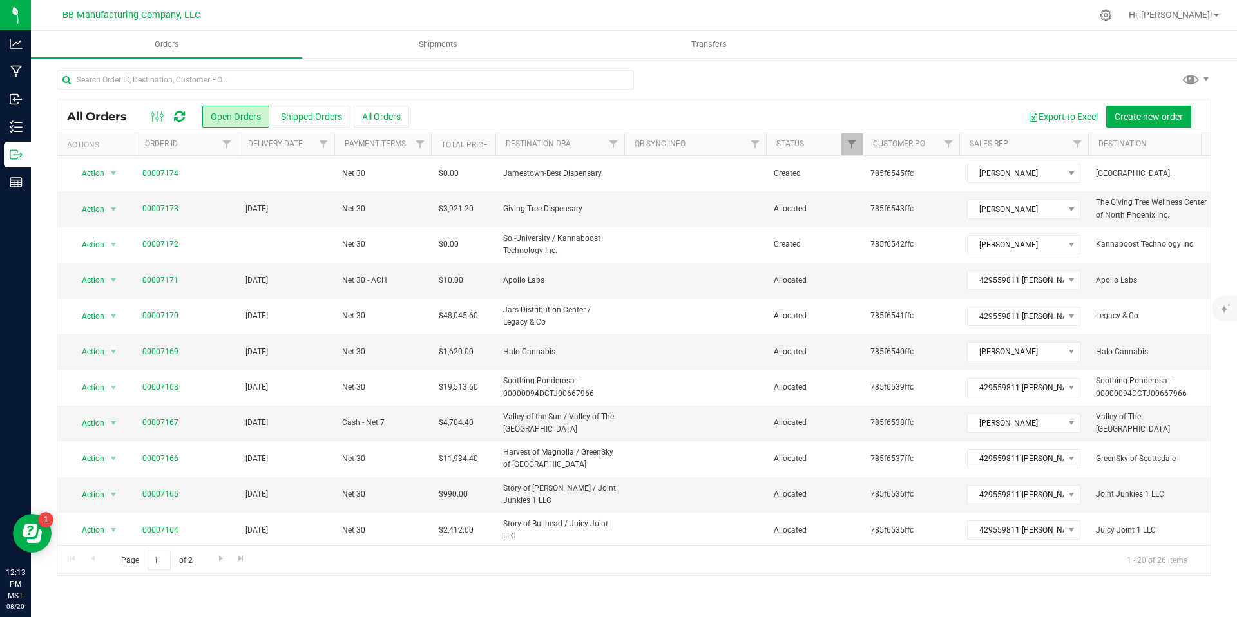
click at [182, 119] on icon at bounding box center [179, 116] width 11 height 13
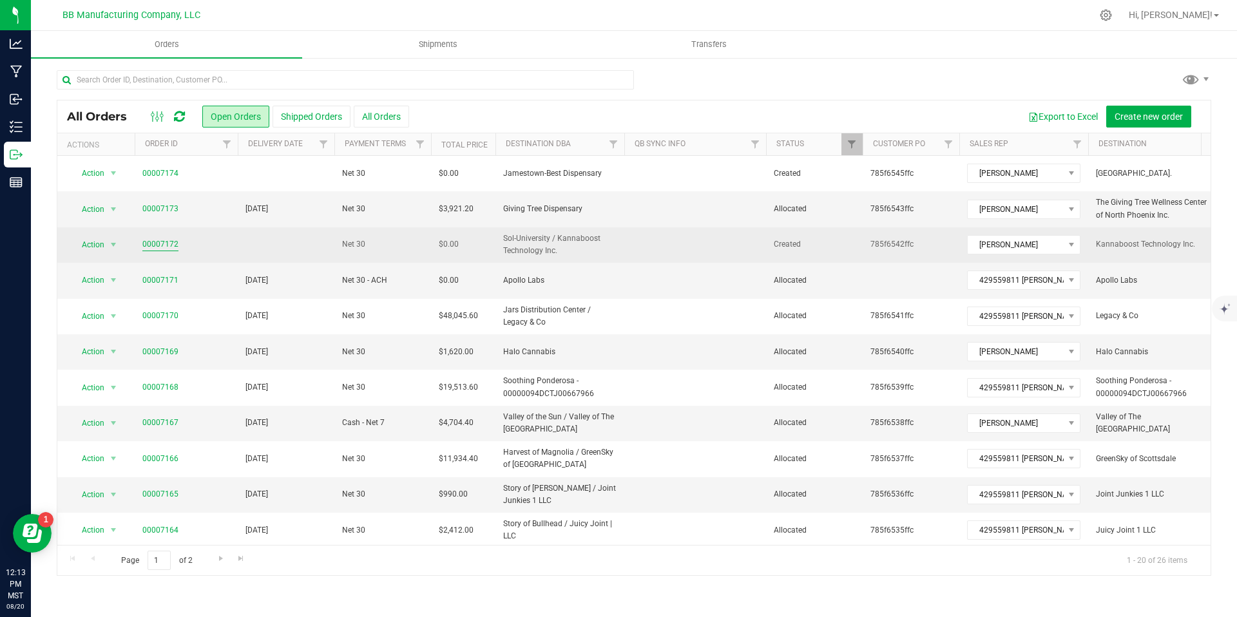
click at [168, 242] on link "00007172" at bounding box center [160, 244] width 36 height 12
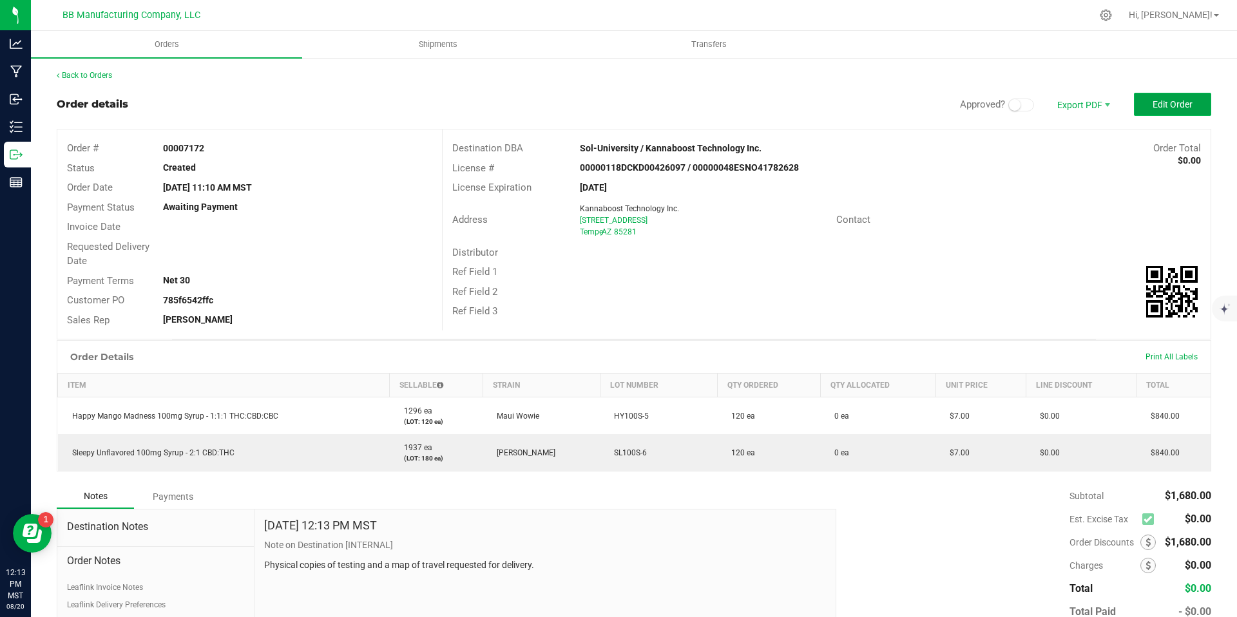
click at [1152, 97] on button "Edit Order" at bounding box center [1172, 104] width 77 height 23
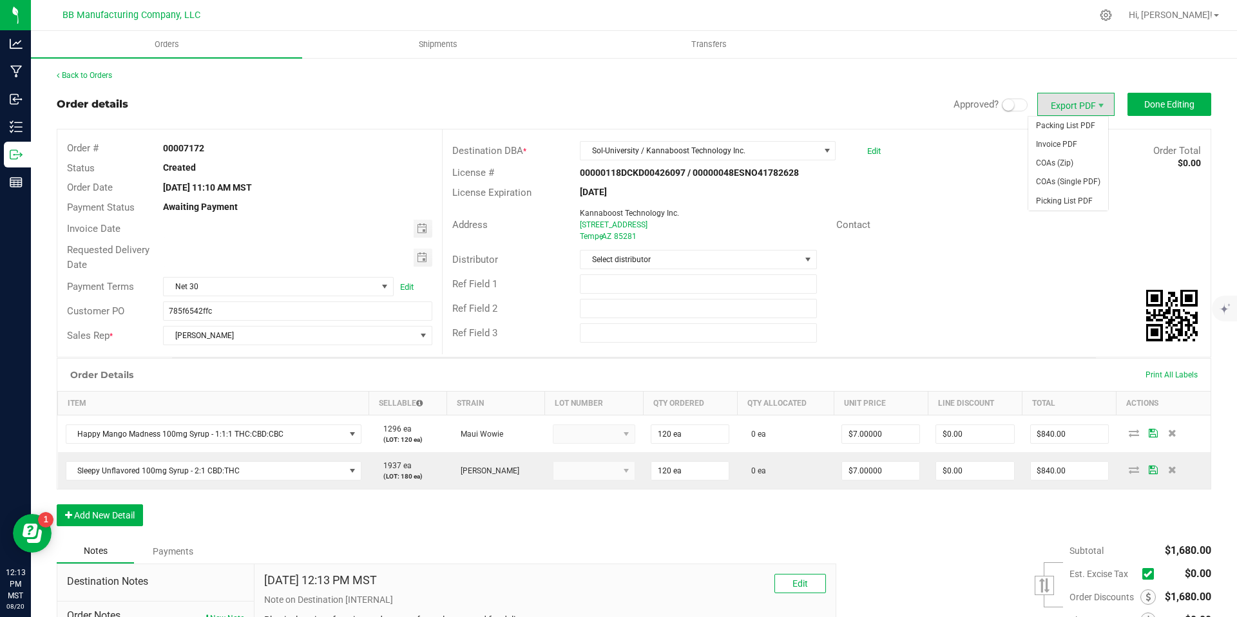
click at [1012, 105] on span at bounding box center [1015, 105] width 26 height 13
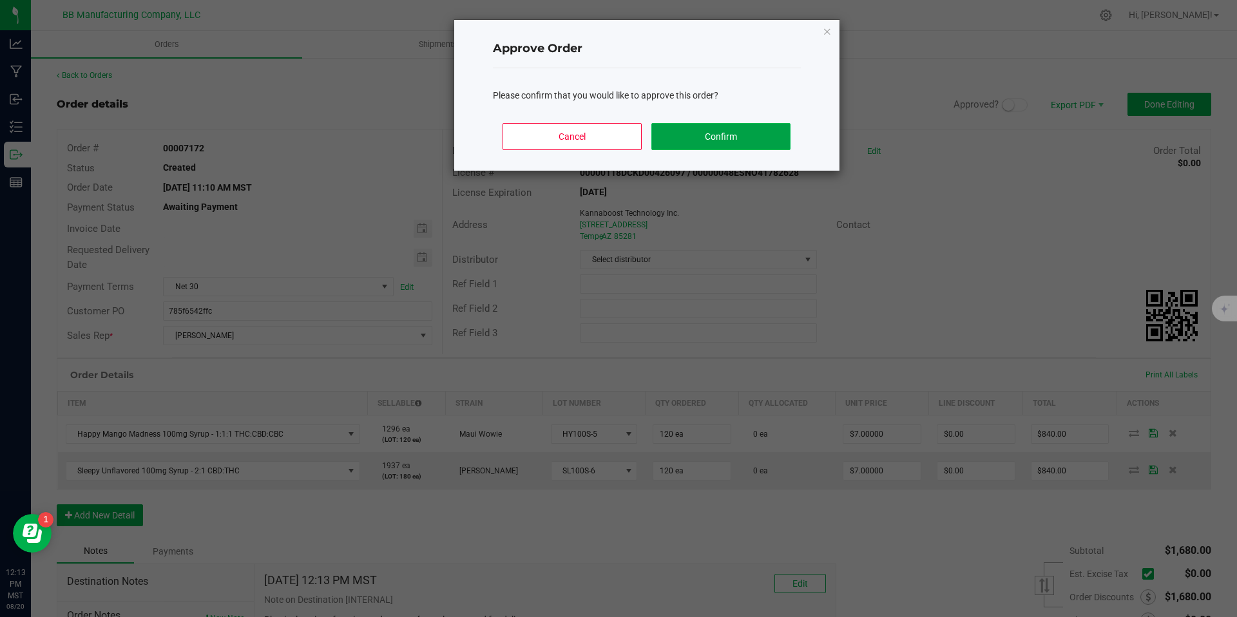
click at [773, 134] on button "Confirm" at bounding box center [721, 136] width 139 height 27
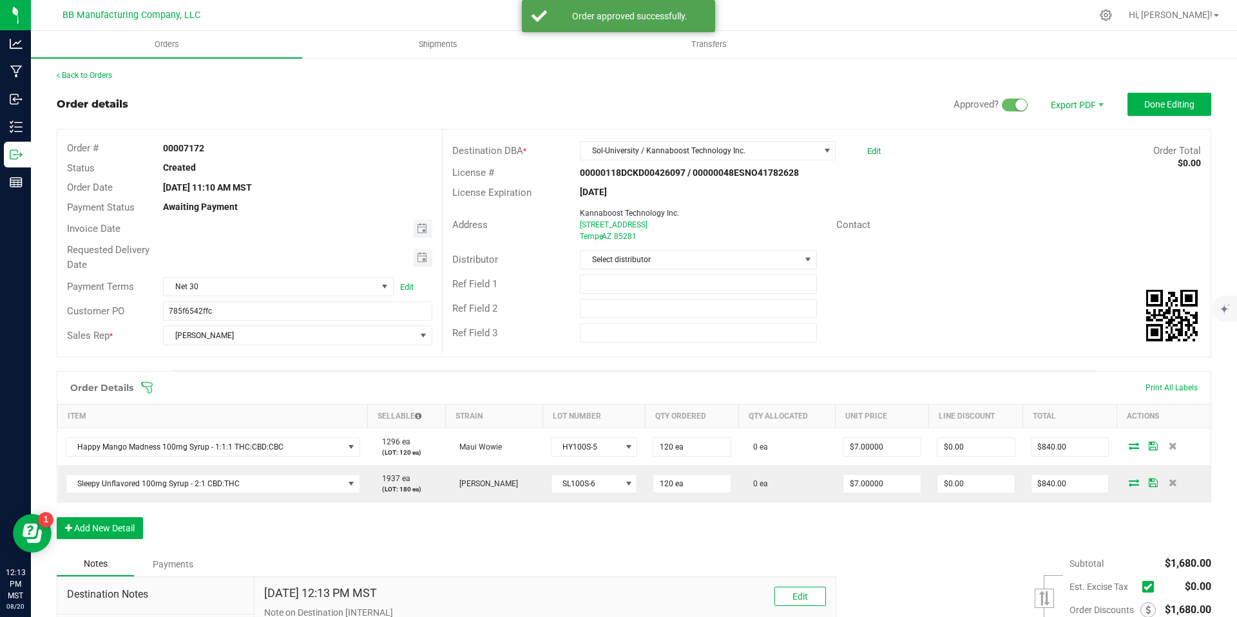
type input "month/day/year"
click at [409, 229] on input "month/day/year" at bounding box center [289, 228] width 250 height 16
click at [421, 229] on span "Toggle calendar" at bounding box center [422, 229] width 10 height 10
click at [254, 371] on span "26" at bounding box center [258, 373] width 19 height 20
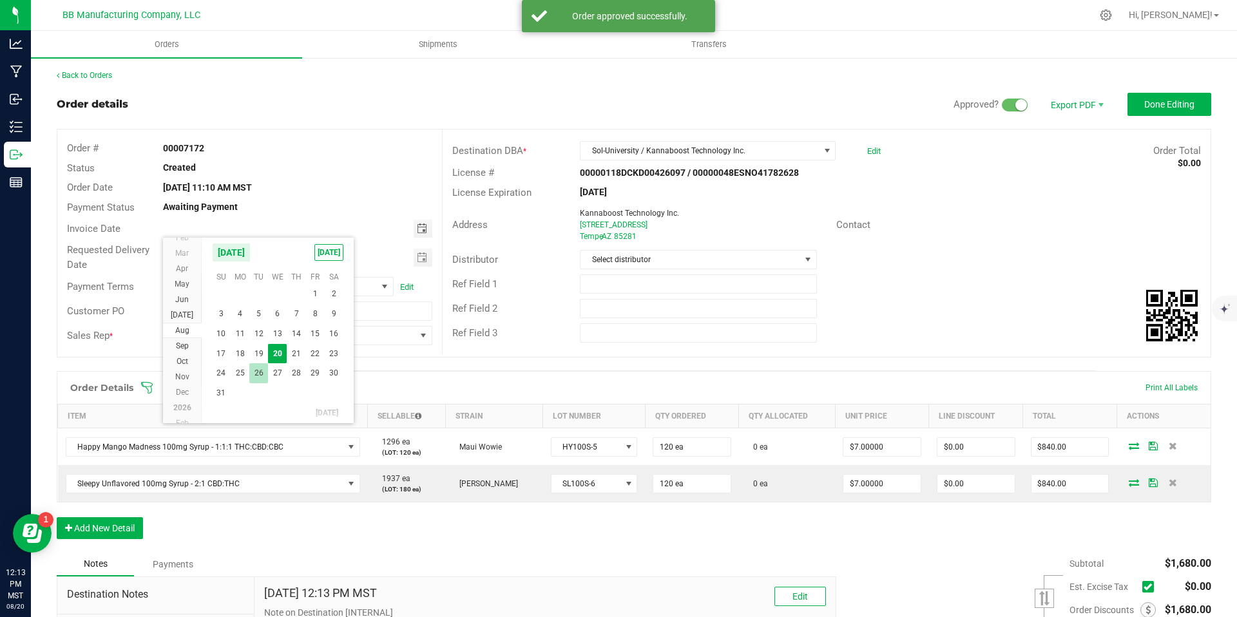
type input "08/26/2025"
click at [417, 256] on span "Toggle calendar" at bounding box center [422, 258] width 10 height 10
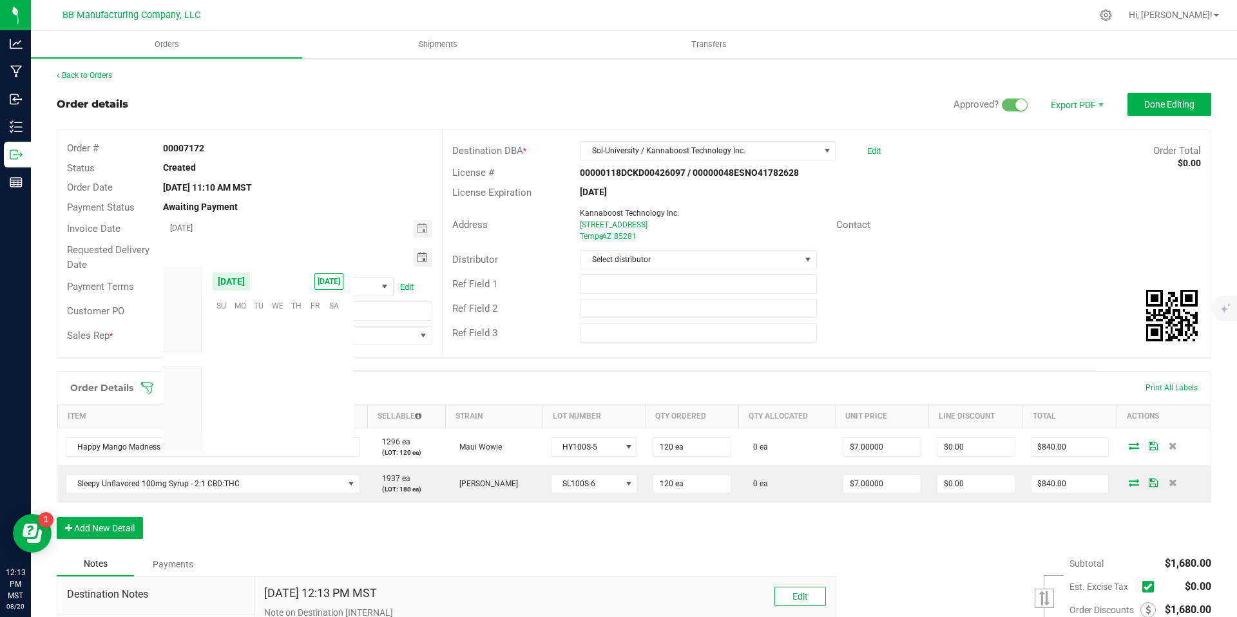
scroll to position [208855, 0]
click at [258, 405] on span "26" at bounding box center [258, 405] width 19 height 20
type input "08/26/2025"
click at [615, 265] on span "Select distributor" at bounding box center [690, 260] width 219 height 18
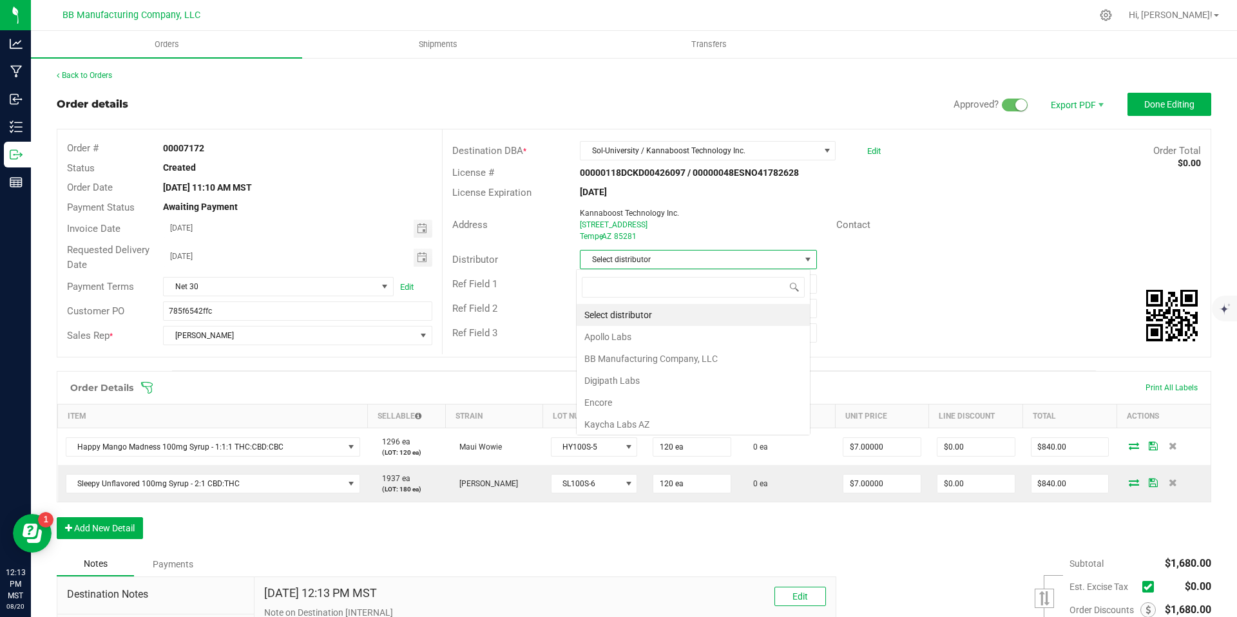
scroll to position [19, 235]
click at [661, 353] on li "BB Manufacturing Company, LLC" at bounding box center [693, 359] width 233 height 22
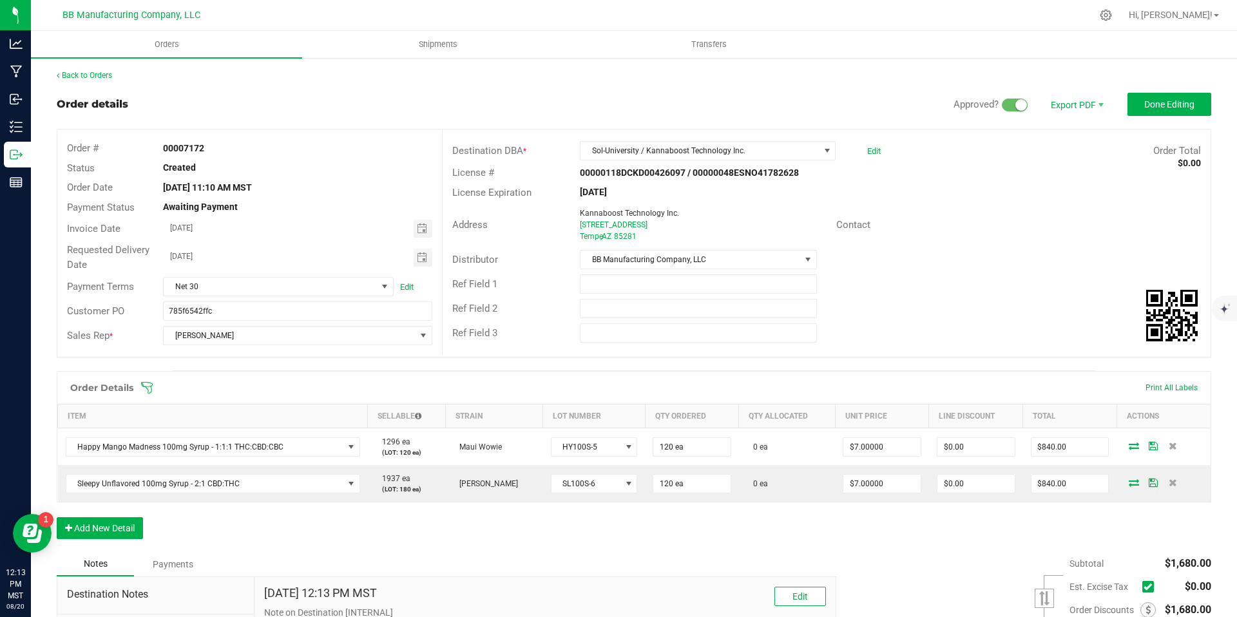
click at [1146, 81] on div "Back to Orders Order details Approved? Export PDF Done Editing Order # 00007172…" at bounding box center [634, 410] width 1155 height 681
click at [1164, 110] on button "Done Editing" at bounding box center [1170, 104] width 84 height 23
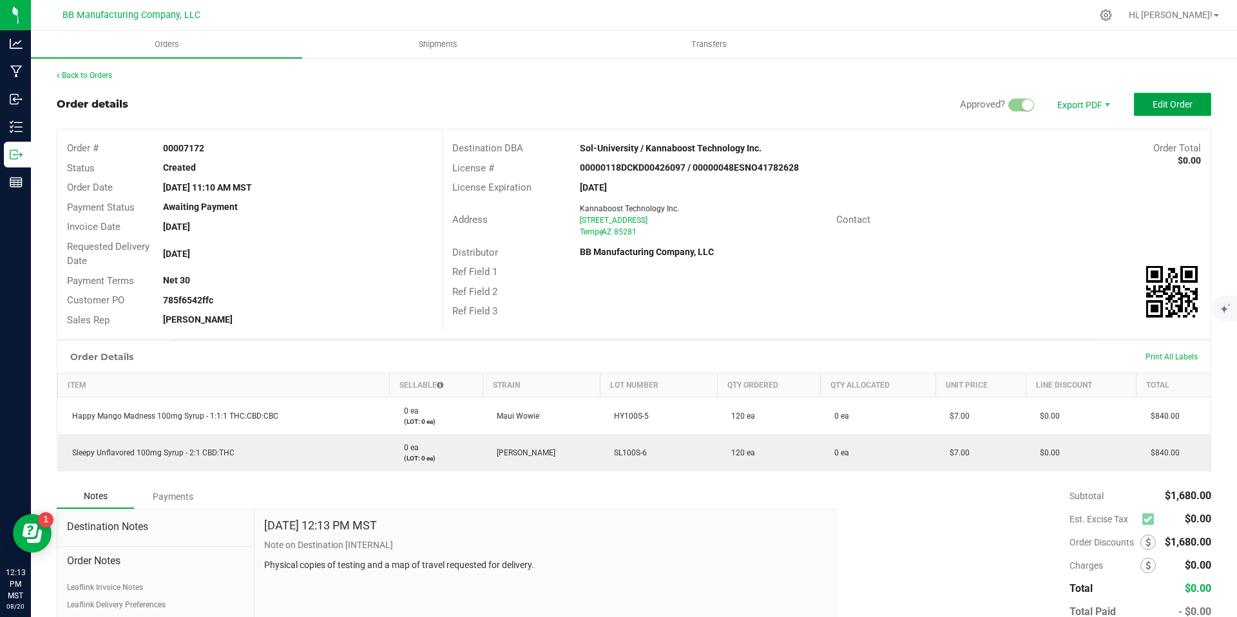
click at [1167, 104] on span "Edit Order" at bounding box center [1173, 104] width 40 height 10
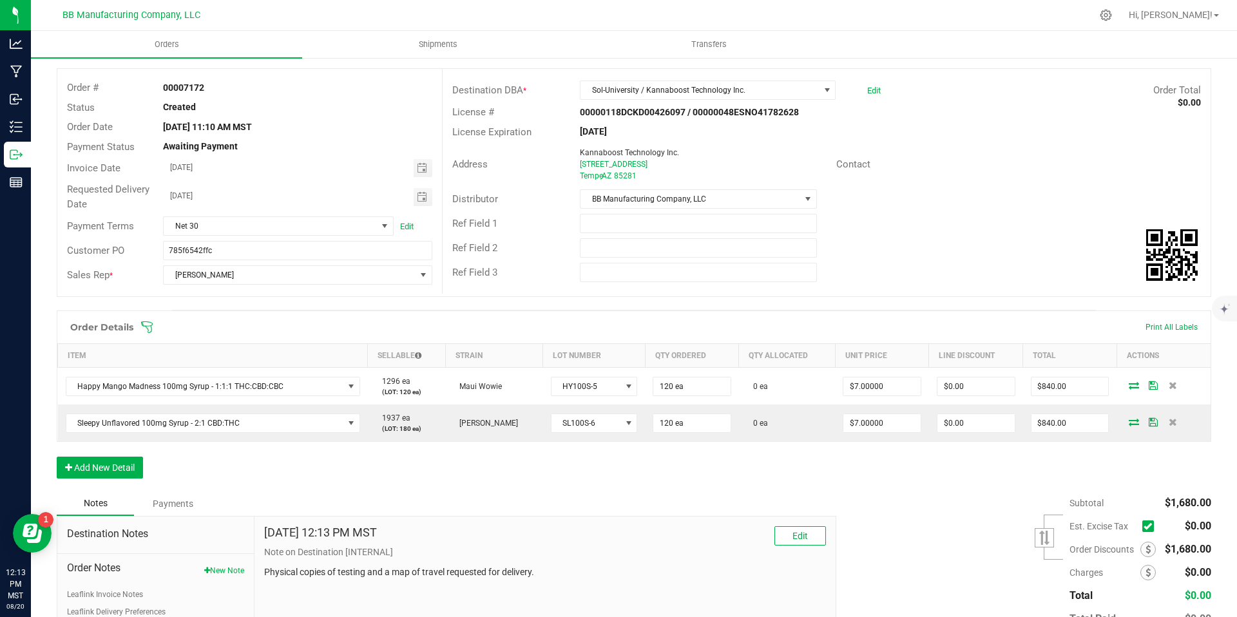
scroll to position [69, 0]
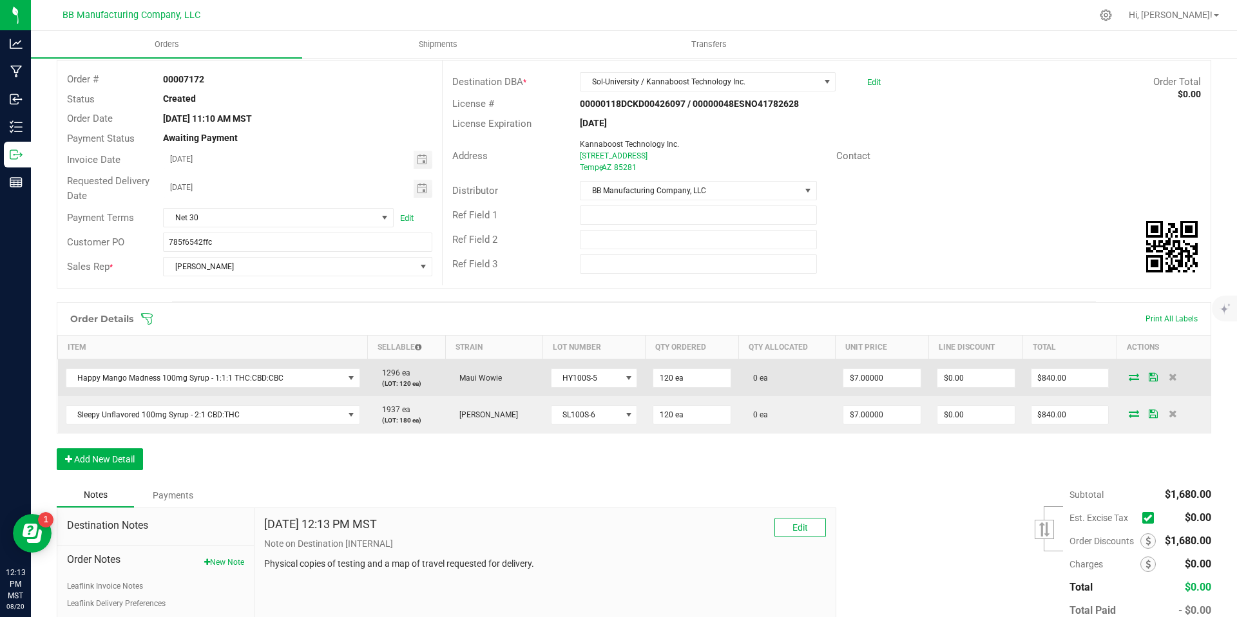
click at [1129, 379] on icon at bounding box center [1134, 377] width 10 height 8
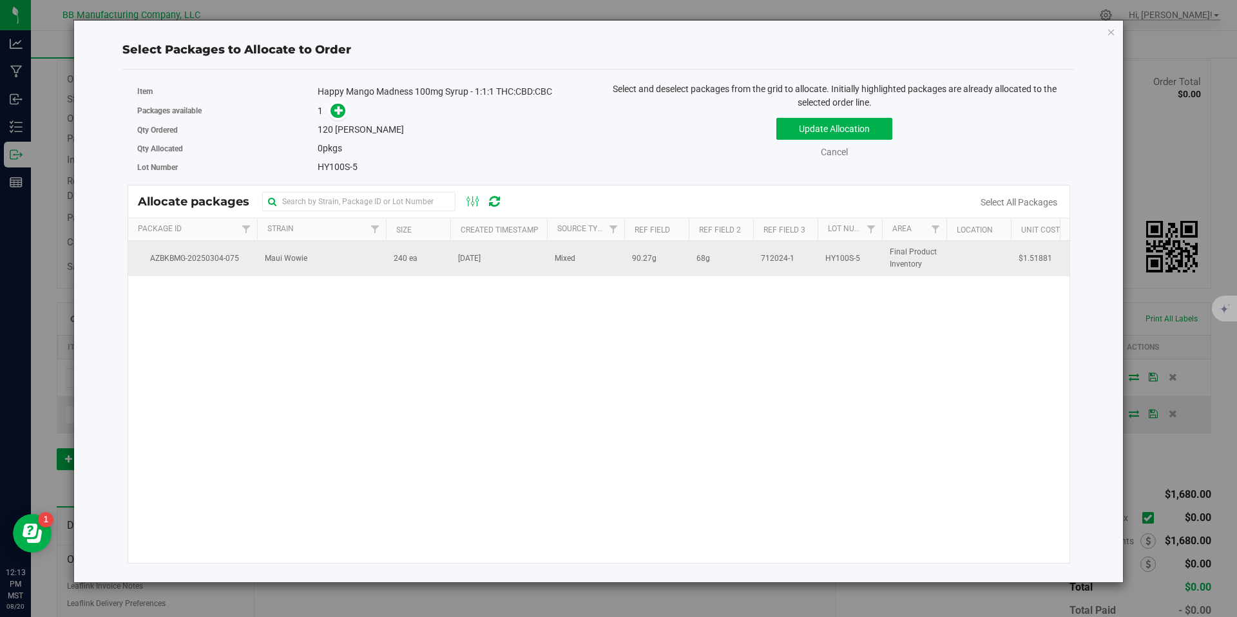
click at [432, 273] on td "240 ea" at bounding box center [418, 258] width 64 height 35
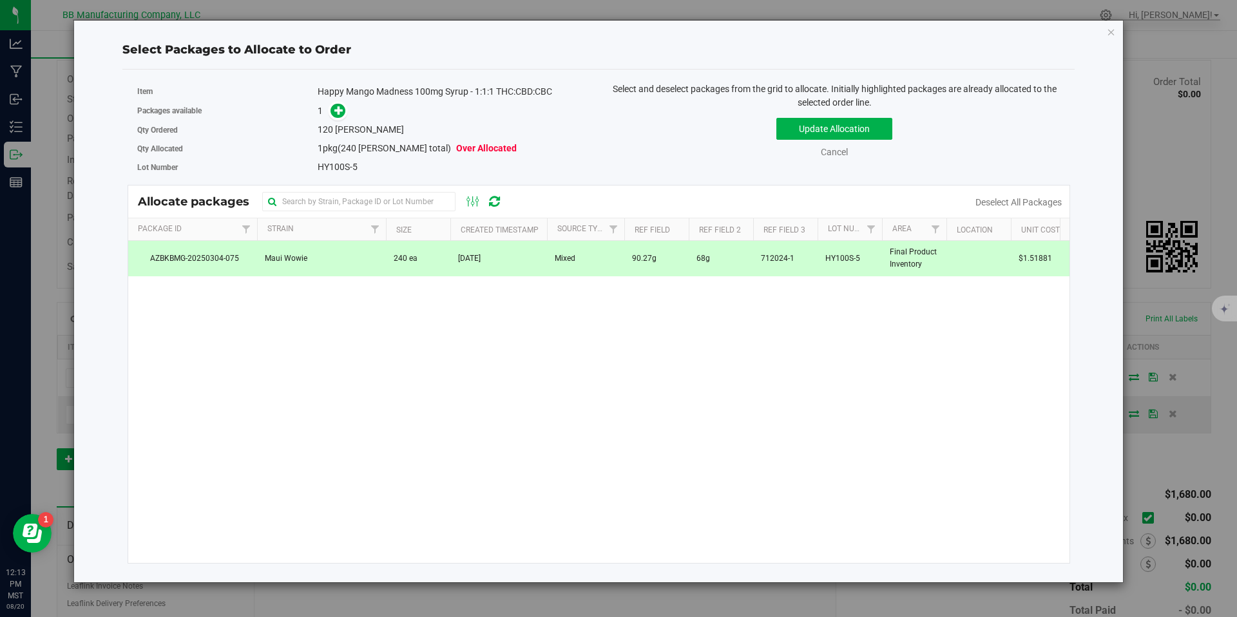
click at [333, 119] on div "Packages available 1" at bounding box center [363, 111] width 452 height 20
click at [338, 118] on span at bounding box center [338, 110] width 15 height 15
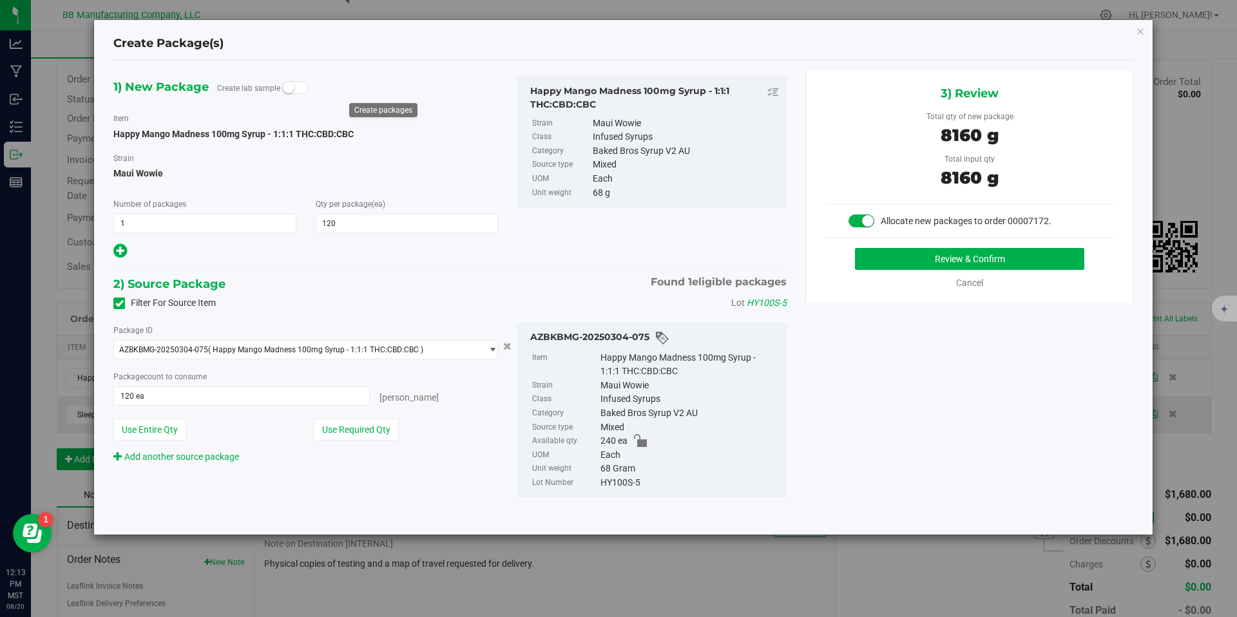
drag, startPoint x: 820, startPoint y: 244, endPoint x: 885, endPoint y: 273, distance: 70.7
click at [833, 251] on div "3) Review Total qty of new package 8160 g Total input qty 8160 g Allocate new p…" at bounding box center [969, 187] width 327 height 232
drag, startPoint x: 954, startPoint y: 282, endPoint x: 926, endPoint y: 265, distance: 32.4
click at [951, 281] on div "Cancel" at bounding box center [970, 283] width 86 height 14
click at [893, 258] on button "Review & Confirm" at bounding box center [969, 259] width 229 height 22
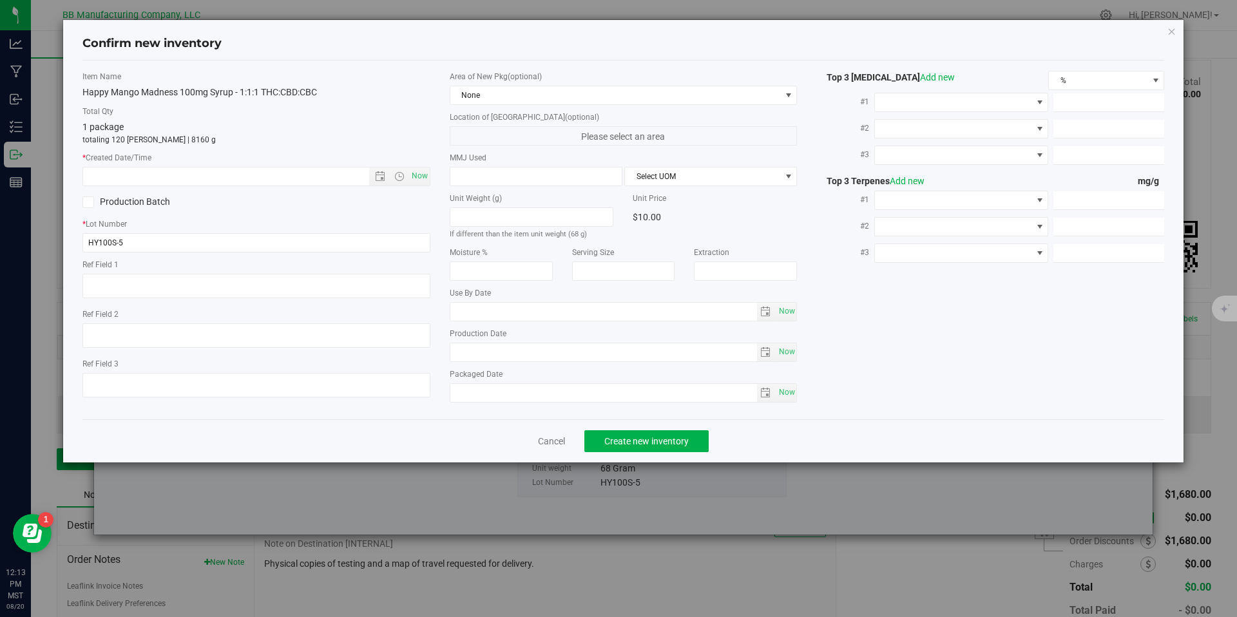
type textarea "90.27g"
type textarea "68g"
type textarea "712024-1"
type input "100.0000"
type input "2026-01-29"
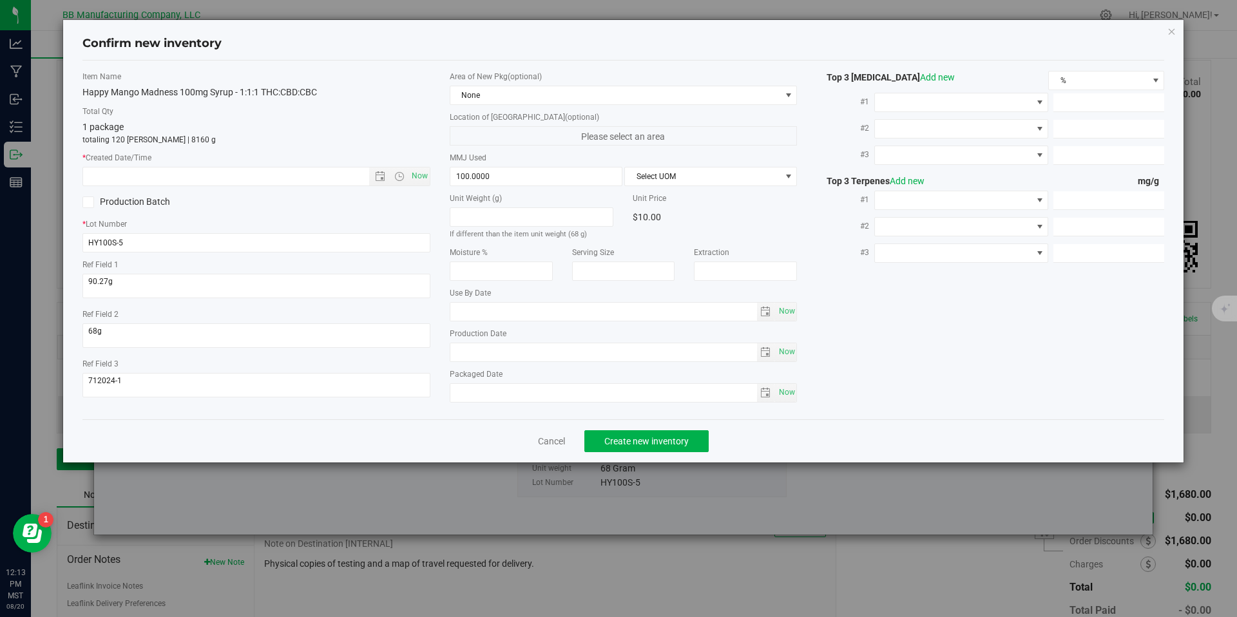
type input "2025-01-29"
click at [470, 354] on input "2025-01-29" at bounding box center [603, 352] width 307 height 18
click at [332, 179] on input "text" at bounding box center [237, 177] width 308 height 18
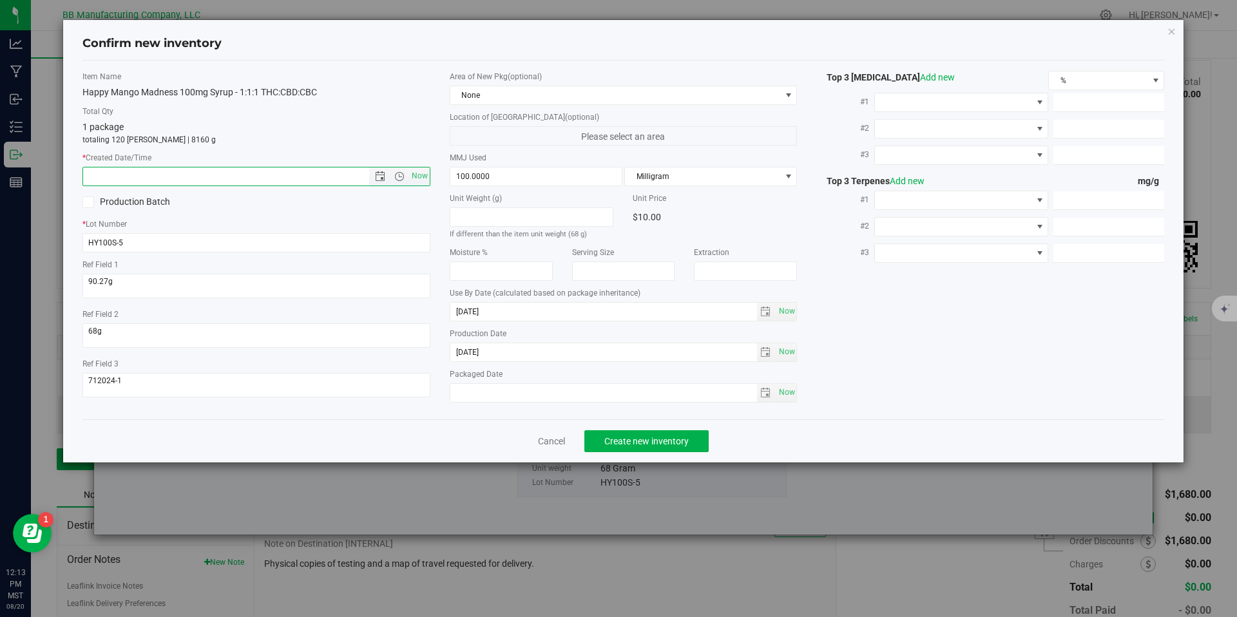
paste input "2025-01-29"
type input "1/29/2025 12:13 PM"
click at [628, 443] on span "Create new inventory" at bounding box center [646, 441] width 84 height 10
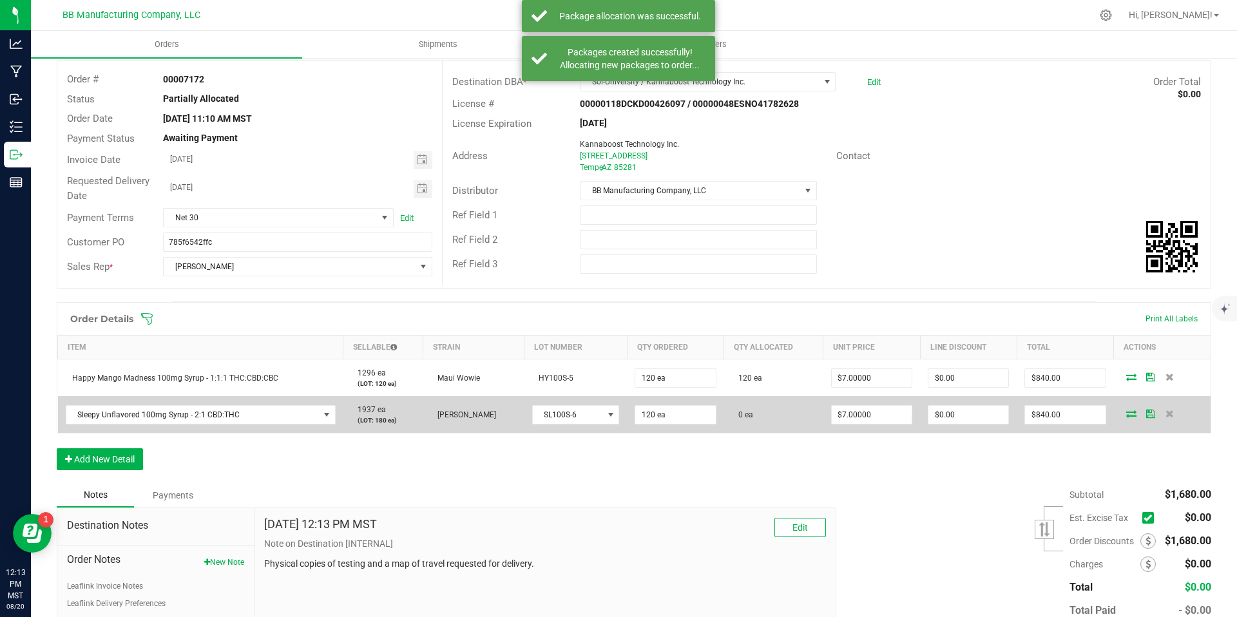
click at [1126, 412] on icon at bounding box center [1131, 414] width 10 height 8
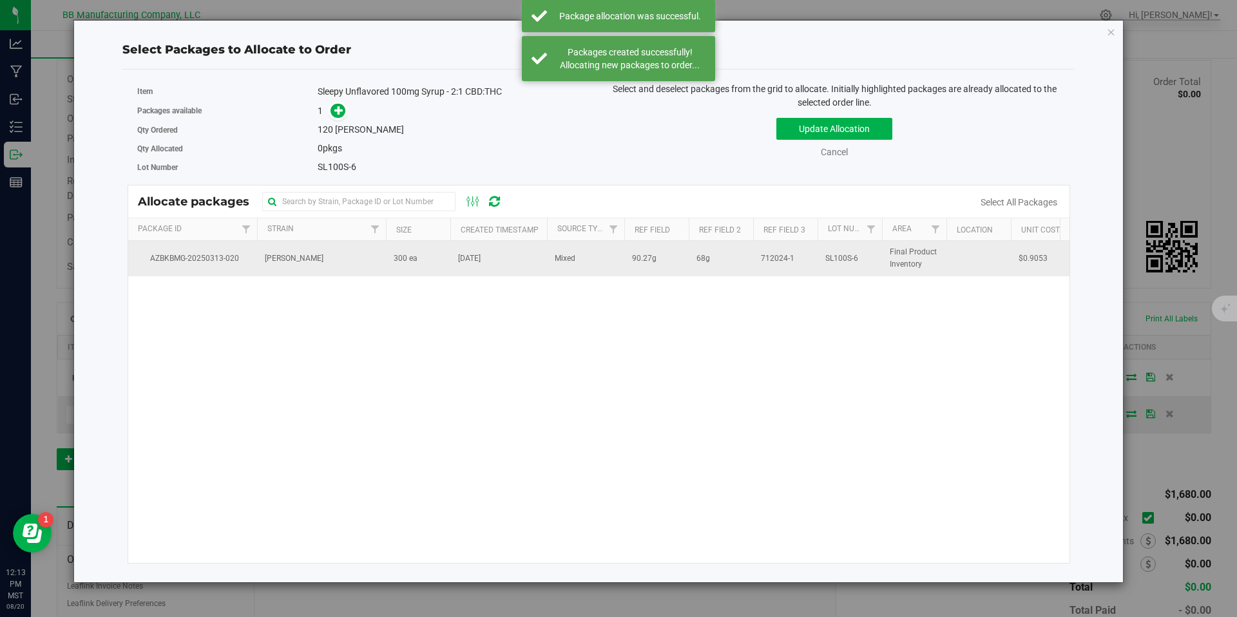
click at [441, 271] on td "300 ea" at bounding box center [418, 258] width 64 height 35
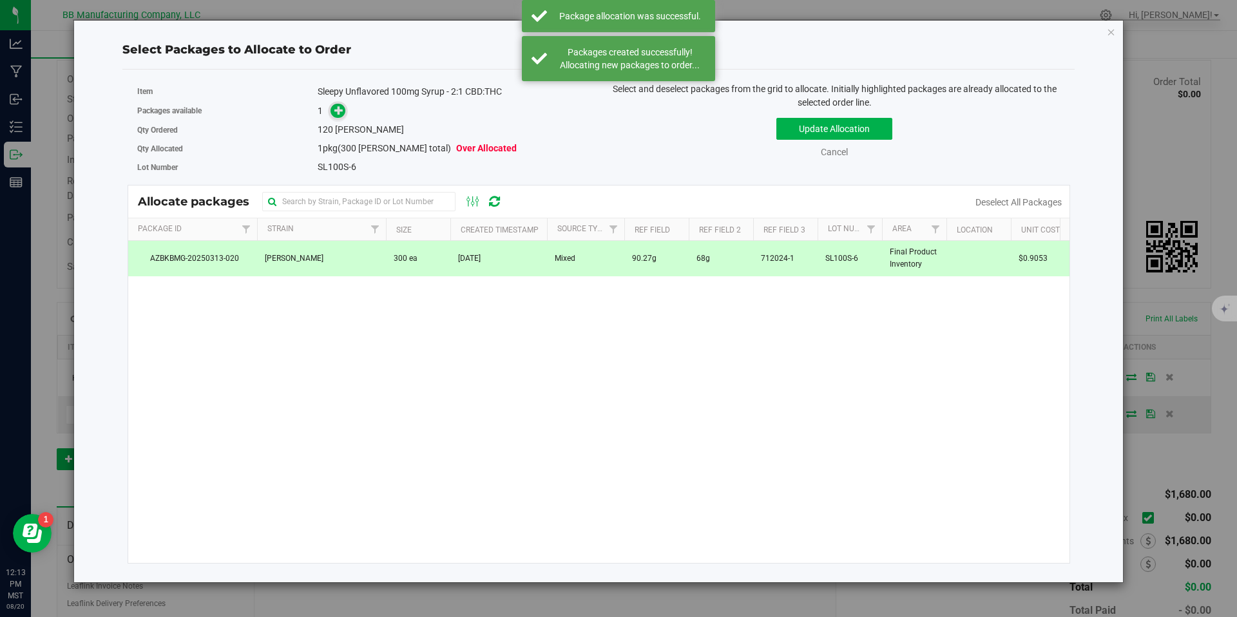
click at [345, 109] on span at bounding box center [338, 111] width 15 height 15
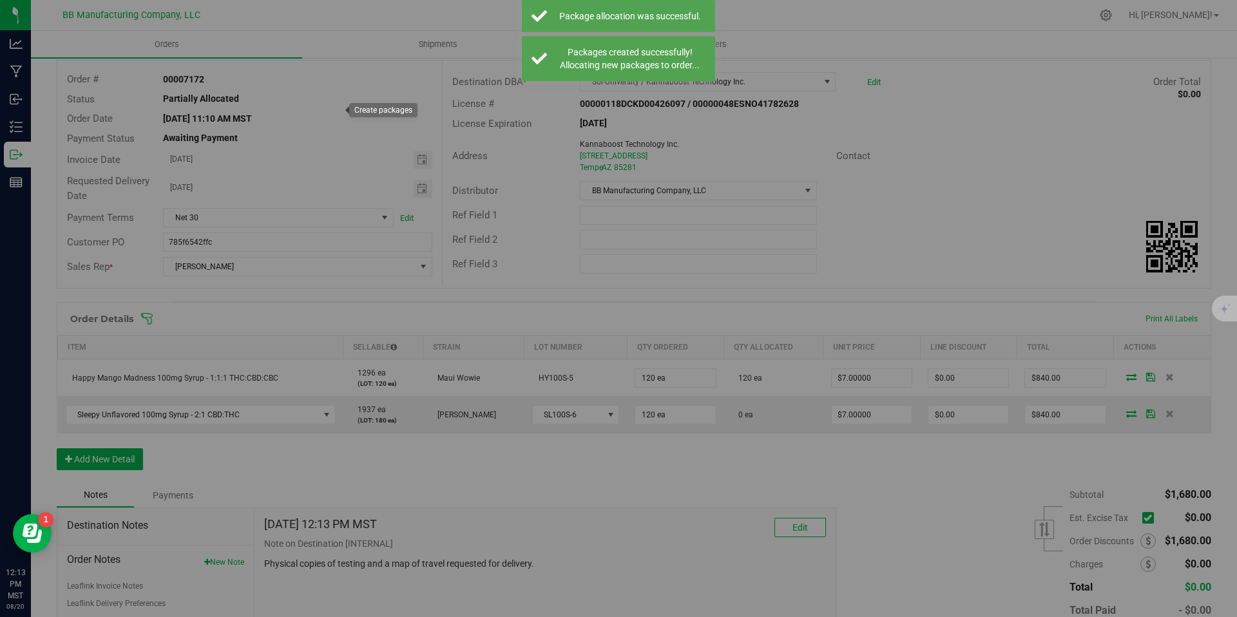
type input "1"
type input "120"
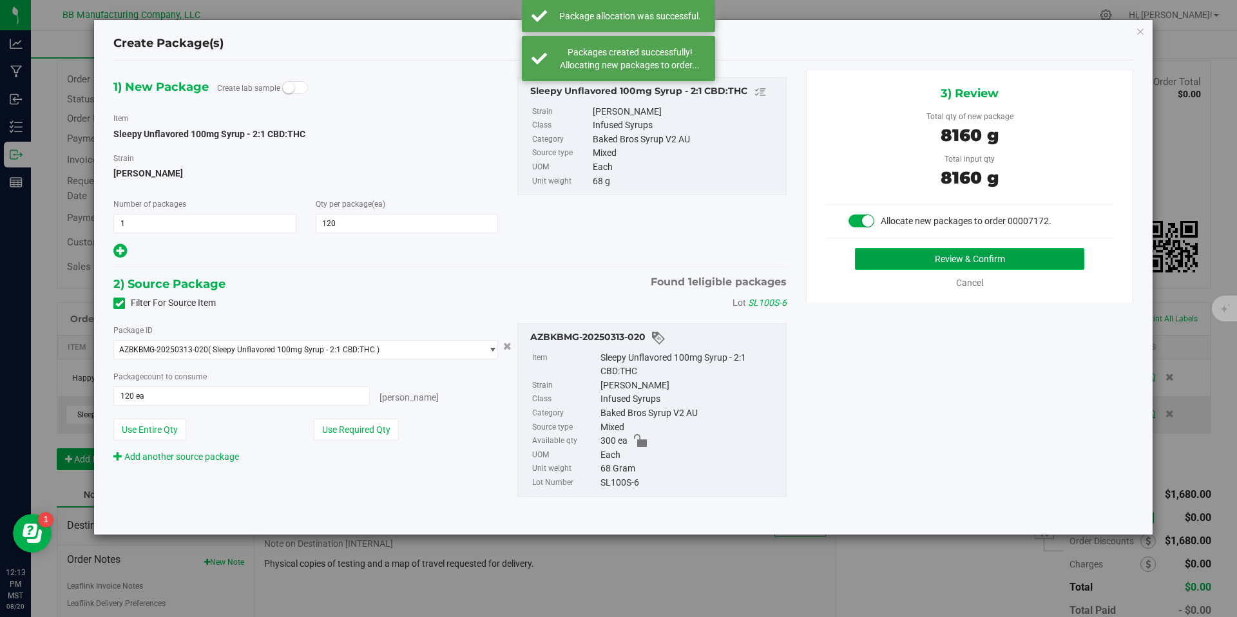
click at [946, 255] on button "Review & Confirm" at bounding box center [969, 259] width 229 height 22
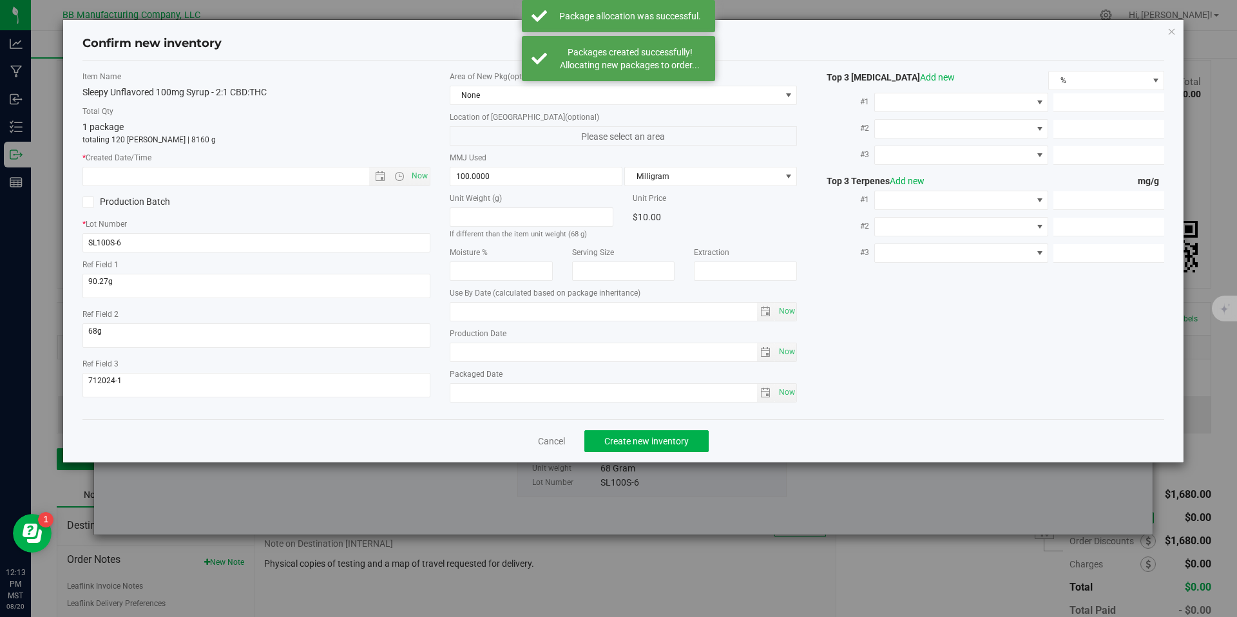
type input "2026-01-15"
type input "2025-01-15"
click at [498, 354] on input "2025-01-15" at bounding box center [603, 352] width 307 height 18
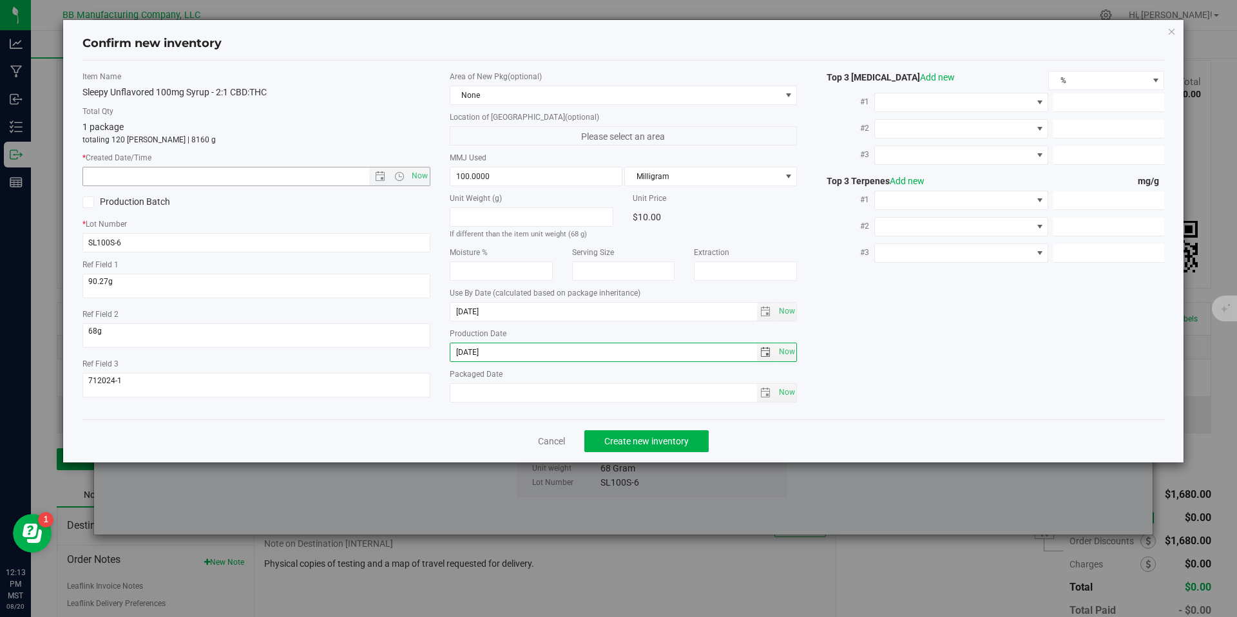
click at [349, 177] on input "text" at bounding box center [237, 177] width 308 height 18
paste input "2025-01-15"
type input "1/15/2025 12:13 PM"
click at [669, 454] on div "Cancel Create new inventory" at bounding box center [623, 441] width 1083 height 43
click at [668, 452] on button "Create new inventory" at bounding box center [646, 441] width 124 height 22
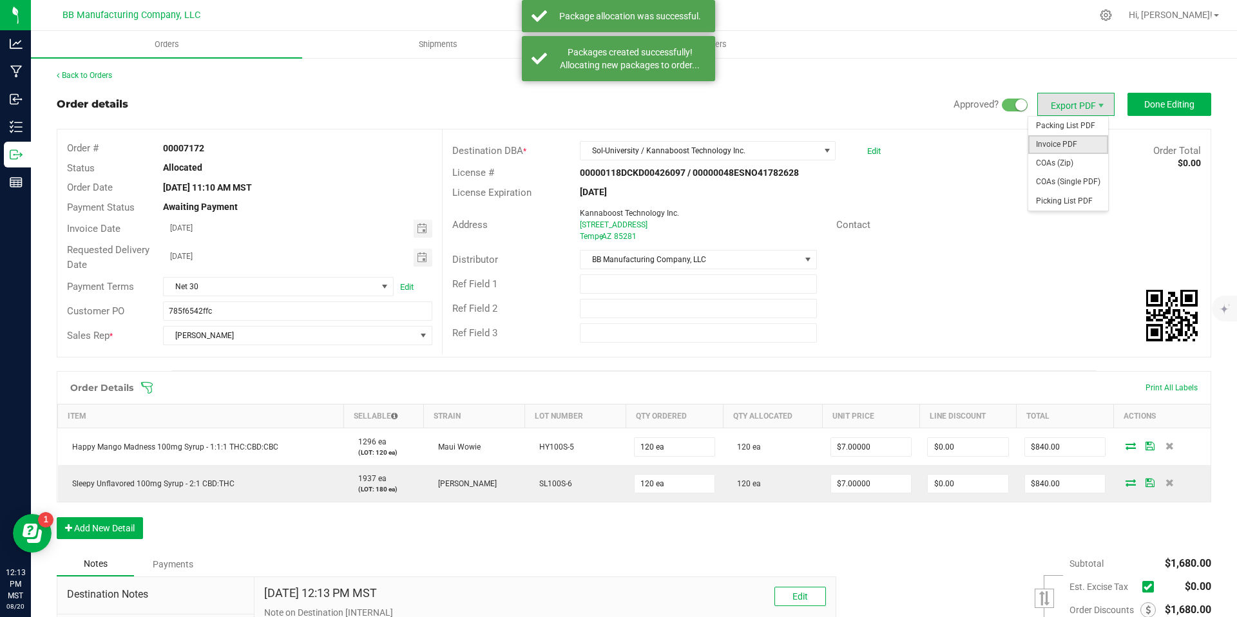
click at [1067, 140] on span "Invoice PDF" at bounding box center [1068, 144] width 80 height 19
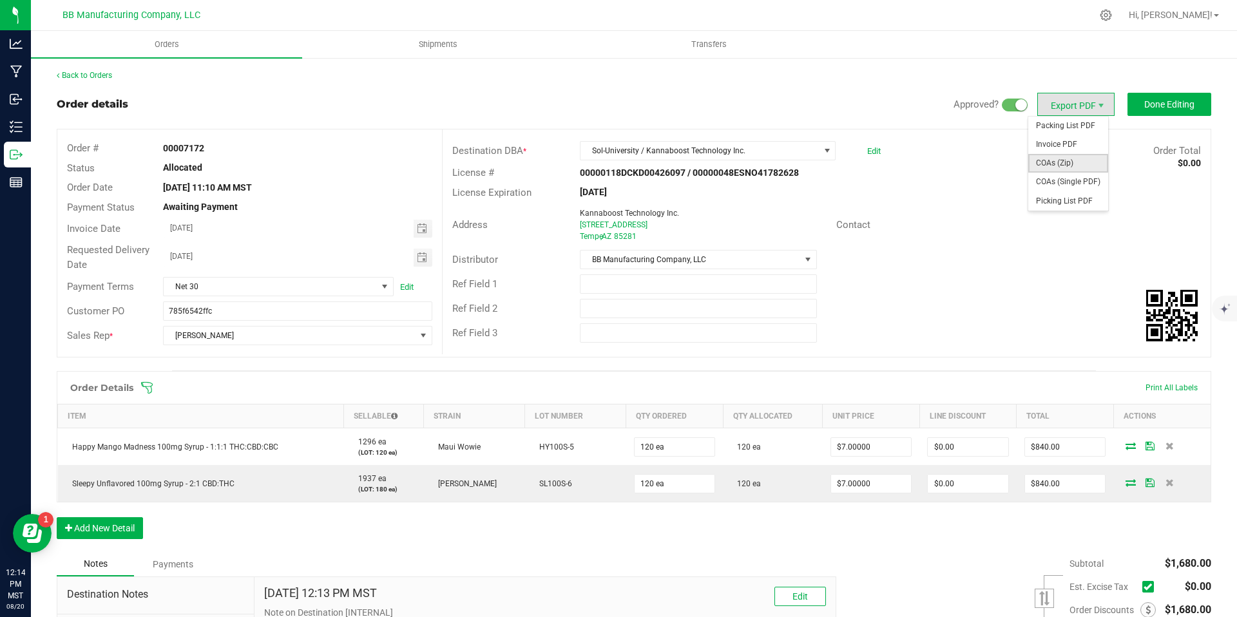
click at [1075, 160] on span "COAs (Zip)" at bounding box center [1068, 163] width 80 height 19
drag, startPoint x: 233, startPoint y: 151, endPoint x: 161, endPoint y: 151, distance: 71.5
click at [161, 151] on div "00007172" at bounding box center [297, 149] width 288 height 14
click at [418, 48] on span "Shipments" at bounding box center [437, 45] width 73 height 12
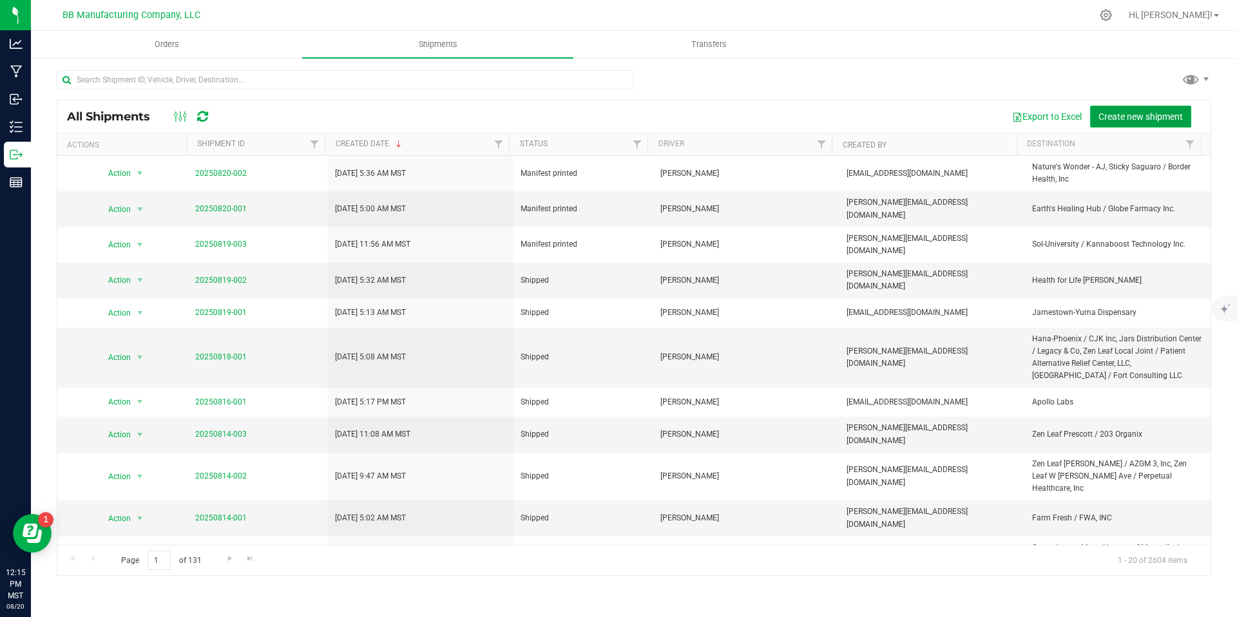
click at [1159, 121] on span "Create new shipment" at bounding box center [1141, 116] width 84 height 10
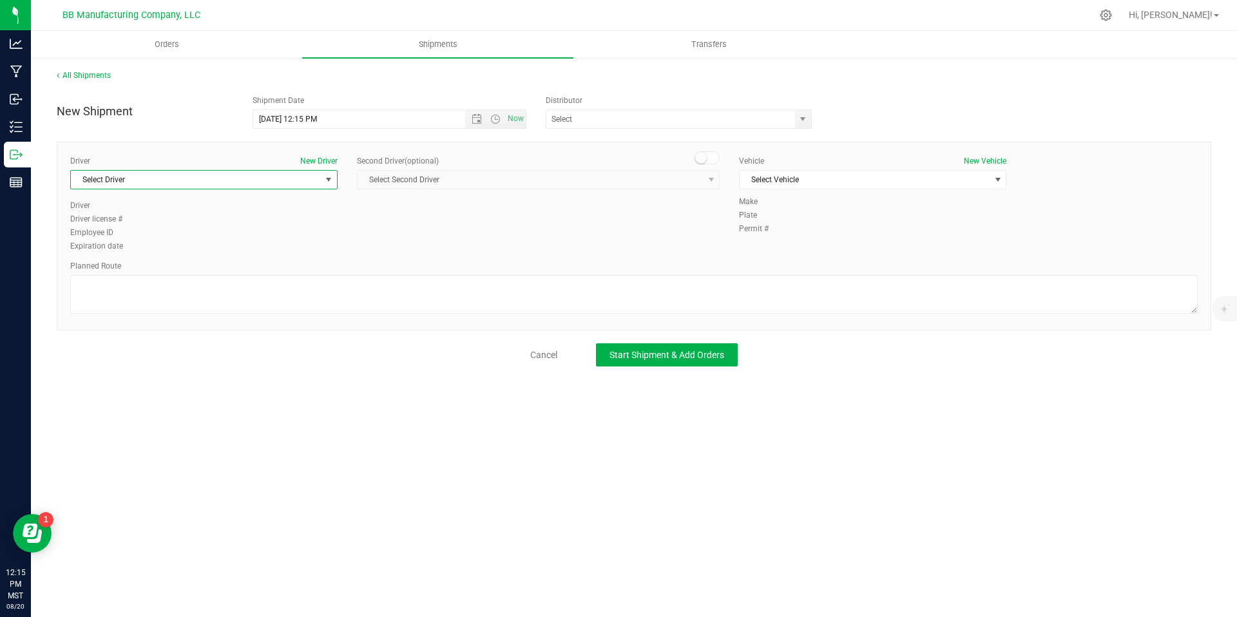
click at [271, 171] on span "Select Driver" at bounding box center [196, 180] width 250 height 18
click at [110, 330] on span "Dale Kelly" at bounding box center [108, 329] width 59 height 17
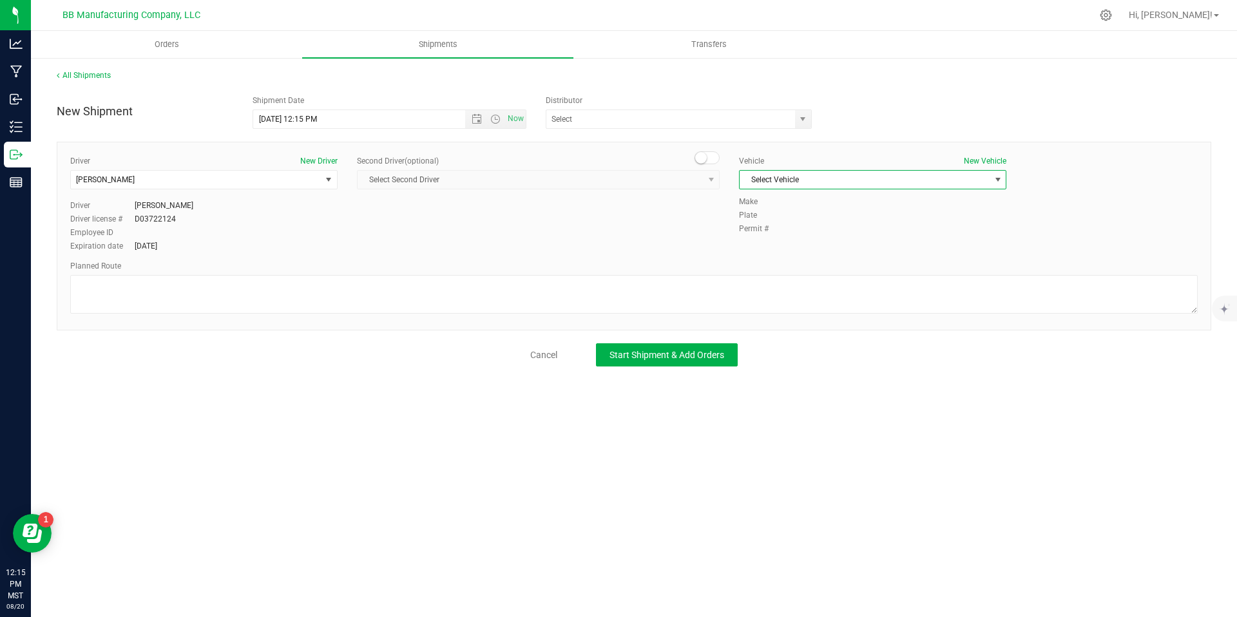
click at [826, 186] on span "Select Vehicle" at bounding box center [865, 180] width 250 height 18
click at [806, 284] on li "AZ39208 (Vana White)" at bounding box center [873, 278] width 266 height 19
click at [629, 123] on input "text" at bounding box center [666, 119] width 241 height 18
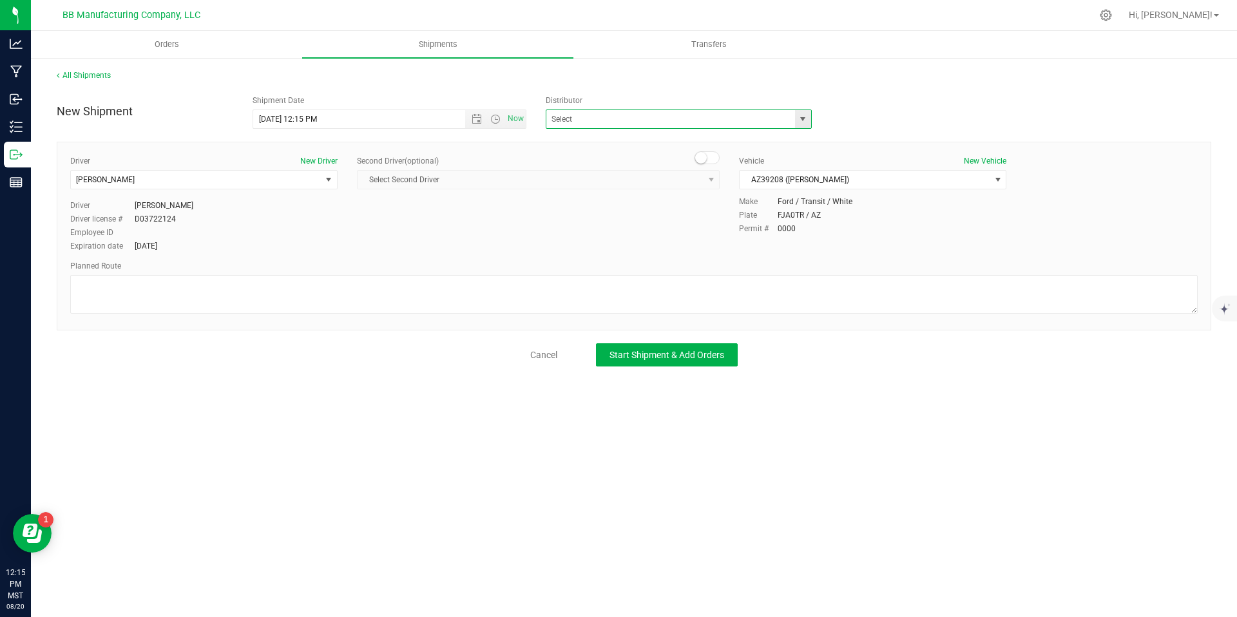
click at [793, 117] on span at bounding box center [679, 119] width 266 height 19
click at [818, 136] on div "New Shipment Shipment Date 8/20/2025 12:15 PM Now Distributor Apollo Labs BB Ma…" at bounding box center [634, 228] width 1155 height 278
click at [806, 127] on span "select" at bounding box center [803, 119] width 16 height 18
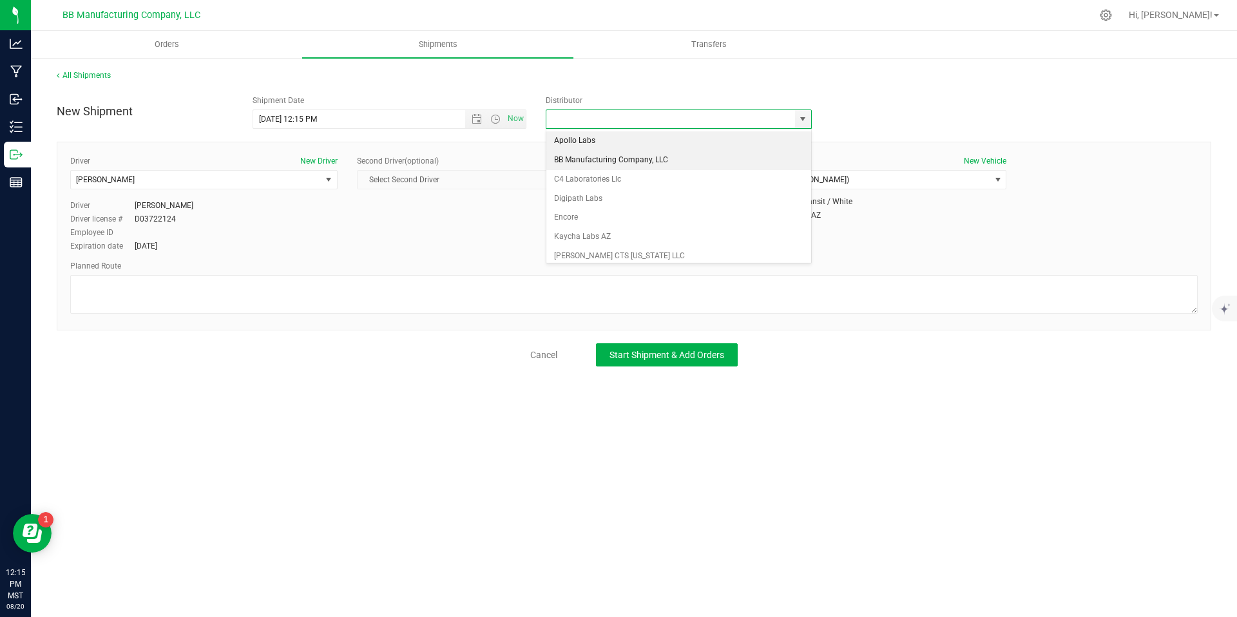
click at [602, 163] on li "BB Manufacturing Company, LLC" at bounding box center [678, 160] width 265 height 19
type input "BB Manufacturing Company, LLC"
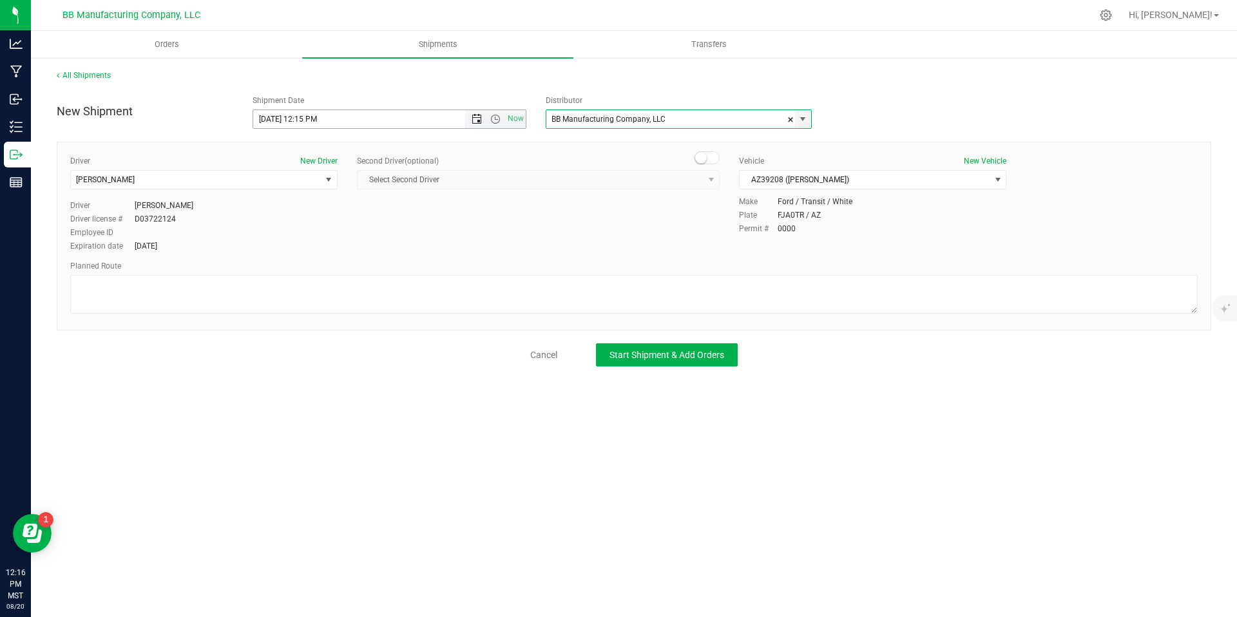
click at [478, 122] on span "Open the date view" at bounding box center [477, 119] width 10 height 10
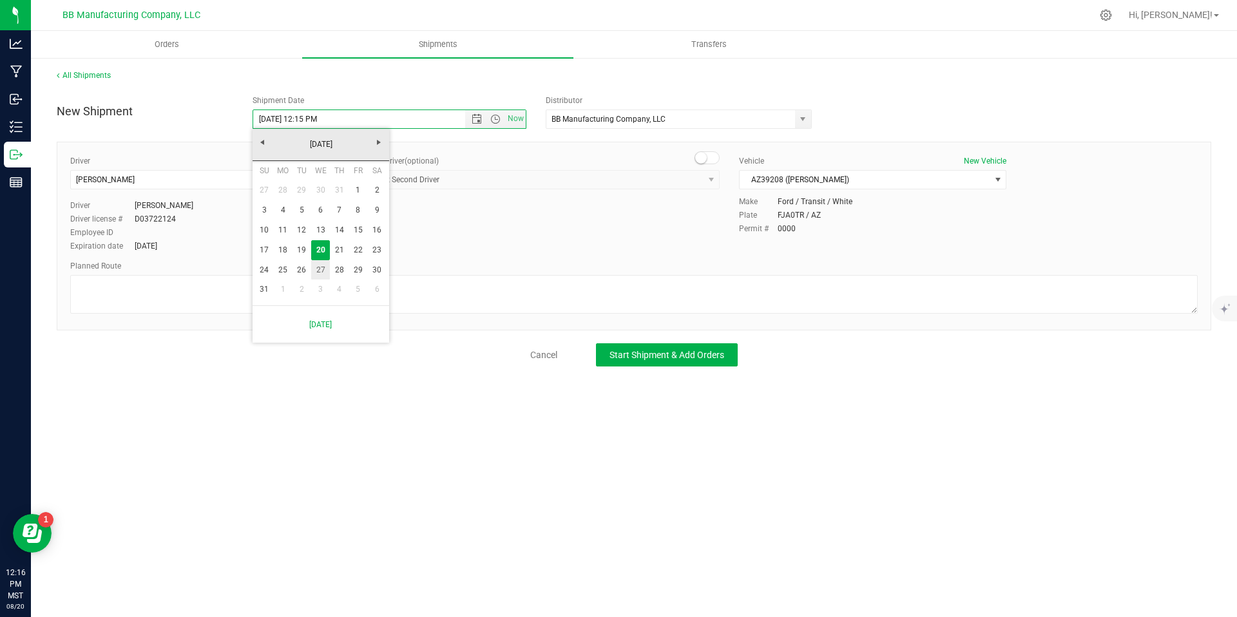
click at [306, 269] on link "26" at bounding box center [302, 270] width 19 height 20
click at [506, 115] on span "Now" at bounding box center [516, 119] width 22 height 19
click at [499, 120] on span "Open the time view" at bounding box center [495, 119] width 10 height 10
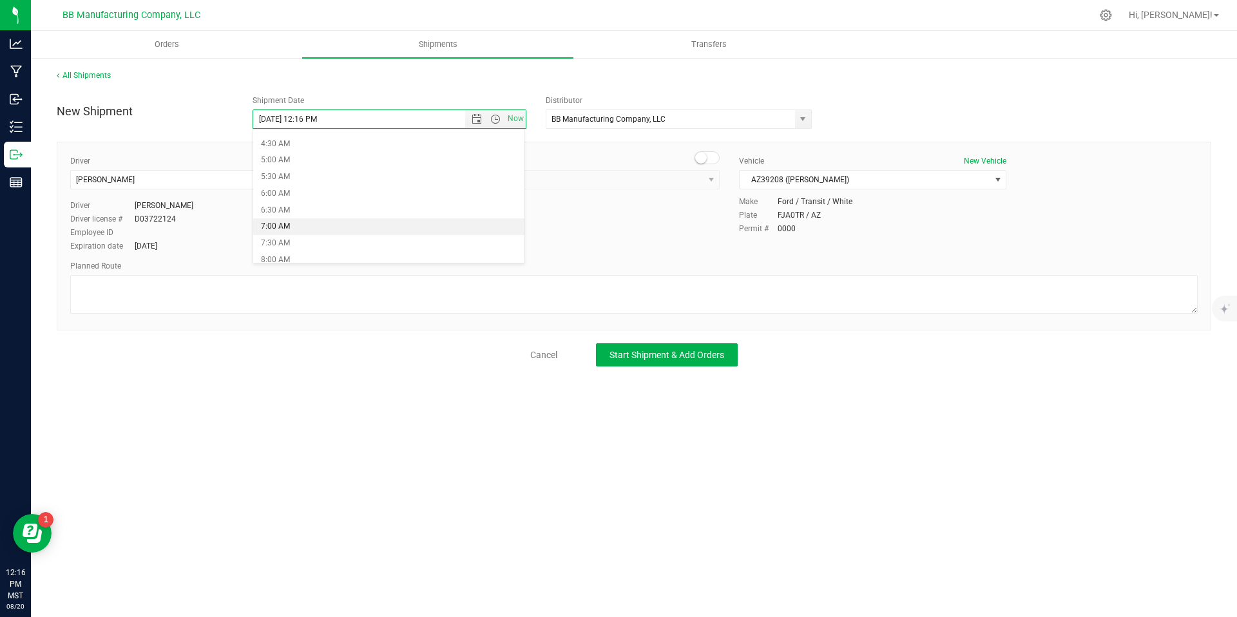
click at [298, 225] on li "7:00 AM" at bounding box center [389, 226] width 272 height 17
type input "8/20/2025 7:00 AM"
click at [684, 362] on button "Start Shipment & Add Orders" at bounding box center [667, 354] width 142 height 23
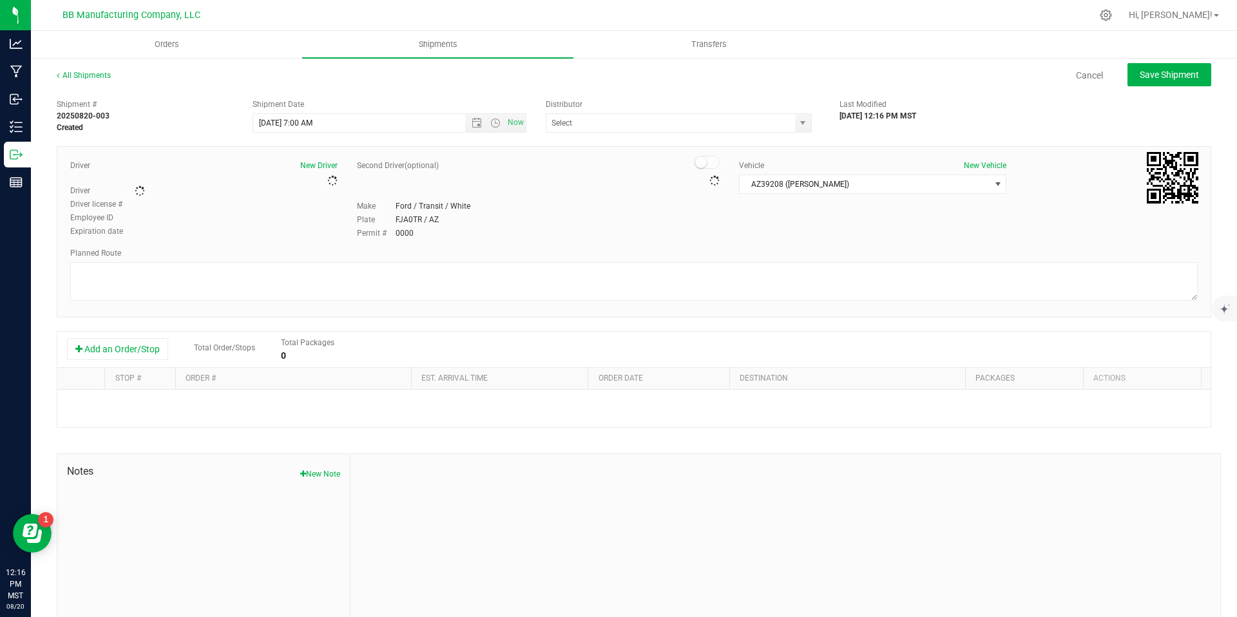
type input "BB Manufacturing Company, LLC"
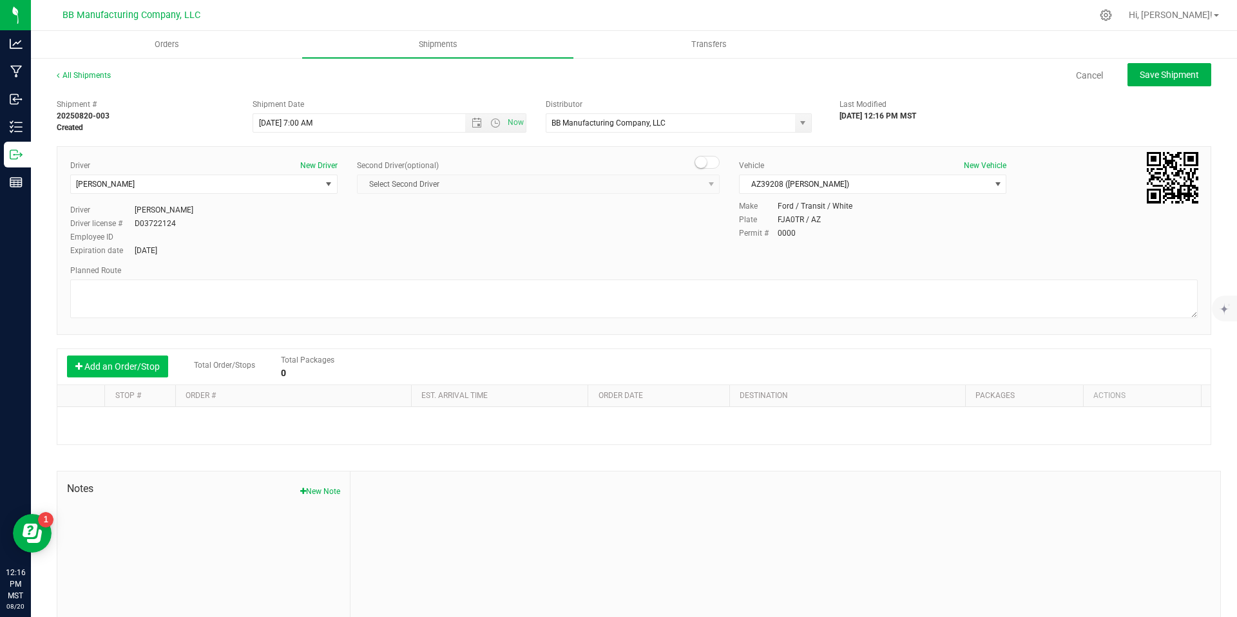
click at [119, 366] on button "Add an Order/Stop" at bounding box center [117, 367] width 101 height 22
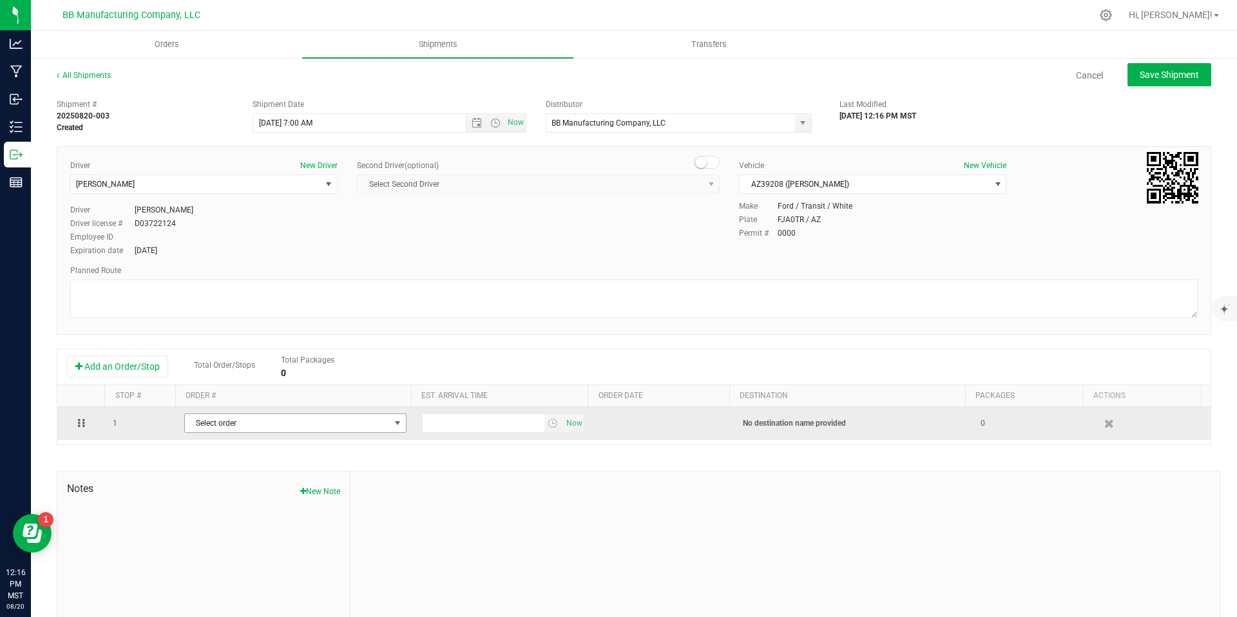
click at [278, 436] on td "Select order 00007174 00007173 00007172 00007171 00007170 00007169 00007168 000…" at bounding box center [296, 423] width 238 height 33
click at [278, 434] on td "Select order 00007174 00007173 00007172 00007171 00007170 00007169 00007168 000…" at bounding box center [296, 423] width 238 height 33
click at [280, 426] on span "Select order" at bounding box center [287, 423] width 205 height 18
type input "7172"
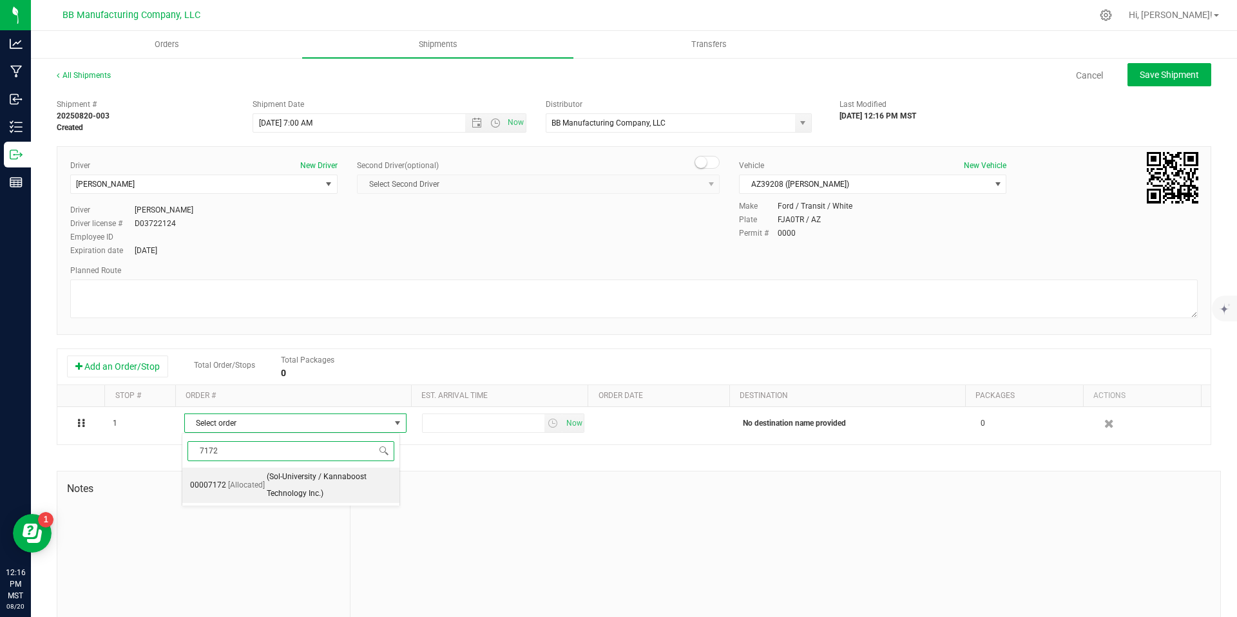
click at [287, 496] on span "(Sol-University / Kannaboost Technology Inc.)" at bounding box center [329, 485] width 125 height 33
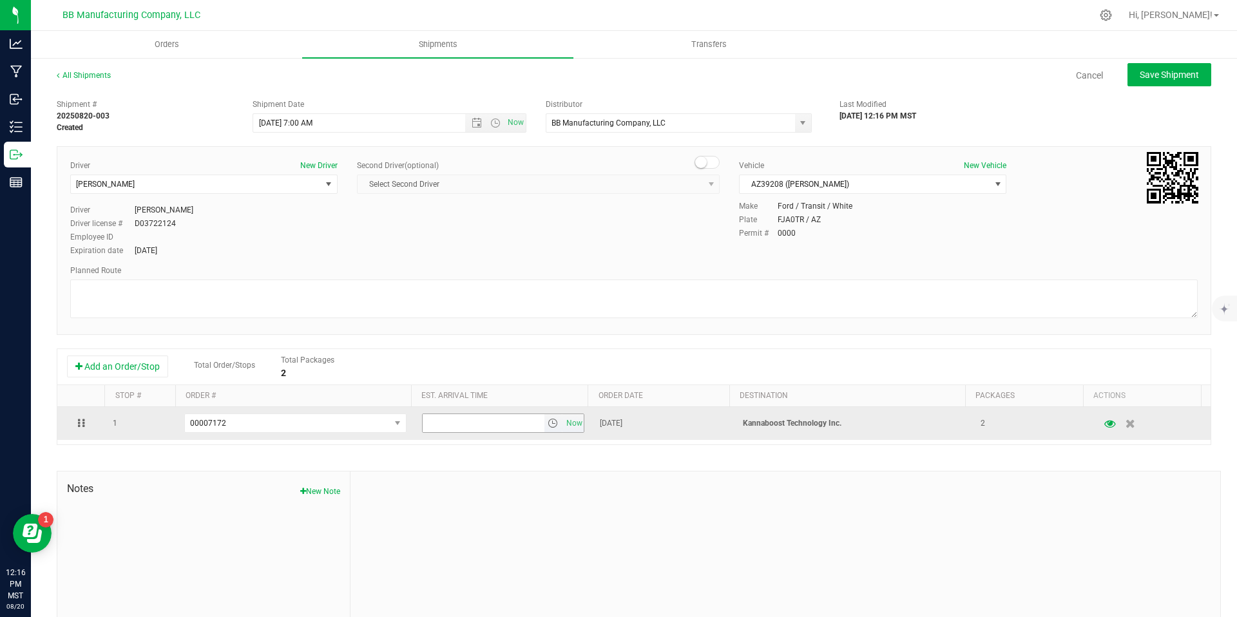
click at [548, 424] on span "select" at bounding box center [553, 423] width 10 height 10
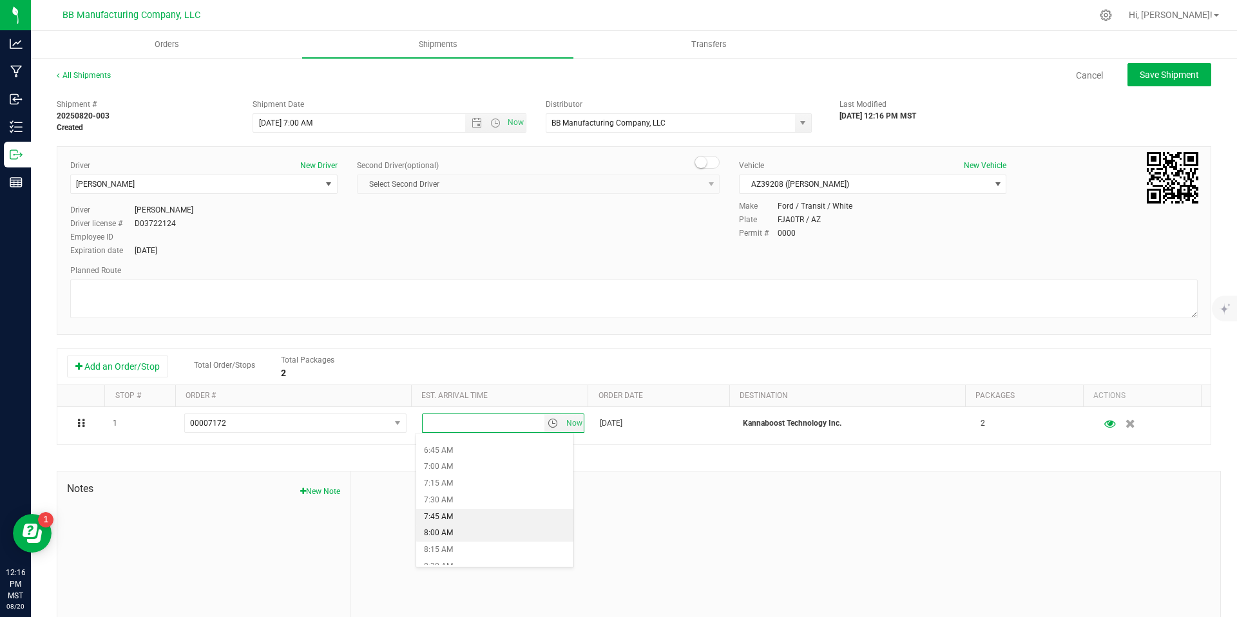
scroll to position [438, 0]
click at [441, 510] on li "7:30 AM" at bounding box center [494, 503] width 157 height 17
click at [1183, 66] on button "Save Shipment" at bounding box center [1170, 74] width 84 height 23
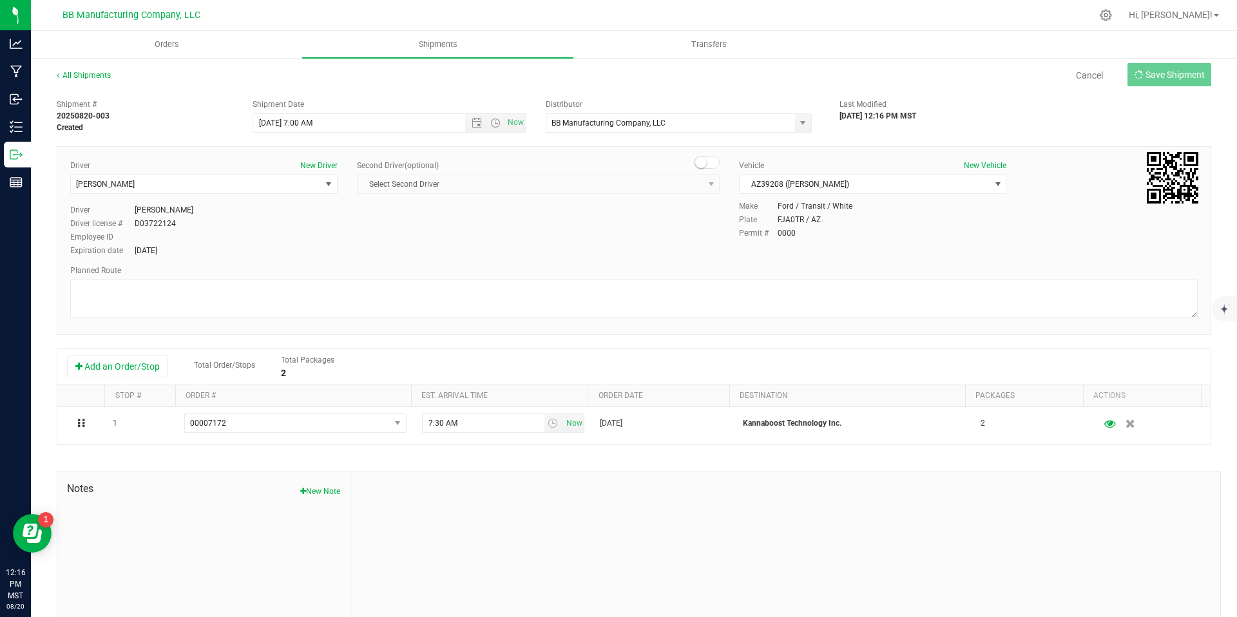
type input "8/20/2025 2:00 PM"
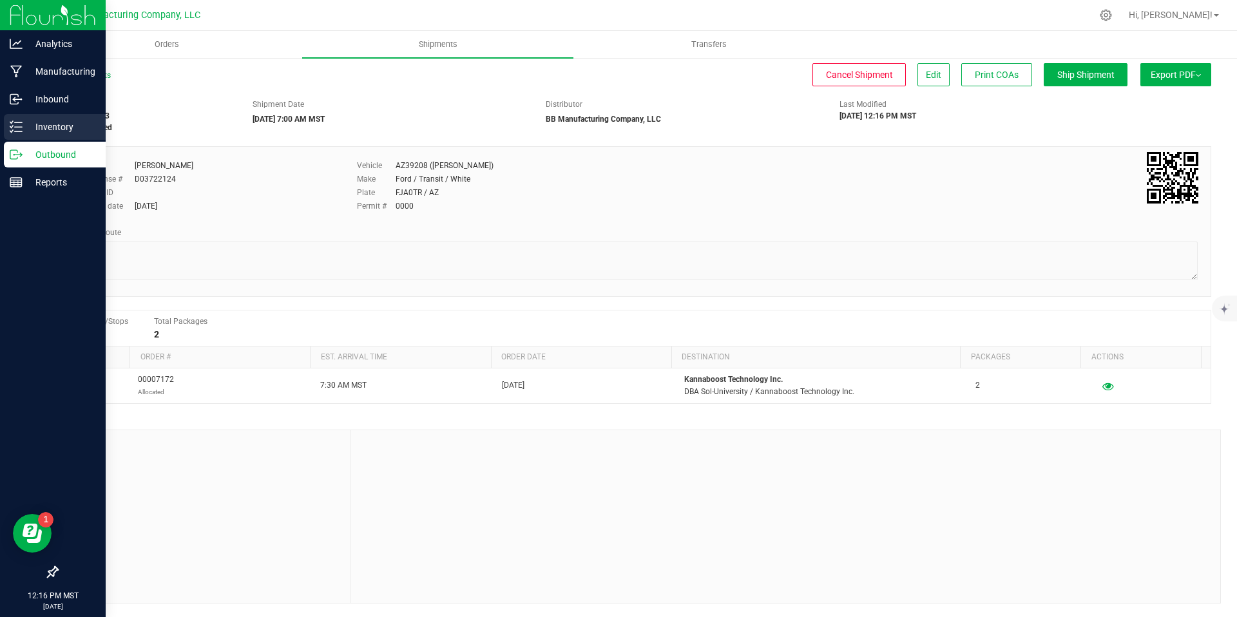
click at [13, 130] on icon at bounding box center [16, 127] width 13 height 13
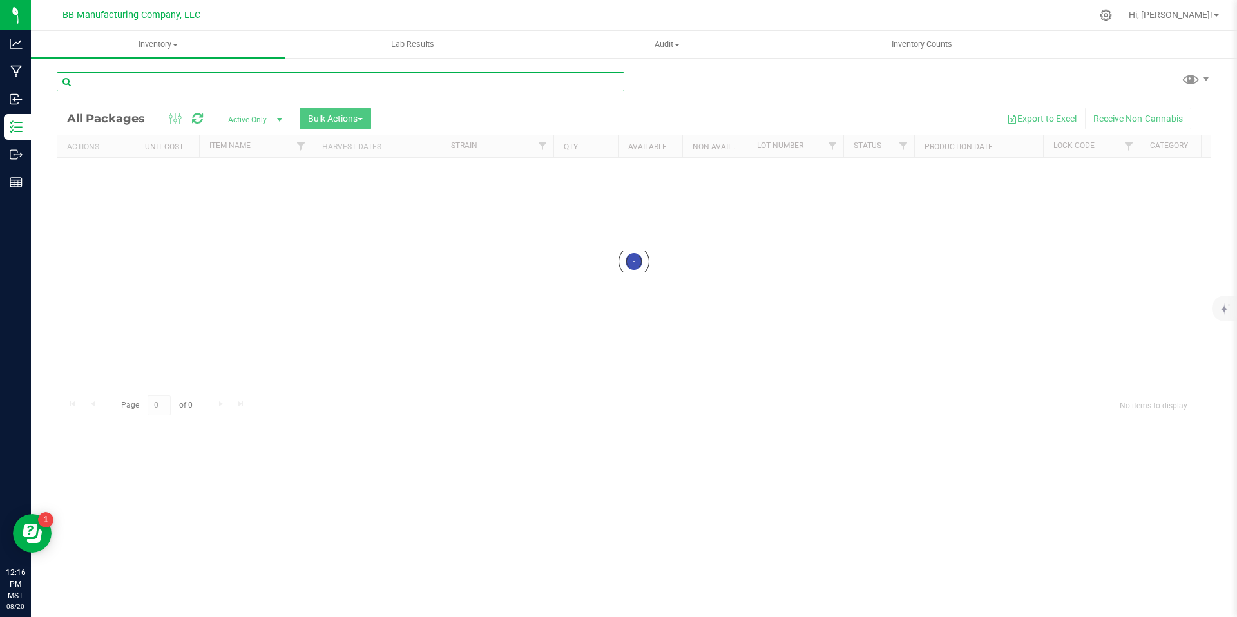
click at [140, 79] on input "text" at bounding box center [341, 81] width 568 height 19
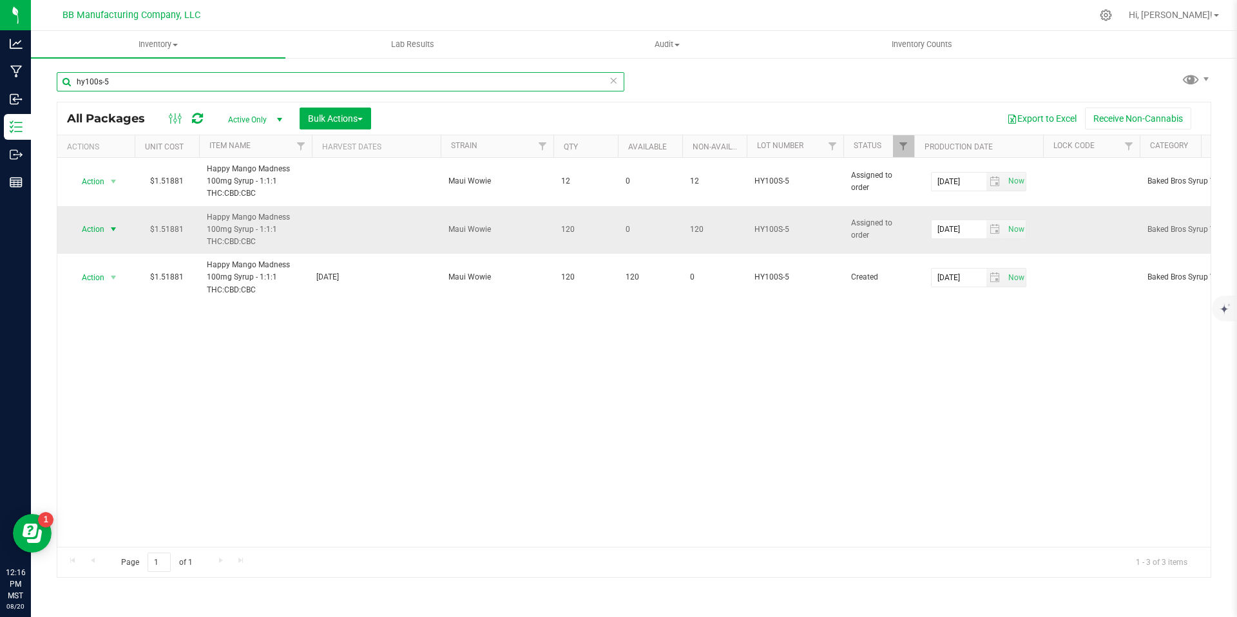
type input "hy100s-5"
click at [102, 229] on span "Action" at bounding box center [87, 229] width 35 height 18
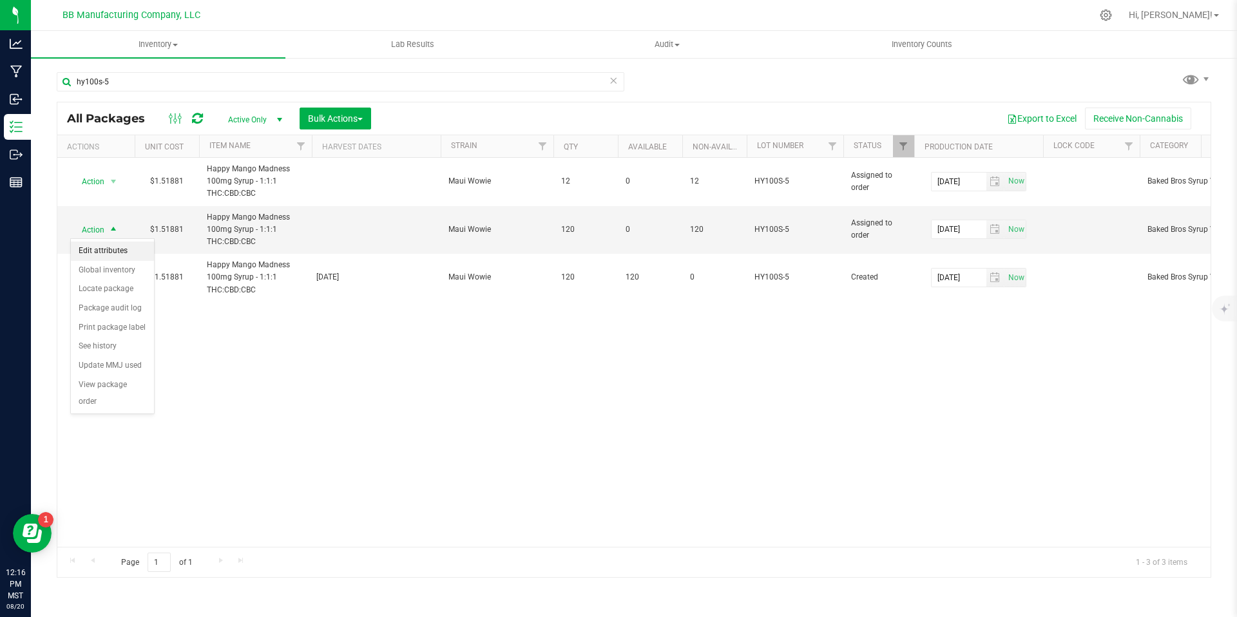
click at [102, 248] on li "Edit attributes" at bounding box center [112, 251] width 83 height 19
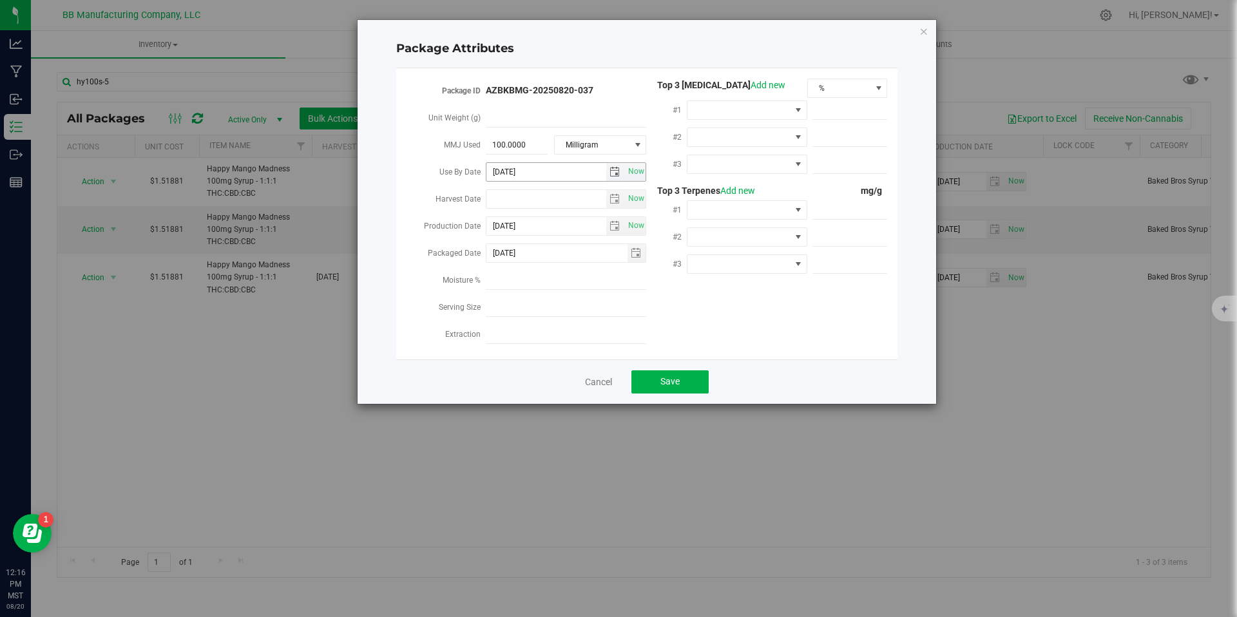
click at [522, 160] on div "2026-01-29 Now" at bounding box center [566, 171] width 160 height 23
click at [521, 150] on span "100.0000 100" at bounding box center [517, 145] width 62 height 19
click at [521, 150] on input "100" at bounding box center [517, 145] width 62 height 18
type input ".1"
type input "0.1000"
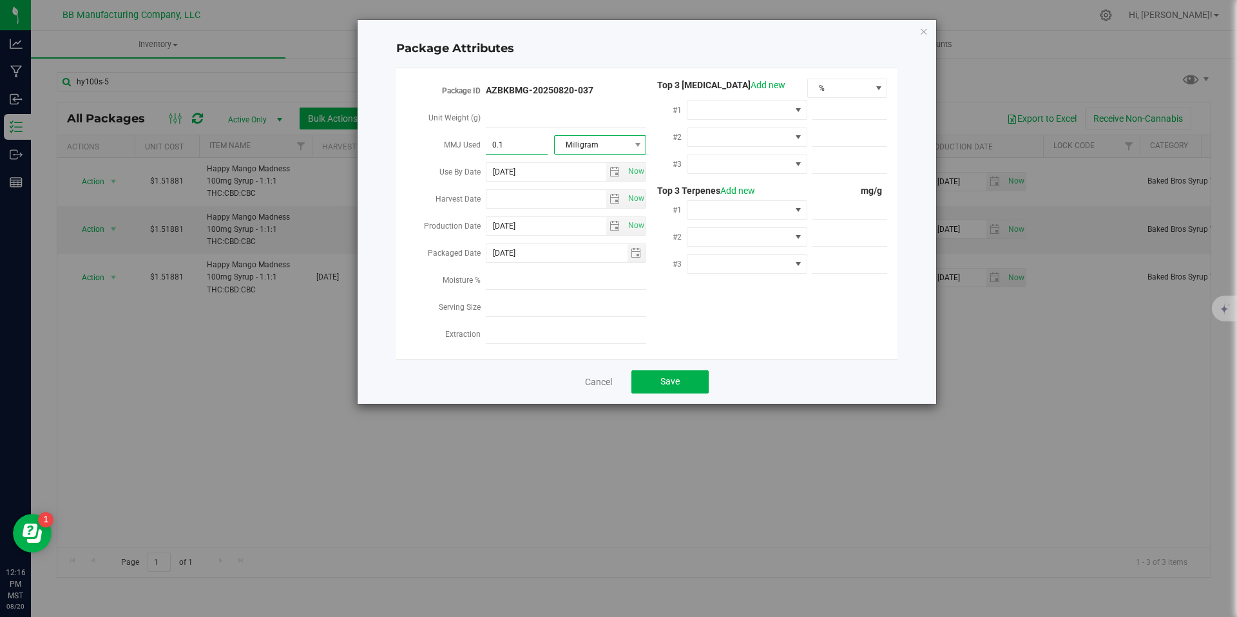
click at [590, 151] on span "Milligram" at bounding box center [592, 145] width 75 height 18
click at [577, 213] on li "Gram" at bounding box center [615, 222] width 121 height 22
click at [671, 380] on span "Save" at bounding box center [670, 381] width 19 height 10
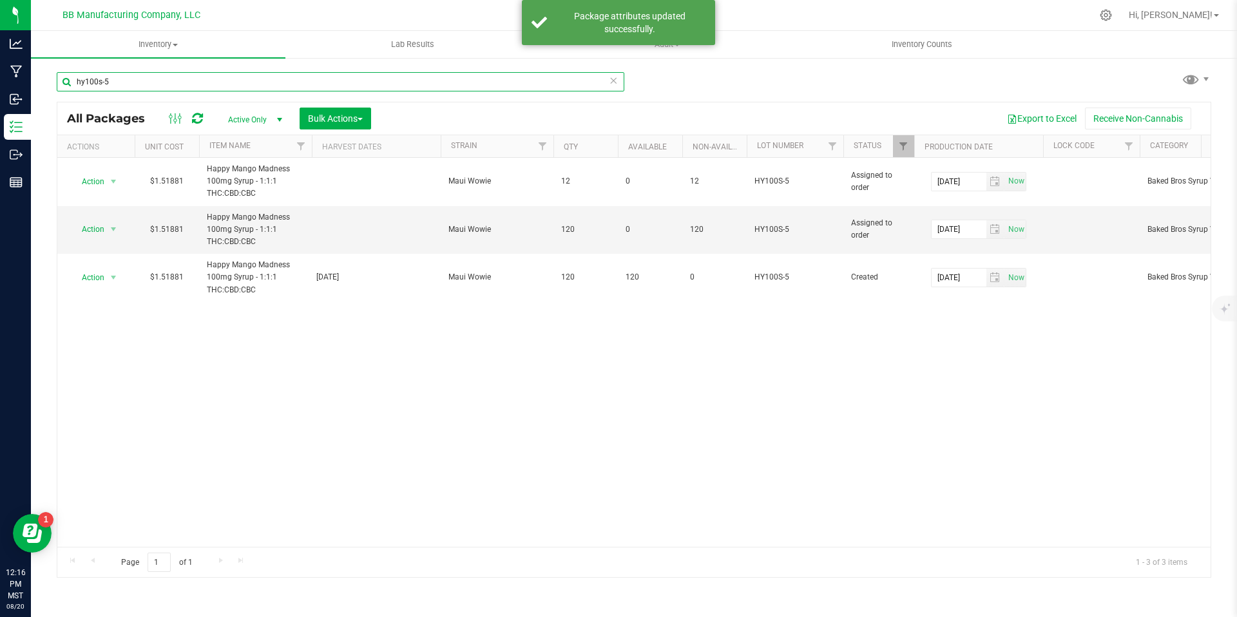
click at [297, 77] on input "hy100s-5" at bounding box center [341, 81] width 568 height 19
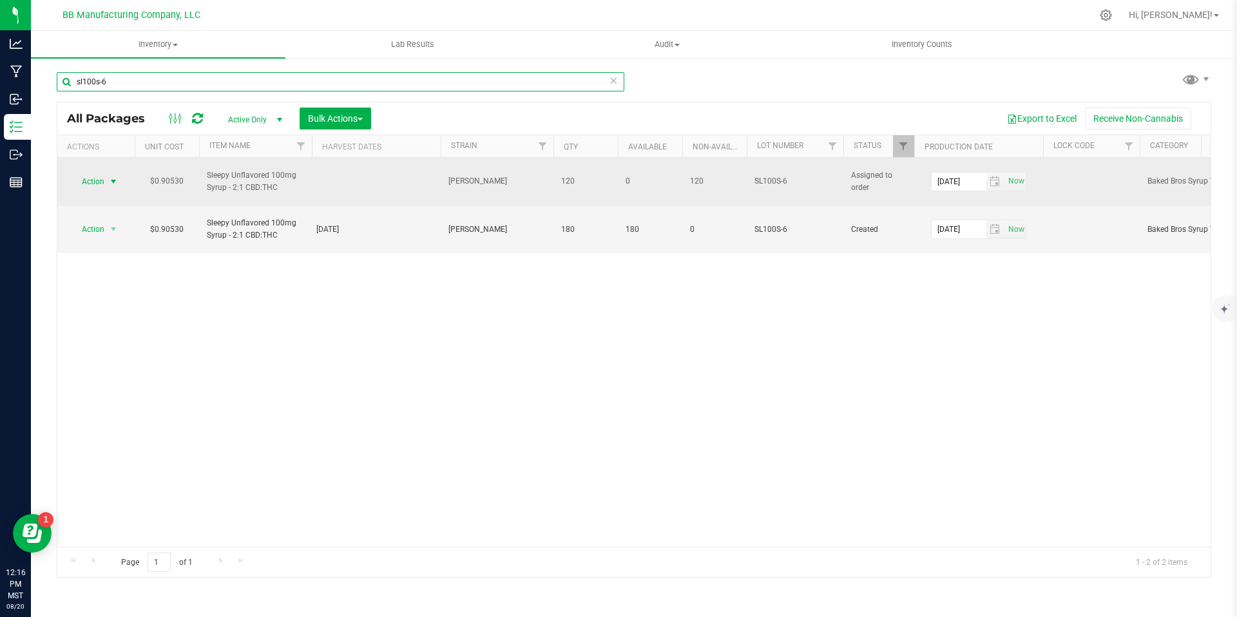
type input "sl100s-6"
click at [117, 177] on span "select" at bounding box center [113, 182] width 10 height 10
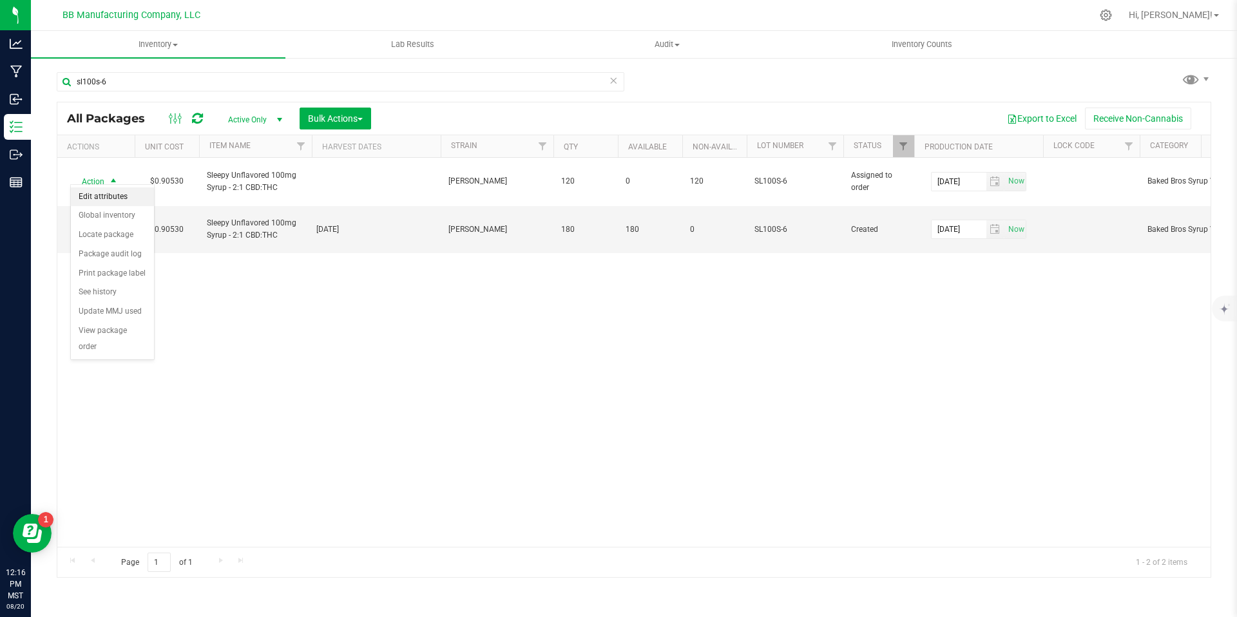
click at [111, 200] on li "Edit attributes" at bounding box center [112, 197] width 83 height 19
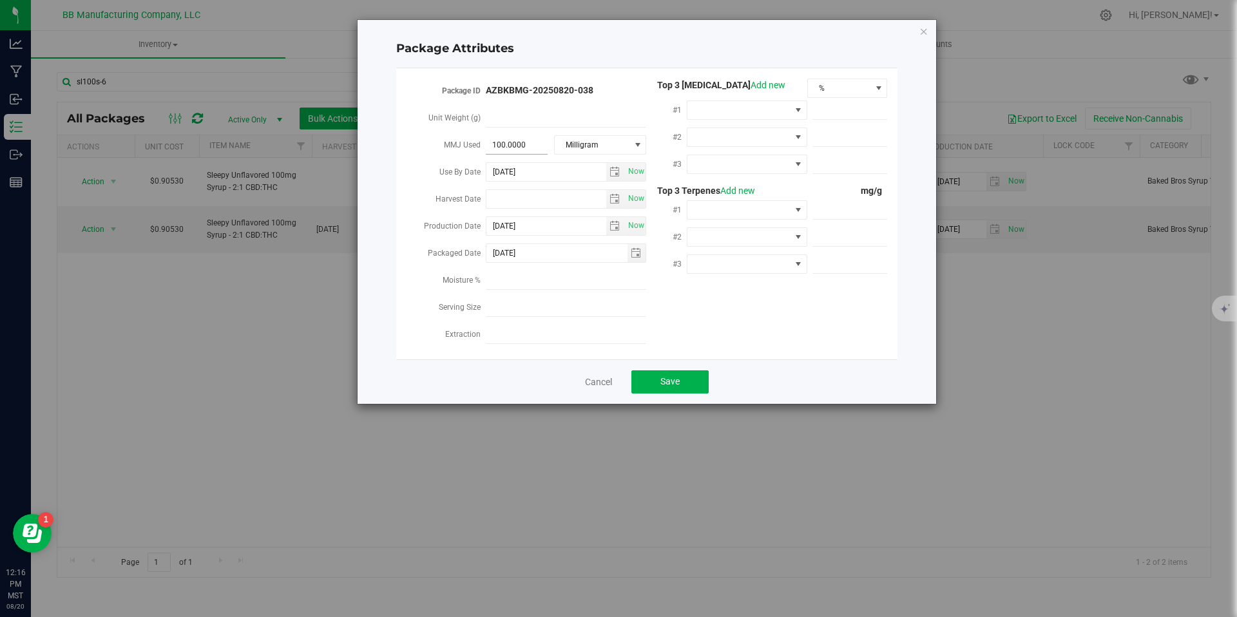
click at [522, 140] on span "100.0000 100" at bounding box center [517, 145] width 62 height 19
click at [522, 140] on input "100" at bounding box center [517, 145] width 62 height 18
type input ".1"
type input "0.1000"
click at [568, 144] on span "Milligram" at bounding box center [592, 145] width 75 height 18
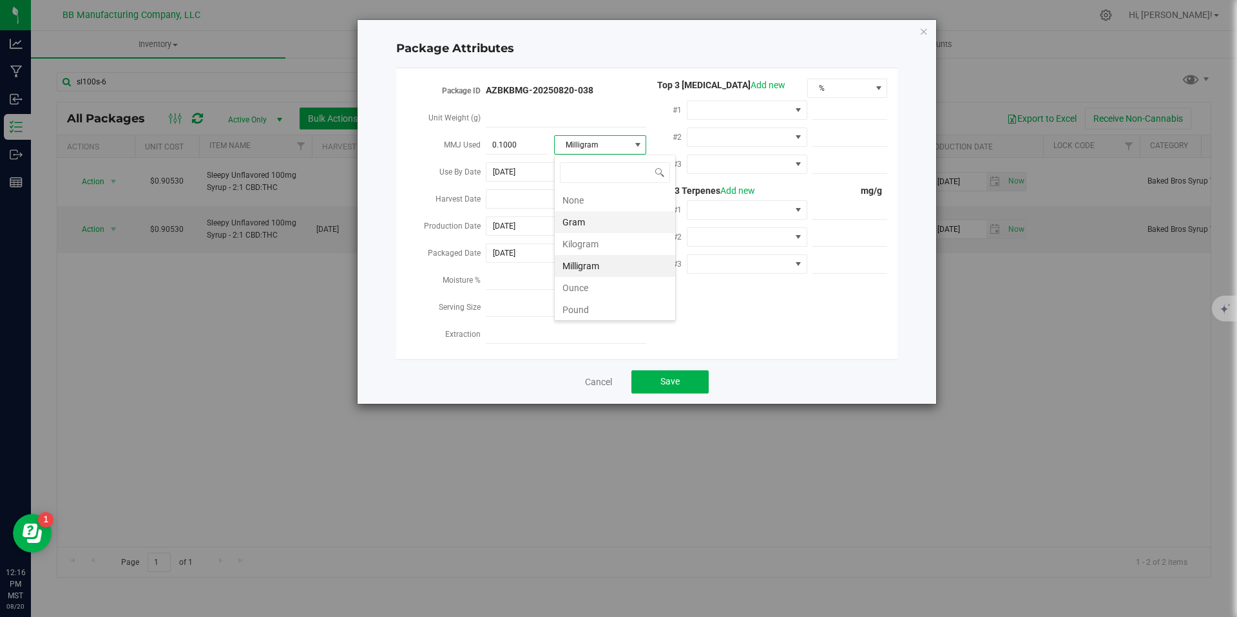
click at [577, 223] on li "Gram" at bounding box center [615, 222] width 121 height 22
click at [673, 377] on span "Save" at bounding box center [670, 381] width 19 height 10
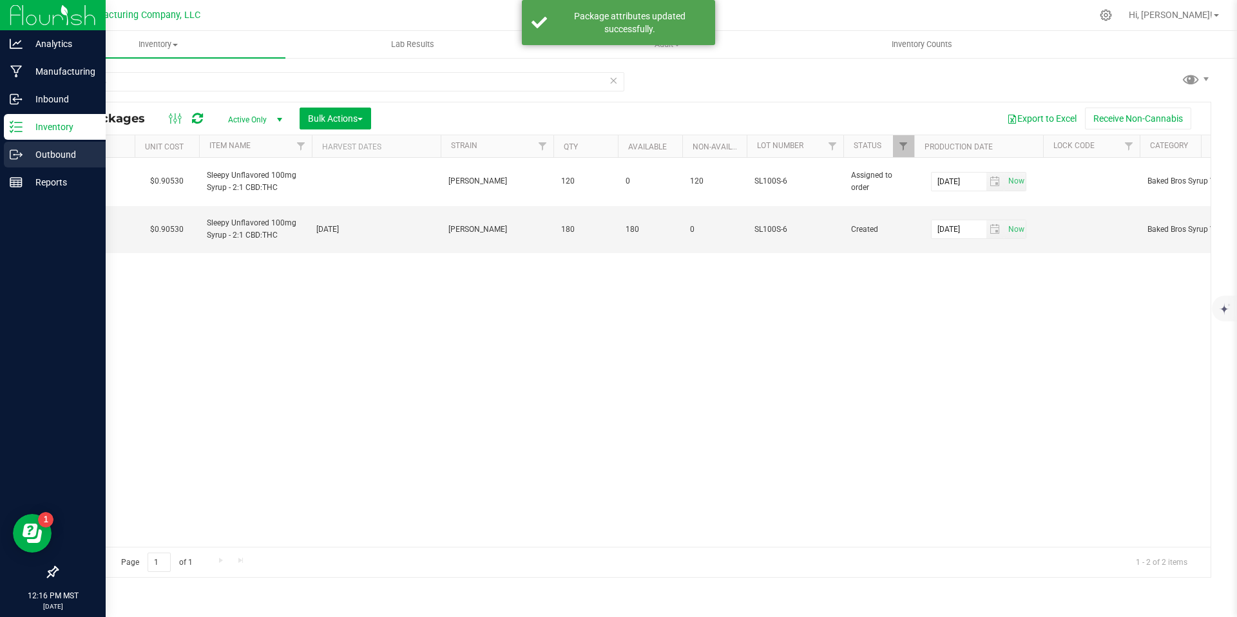
click at [20, 157] on icon at bounding box center [16, 154] width 13 height 13
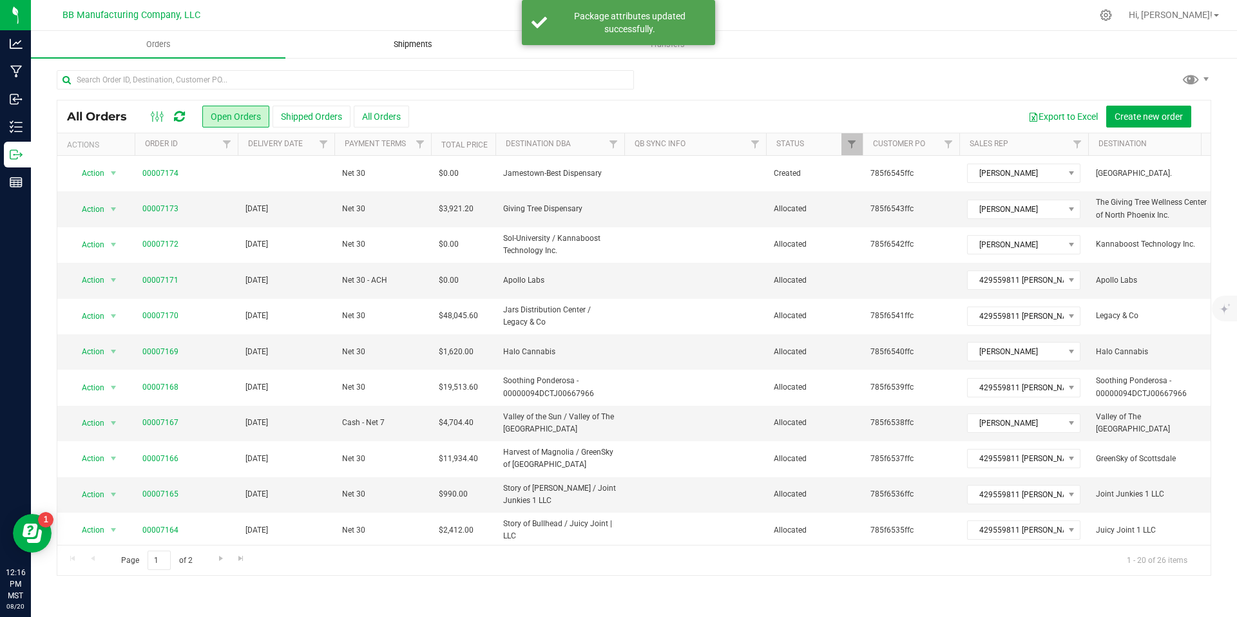
click at [396, 45] on span "Shipments" at bounding box center [412, 45] width 73 height 12
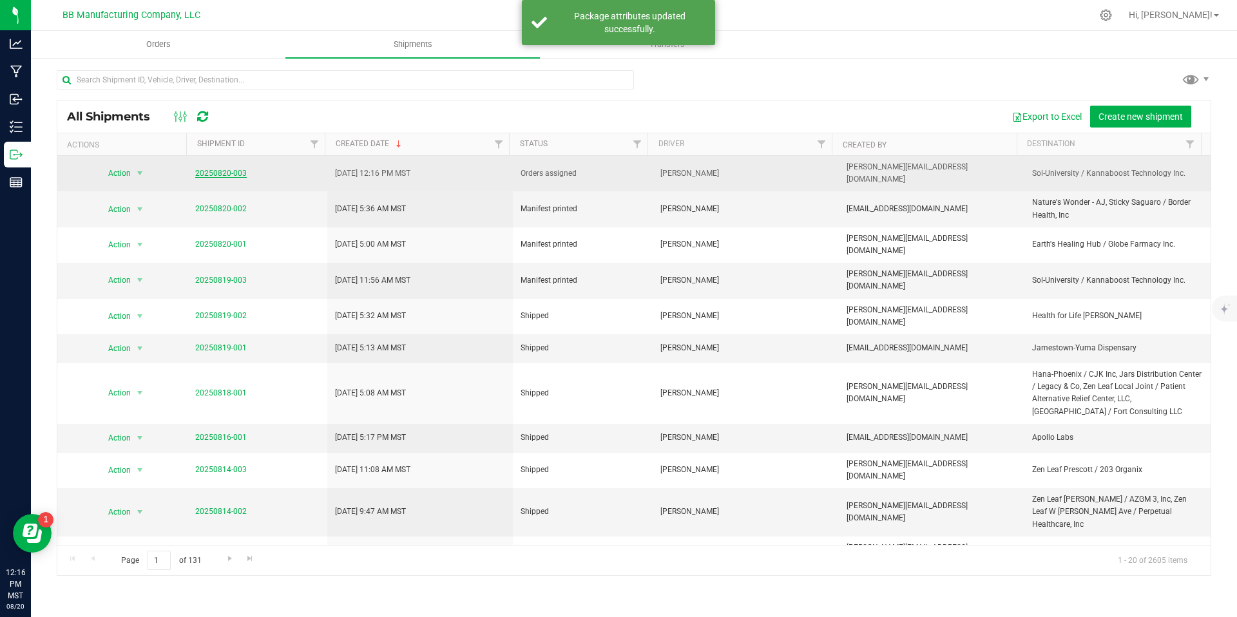
click at [220, 171] on link "20250820-003" at bounding box center [221, 173] width 52 height 9
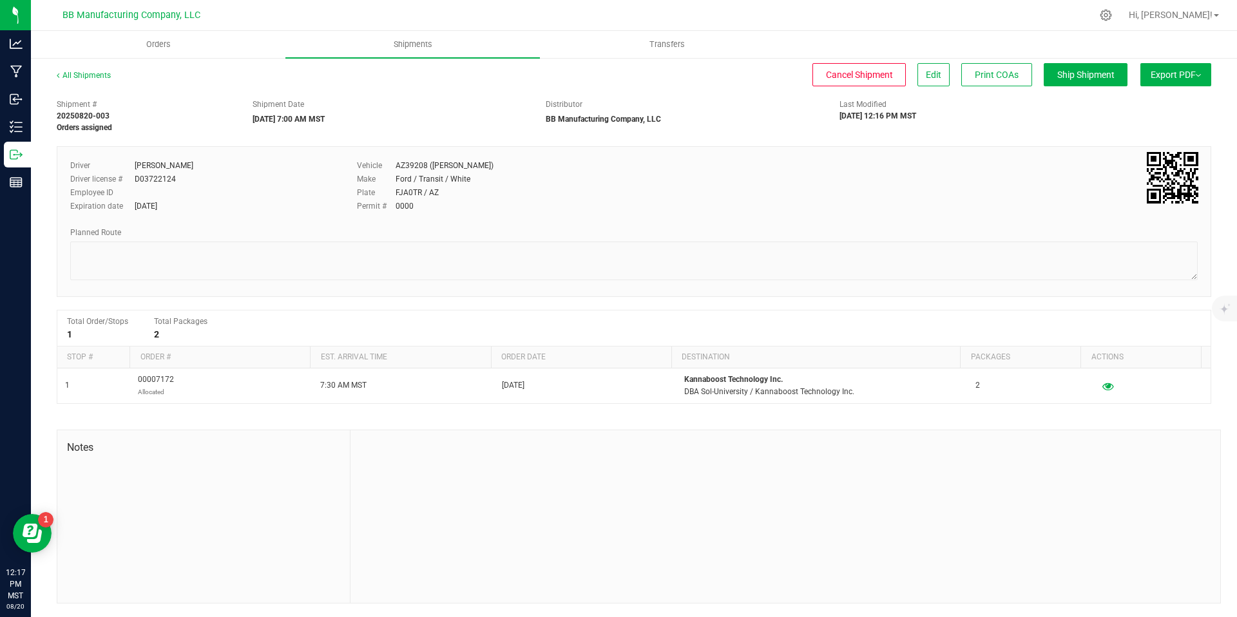
click at [1143, 75] on button "Export PDF" at bounding box center [1176, 74] width 71 height 23
click at [1144, 101] on span "Manifest by Package ID" at bounding box center [1157, 103] width 82 height 9
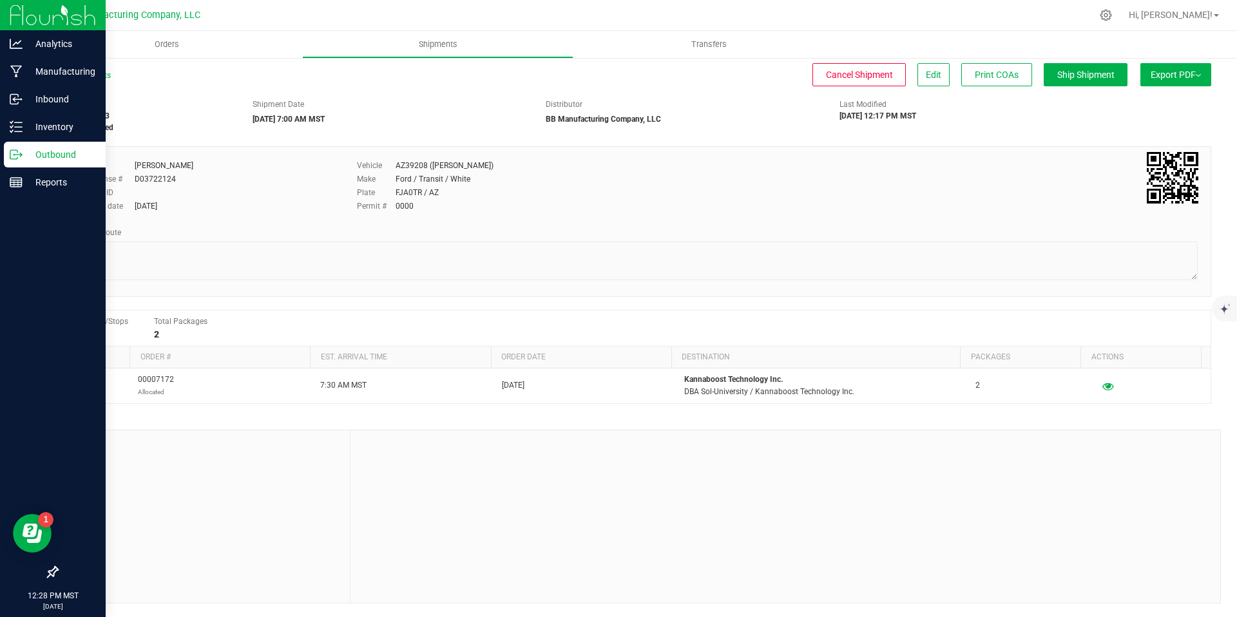
click at [17, 157] on icon at bounding box center [13, 154] width 7 height 9
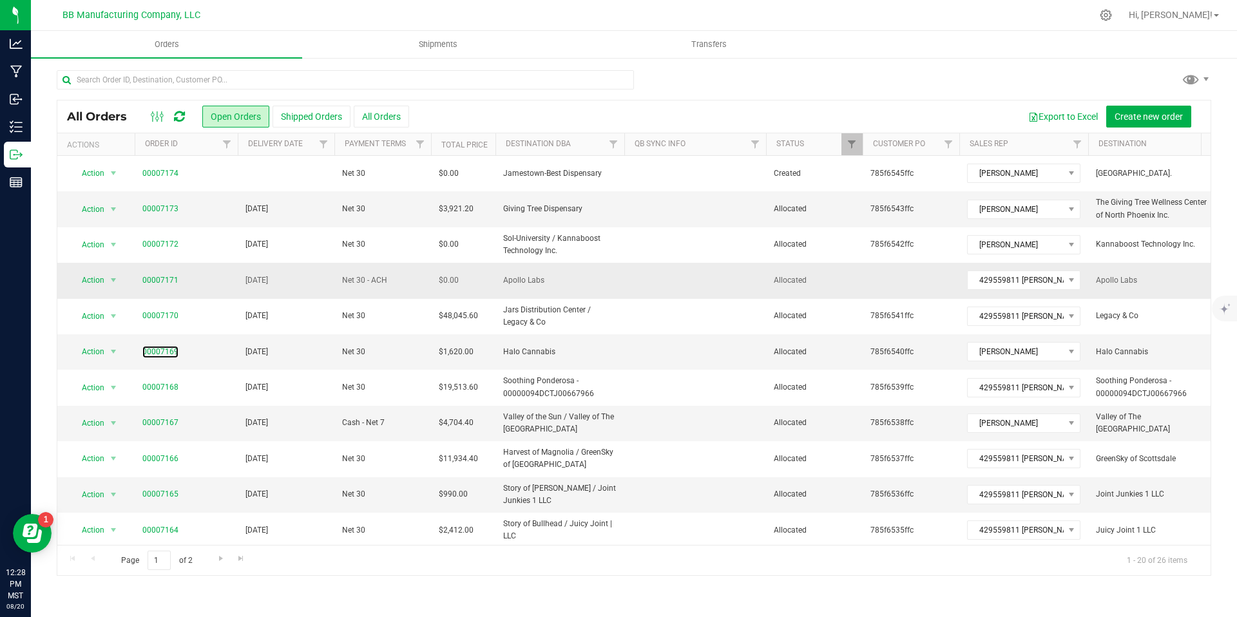
click at [160, 354] on link "00007169" at bounding box center [160, 352] width 36 height 12
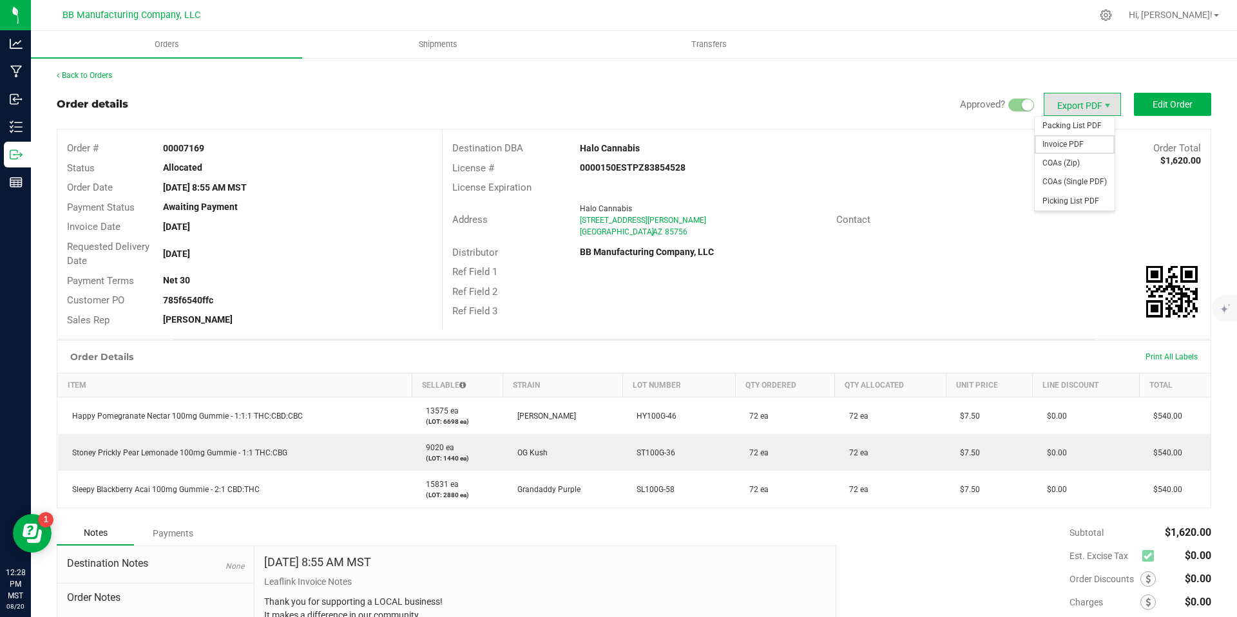
click at [1056, 145] on span "Invoice PDF" at bounding box center [1075, 144] width 80 height 19
click at [1054, 159] on span "COAs (Zip)" at bounding box center [1075, 163] width 80 height 19
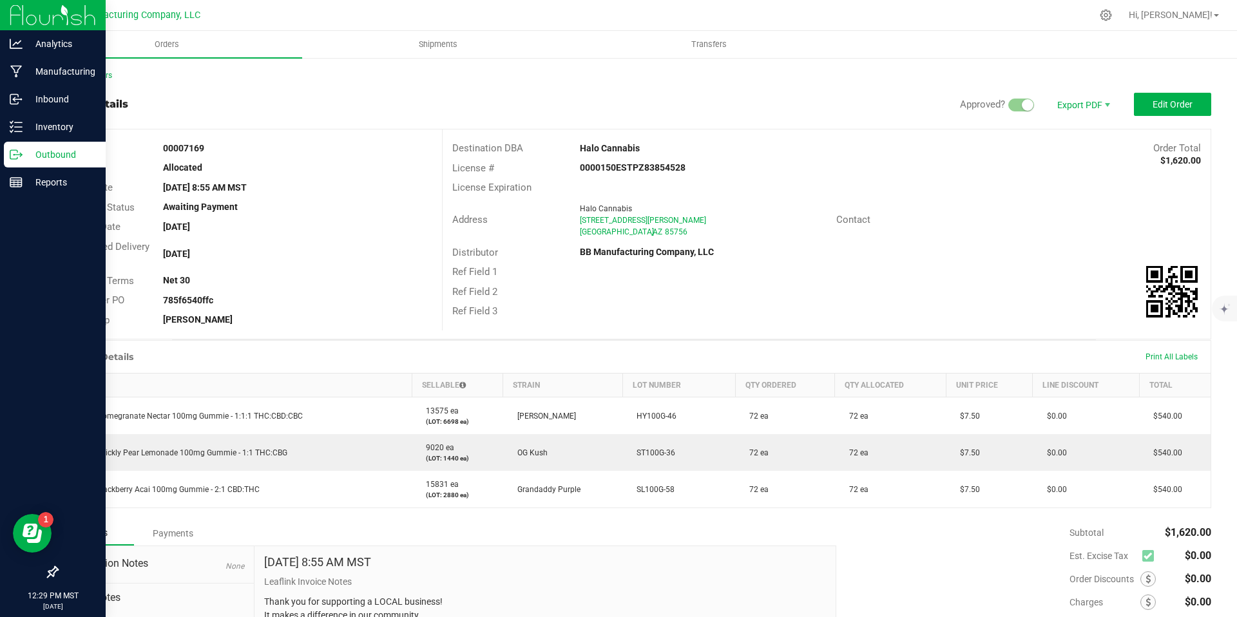
click at [17, 157] on icon at bounding box center [16, 154] width 13 height 13
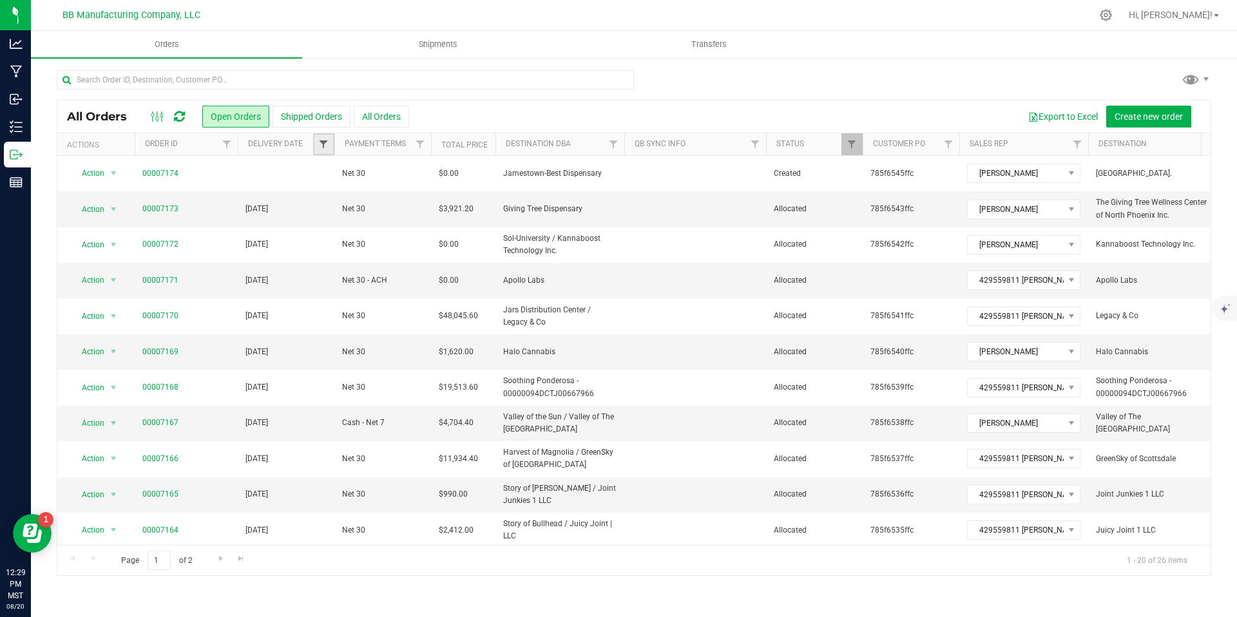
click at [320, 146] on span "Filter" at bounding box center [323, 144] width 10 height 10
click at [441, 222] on span "select" at bounding box center [443, 222] width 10 height 10
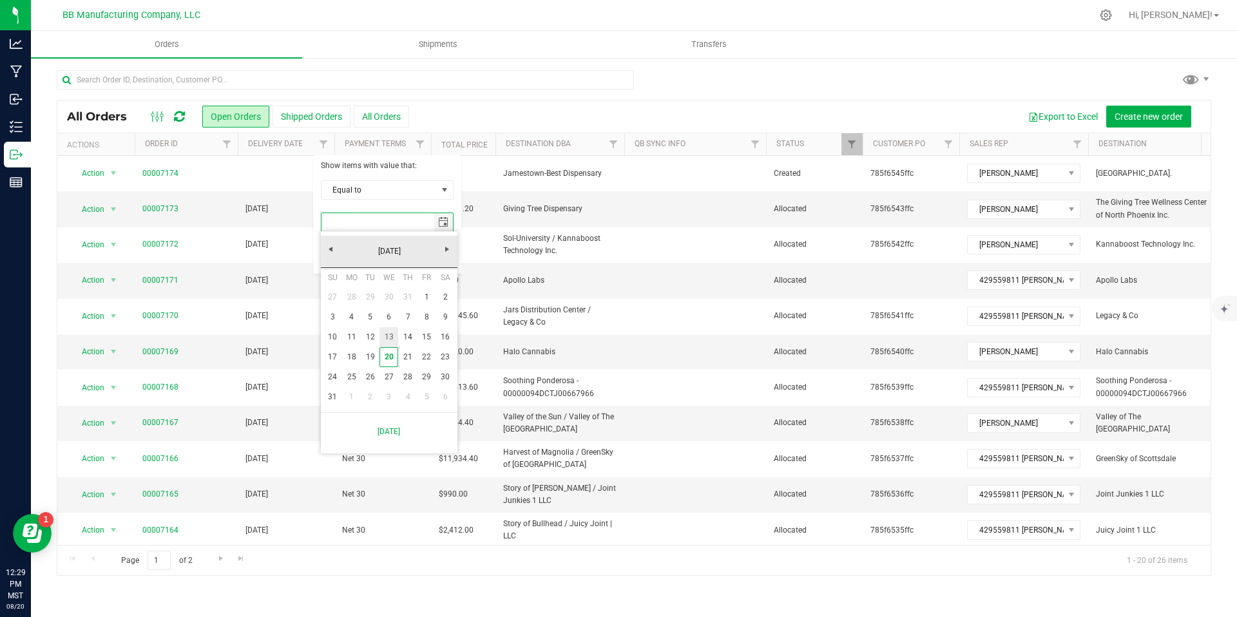
click at [389, 355] on link "20" at bounding box center [389, 357] width 19 height 20
type input "8/20/2025"
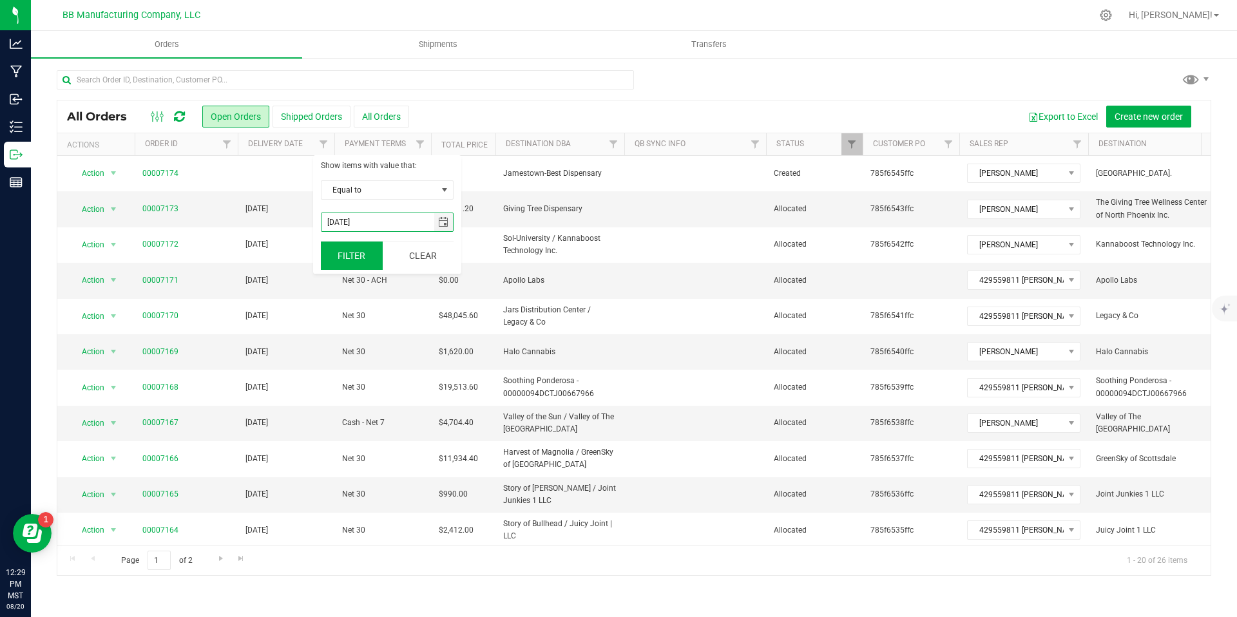
click at [354, 264] on button "Filter" at bounding box center [352, 256] width 62 height 28
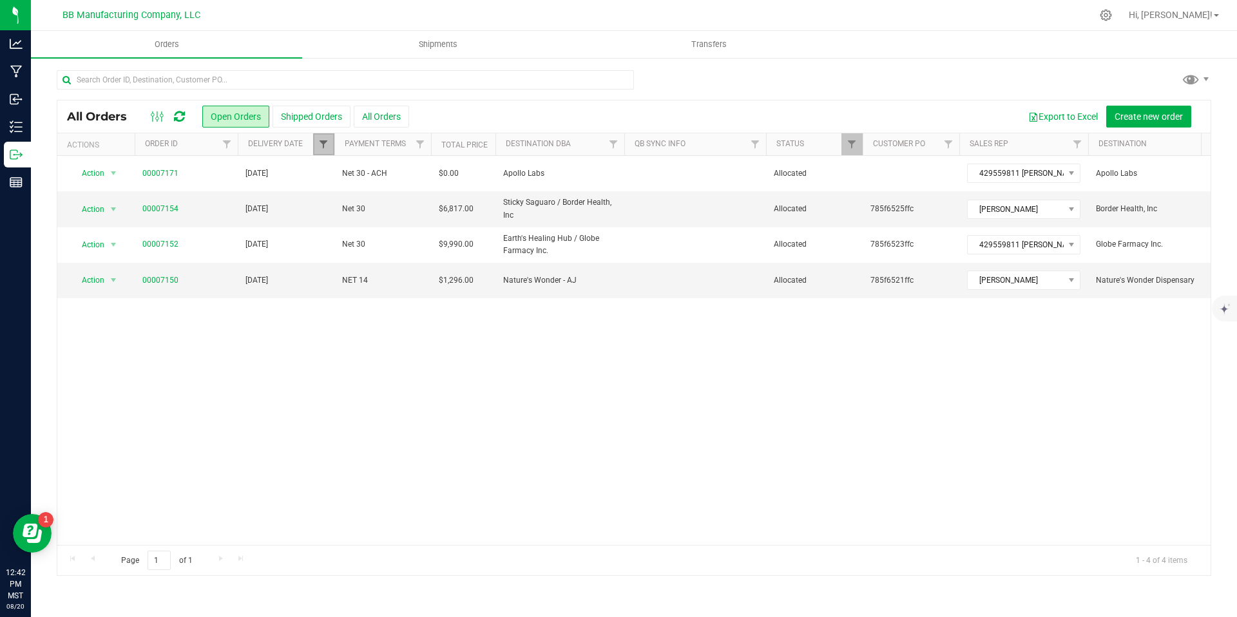
click at [325, 140] on span "Filter" at bounding box center [323, 144] width 10 height 10
click at [443, 224] on span "select" at bounding box center [443, 222] width 10 height 10
click at [505, 311] on div "Action Action Cancel order Clone order Edit order Mark as fully paid Order audi…" at bounding box center [634, 350] width 1154 height 389
click at [332, 144] on div at bounding box center [335, 144] width 6 height 23
click at [328, 150] on link "Filter" at bounding box center [323, 144] width 21 height 22
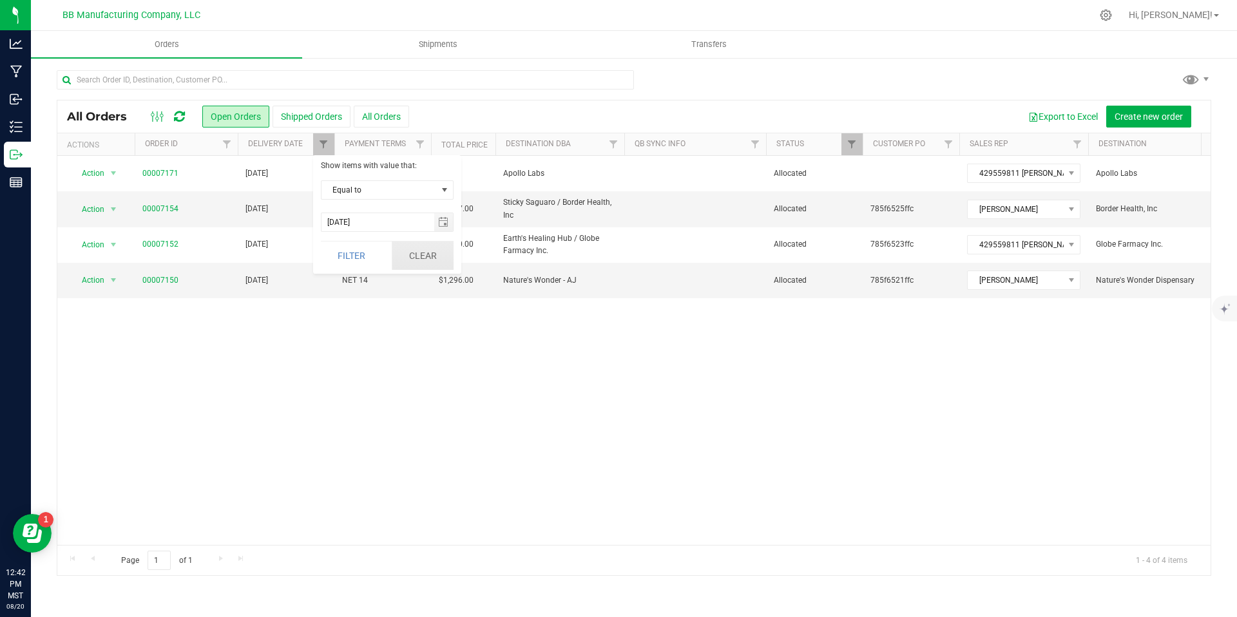
click at [449, 267] on button "Clear" at bounding box center [423, 256] width 62 height 28
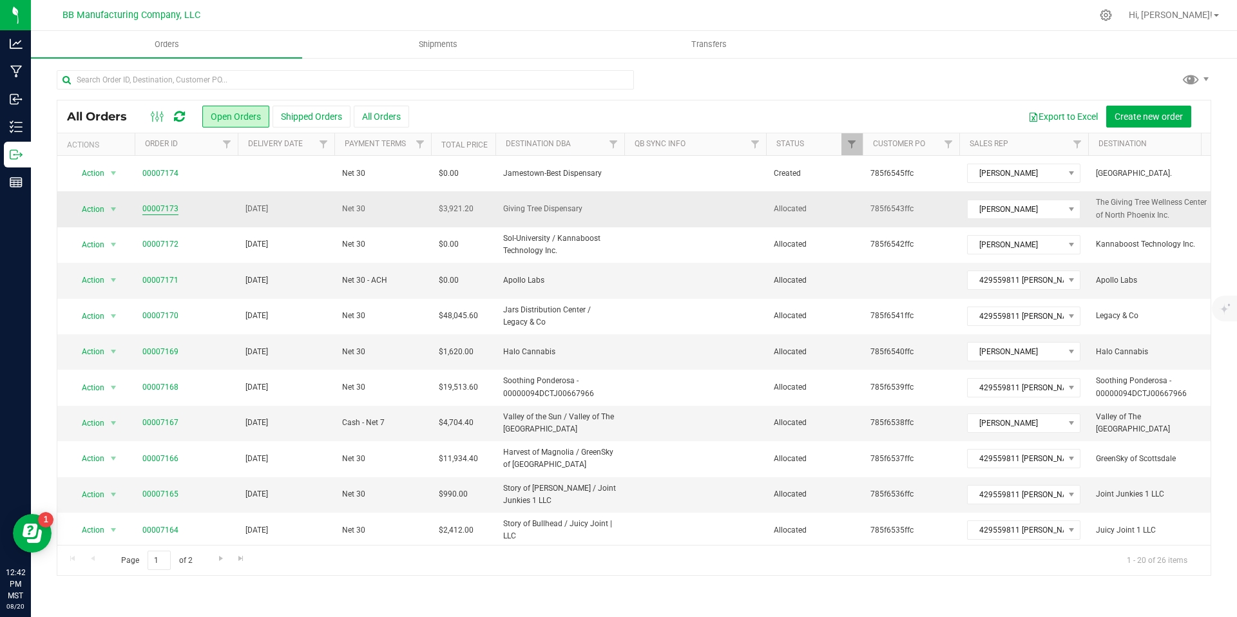
click at [160, 206] on link "00007173" at bounding box center [160, 209] width 36 height 12
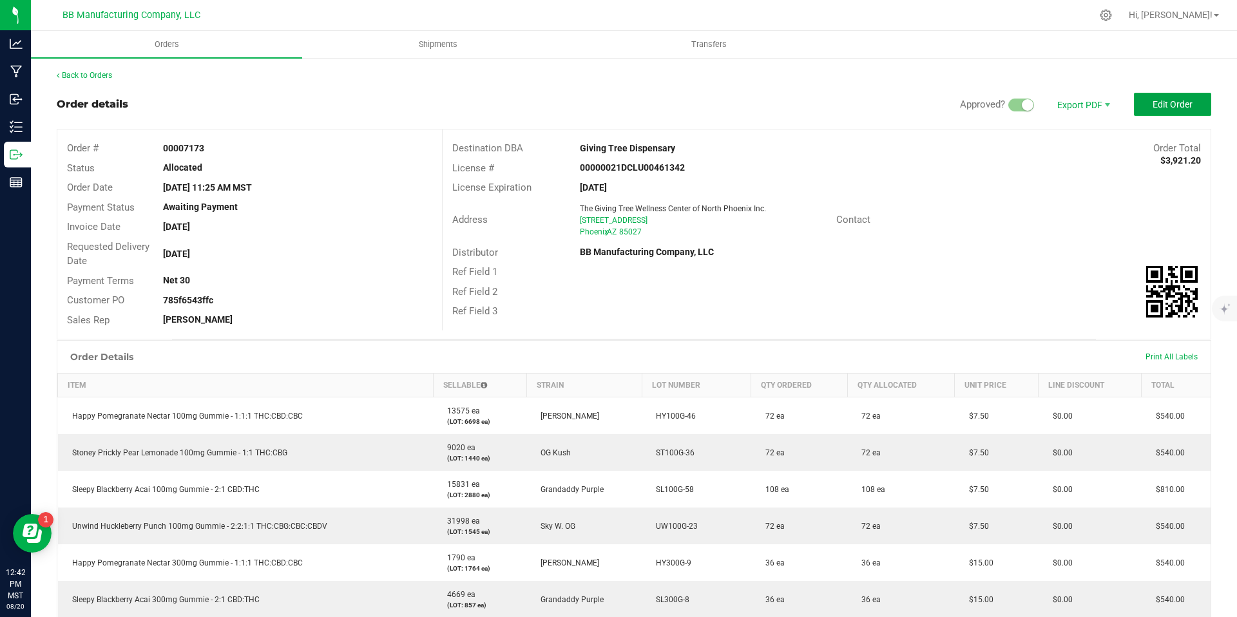
click at [1160, 110] on button "Edit Order" at bounding box center [1172, 104] width 77 height 23
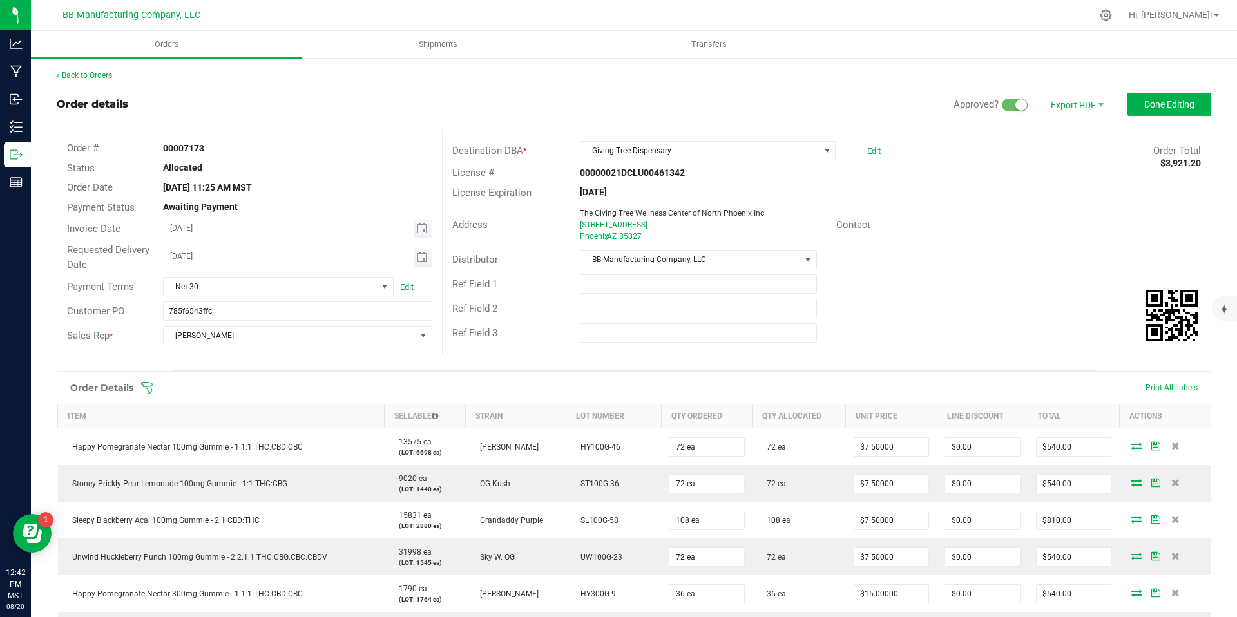
click at [425, 233] on span "Toggle calendar" at bounding box center [423, 229] width 19 height 18
click at [258, 375] on span "26" at bounding box center [258, 376] width 19 height 20
type input "08/26/2025"
click at [417, 255] on span "Toggle calendar" at bounding box center [422, 258] width 10 height 10
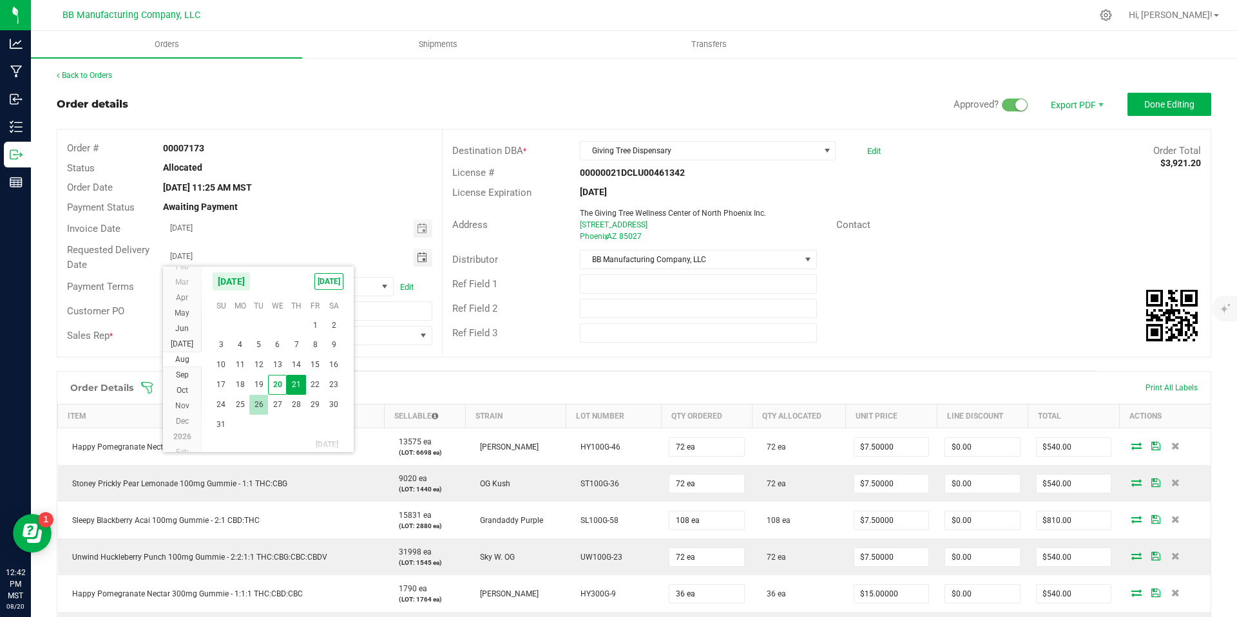
click at [255, 404] on span "26" at bounding box center [258, 405] width 19 height 20
type input "08/26/2025"
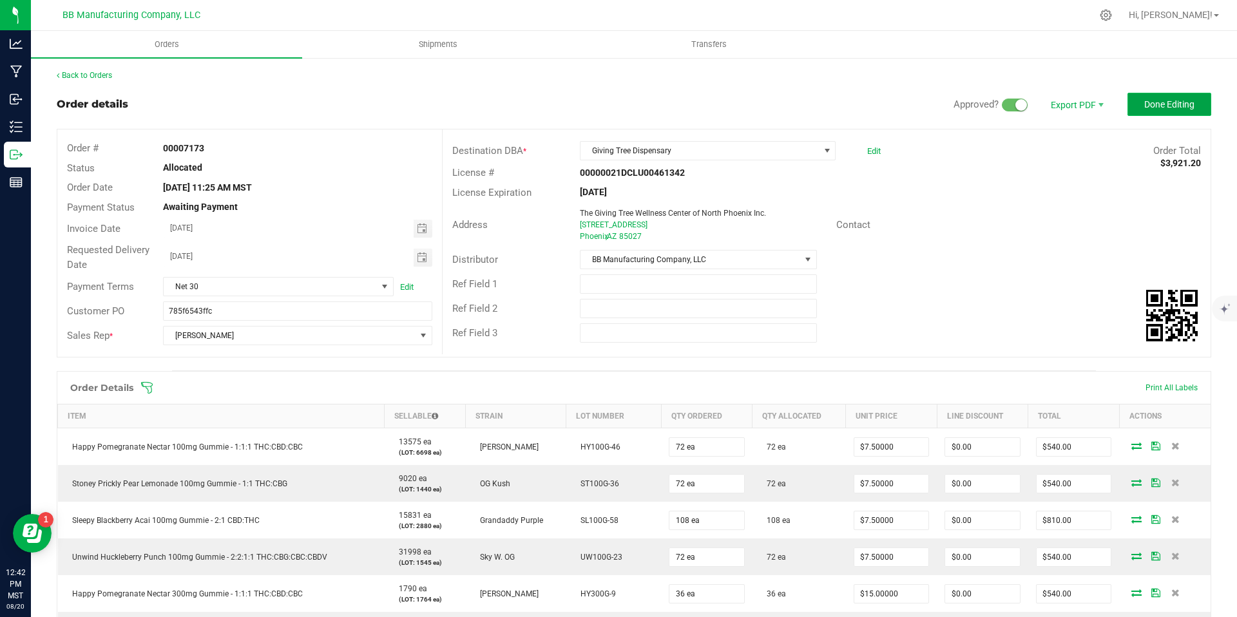
click at [1168, 93] on button "Done Editing" at bounding box center [1170, 104] width 84 height 23
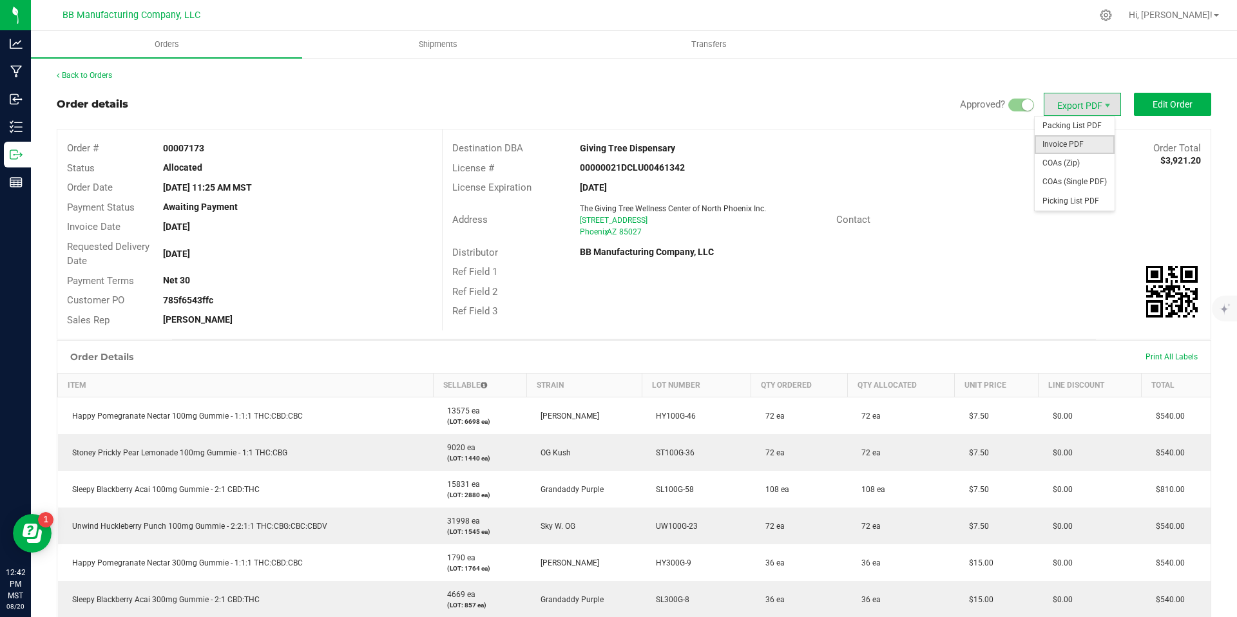
click at [1061, 137] on span "Invoice PDF" at bounding box center [1075, 144] width 80 height 19
